Goal: Information Seeking & Learning: Learn about a topic

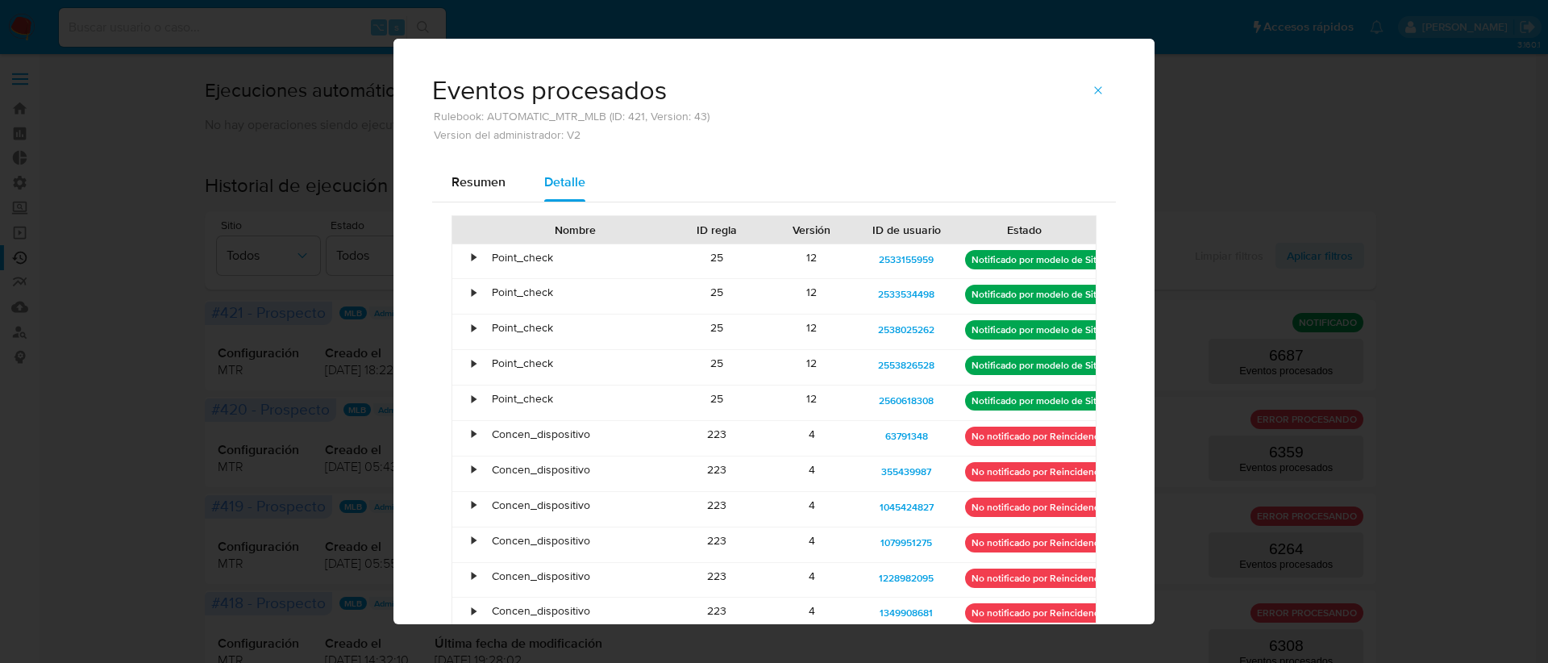
click at [1104, 77] on button "button" at bounding box center [1097, 90] width 35 height 26
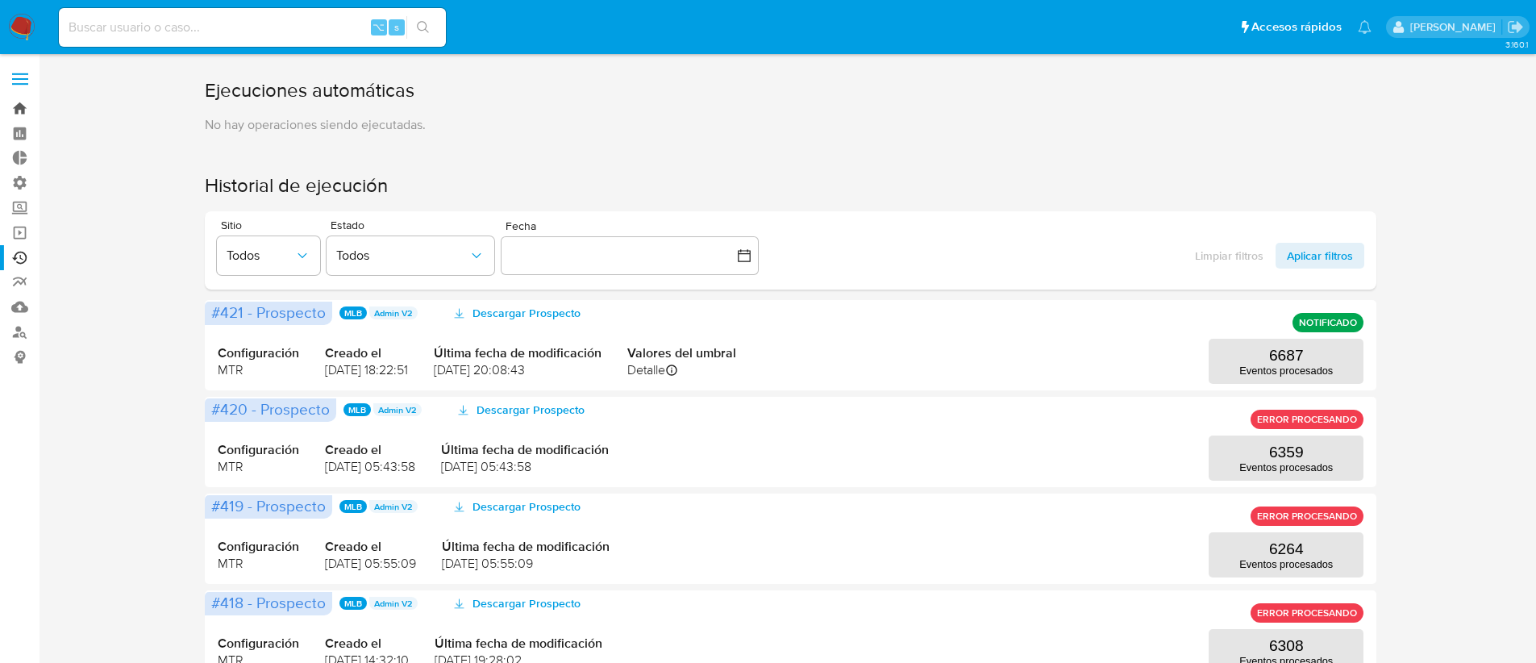
click at [26, 110] on link "Bandeja" at bounding box center [96, 108] width 192 height 25
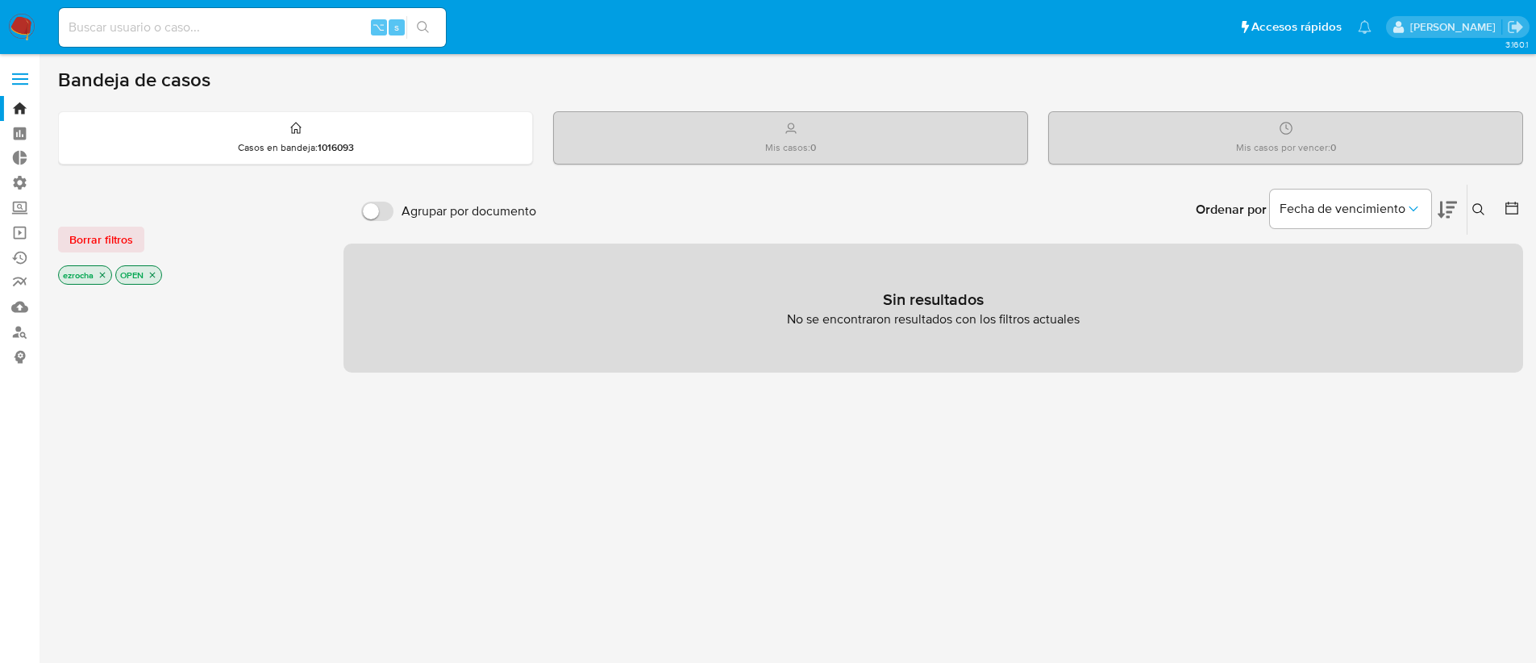
click at [154, 276] on icon "close-filter" at bounding box center [153, 275] width 6 height 6
click at [100, 275] on icon "close-filter" at bounding box center [103, 277] width 10 height 10
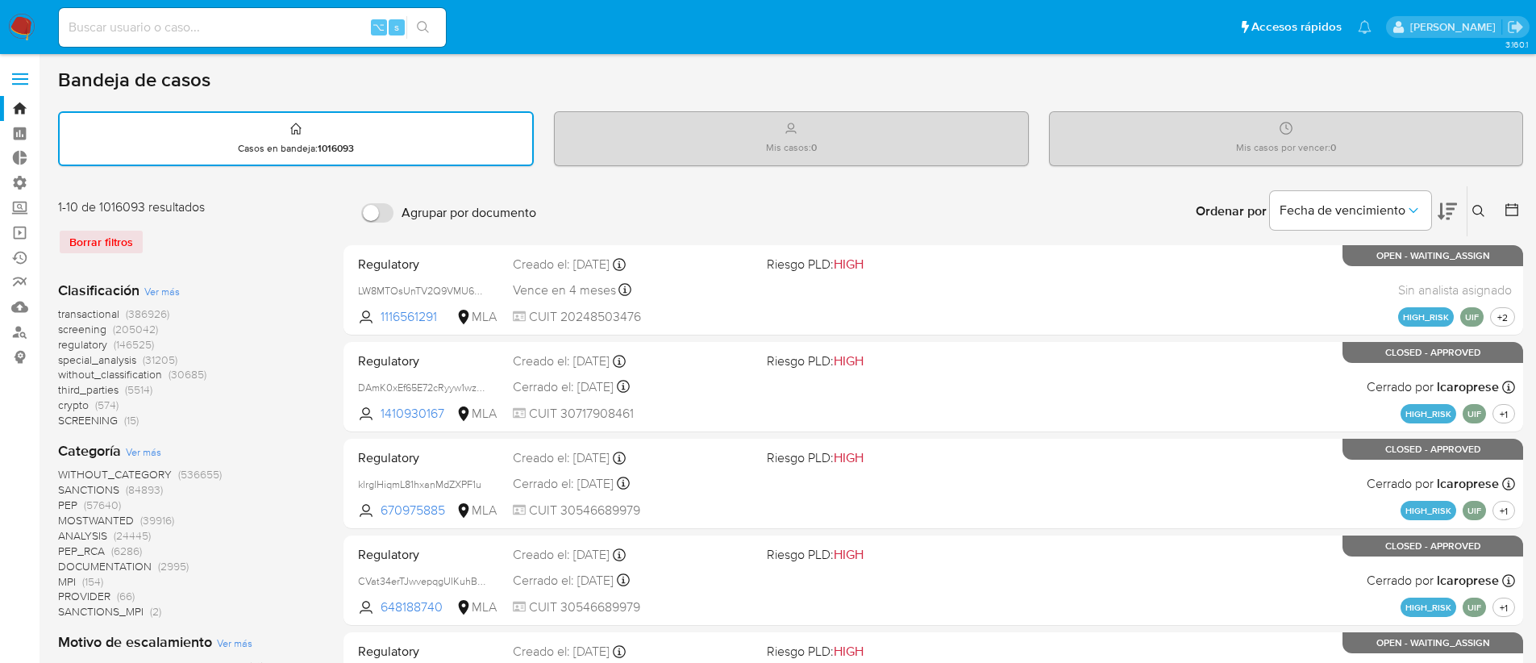
click at [80, 308] on span "transactional" at bounding box center [88, 314] width 61 height 16
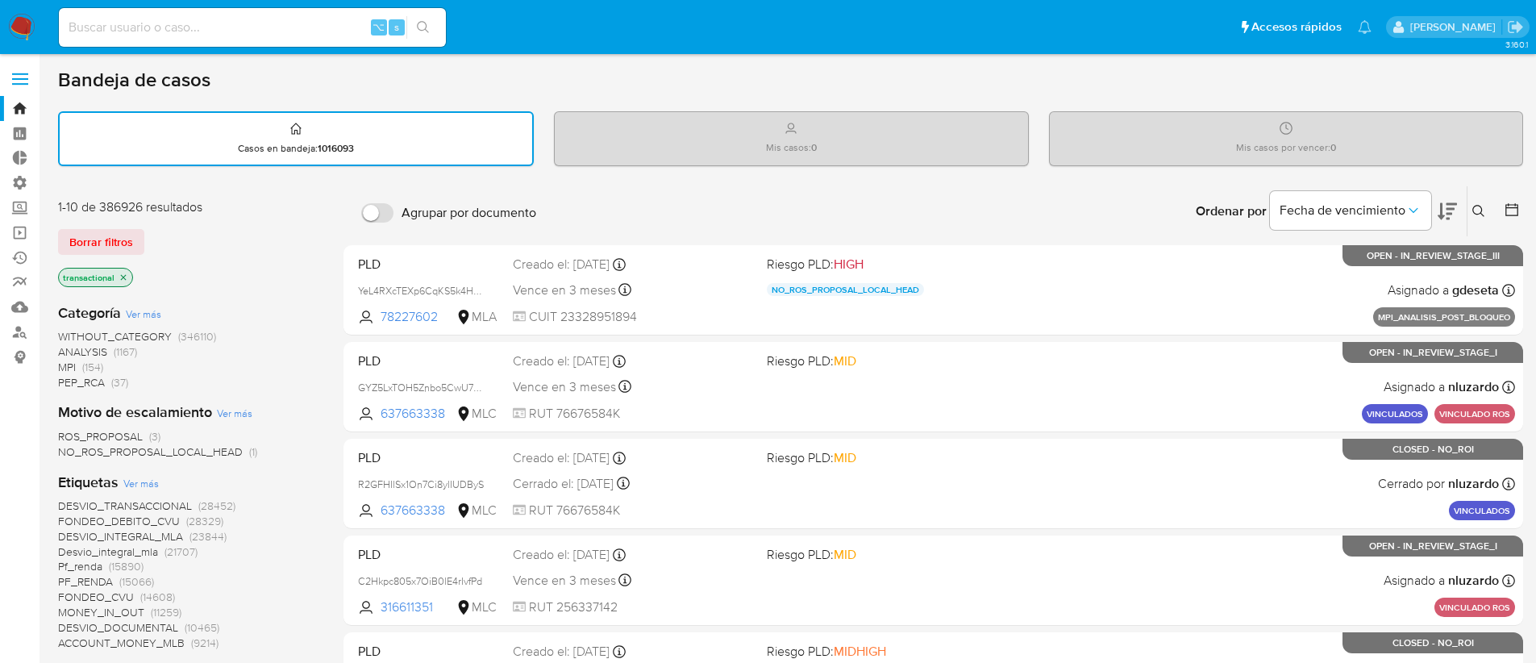
click at [150, 477] on span "Ver más" at bounding box center [140, 483] width 35 height 15
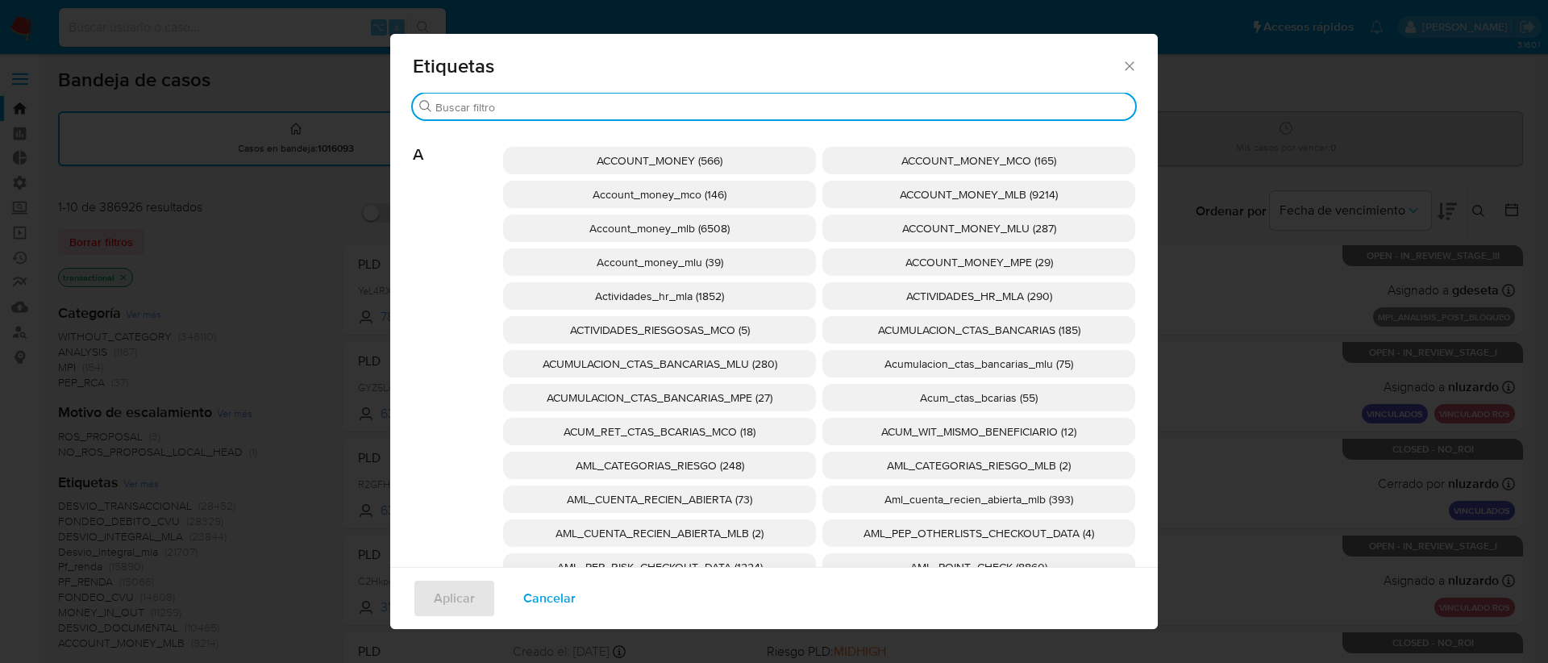
click at [574, 103] on input "Buscar" at bounding box center [781, 107] width 693 height 15
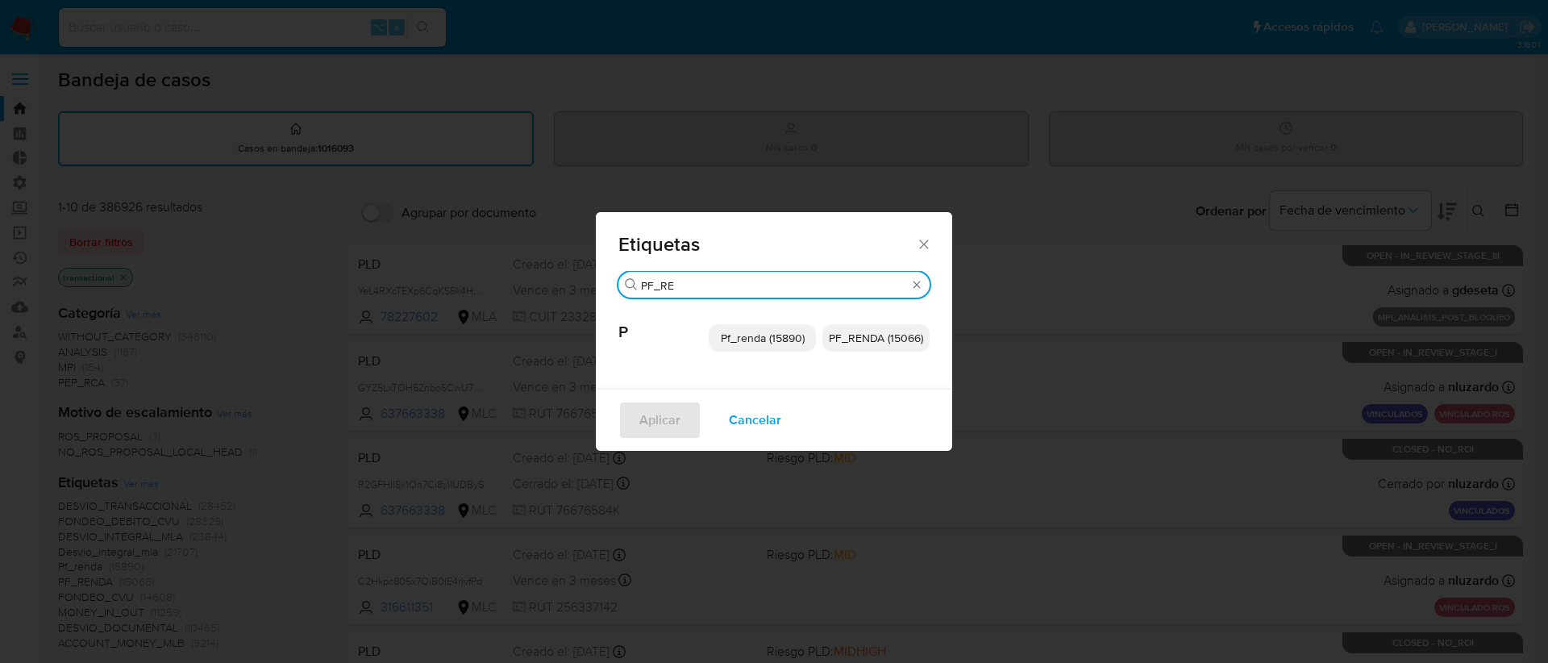
type input "PF_RE"
click at [742, 330] on span "Pf_renda (15890)" at bounding box center [763, 338] width 84 height 16
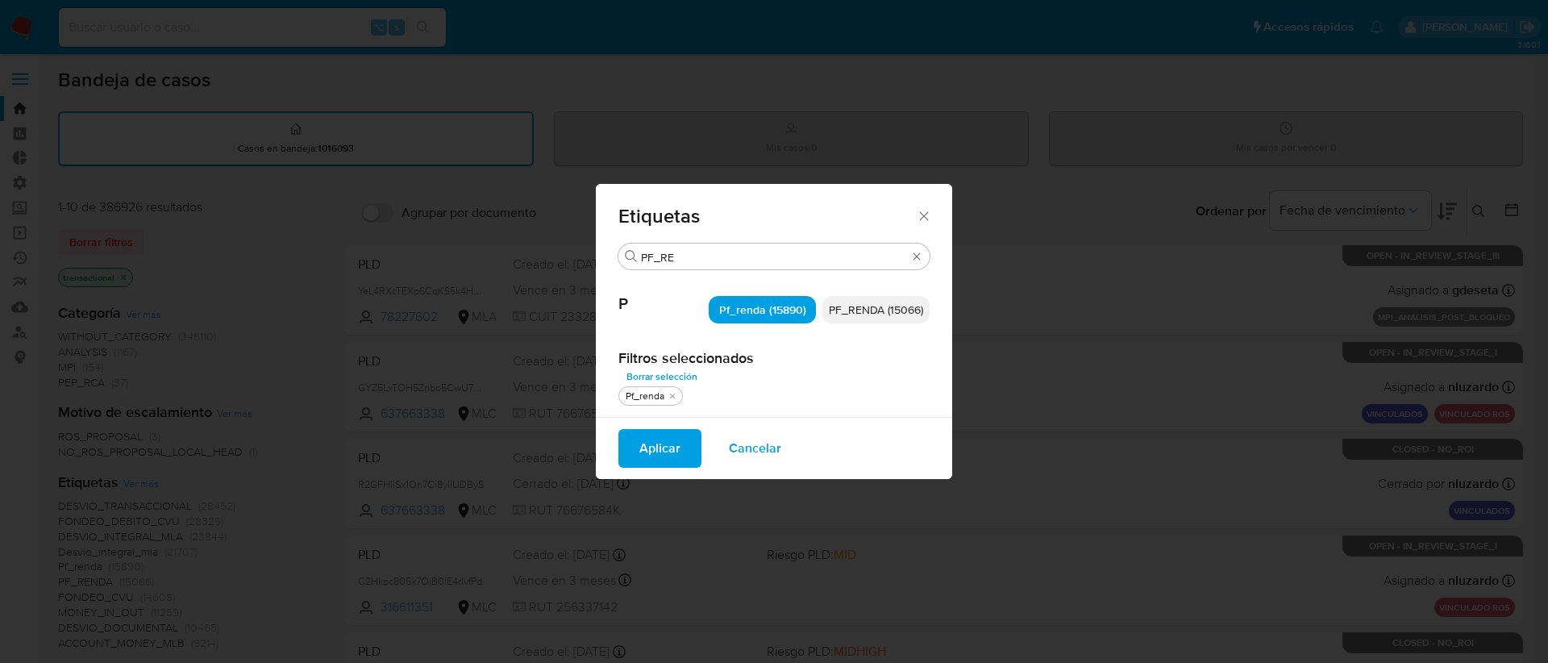
click at [651, 442] on span "Aplicar" at bounding box center [659, 447] width 41 height 35
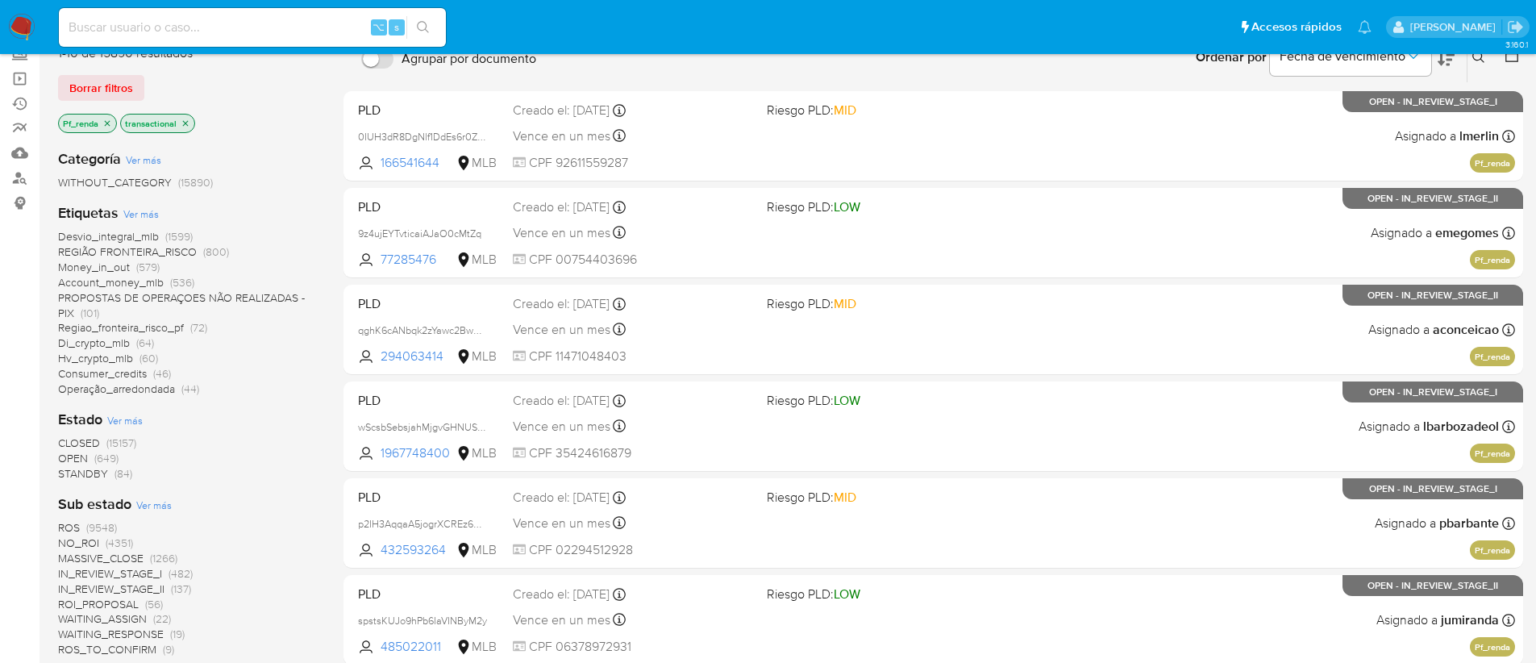
scroll to position [155, 0]
click at [87, 436] on span "CLOSED" at bounding box center [79, 442] width 42 height 16
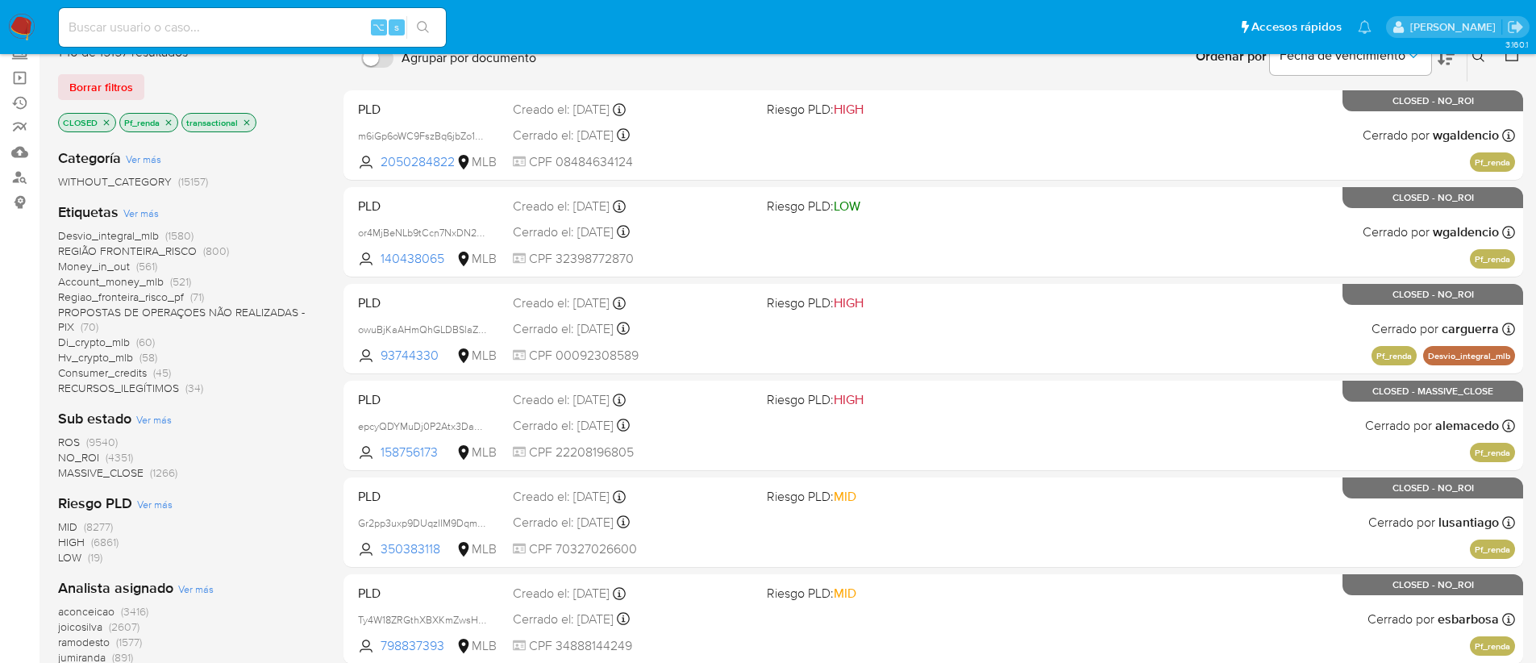
click at [81, 458] on span "NO_ROI" at bounding box center [78, 457] width 41 height 16
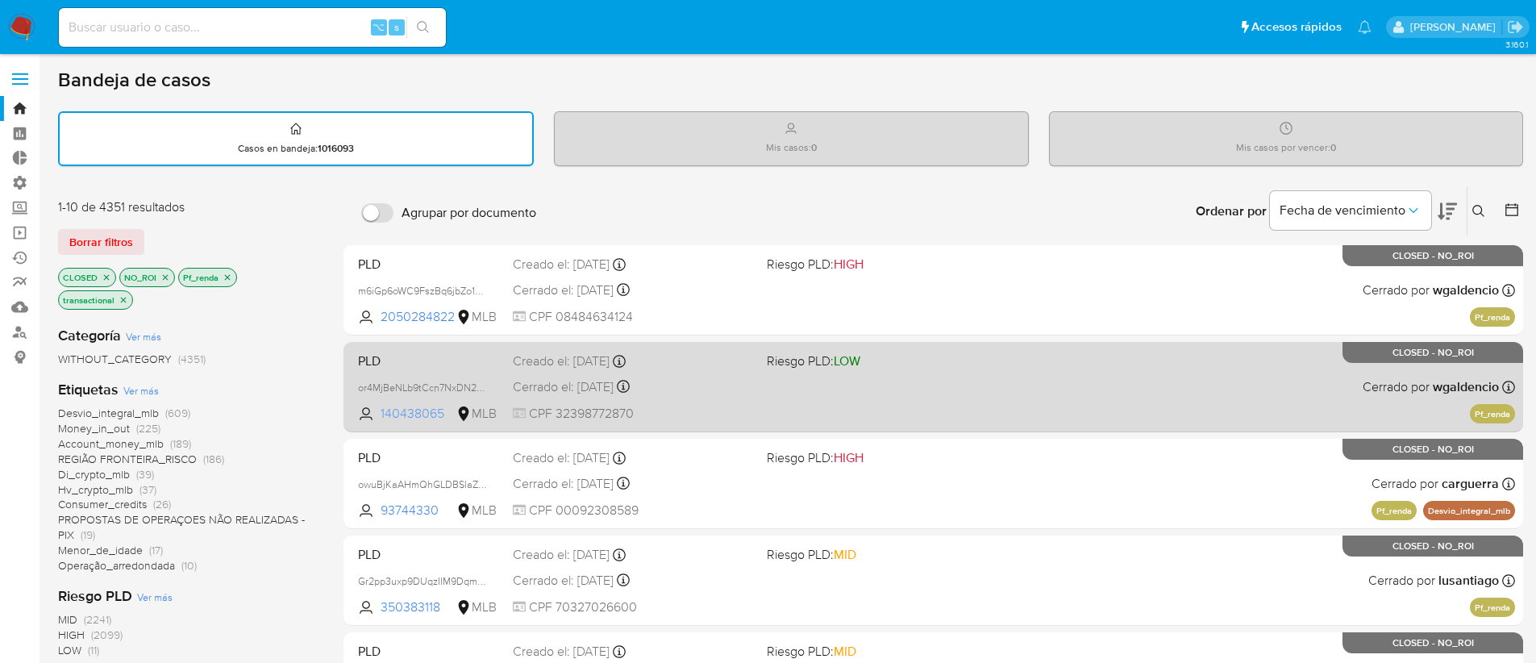
drag, startPoint x: 447, startPoint y: 411, endPoint x: 380, endPoint y: 411, distance: 67.7
click at [380, 411] on span "140438065 MLB" at bounding box center [429, 414] width 142 height 18
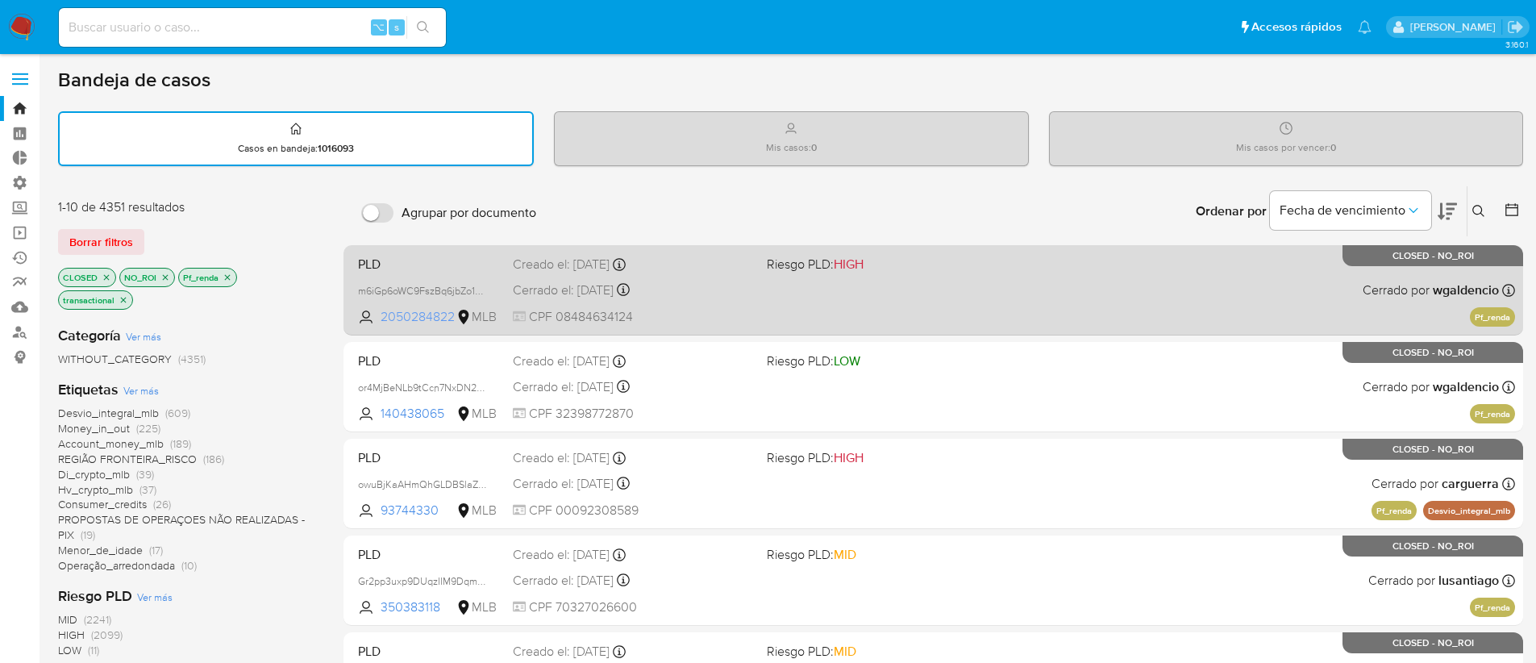
click at [406, 310] on span "2050284822" at bounding box center [417, 317] width 73 height 18
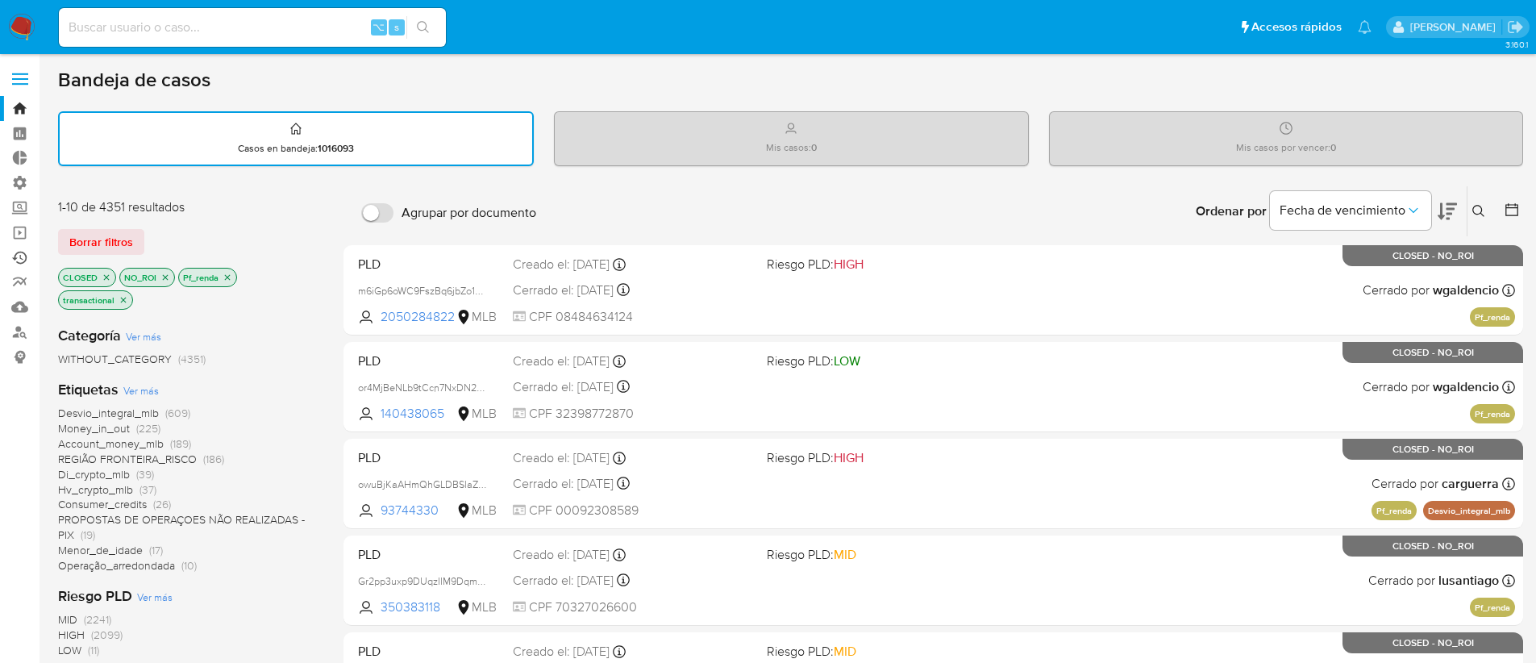
click at [15, 256] on link "Ejecuciones automáticas" at bounding box center [96, 257] width 192 height 25
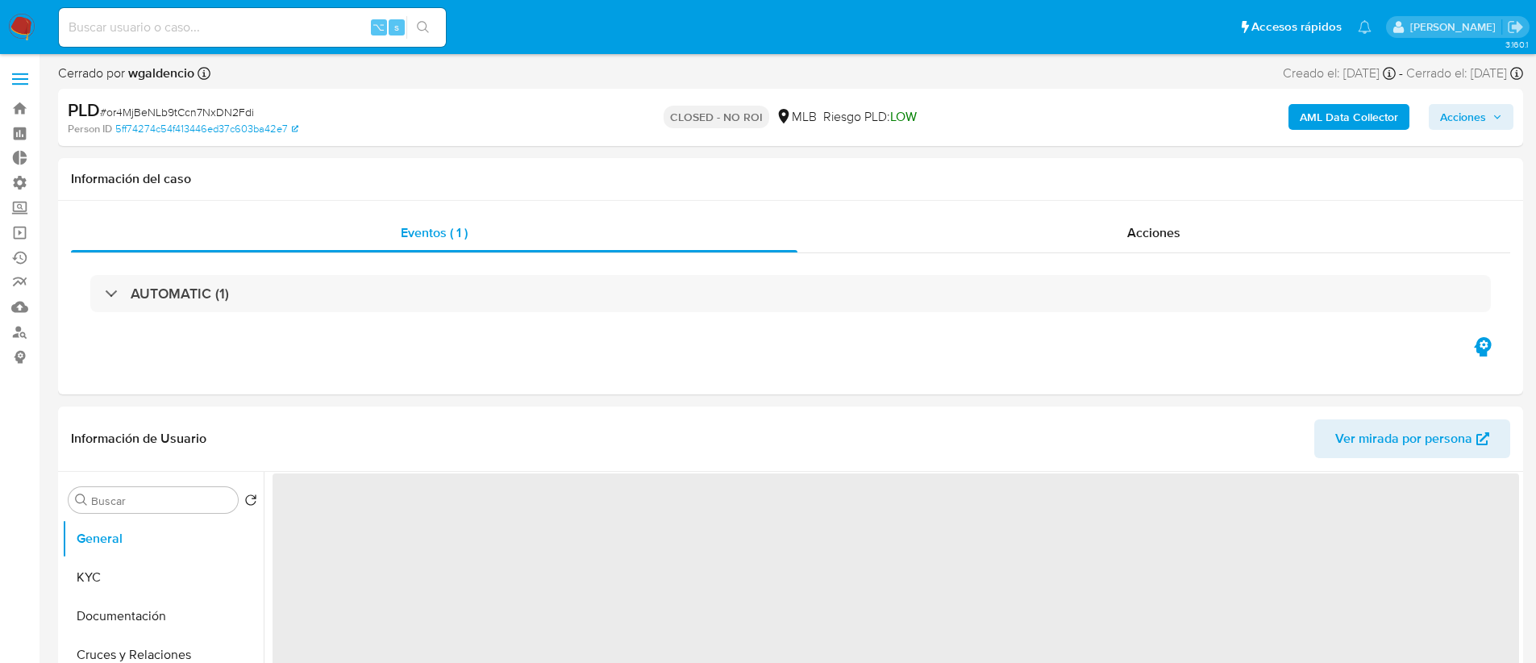
select select "10"
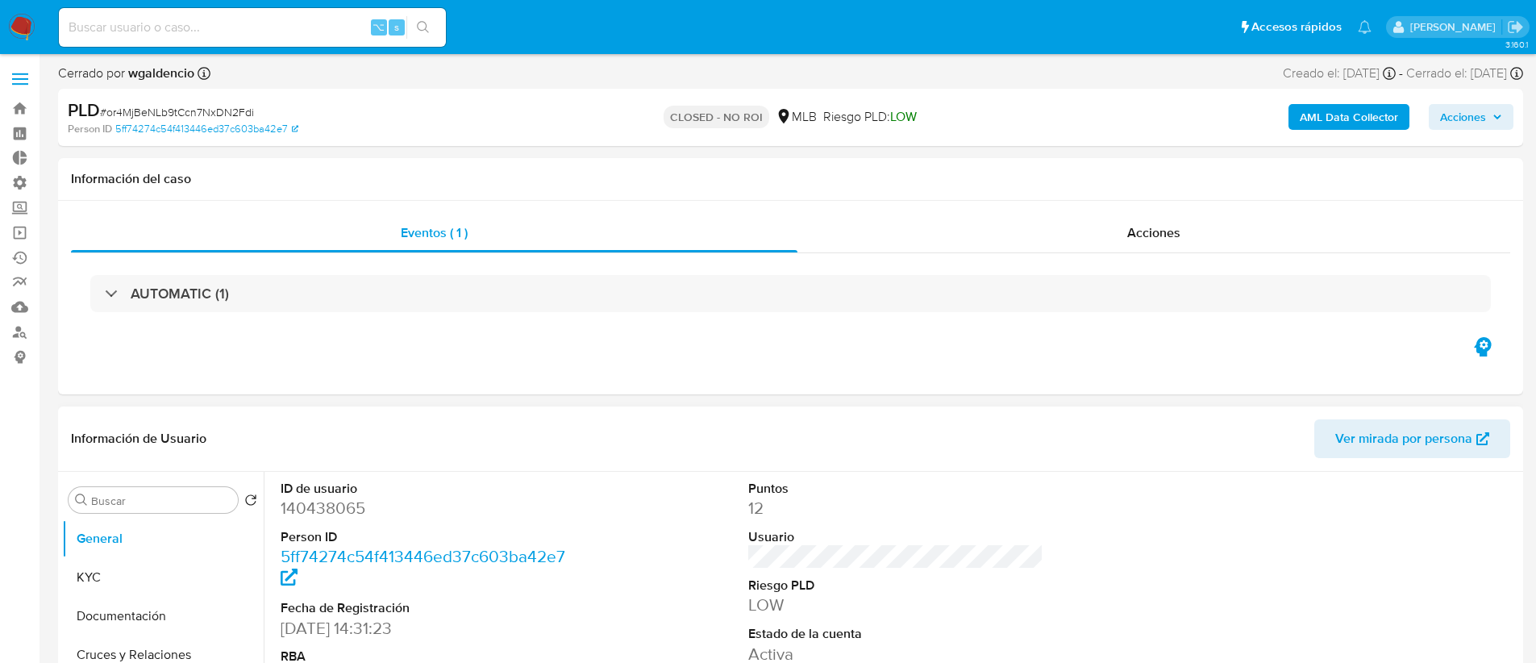
click at [322, 507] on dd "140438065" at bounding box center [429, 508] width 296 height 23
copy dd "140438065"
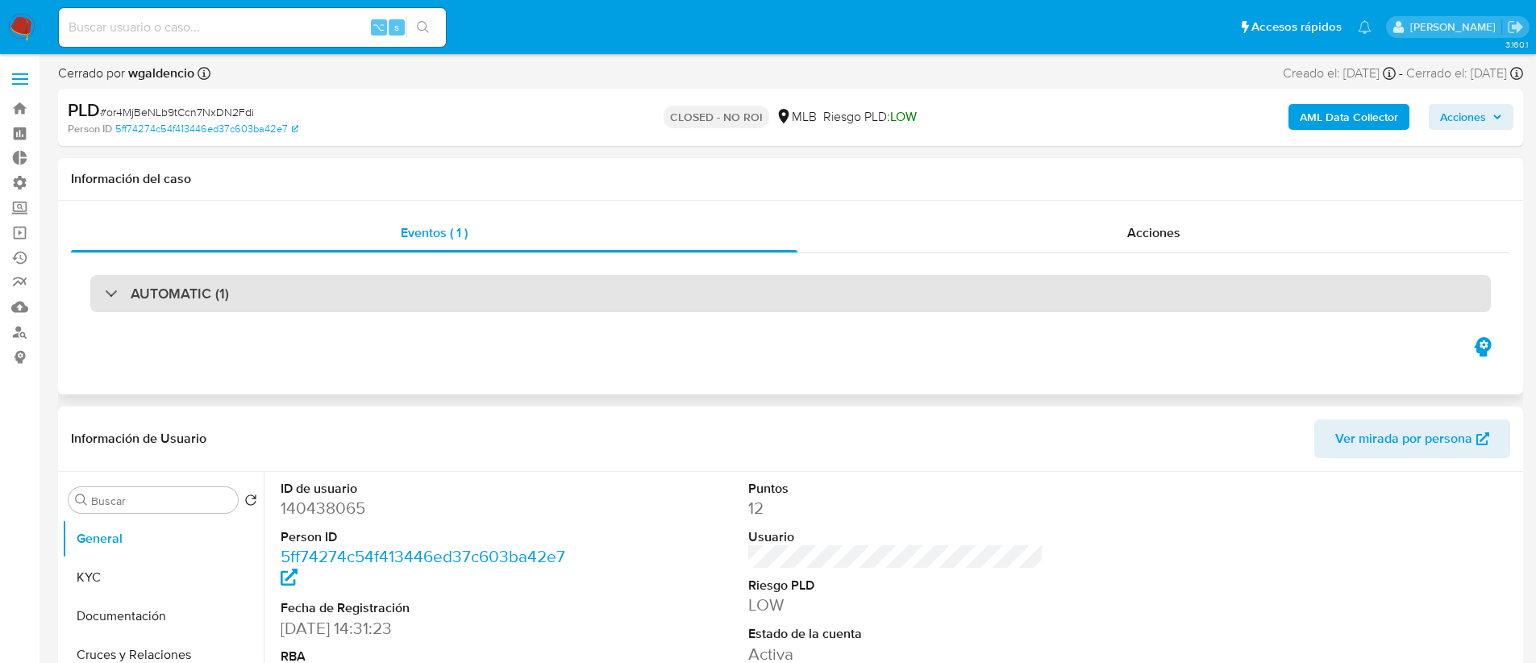
click at [356, 303] on div "AUTOMATIC (1)" at bounding box center [790, 293] width 1400 height 37
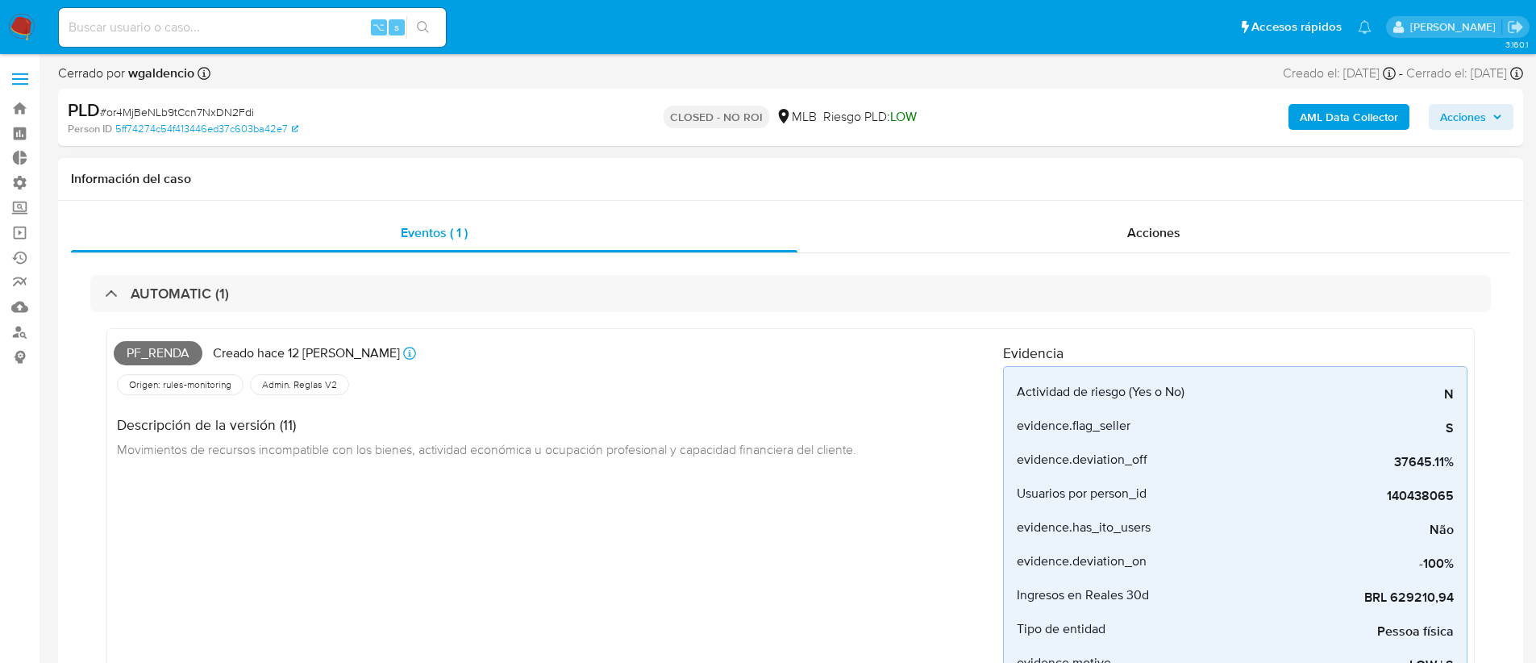
click at [564, 337] on div "Pf_renda Creado hace 12 días Creado: 12/09/2025 00:37:53" at bounding box center [558, 352] width 889 height 35
click at [567, 158] on div "Información del caso" at bounding box center [790, 179] width 1465 height 43
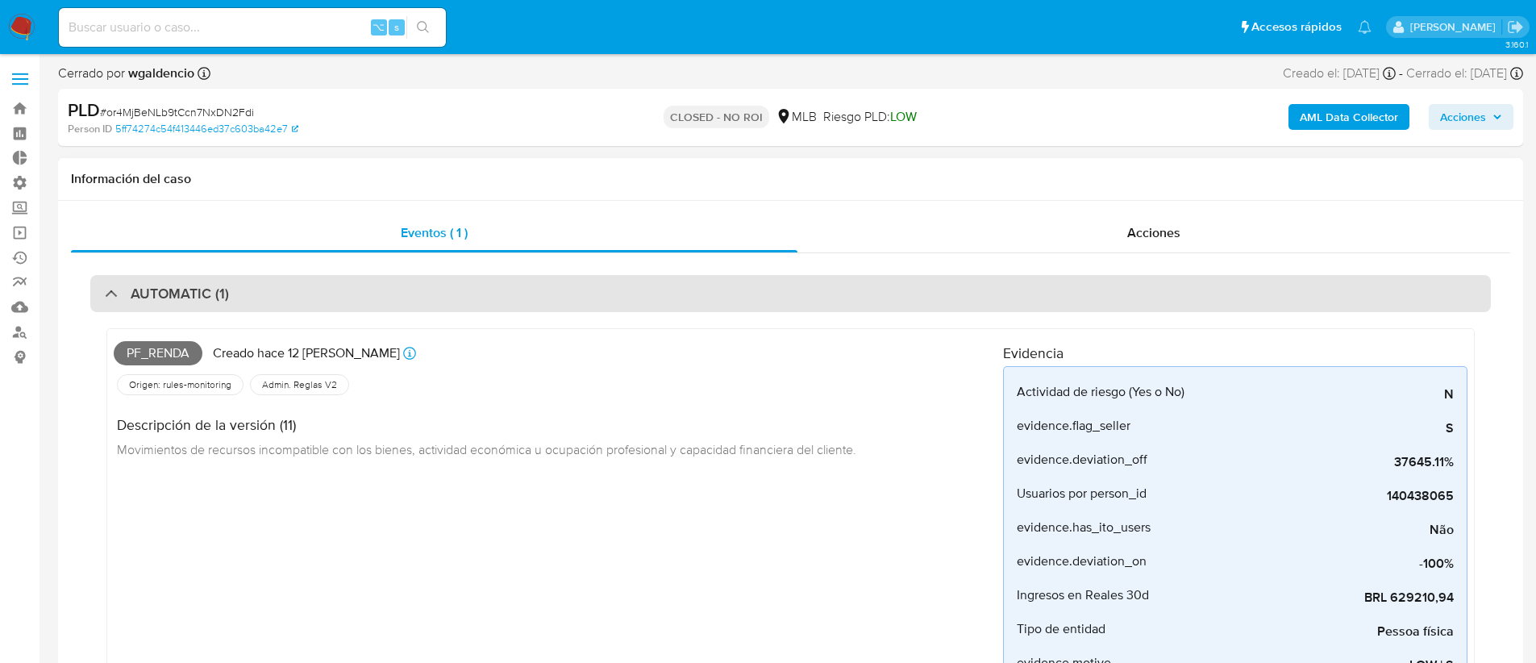
click at [208, 295] on h3 "AUTOMATIC (1)" at bounding box center [180, 294] width 98 height 18
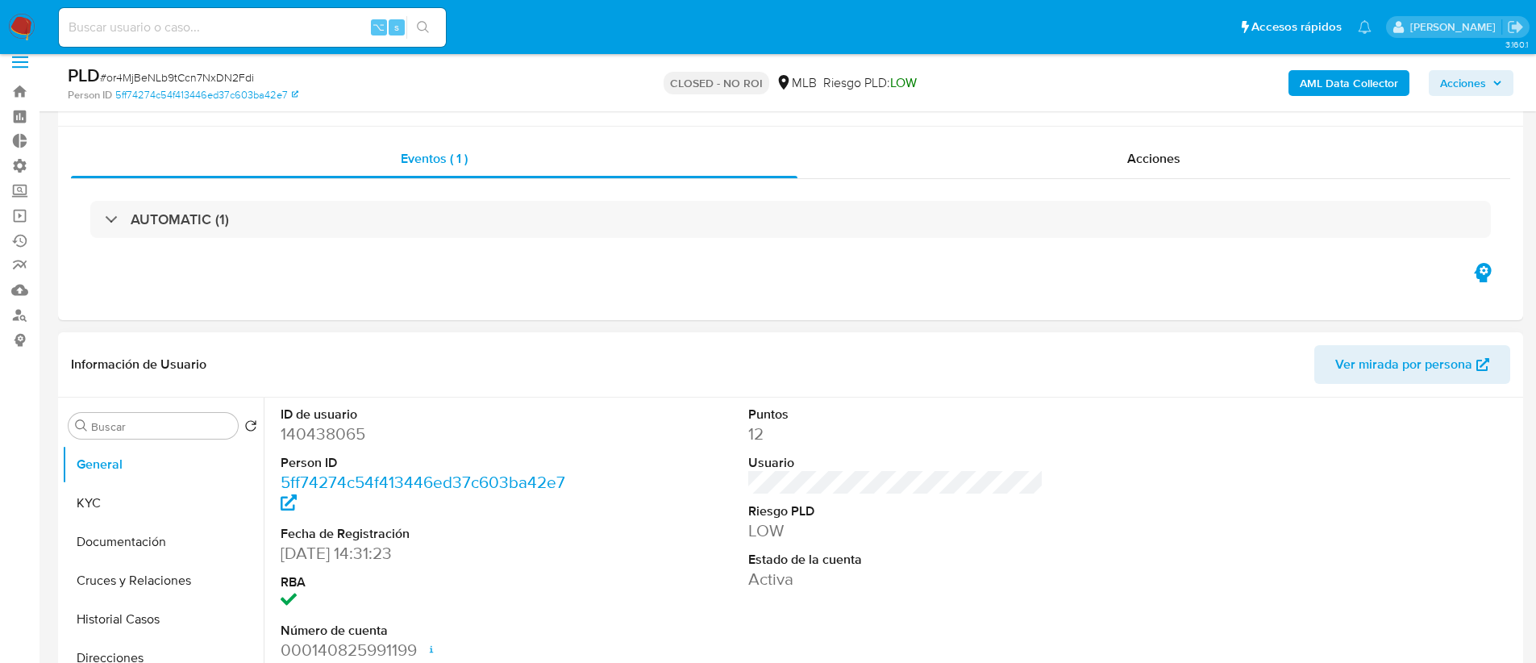
scroll to position [103, 0]
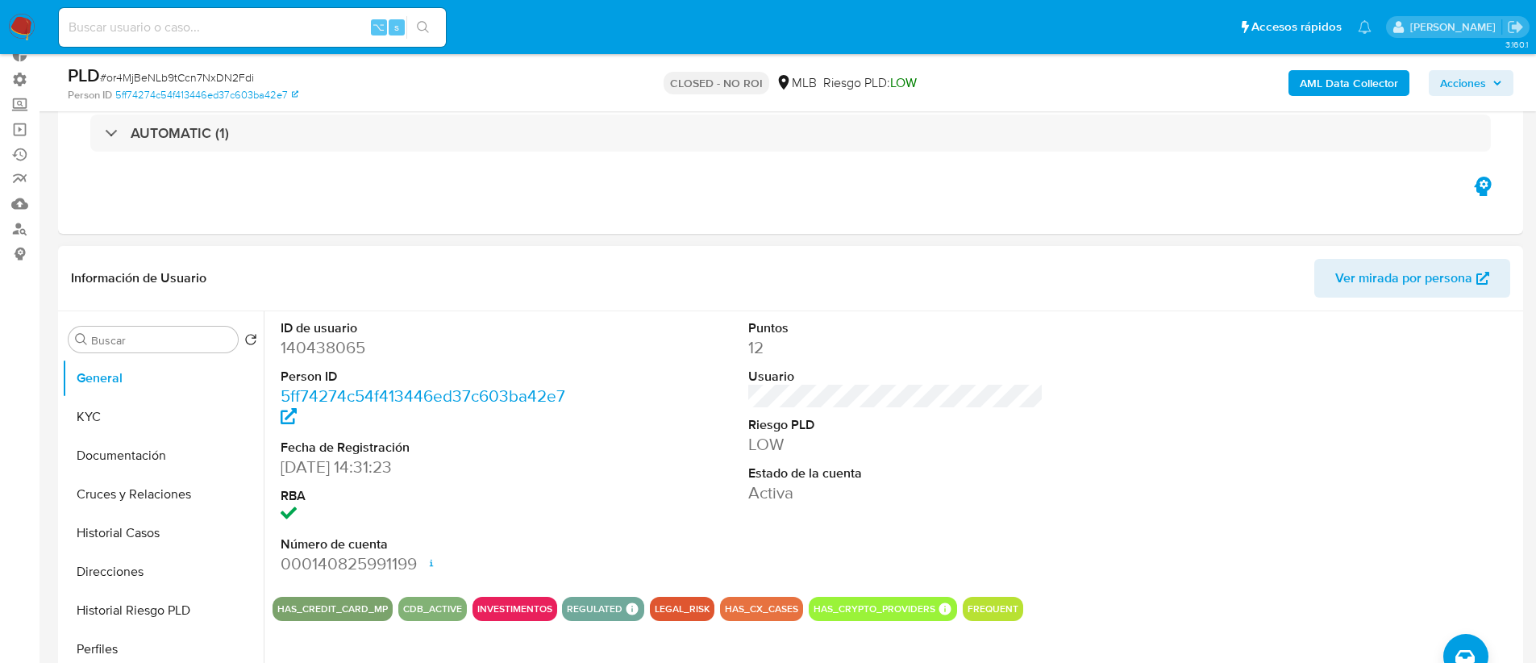
click at [338, 348] on dd "140438065" at bounding box center [429, 347] width 296 height 23
copy dd "140438065"
click at [104, 28] on input at bounding box center [252, 27] width 387 height 21
paste input "140438065"
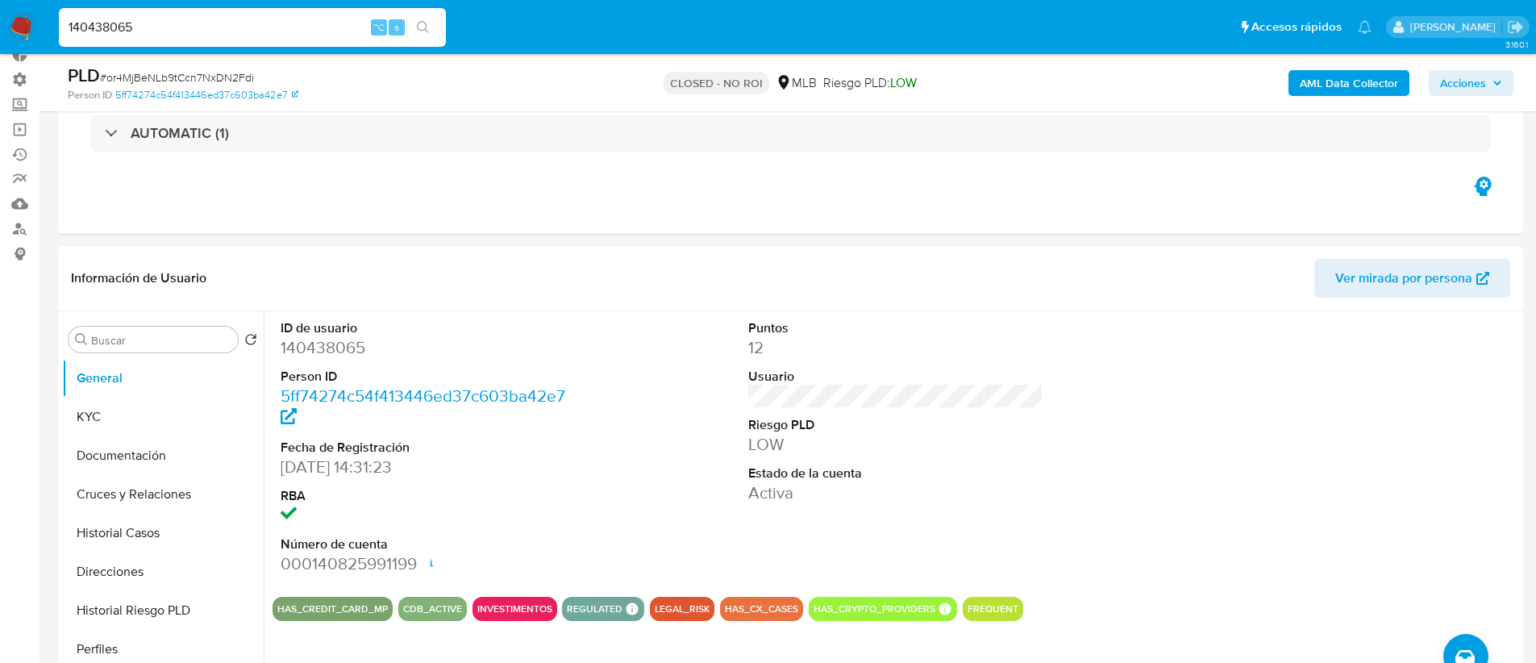
type input "140438065"
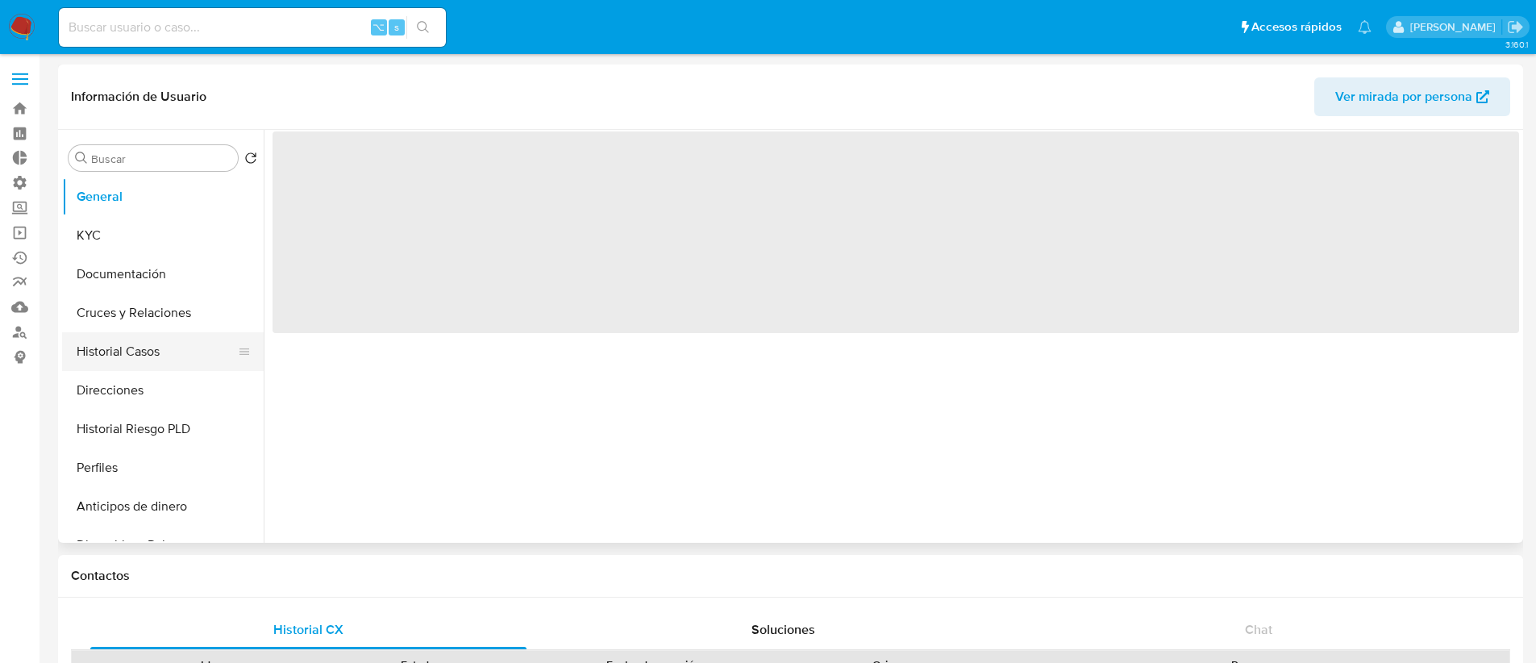
select select "10"
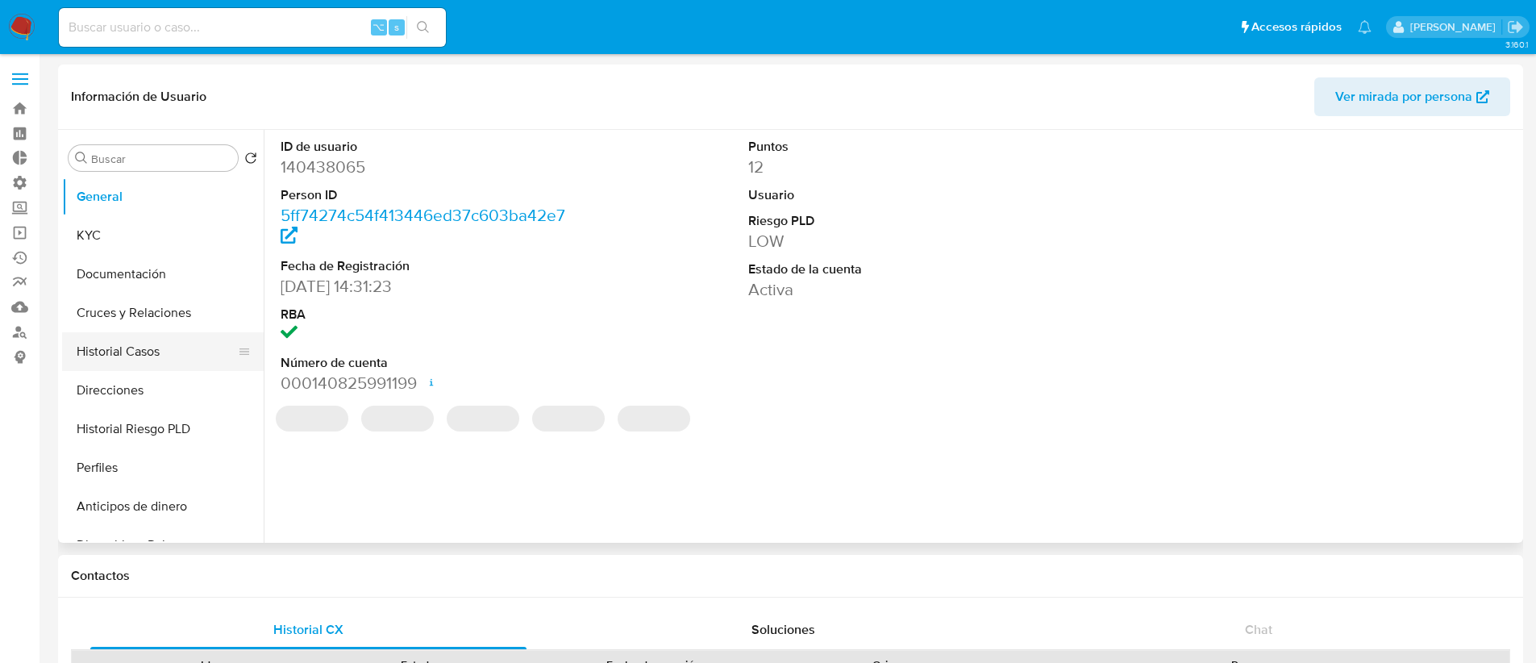
click at [128, 349] on button "Historial Casos" at bounding box center [156, 351] width 189 height 39
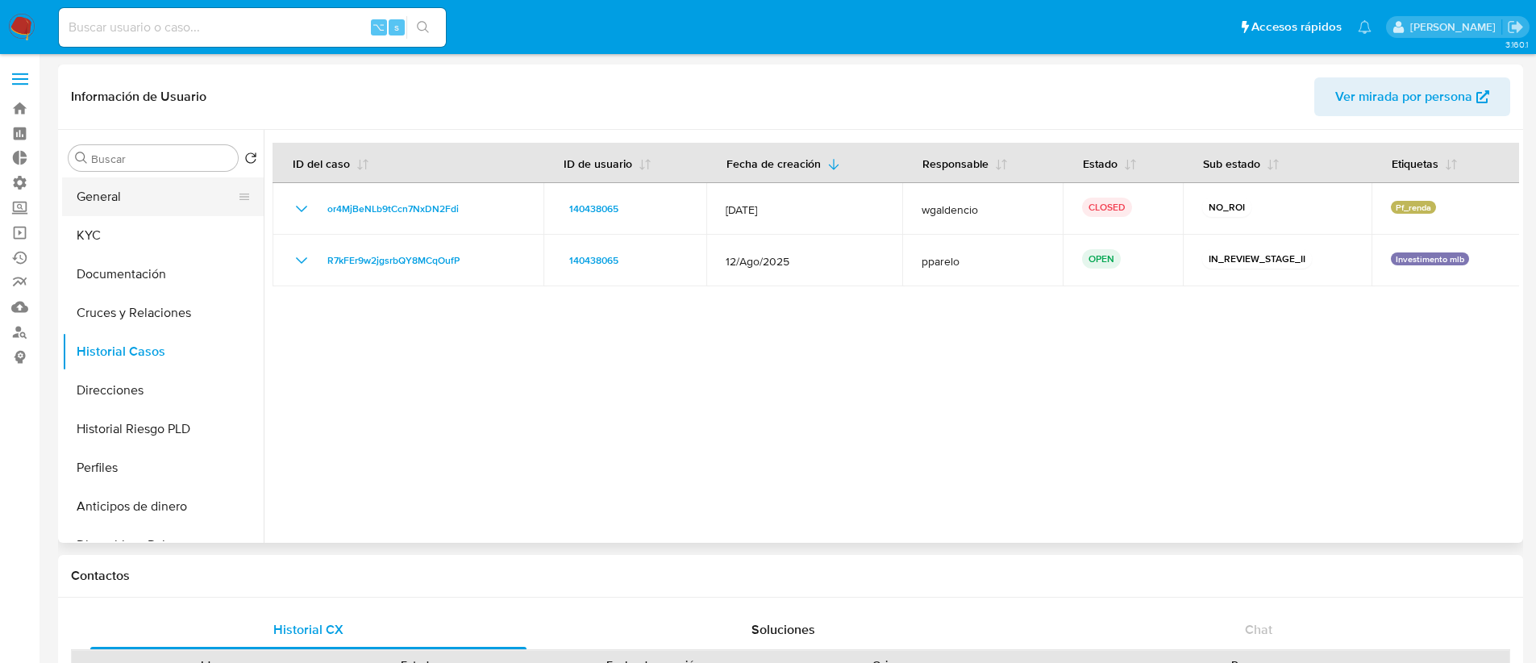
click at [118, 189] on button "General" at bounding box center [156, 196] width 189 height 39
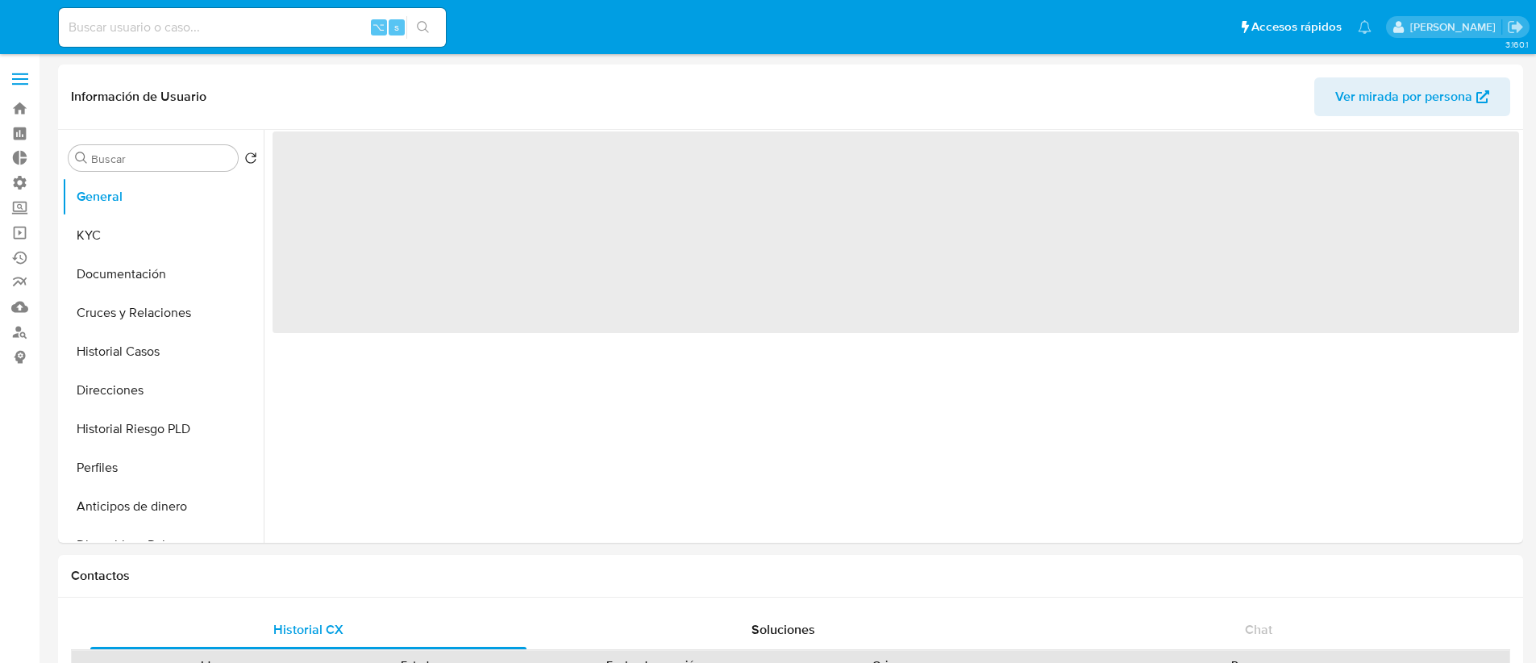
select select "10"
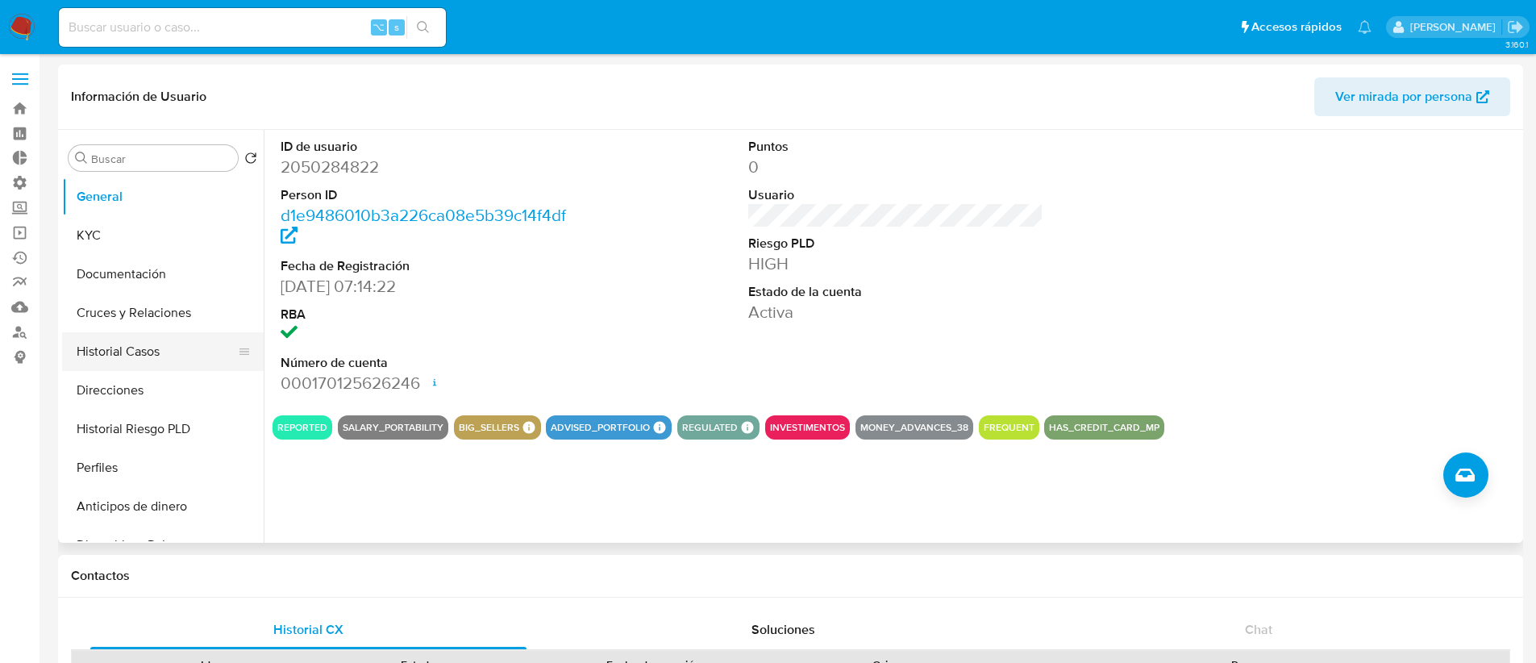
click at [165, 354] on button "Historial Casos" at bounding box center [156, 351] width 189 height 39
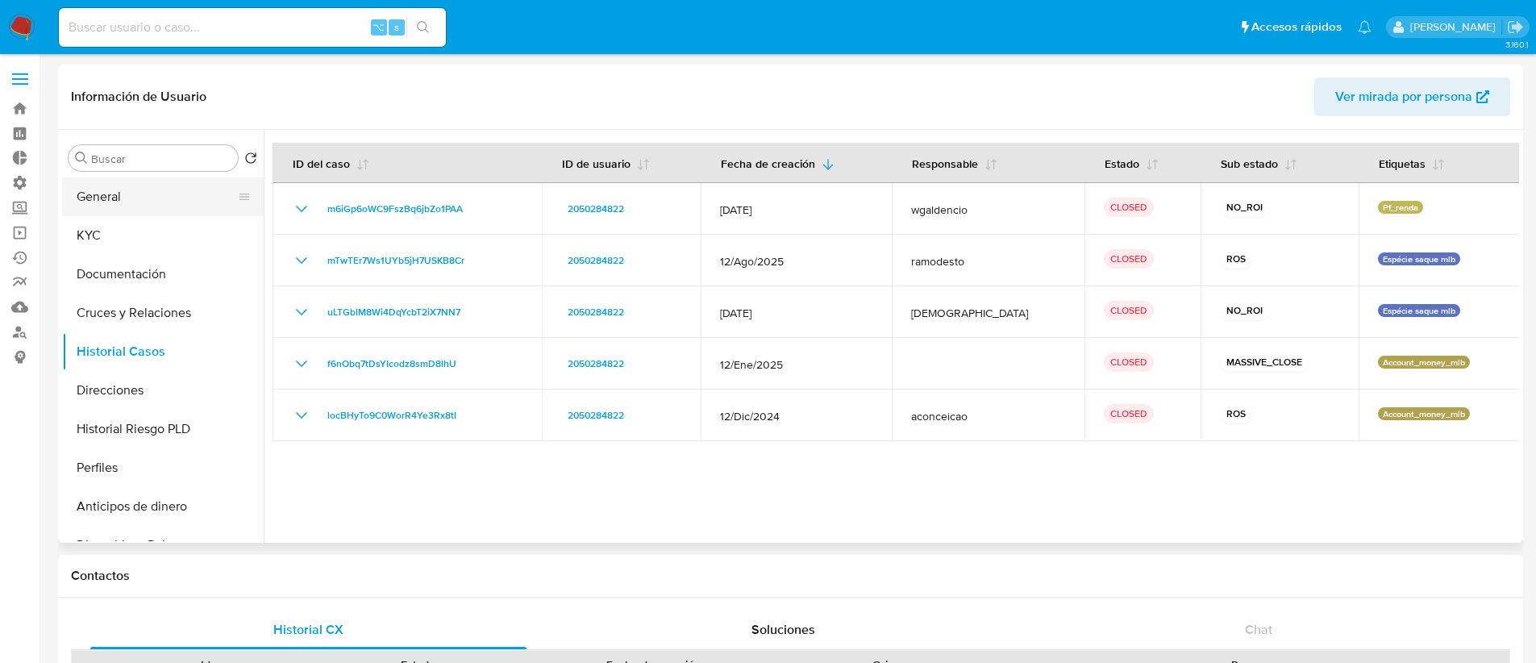
click at [111, 191] on button "General" at bounding box center [156, 196] width 189 height 39
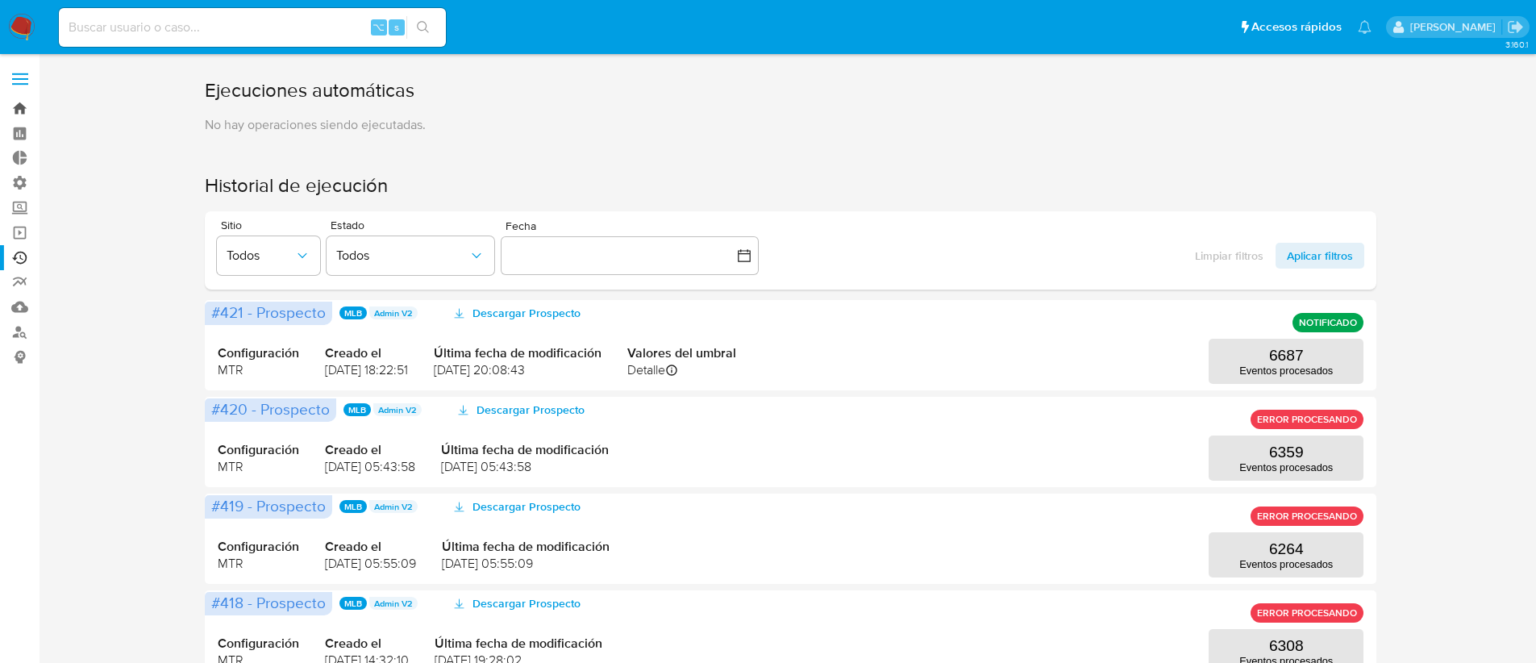
click at [10, 110] on link "Bandeja" at bounding box center [96, 108] width 192 height 25
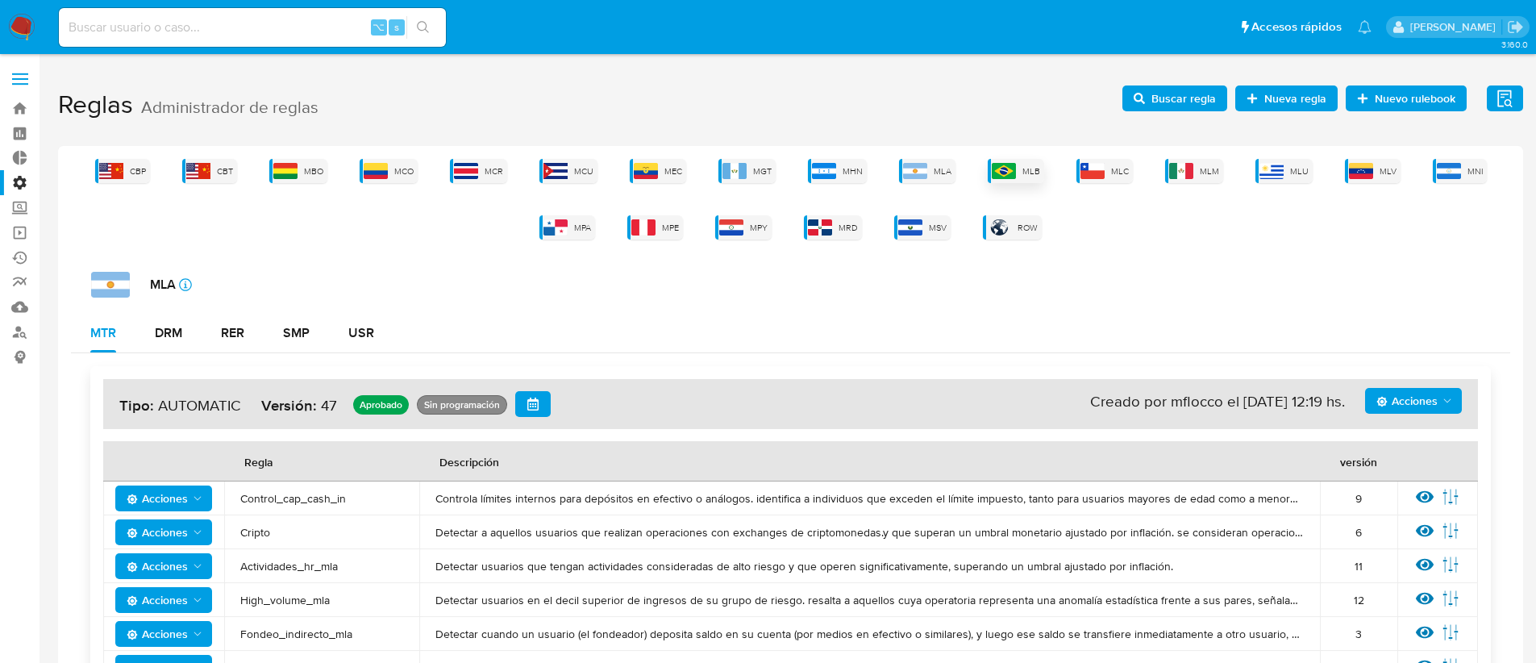
click at [1026, 166] on span "MLB" at bounding box center [1031, 171] width 18 height 12
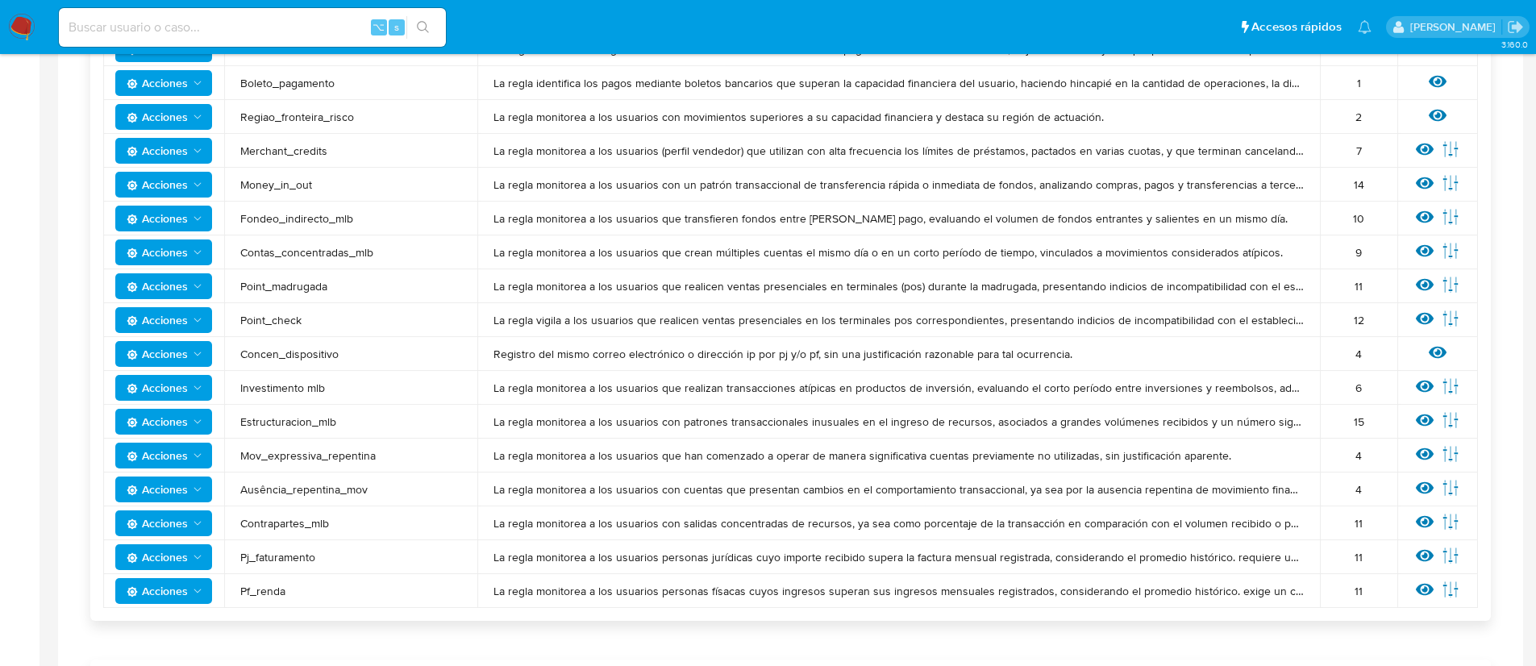
scroll to position [1276, 0]
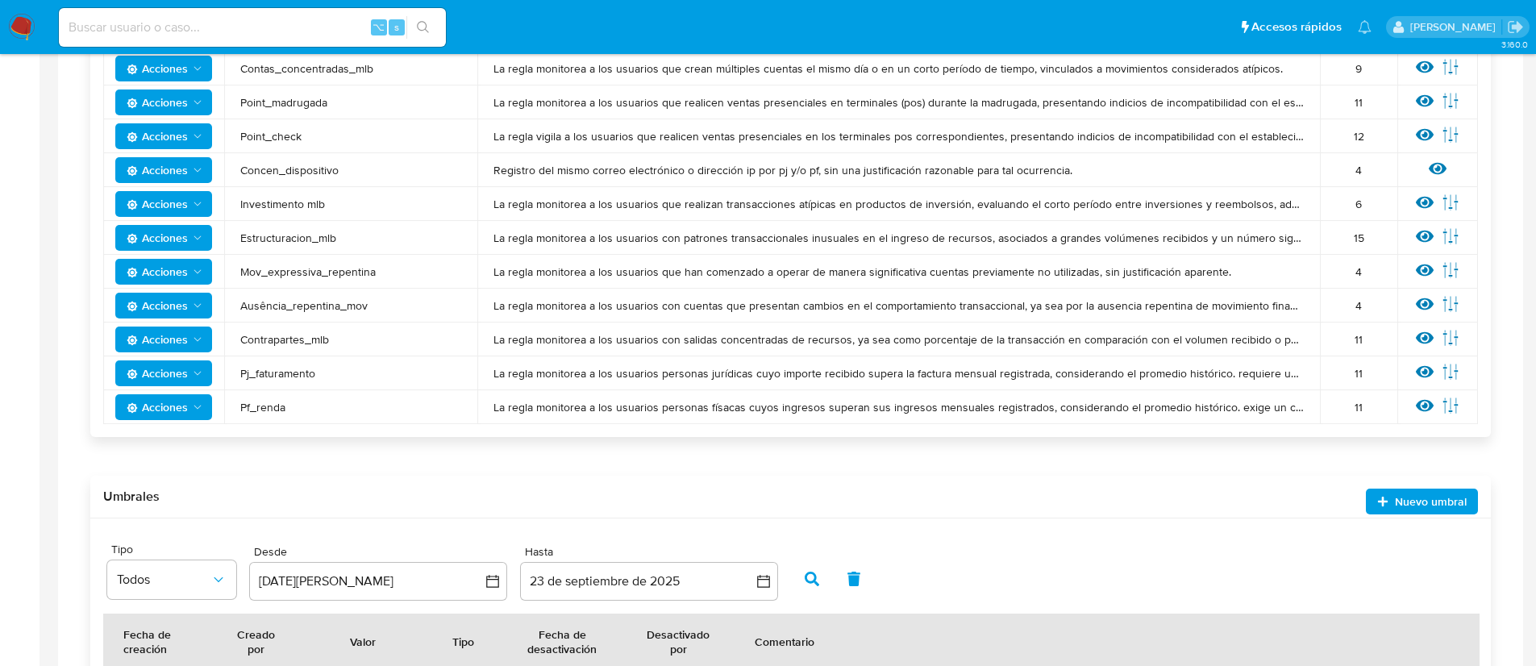
click at [192, 410] on icon "Acciones" at bounding box center [197, 407] width 13 height 13
drag, startPoint x: 1082, startPoint y: 398, endPoint x: 1254, endPoint y: 406, distance: 171.9
click at [1109, 399] on td "La regla monitorea a los usuarios personas físacas cuyos ingresos superan sus i…" at bounding box center [898, 407] width 842 height 34
click at [1426, 406] on icon at bounding box center [1425, 406] width 18 height 12
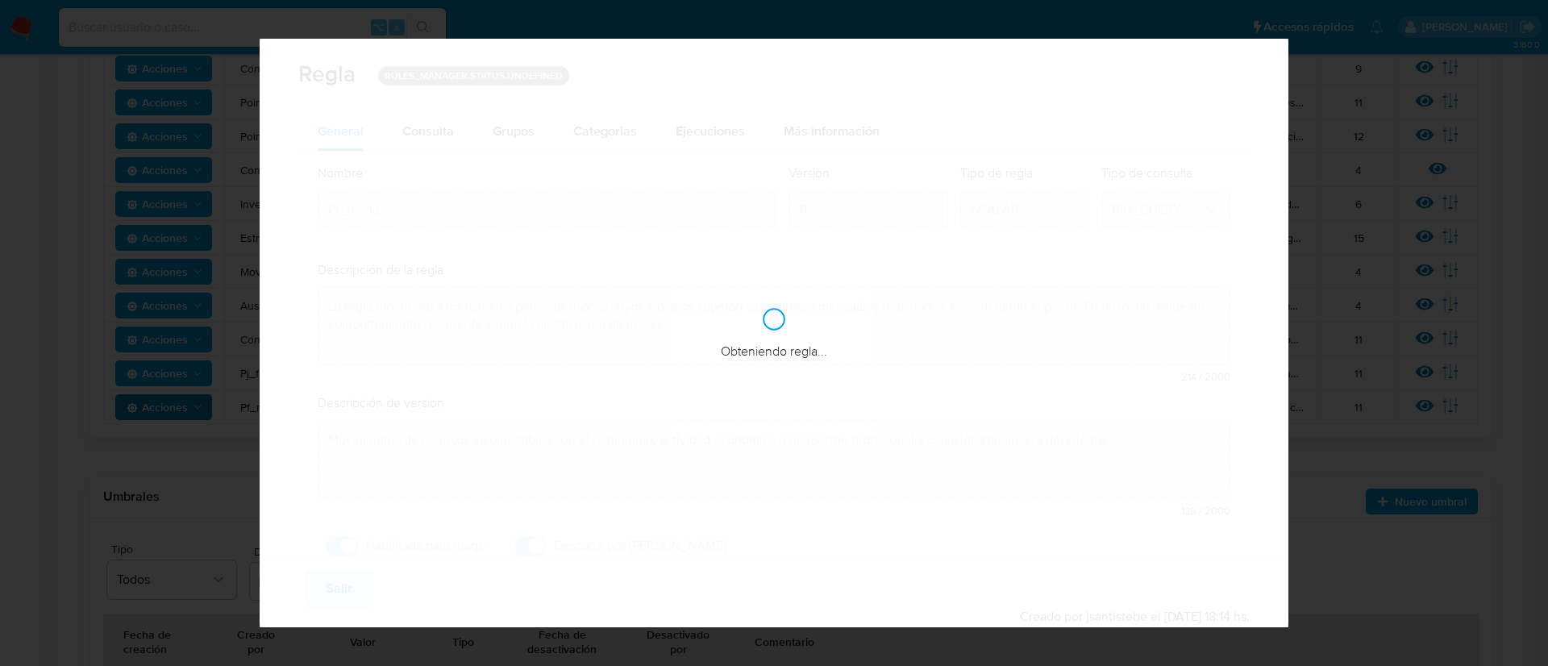
checkbox input "true"
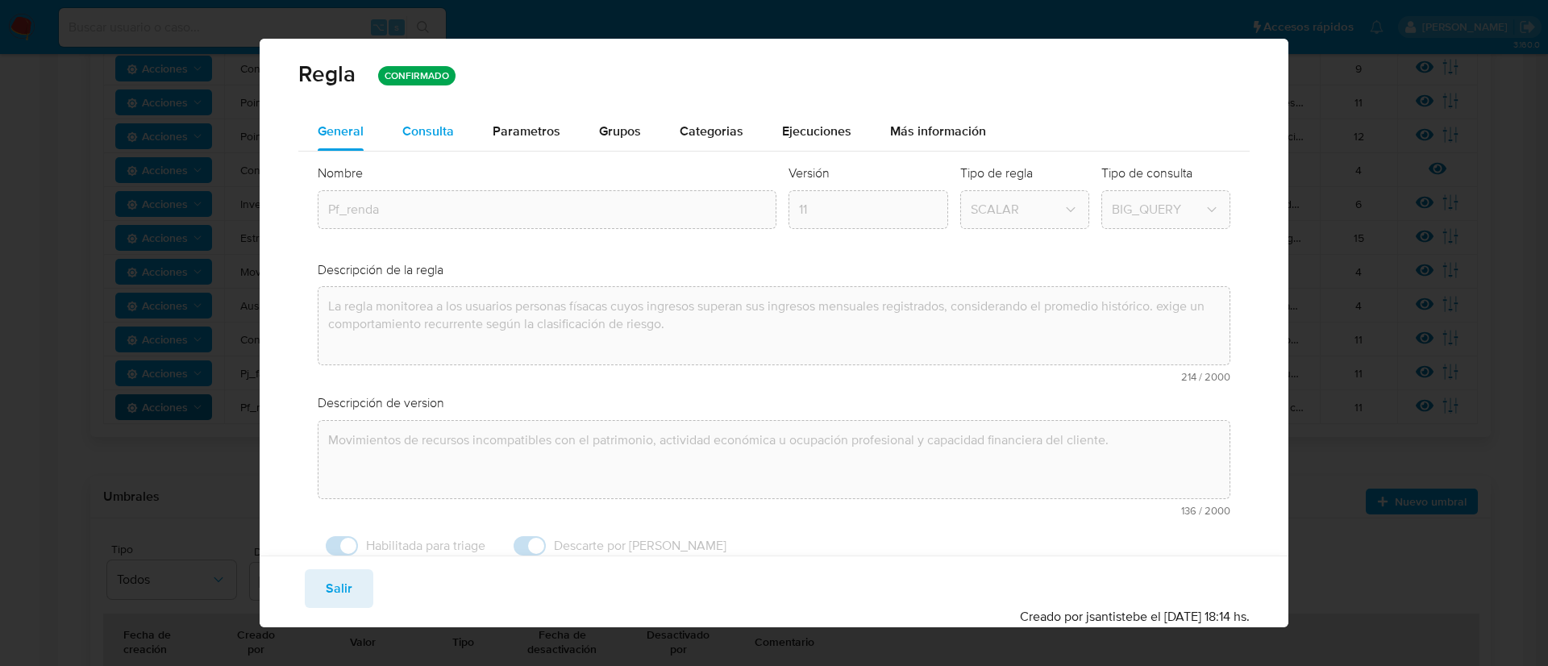
click at [414, 139] on span "Consulta" at bounding box center [428, 131] width 52 height 19
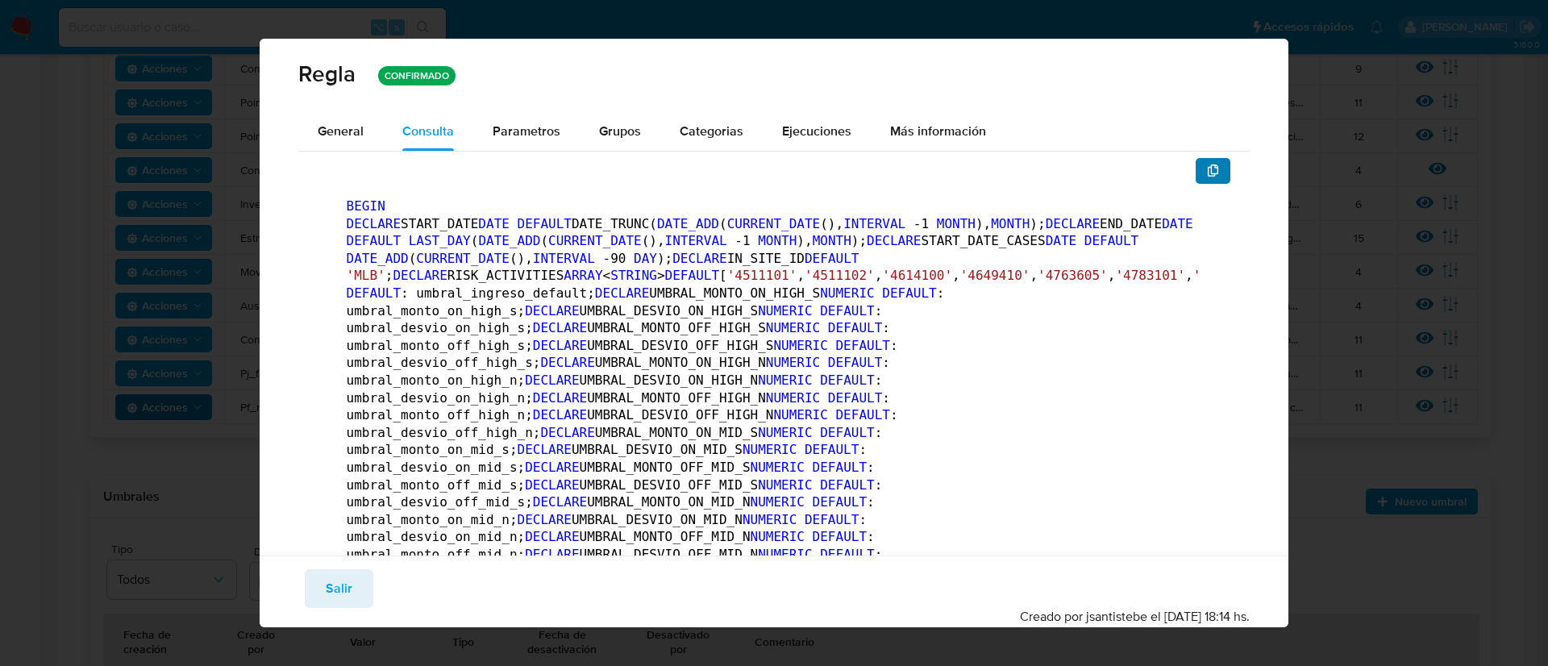
click at [1196, 176] on button "button" at bounding box center [1213, 171] width 35 height 26
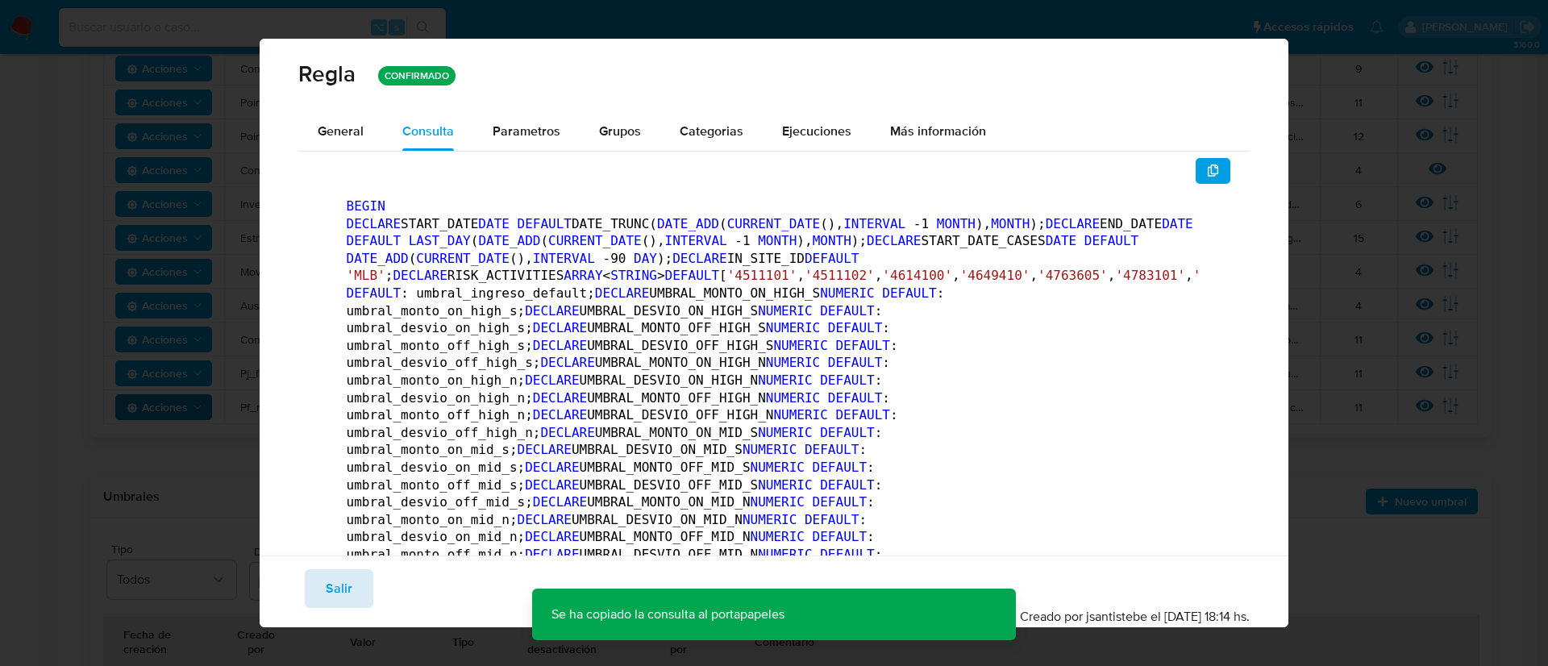
click at [341, 588] on span "Salir" at bounding box center [339, 588] width 27 height 35
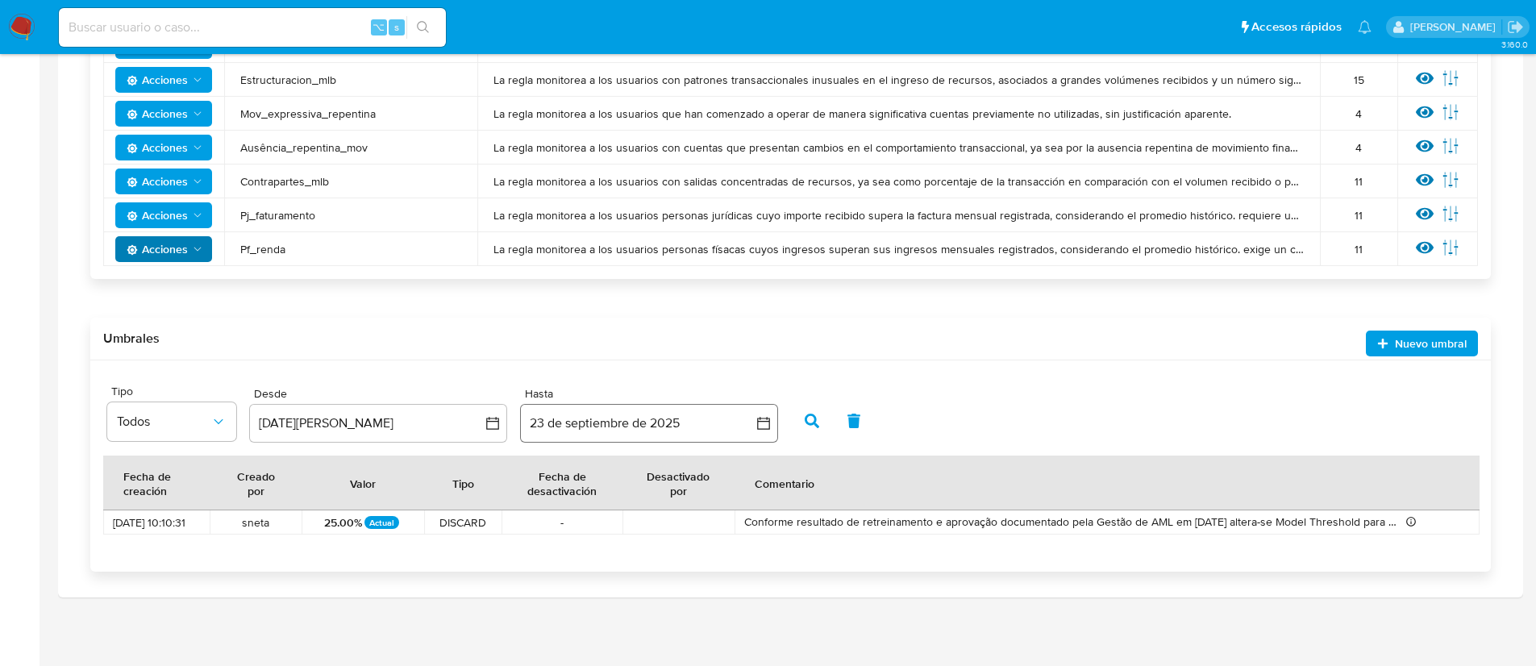
scroll to position [1091, 0]
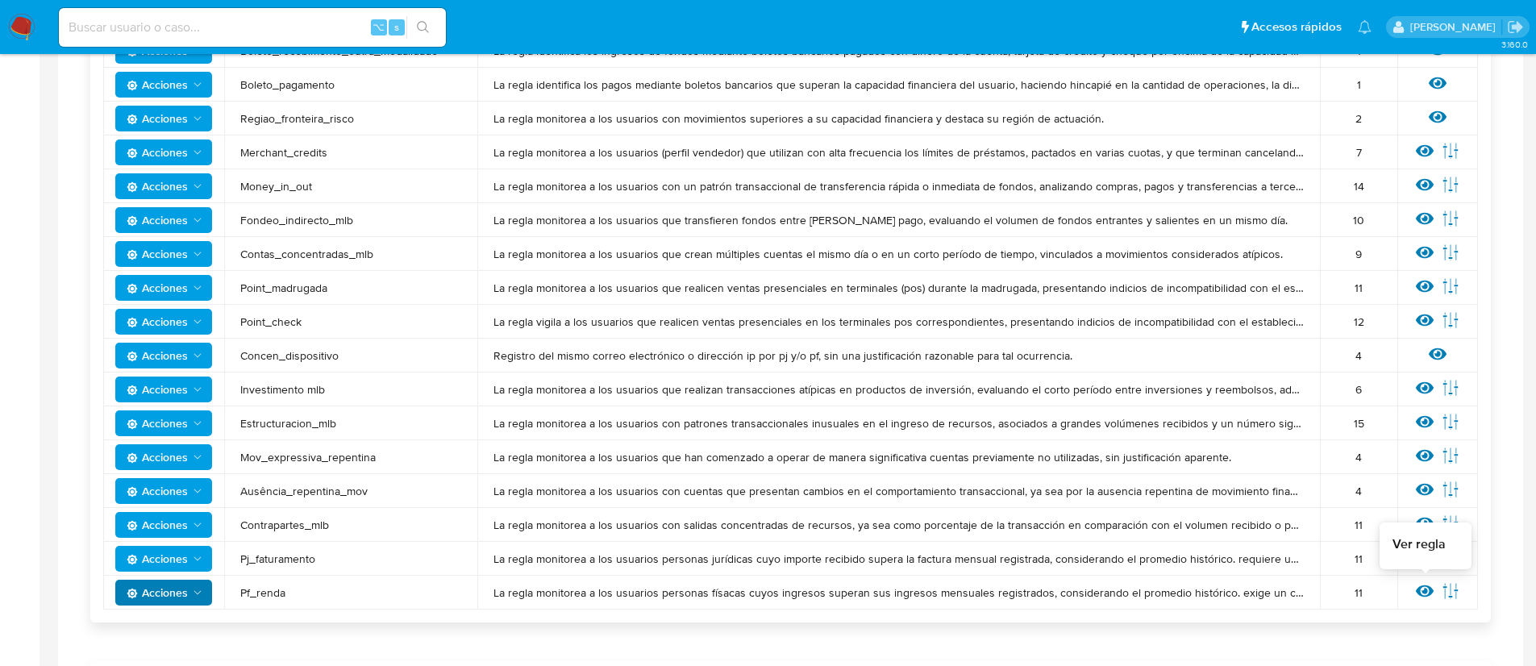
click at [1427, 589] on icon at bounding box center [1425, 591] width 18 height 18
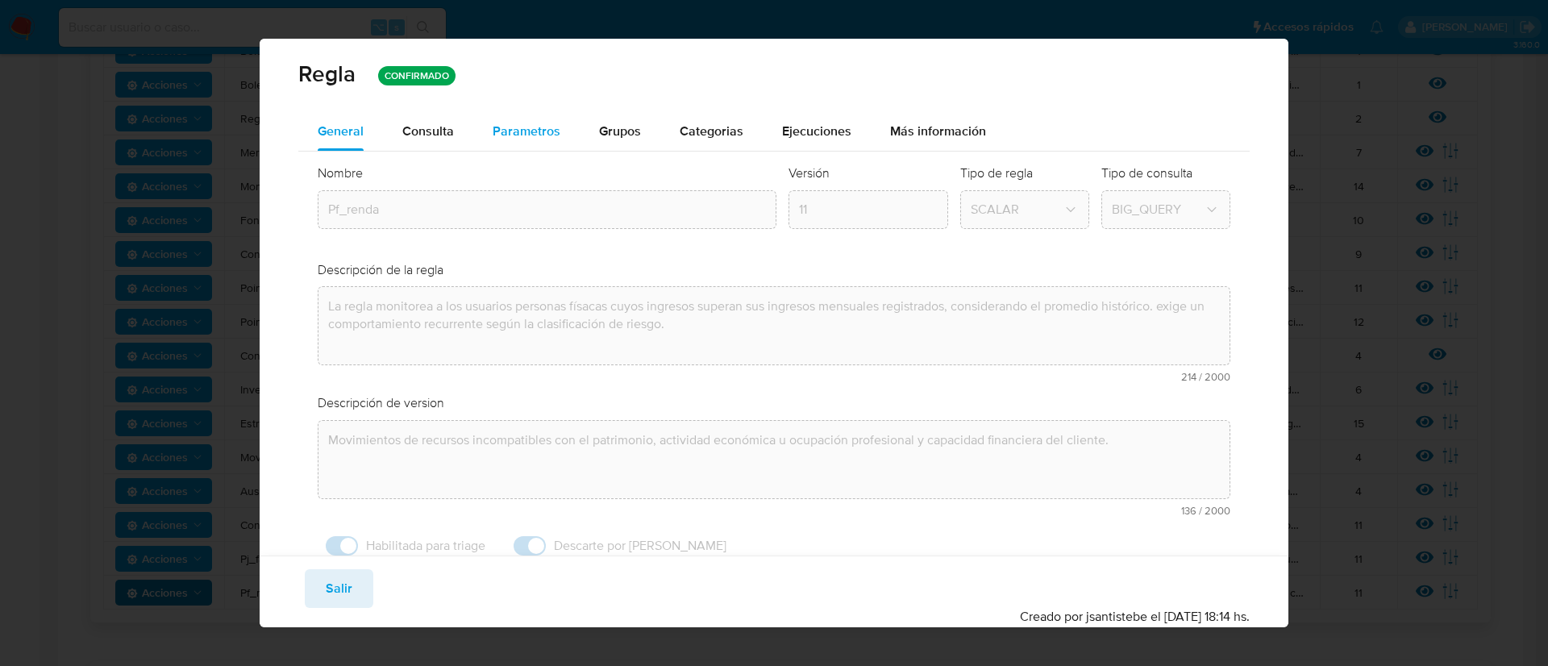
click at [553, 130] on span "Parametros" at bounding box center [527, 131] width 68 height 19
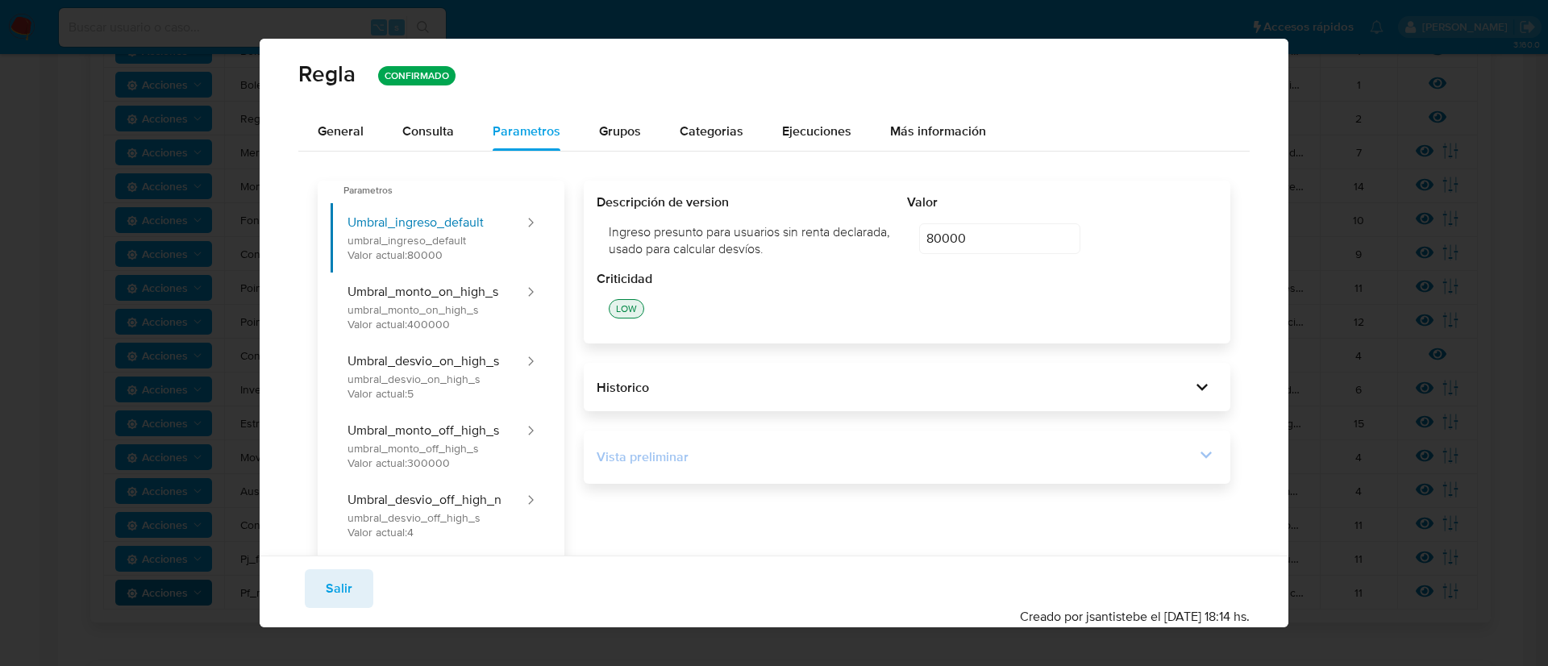
click at [1200, 453] on icon at bounding box center [1205, 454] width 11 height 7
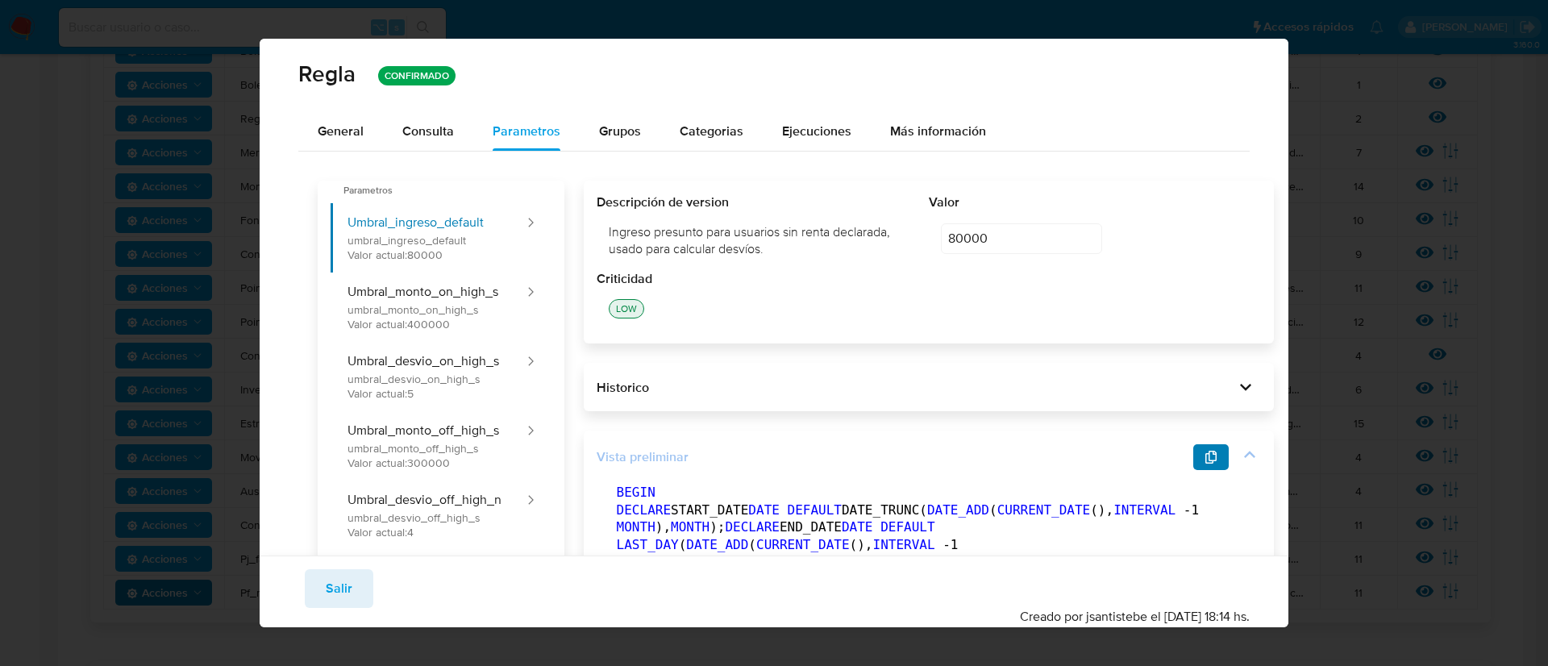
click at [1204, 457] on icon "button" at bounding box center [1210, 457] width 13 height 13
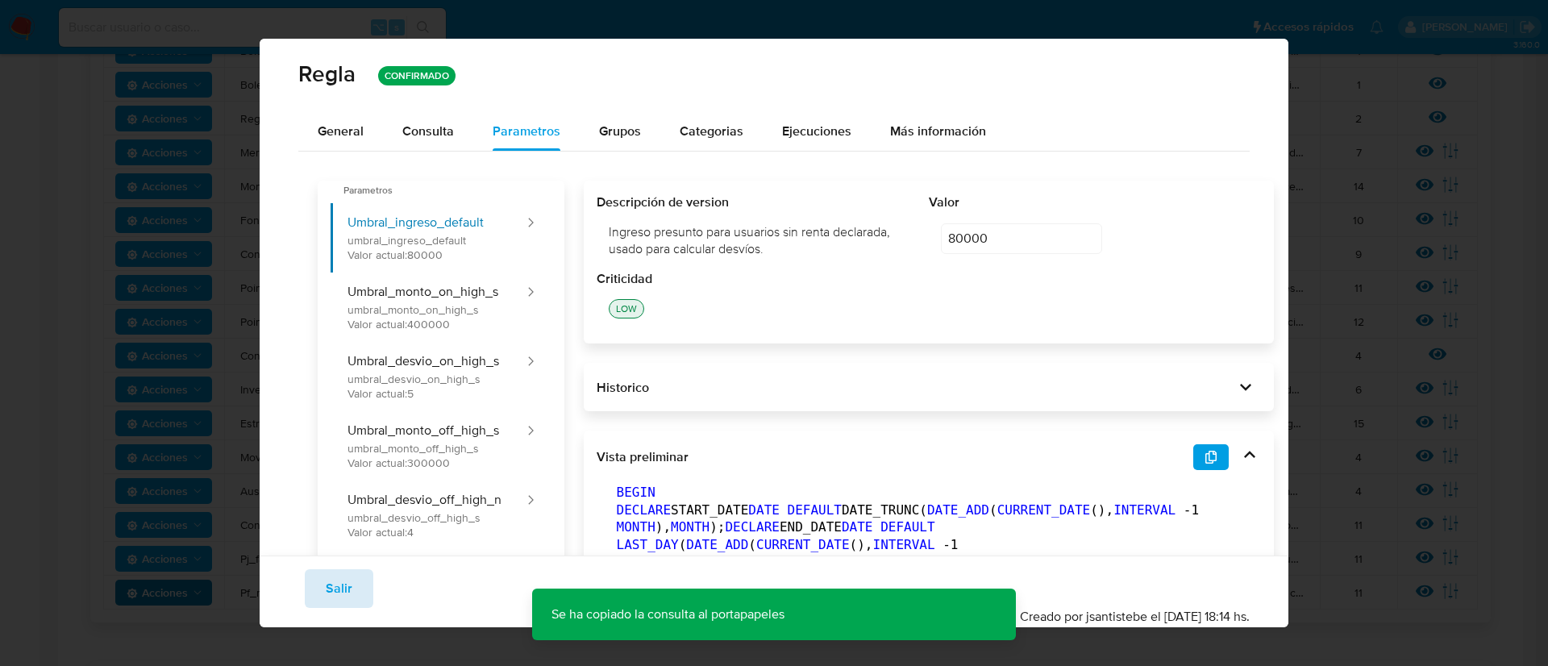
click at [318, 584] on button "Salir" at bounding box center [339, 588] width 69 height 39
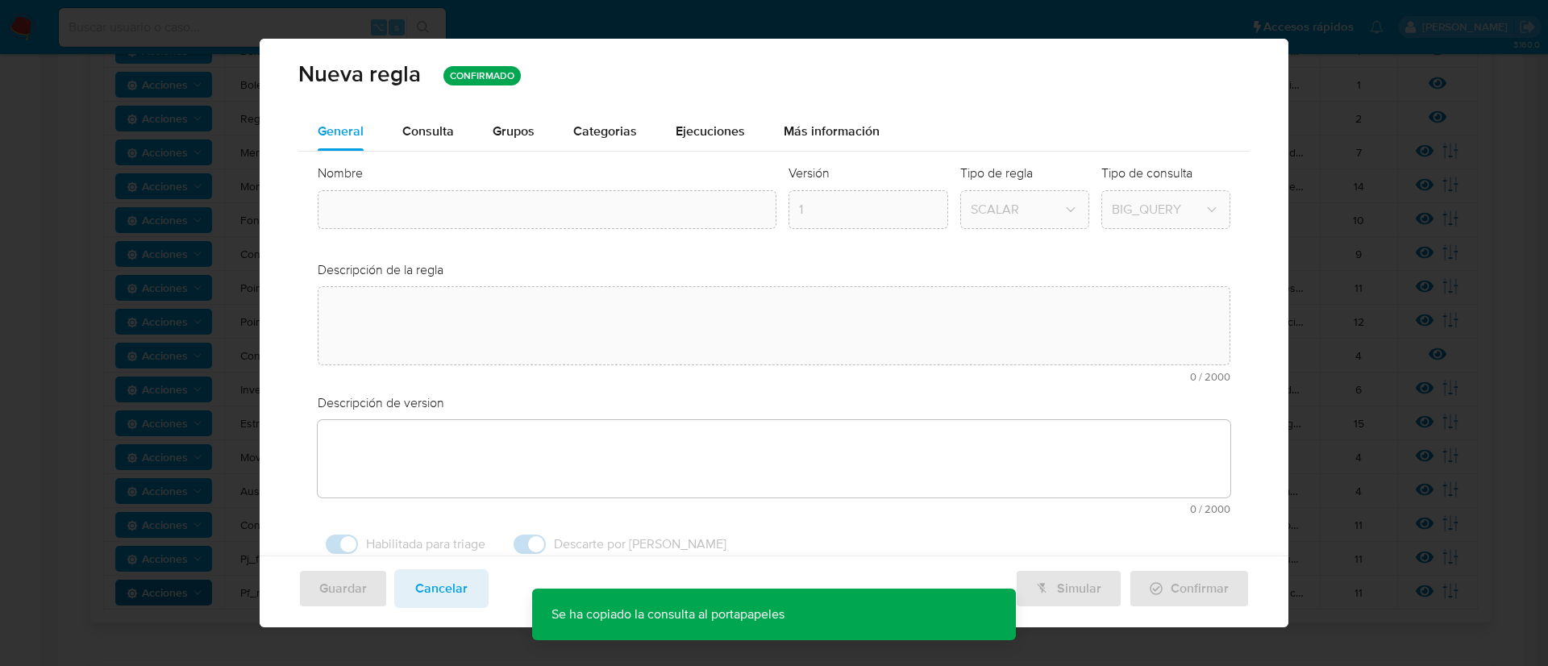
type input "Pf_renda"
type textarea "La regla monitorea a los usuarios personas físacas cuyos ingresos superan sus i…"
type textarea "Movimientos de recursos incompatibles con el patrimonio, actividad económica u …"
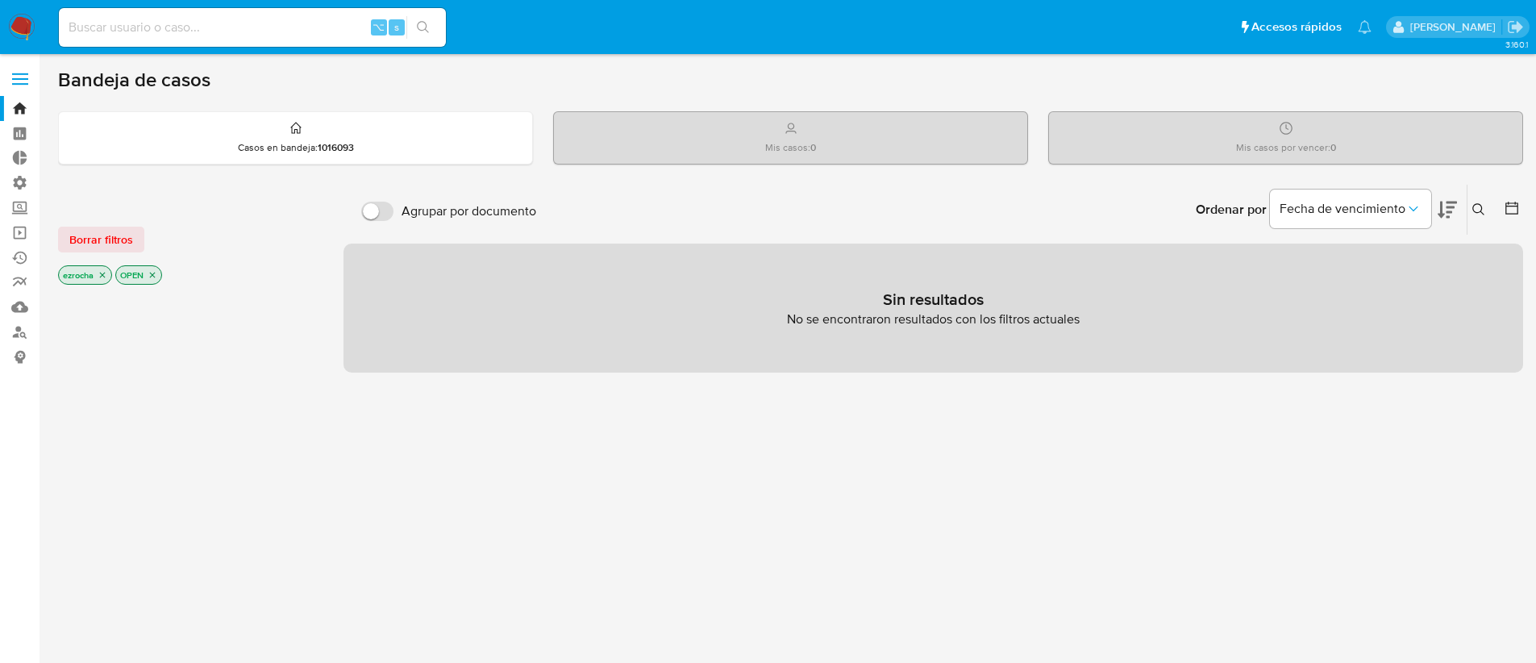
click at [102, 273] on icon "close-filter" at bounding box center [103, 275] width 10 height 10
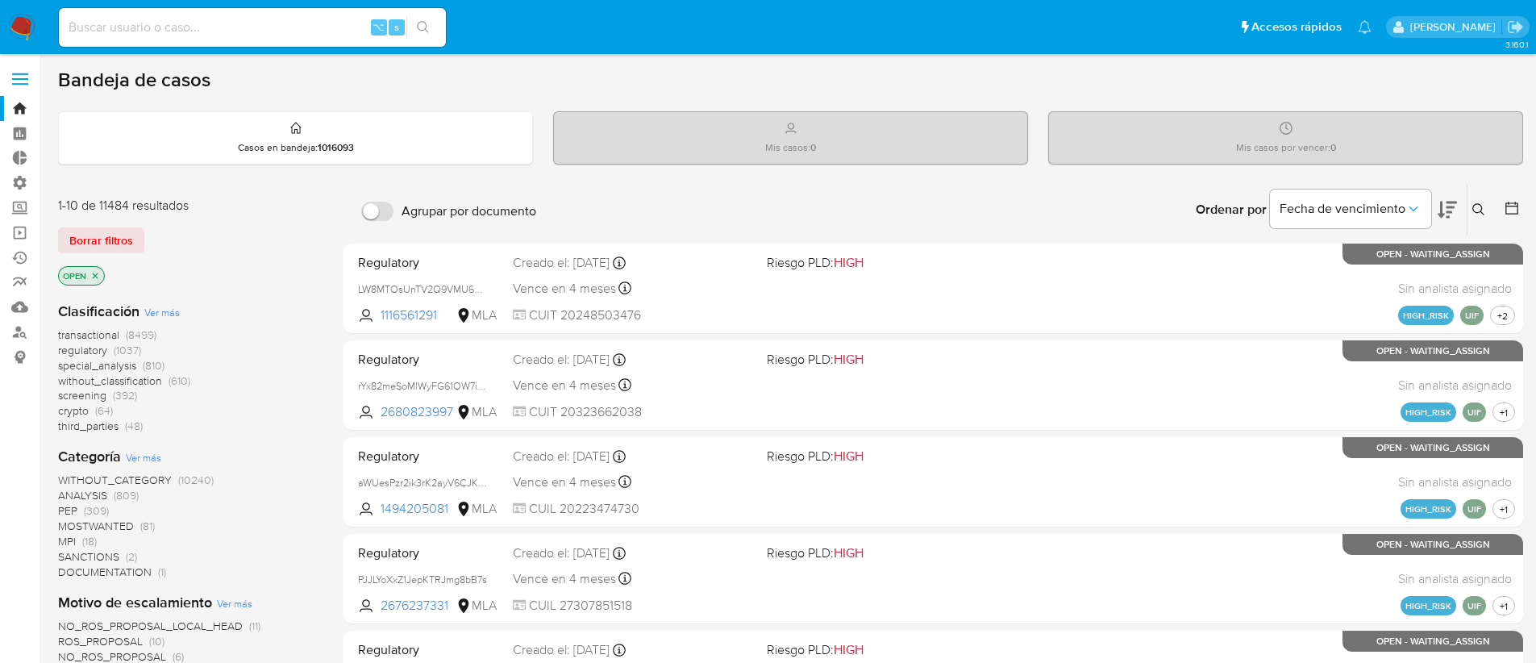
click at [94, 272] on icon "close-filter" at bounding box center [95, 276] width 10 height 10
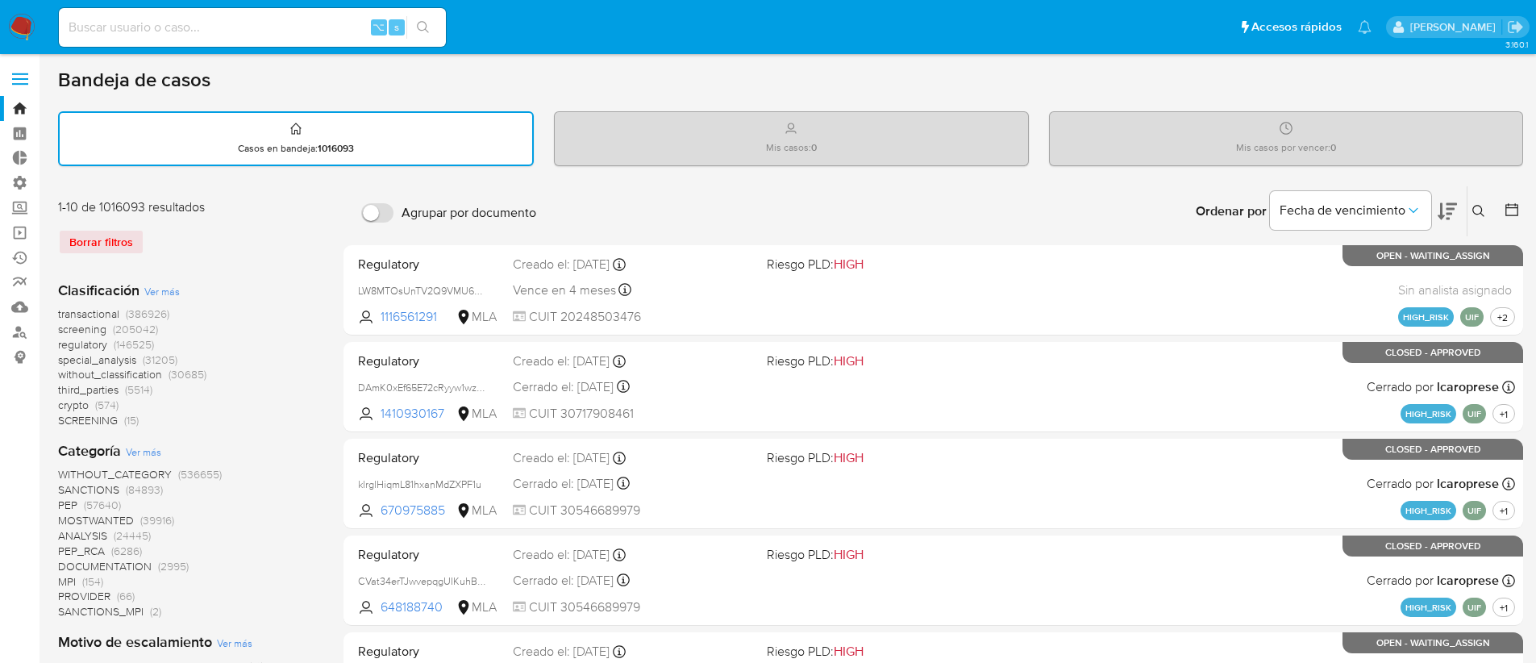
click at [79, 310] on span "transactional" at bounding box center [88, 314] width 61 height 16
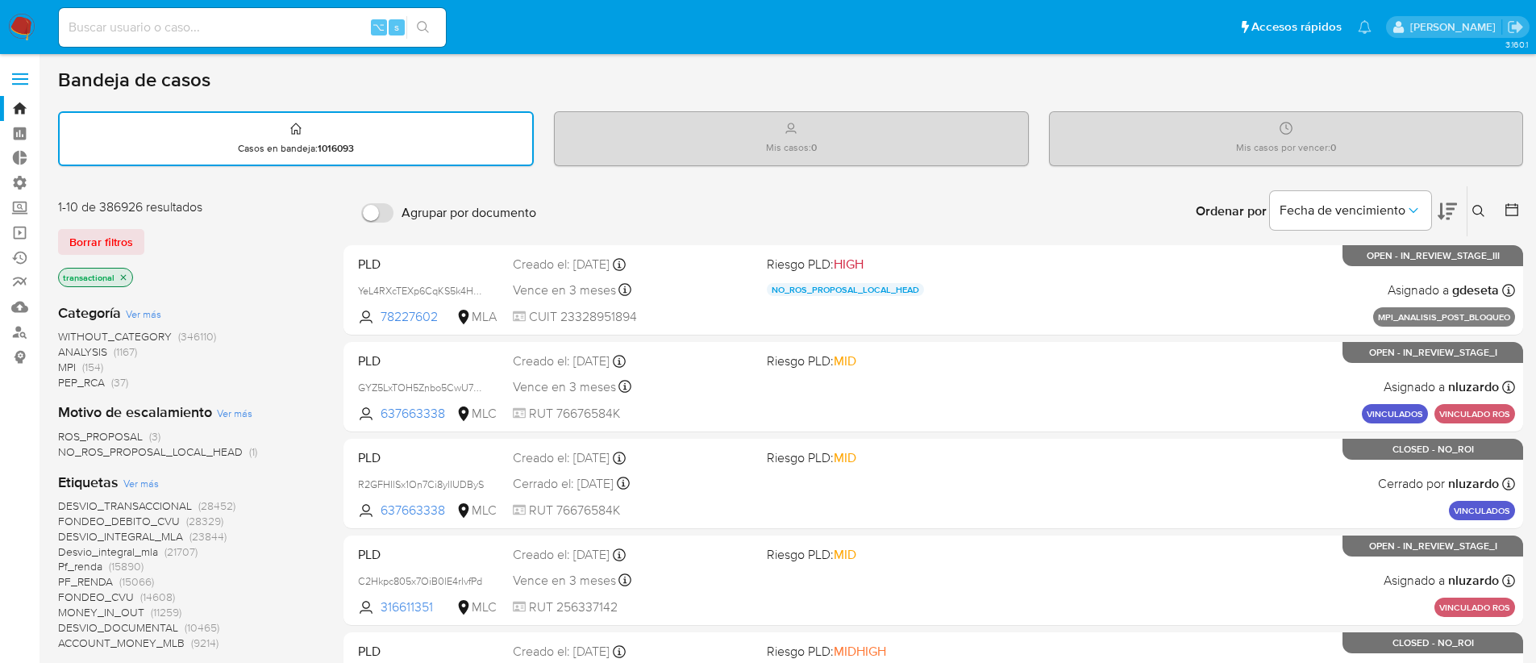
click at [135, 481] on span "Ver más" at bounding box center [140, 483] width 35 height 15
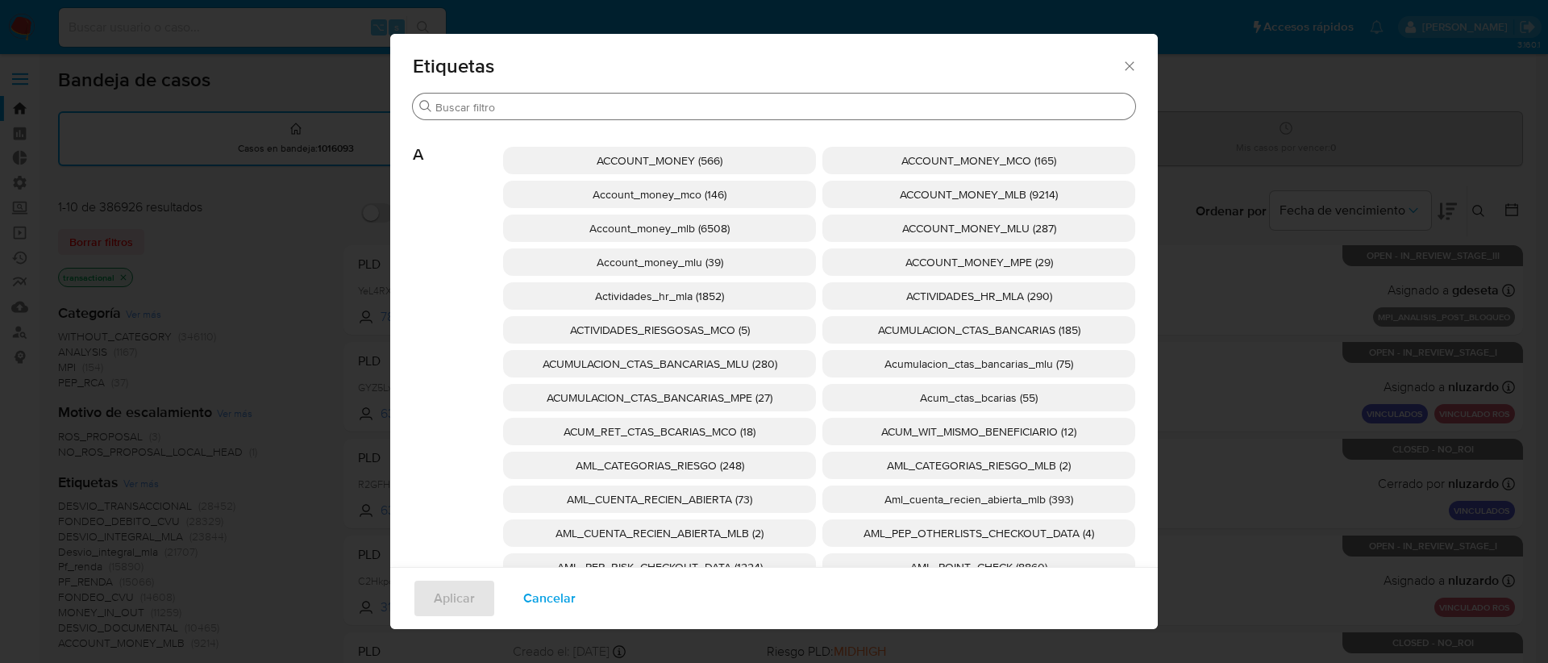
click at [719, 98] on div "Buscar" at bounding box center [774, 107] width 722 height 26
click at [696, 106] on input "Buscar" at bounding box center [781, 107] width 693 height 15
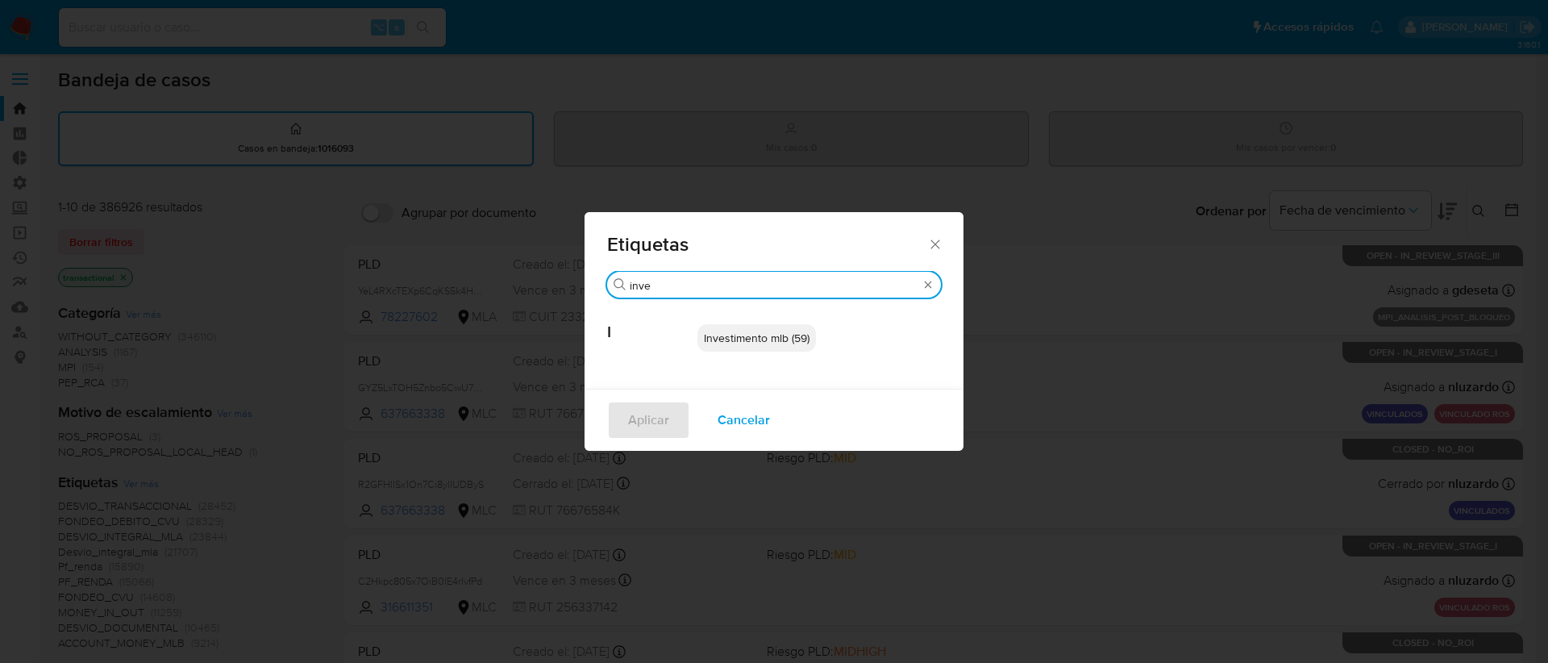
type input "inve"
click at [751, 343] on span "Investimento mlb (59)" at bounding box center [757, 338] width 106 height 16
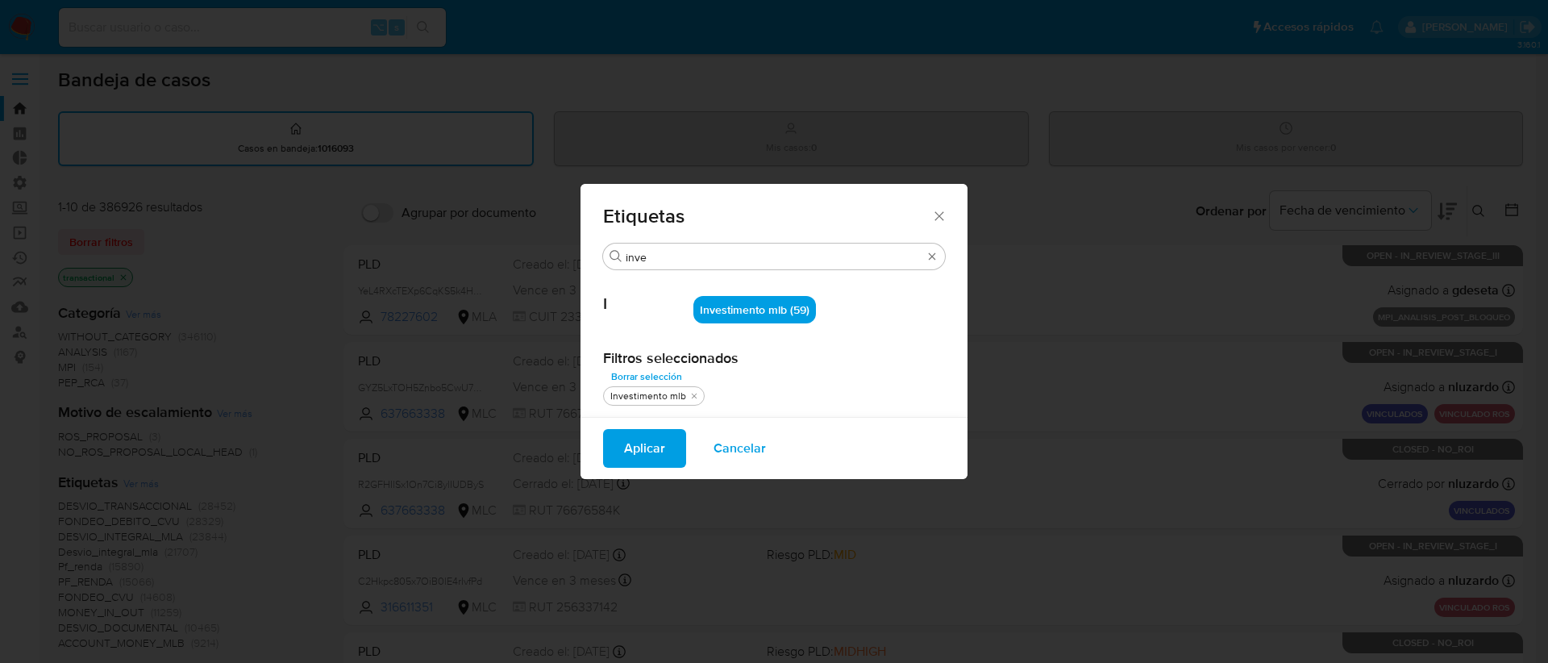
click at [661, 452] on span "Aplicar" at bounding box center [644, 447] width 41 height 35
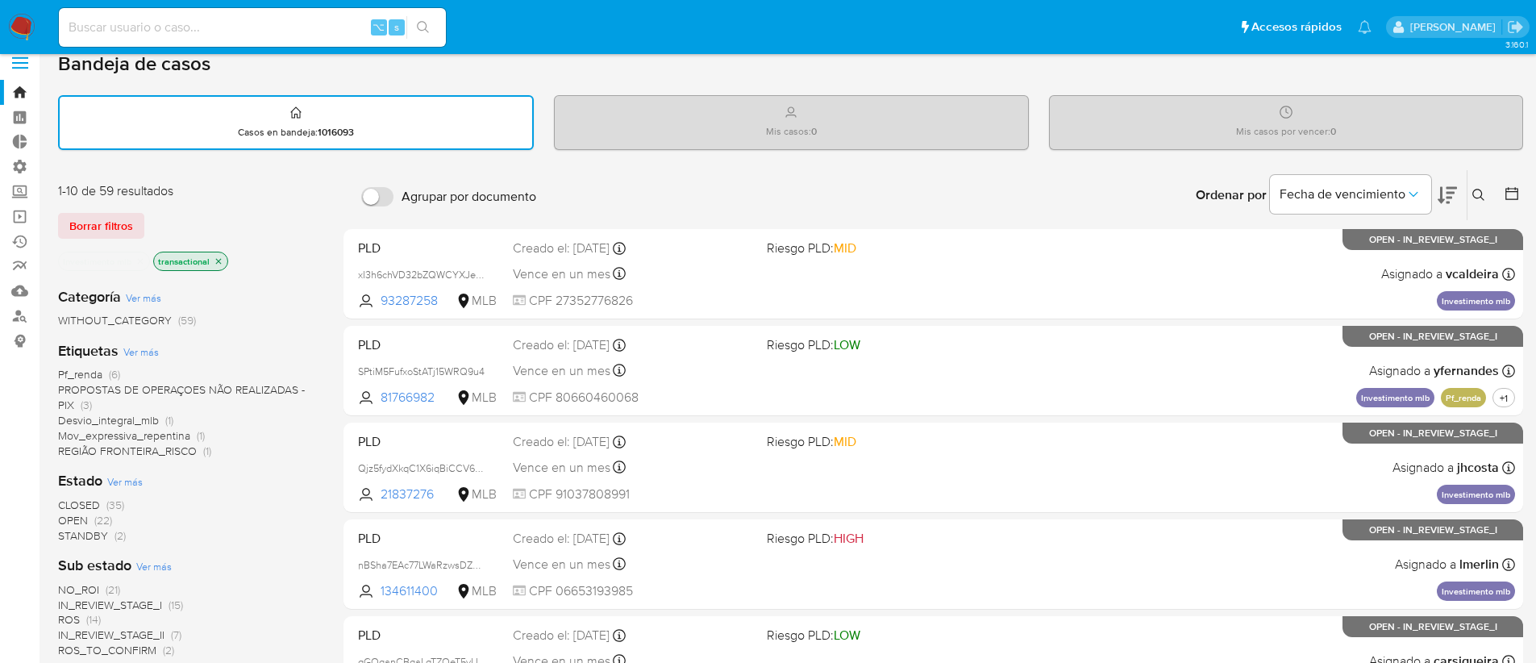
scroll to position [18, 0]
click at [72, 505] on span "CLOSED" at bounding box center [79, 503] width 42 height 16
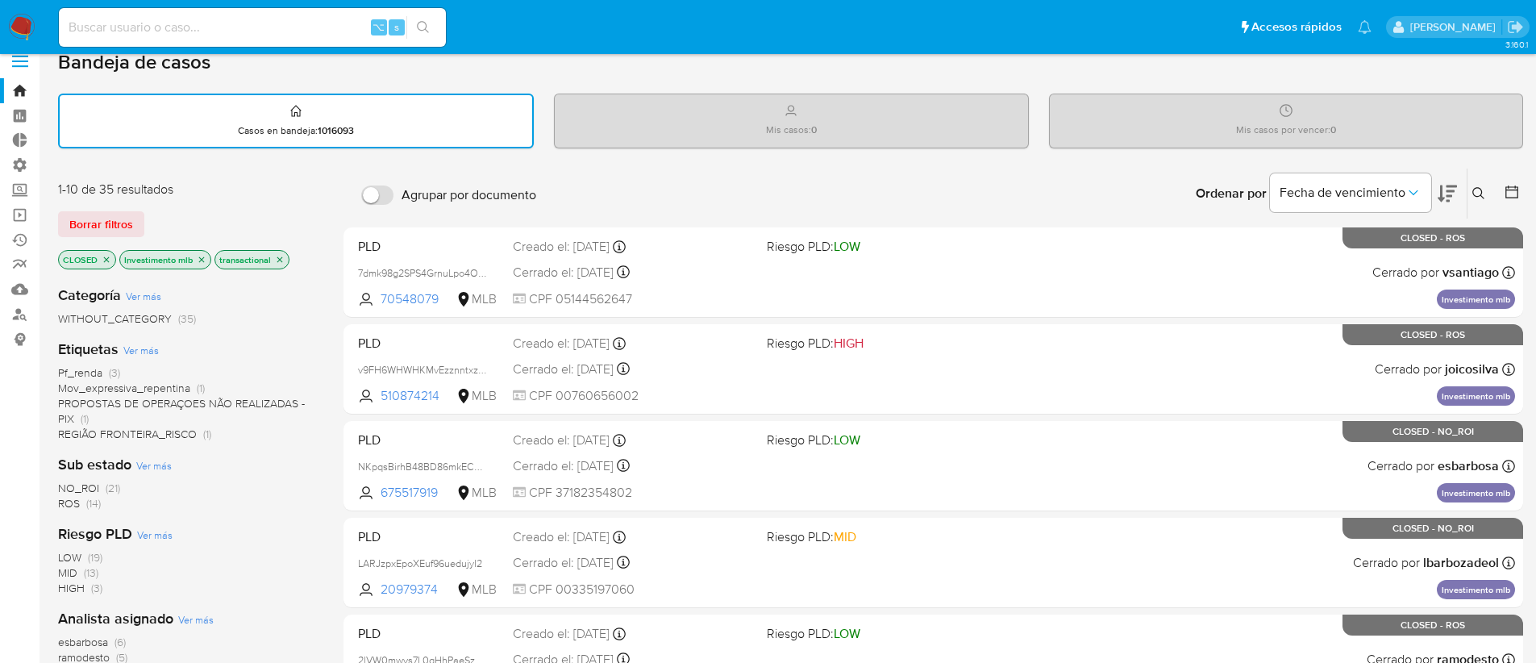
click at [73, 490] on span "NO_ROI" at bounding box center [78, 488] width 41 height 16
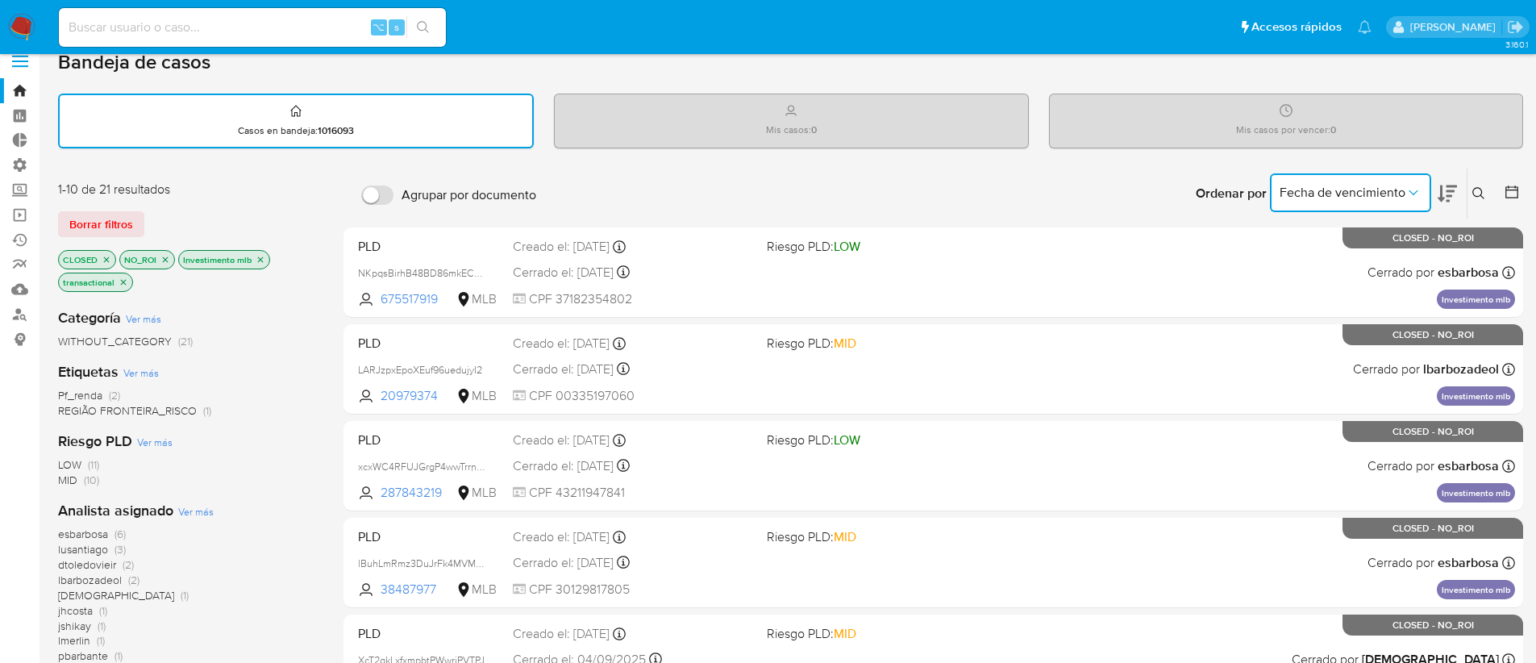
click at [1369, 193] on span "Fecha de vencimiento" at bounding box center [1342, 193] width 126 height 16
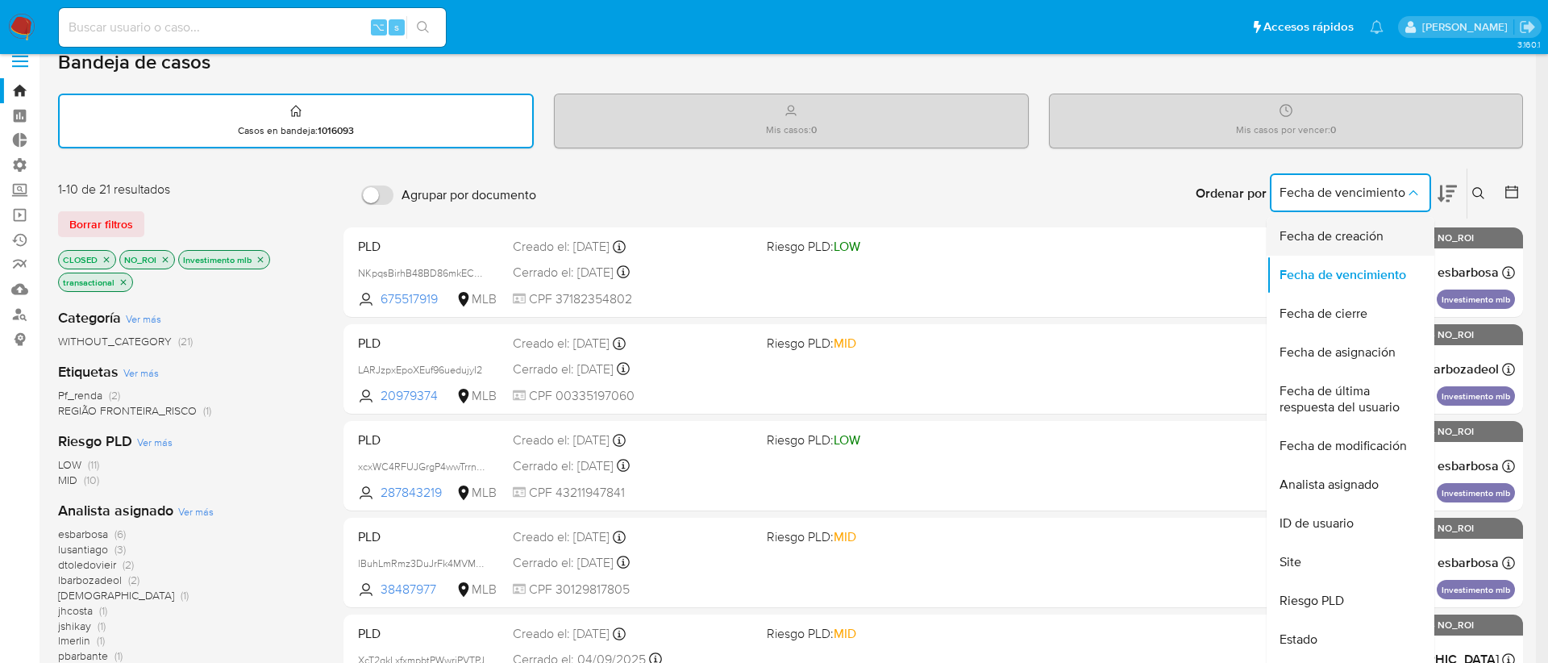
click at [1333, 240] on span "Fecha de creación" at bounding box center [1331, 236] width 104 height 16
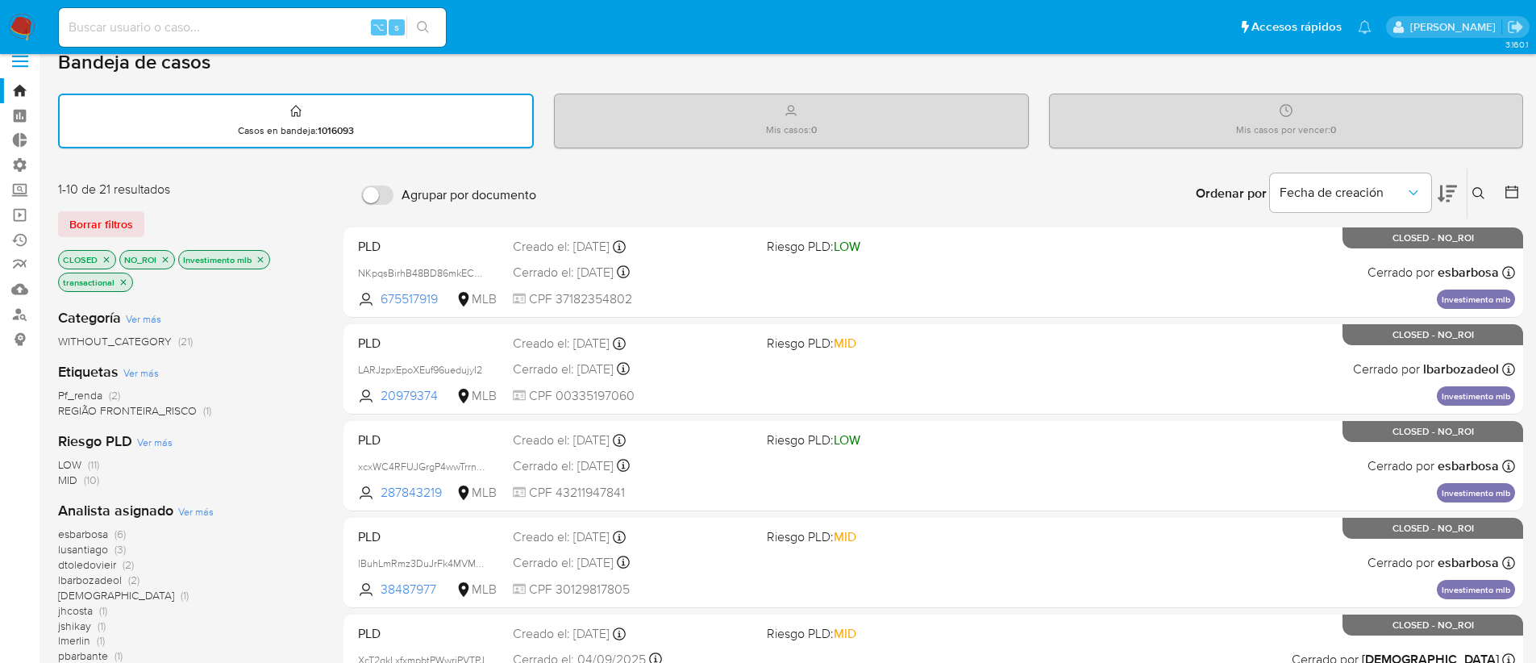
click at [1447, 190] on icon at bounding box center [1446, 193] width 19 height 17
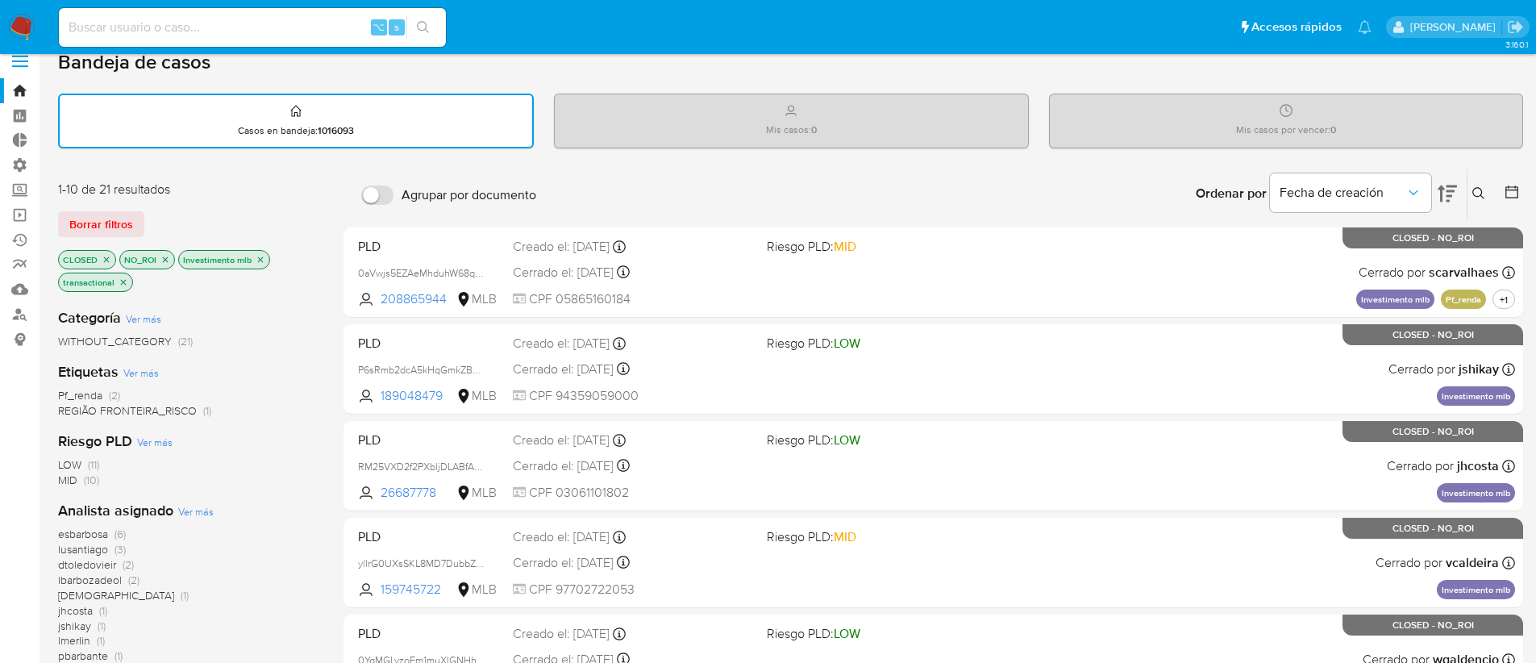
click at [1448, 196] on icon at bounding box center [1446, 193] width 19 height 17
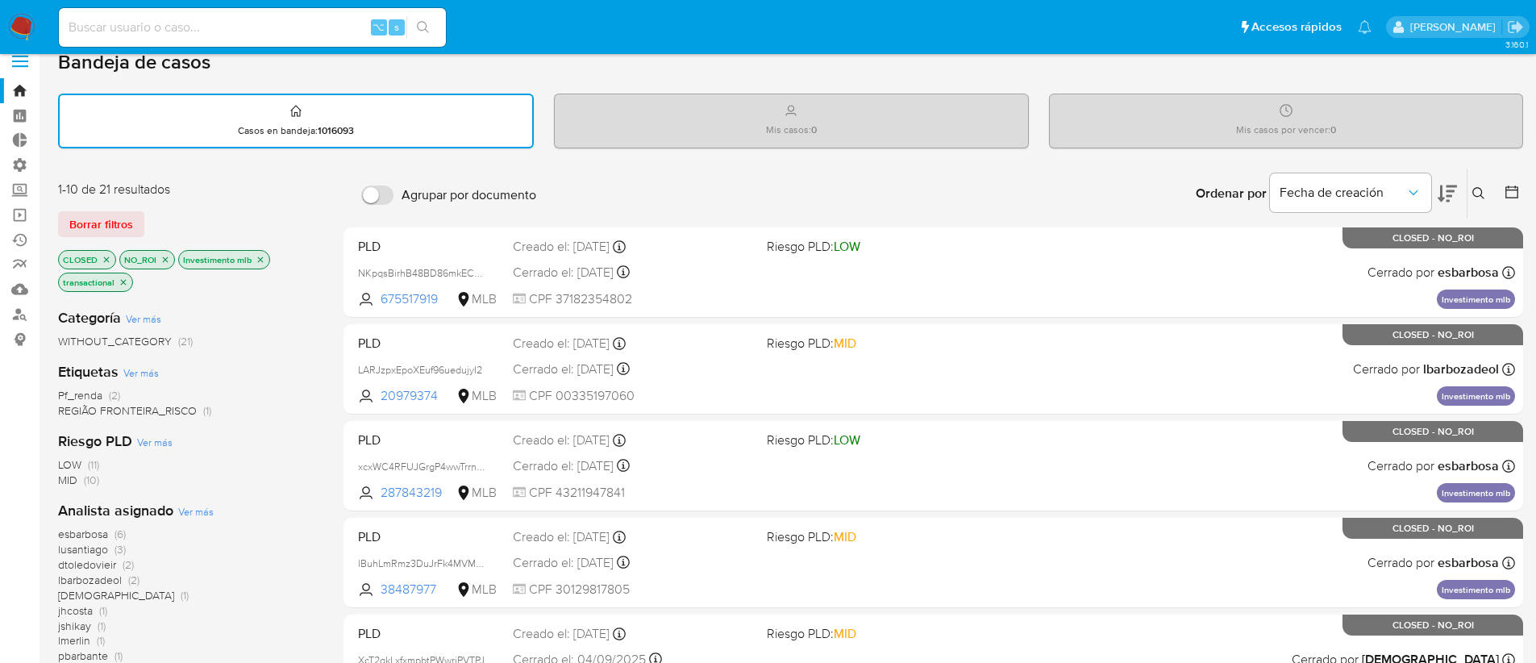
click at [259, 263] on icon "close-filter" at bounding box center [261, 260] width 10 height 10
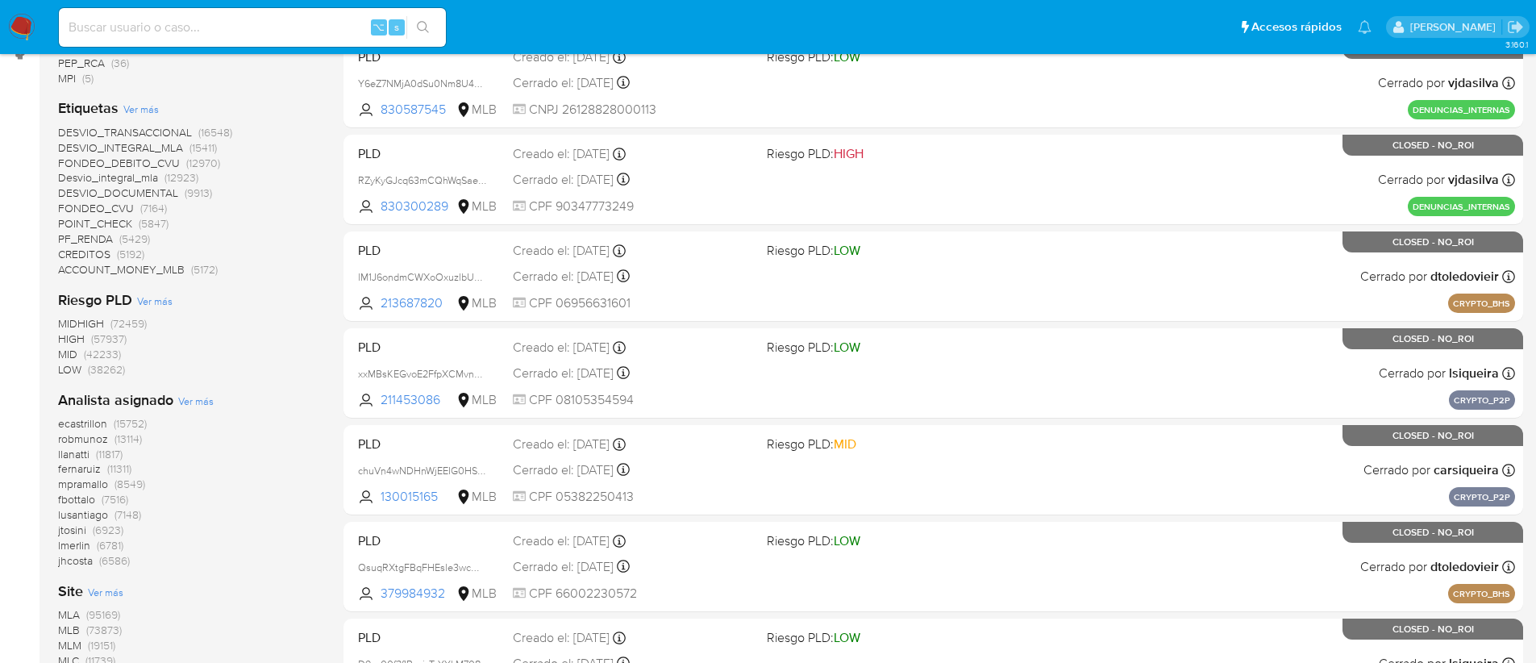
scroll to position [406, 0]
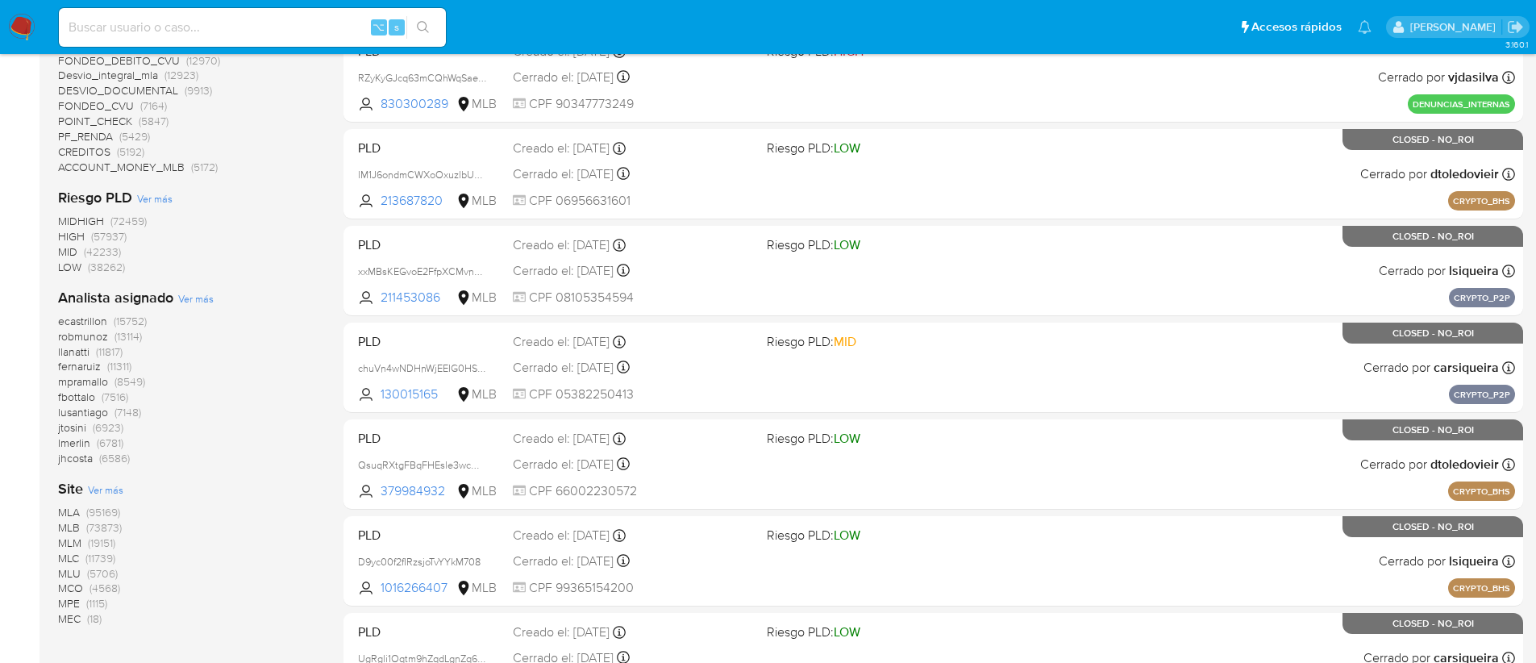
click at [60, 530] on span "MLB" at bounding box center [69, 527] width 22 height 16
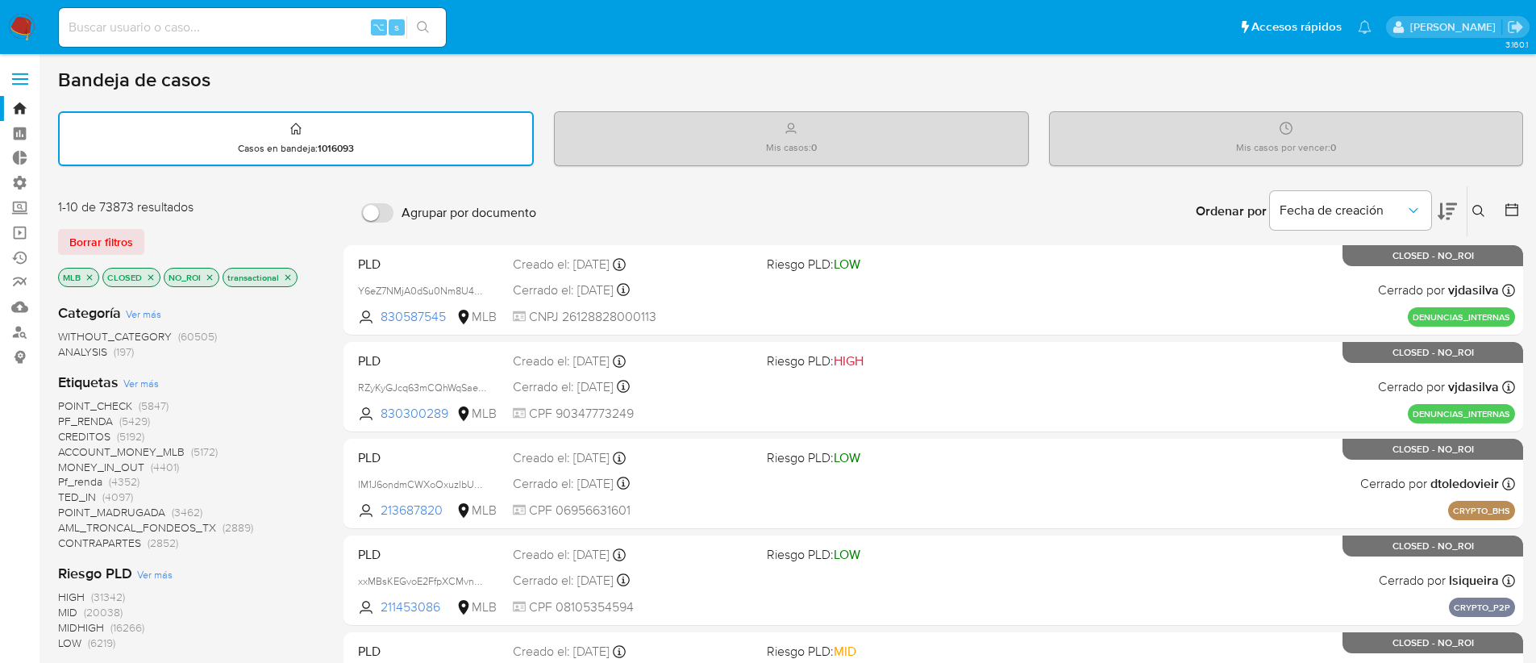
click at [146, 382] on span "Ver más" at bounding box center [140, 383] width 35 height 15
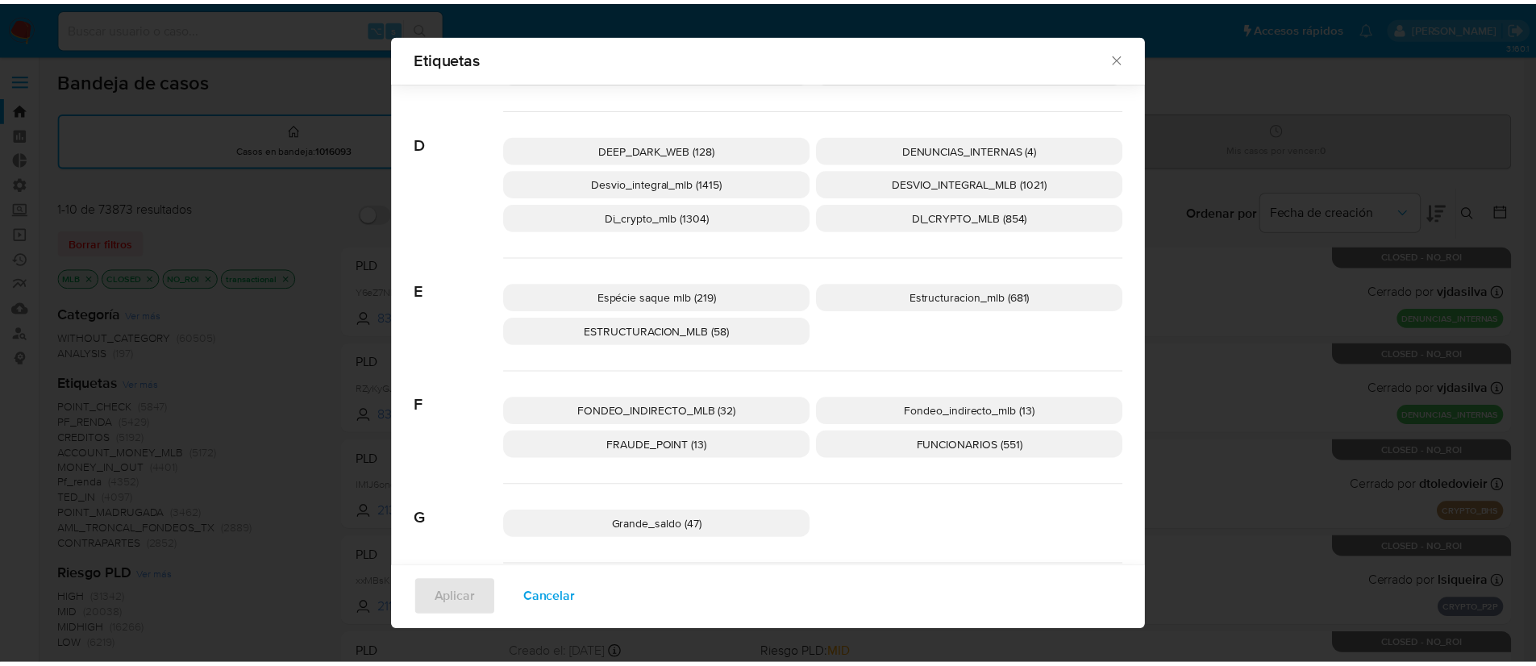
scroll to position [954, 0]
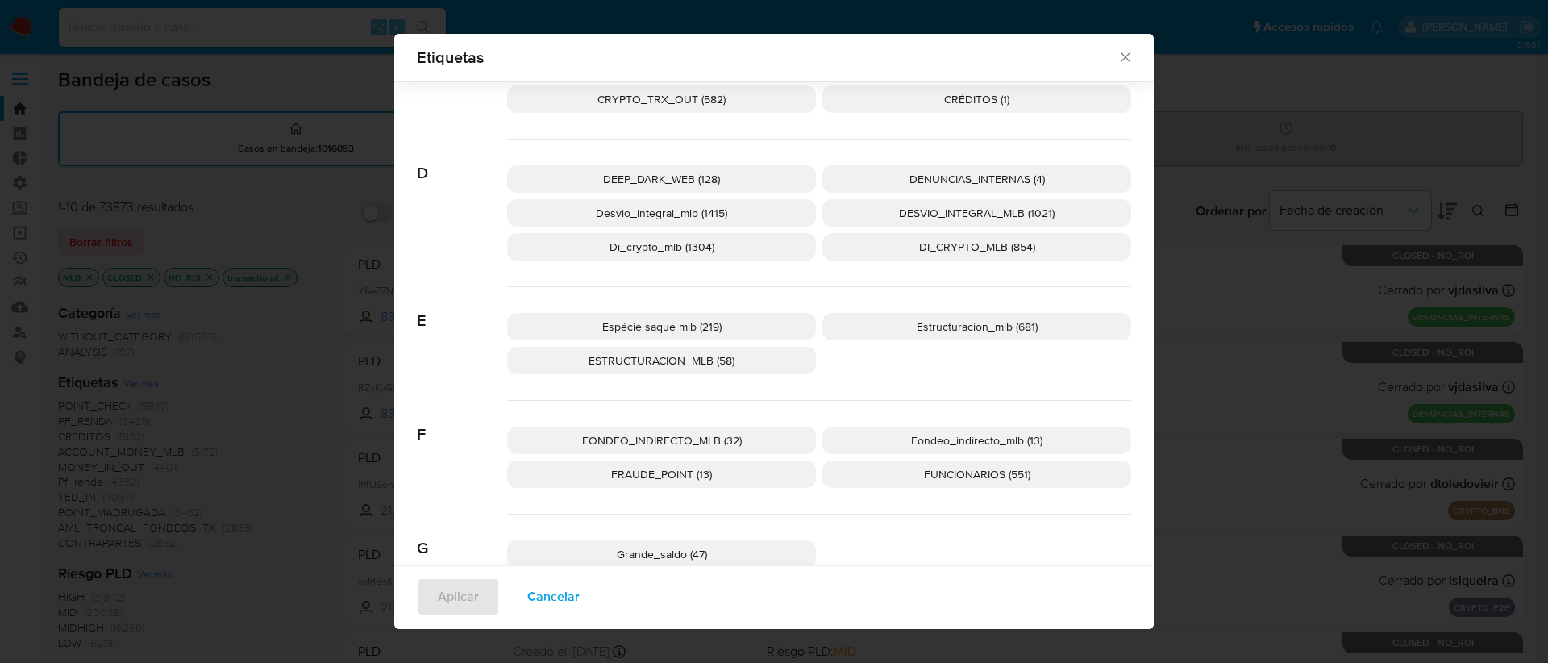
click at [634, 327] on span "Espécie saque mlb (219)" at bounding box center [661, 326] width 119 height 16
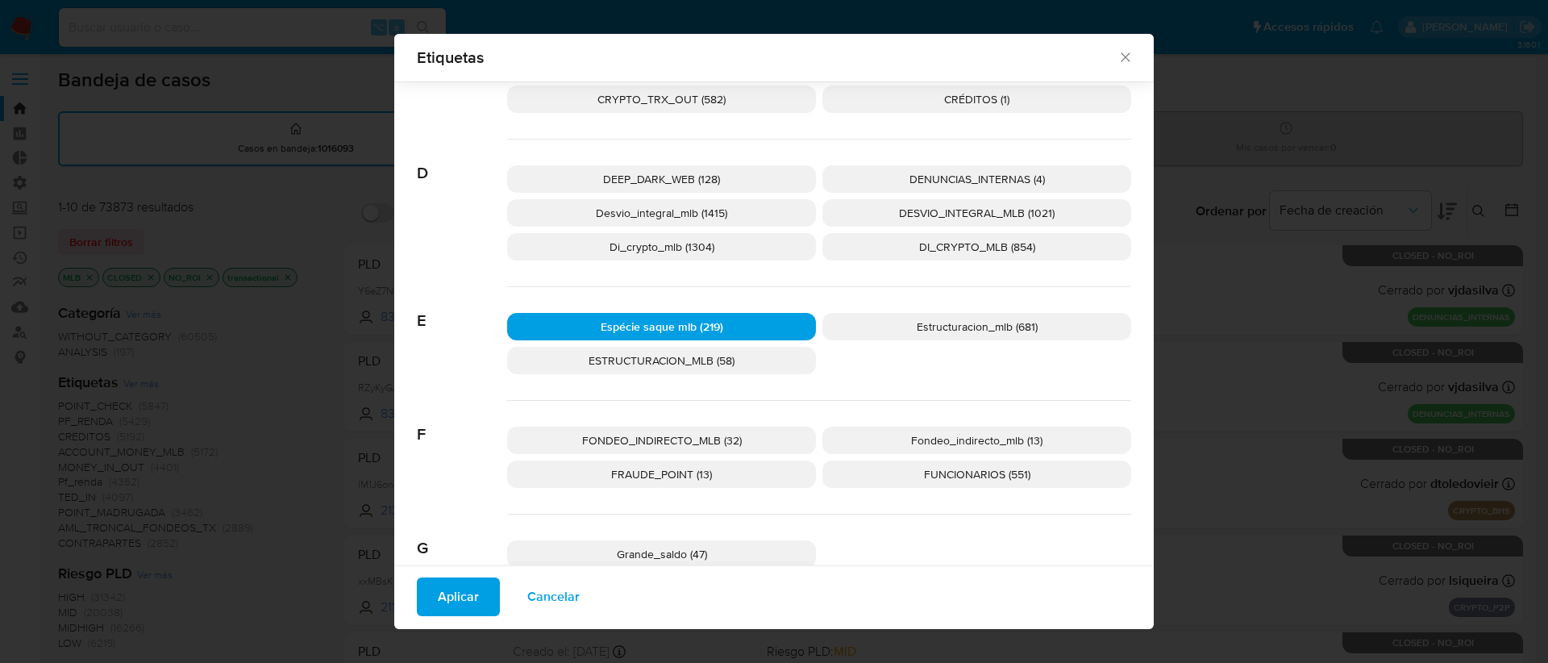
click at [459, 593] on span "Aplicar" at bounding box center [458, 596] width 41 height 35
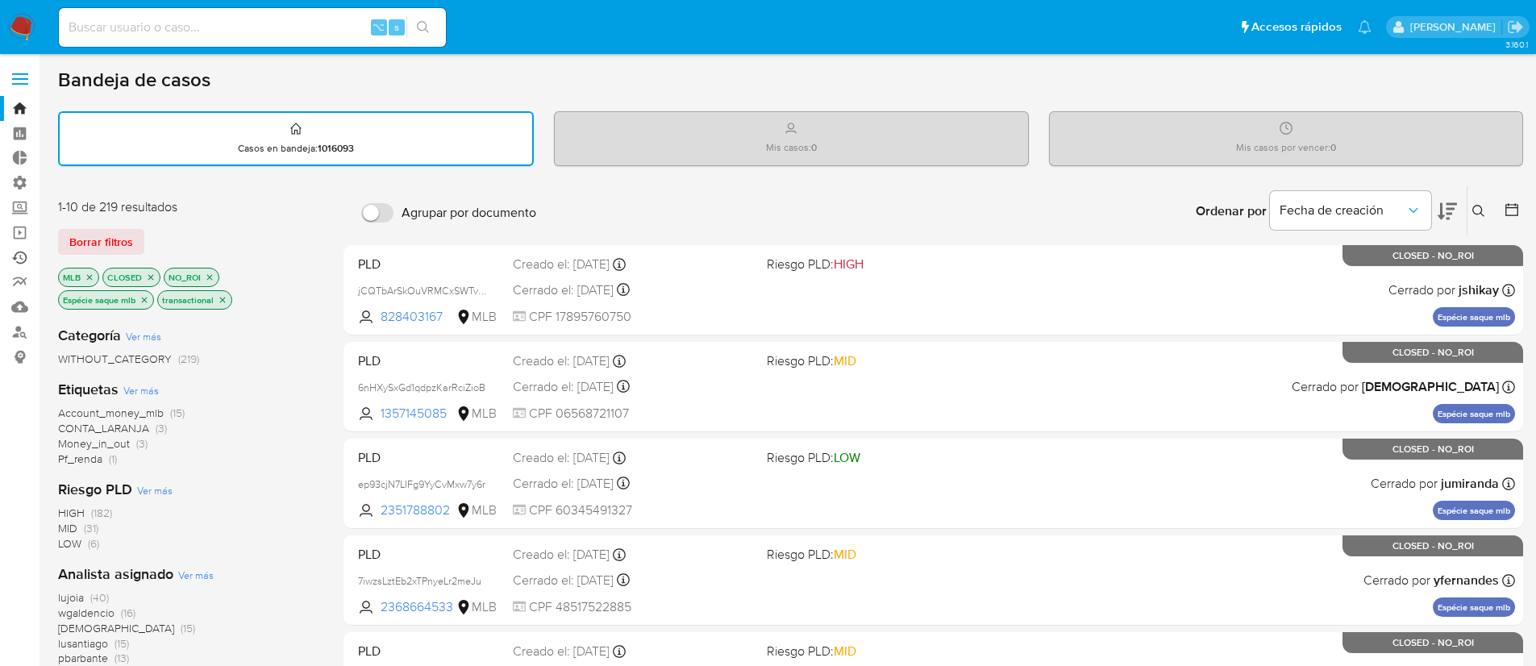
click at [21, 252] on link "Ejecuciones automáticas" at bounding box center [96, 257] width 192 height 25
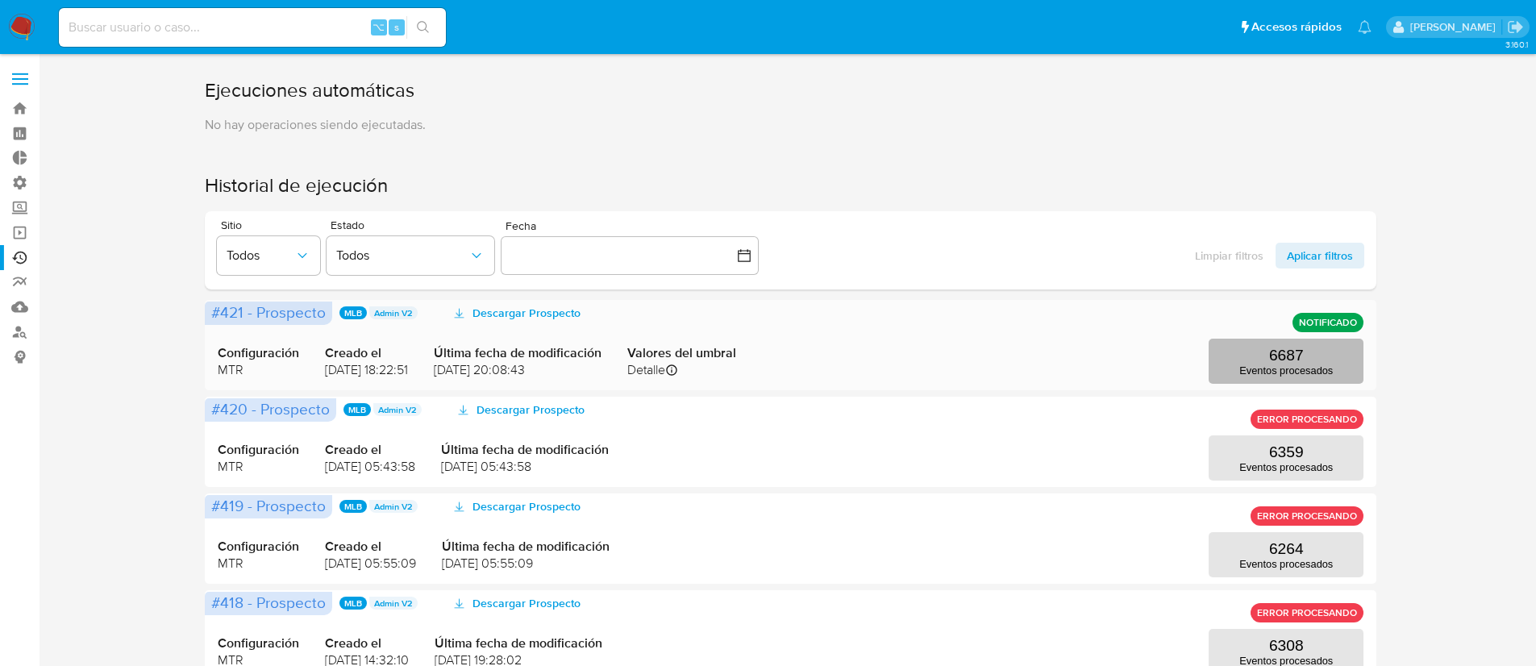
click at [1297, 356] on p "6687" at bounding box center [1286, 356] width 35 height 18
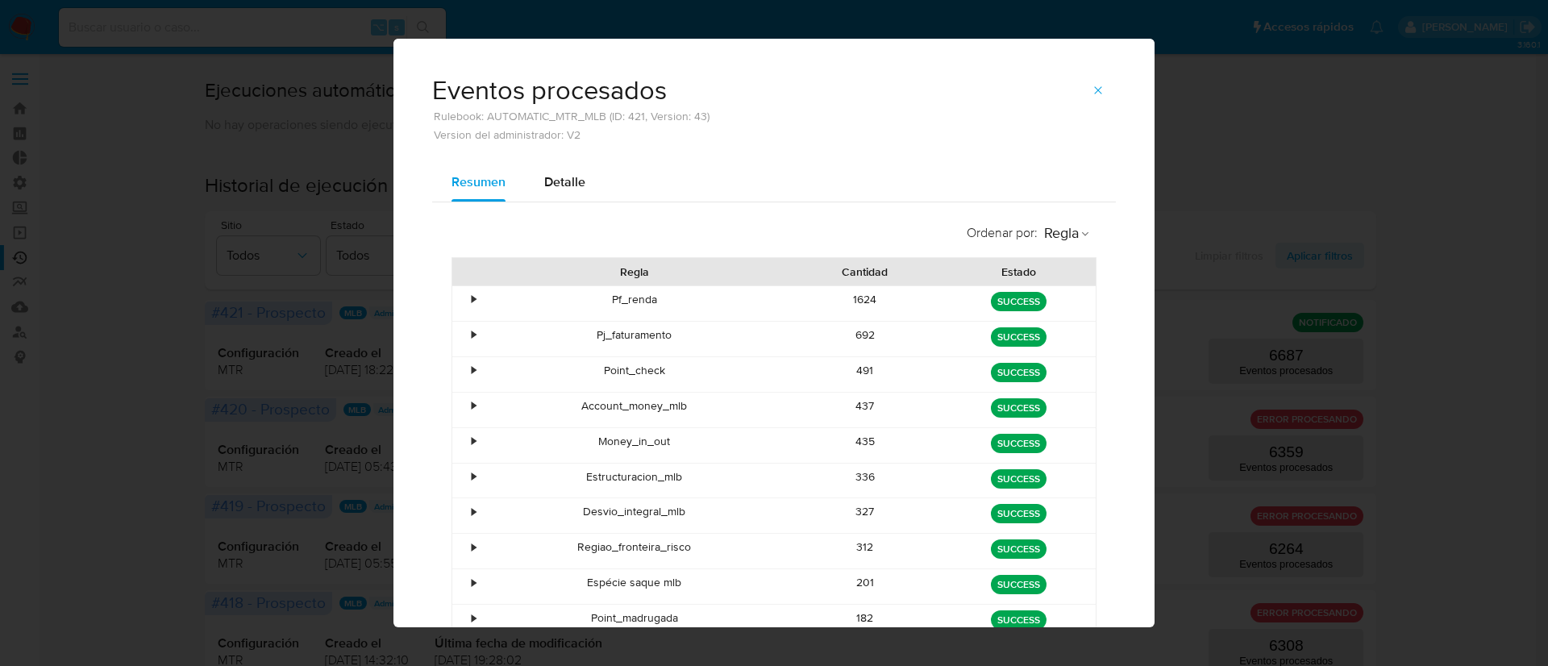
click at [462, 296] on div "•" at bounding box center [466, 303] width 28 height 35
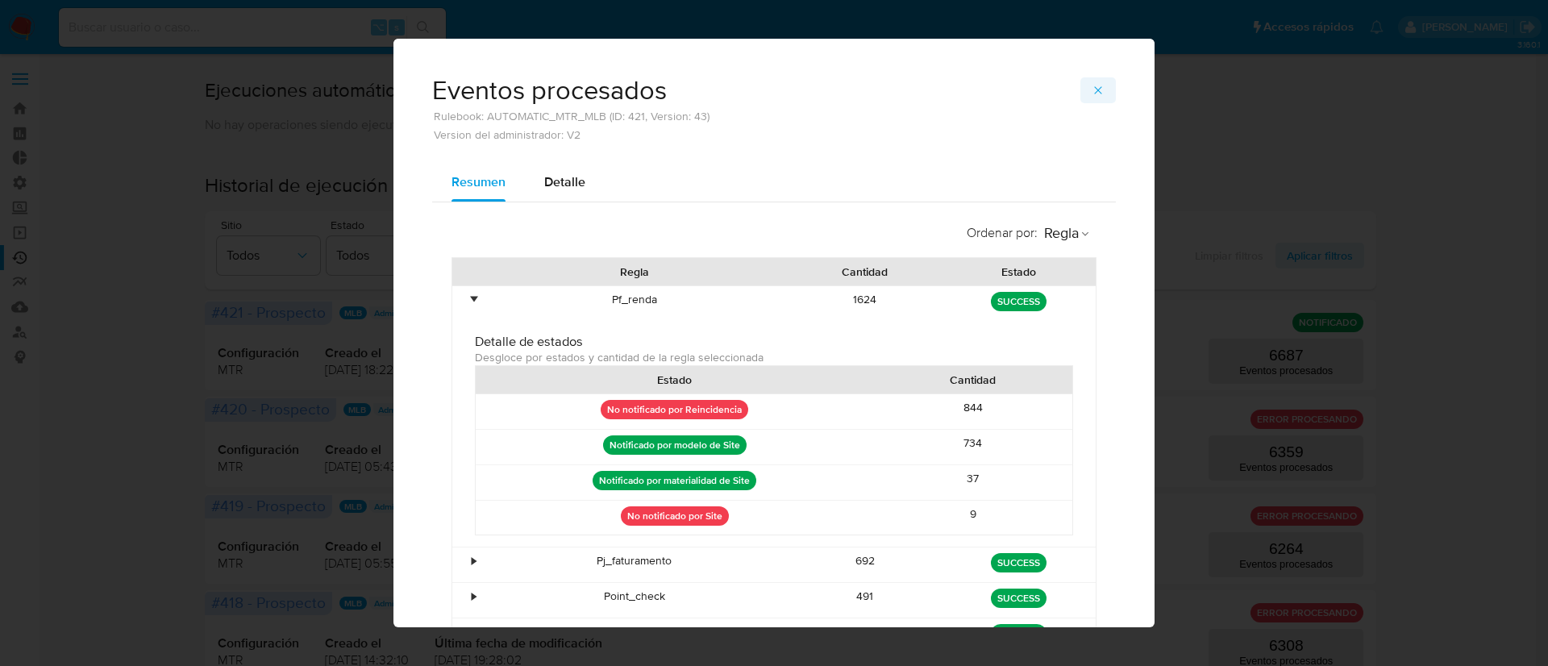
click at [1092, 95] on icon "button" at bounding box center [1098, 90] width 13 height 13
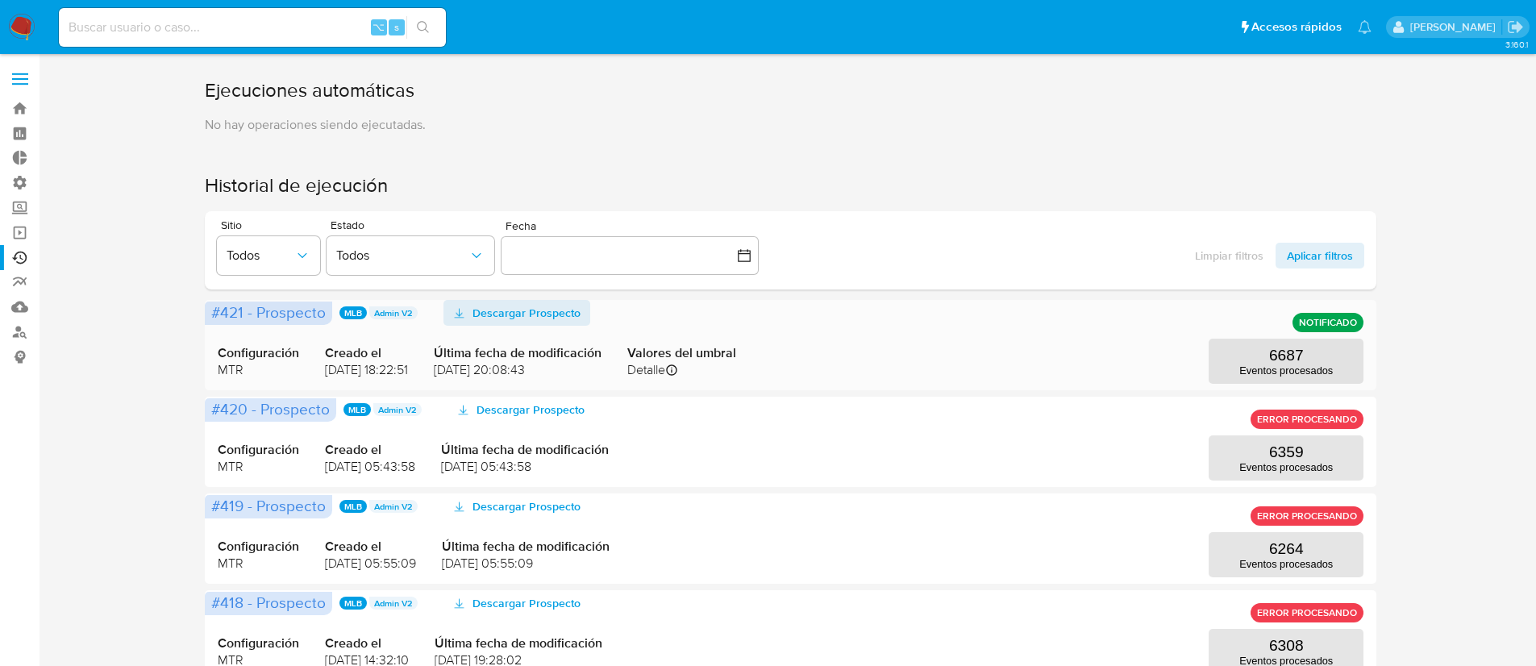
click at [515, 321] on span "Descargar Prospecto" at bounding box center [526, 313] width 108 height 26
click at [111, 30] on input at bounding box center [252, 27] width 387 height 21
paste input "1513890702"
type input "1513890702"
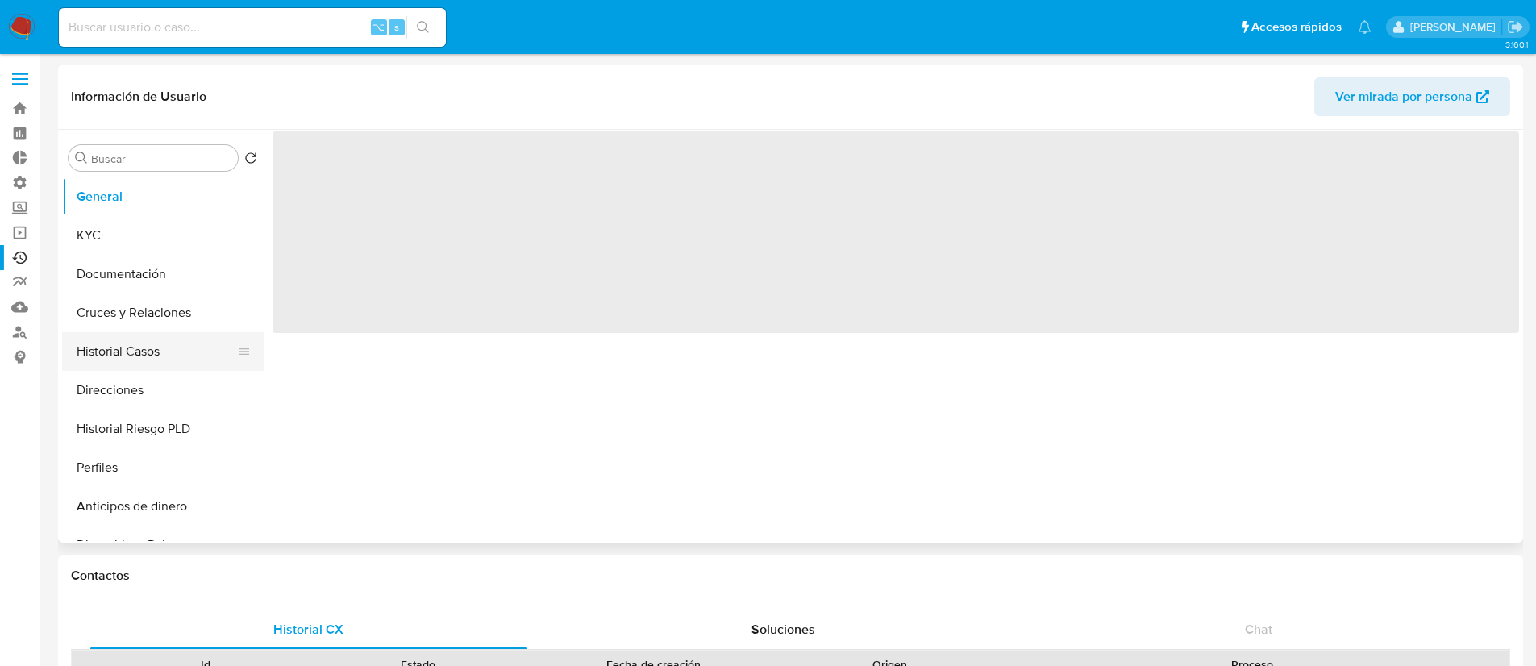
click at [173, 359] on button "Historial Casos" at bounding box center [156, 351] width 189 height 39
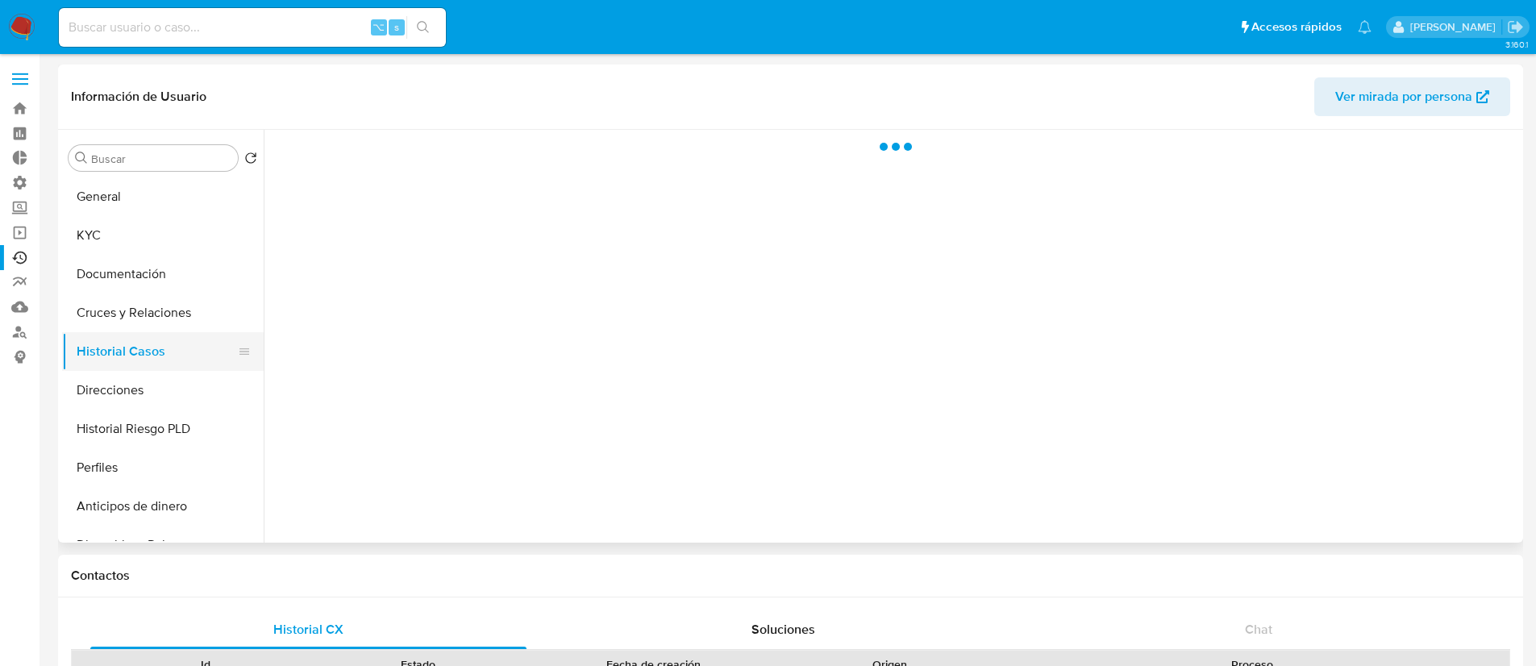
select select "10"
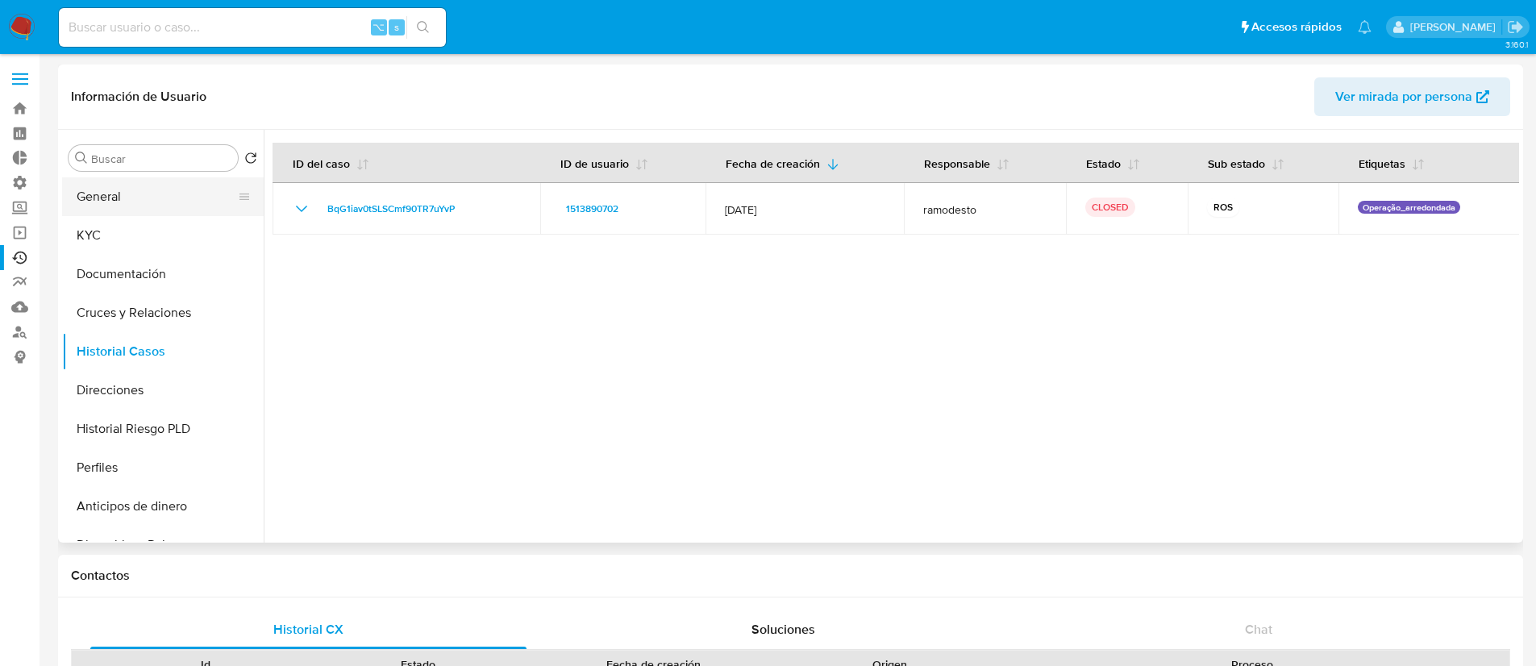
click at [118, 188] on button "General" at bounding box center [156, 196] width 189 height 39
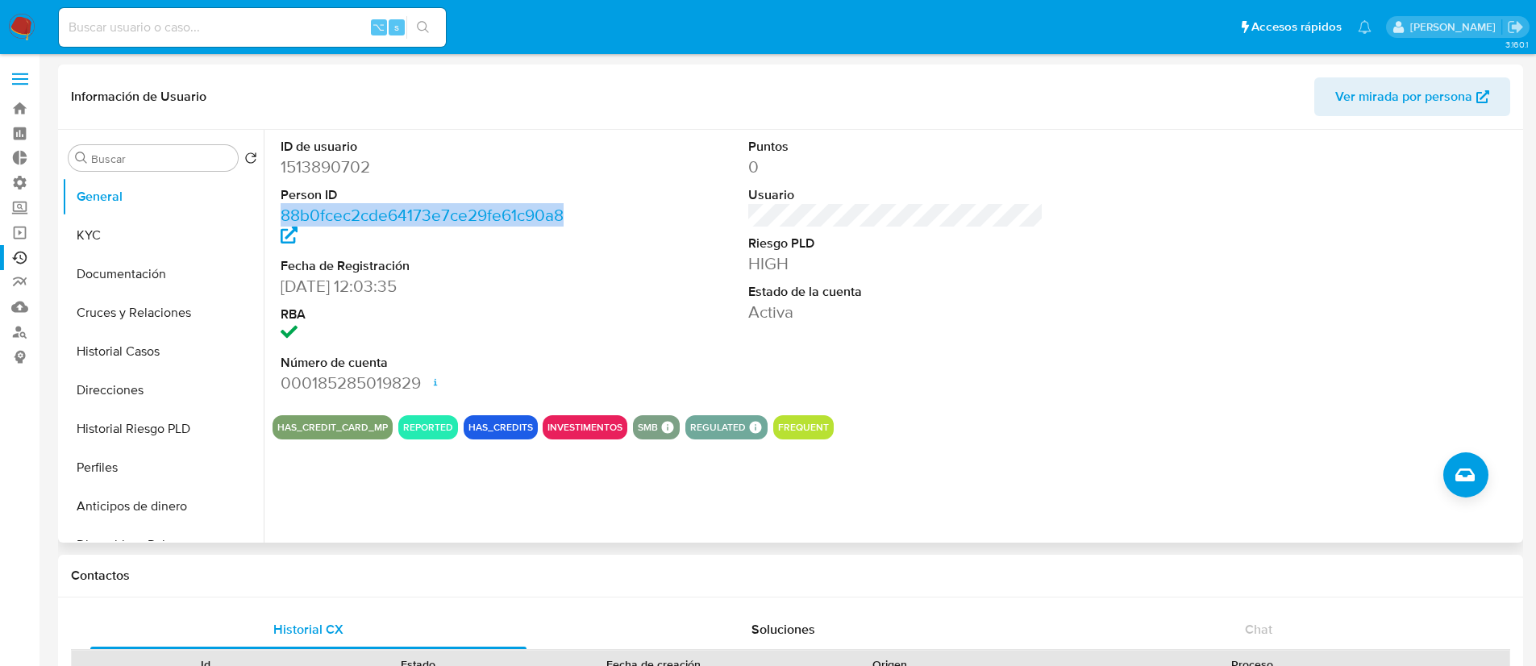
drag, startPoint x: 578, startPoint y: 210, endPoint x: 279, endPoint y: 221, distance: 299.3
click at [279, 221] on div "ID de usuario 1513890702 Person ID 88b0fcec2cde64173e7ce29fe61c90a8 Fecha de Re…" at bounding box center [428, 266] width 312 height 272
copy link "88b0fcec2cde64173e7ce29fe61c90a8"
click at [124, 21] on input at bounding box center [252, 27] width 387 height 21
paste input "265684537"
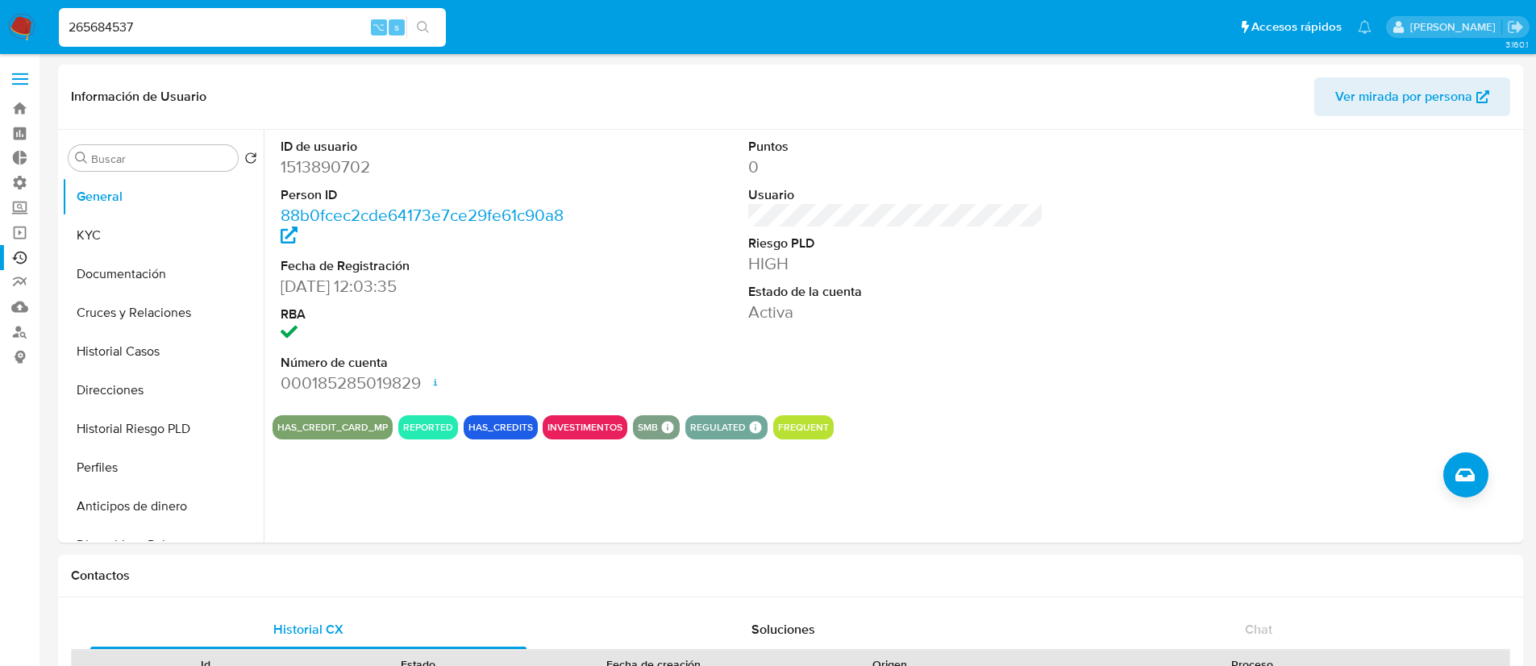
type input "265684537"
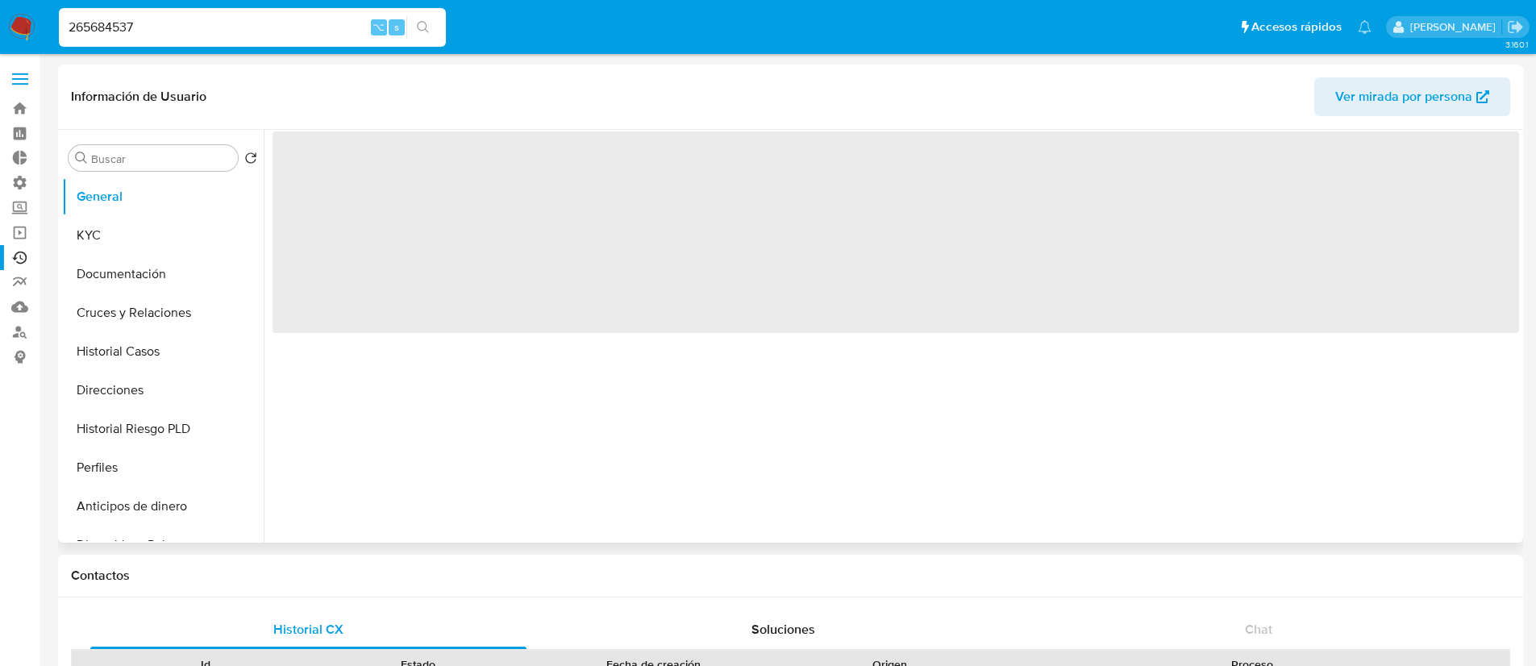
select select "10"
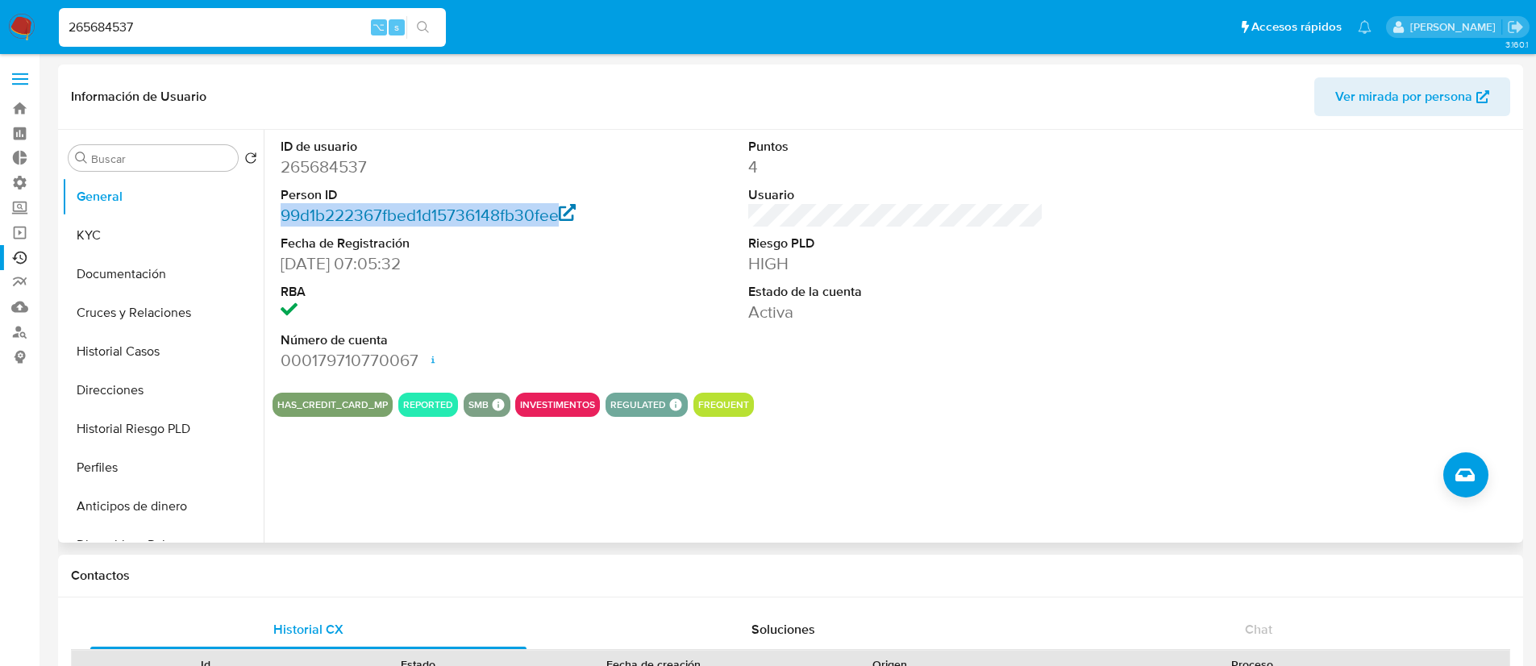
drag, startPoint x: 279, startPoint y: 215, endPoint x: 554, endPoint y: 220, distance: 274.9
click at [554, 220] on div "ID de usuario 265684537 Person ID 99d1b222367fbed1d15736148fb30fee Fecha de Reg…" at bounding box center [428, 255] width 312 height 250
copy link "99d1b222367fbed1d15736148fb30fee"
click at [152, 353] on button "Historial Casos" at bounding box center [156, 351] width 189 height 39
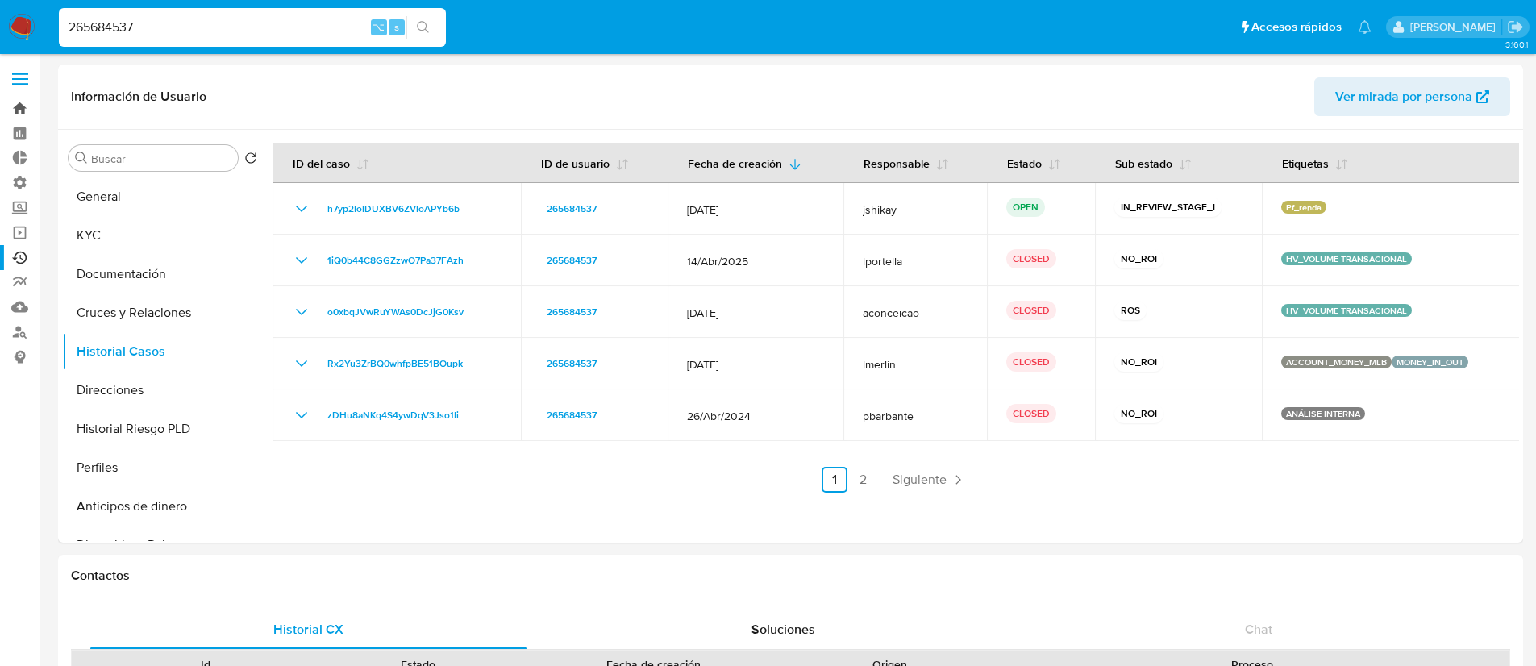
click at [19, 102] on link "Bandeja" at bounding box center [96, 108] width 192 height 25
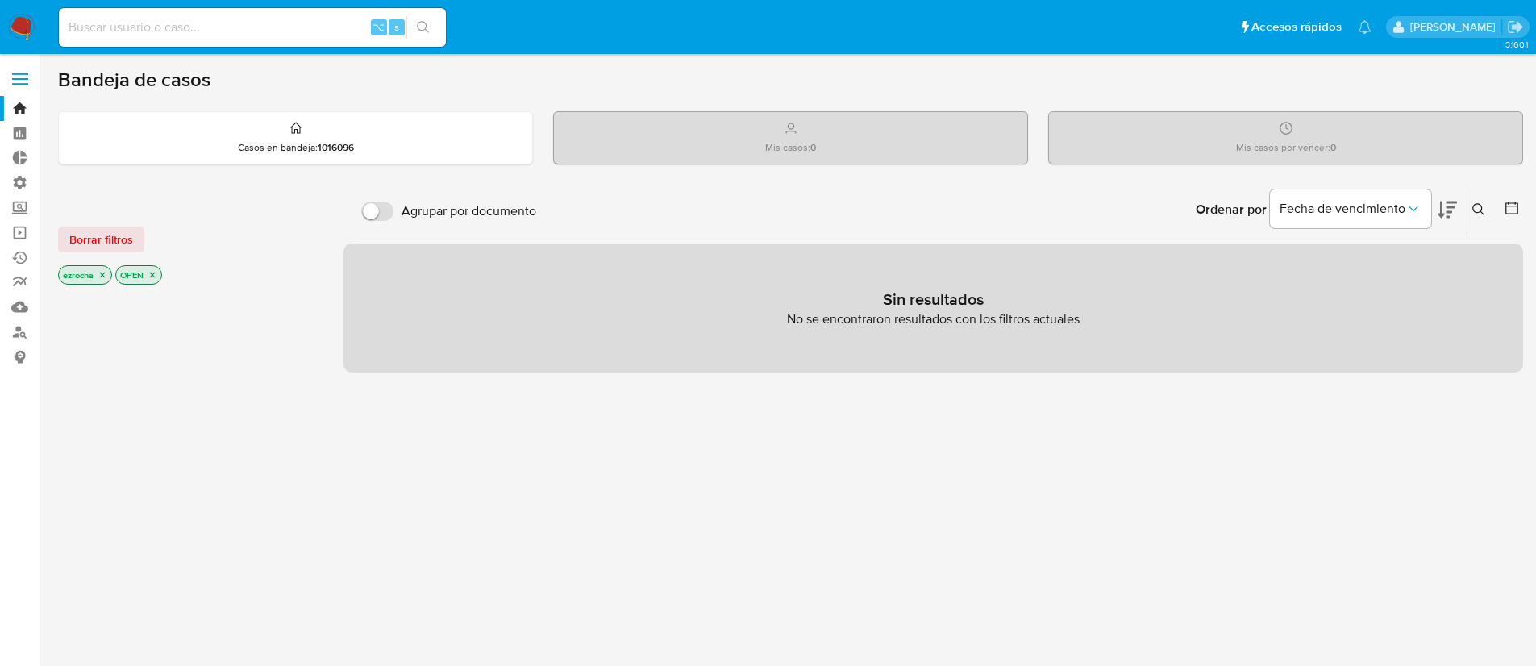
click at [155, 272] on icon "close-filter" at bounding box center [153, 275] width 10 height 10
click at [106, 272] on icon "close-filter" at bounding box center [103, 277] width 10 height 10
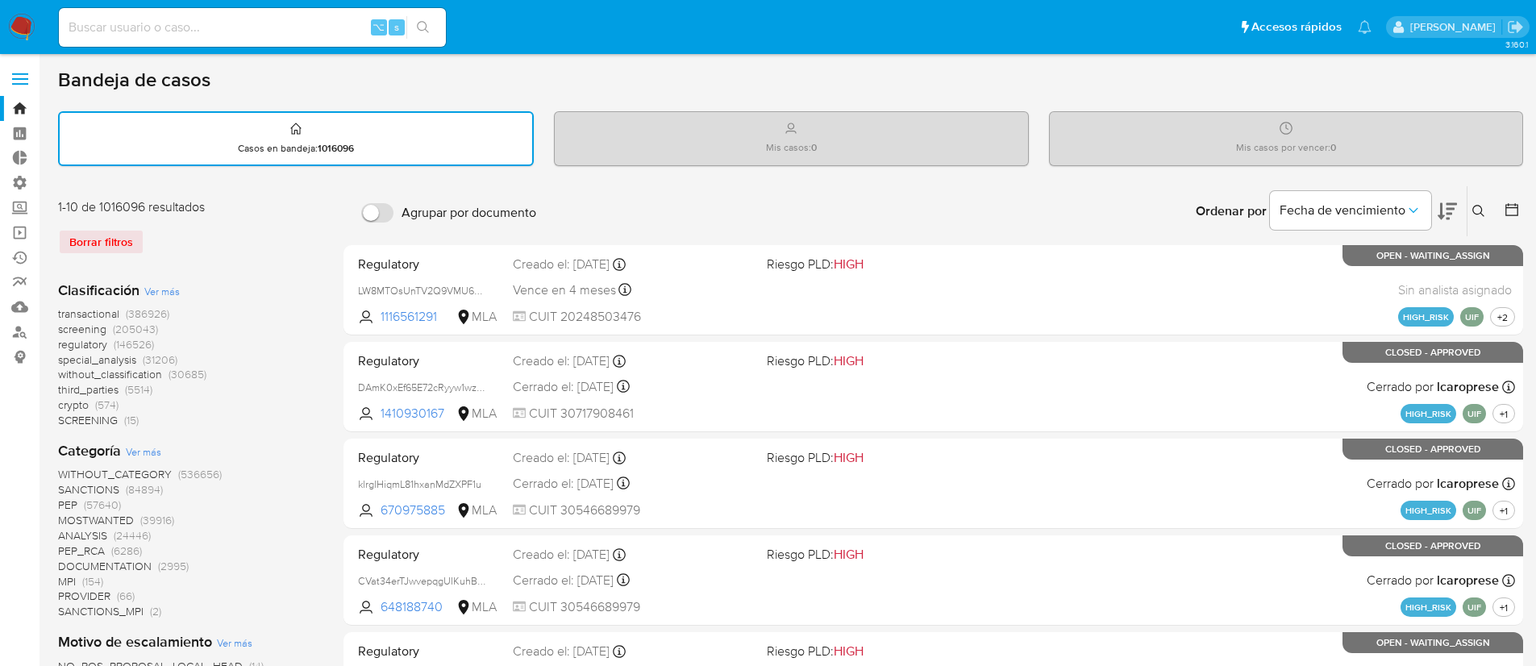
click at [94, 306] on span "transactional" at bounding box center [88, 314] width 61 height 16
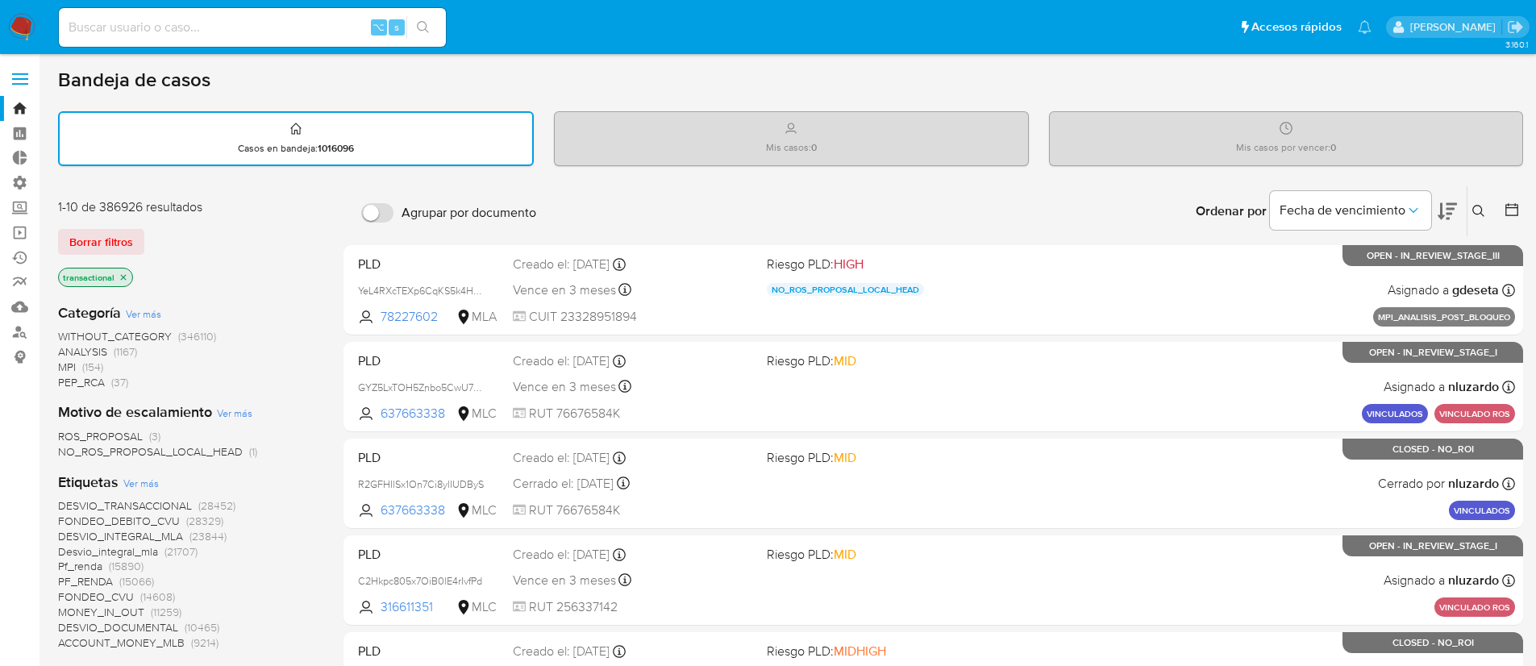
drag, startPoint x: 131, startPoint y: 488, endPoint x: 131, endPoint y: 459, distance: 29.0
click at [76, 569] on span "Pf_renda" at bounding box center [80, 566] width 44 height 16
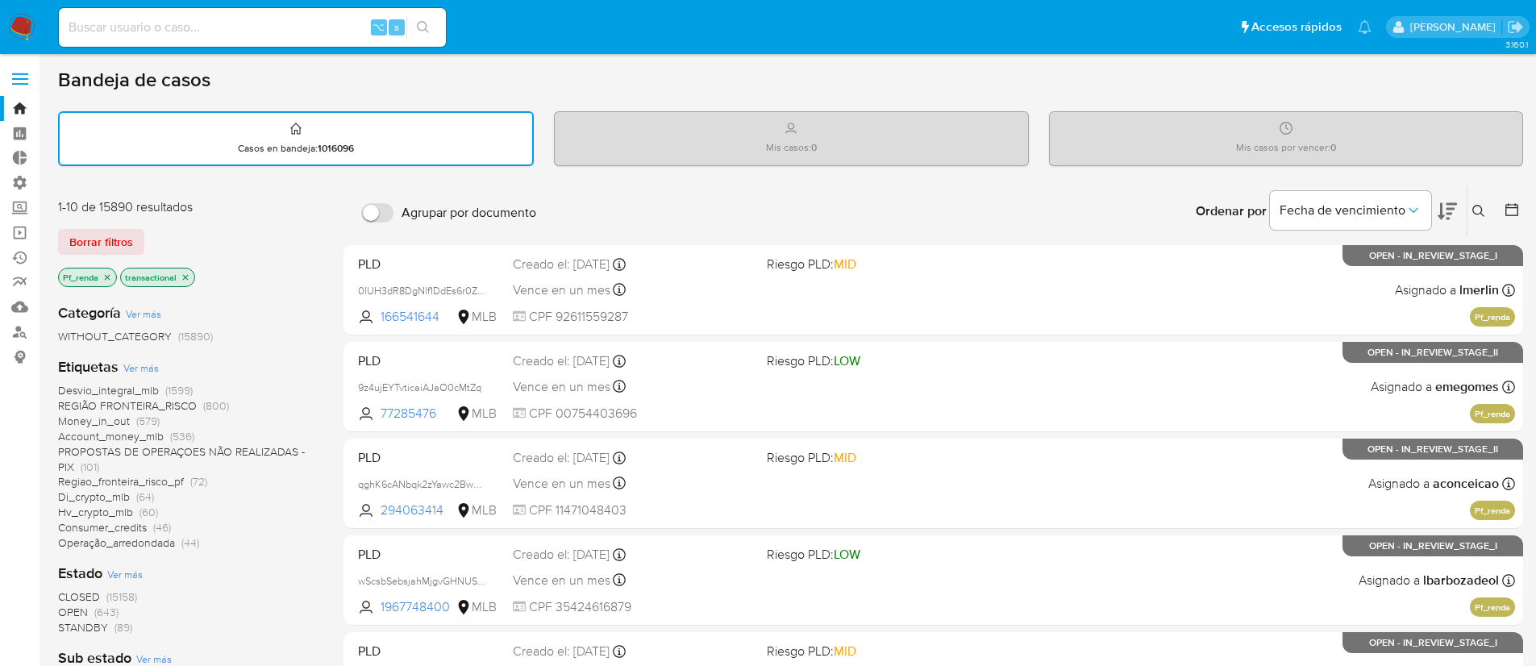
click at [77, 596] on span "CLOSED" at bounding box center [79, 597] width 42 height 16
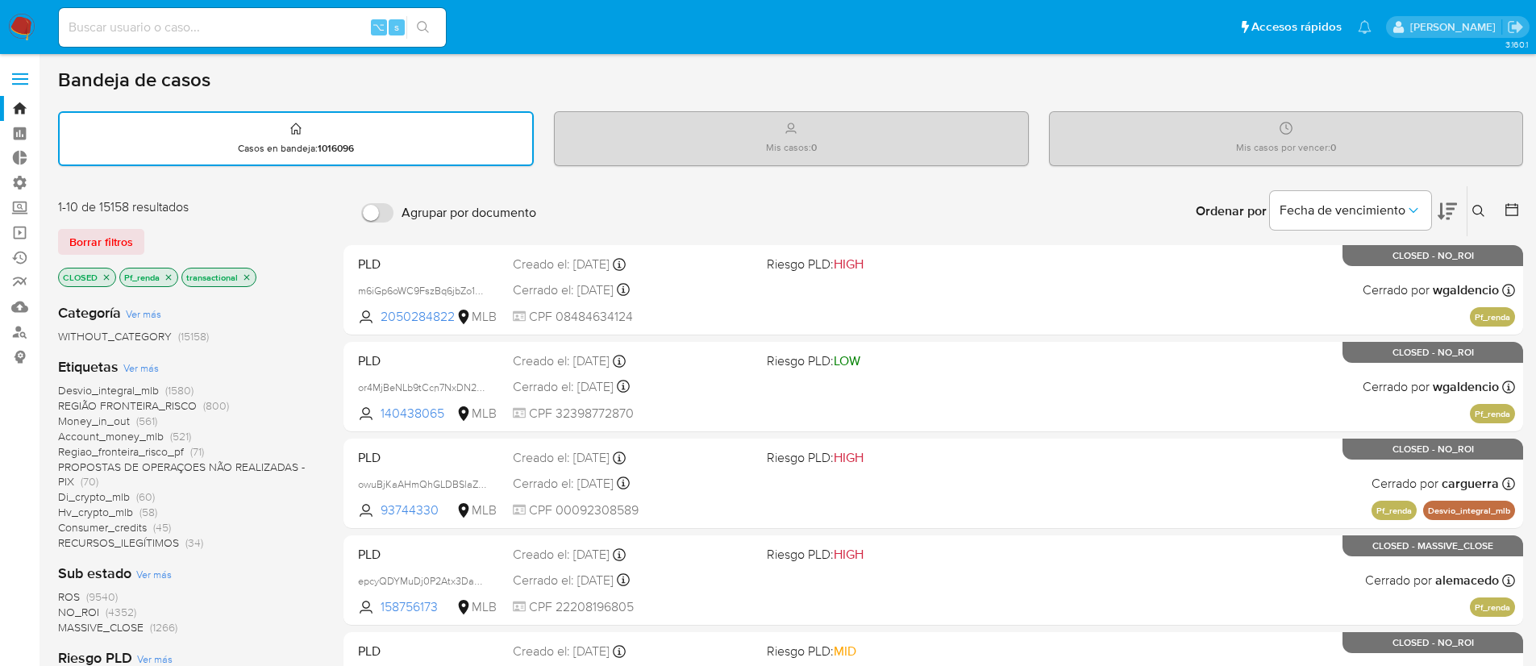
click at [75, 613] on span "NO_ROI" at bounding box center [78, 612] width 41 height 16
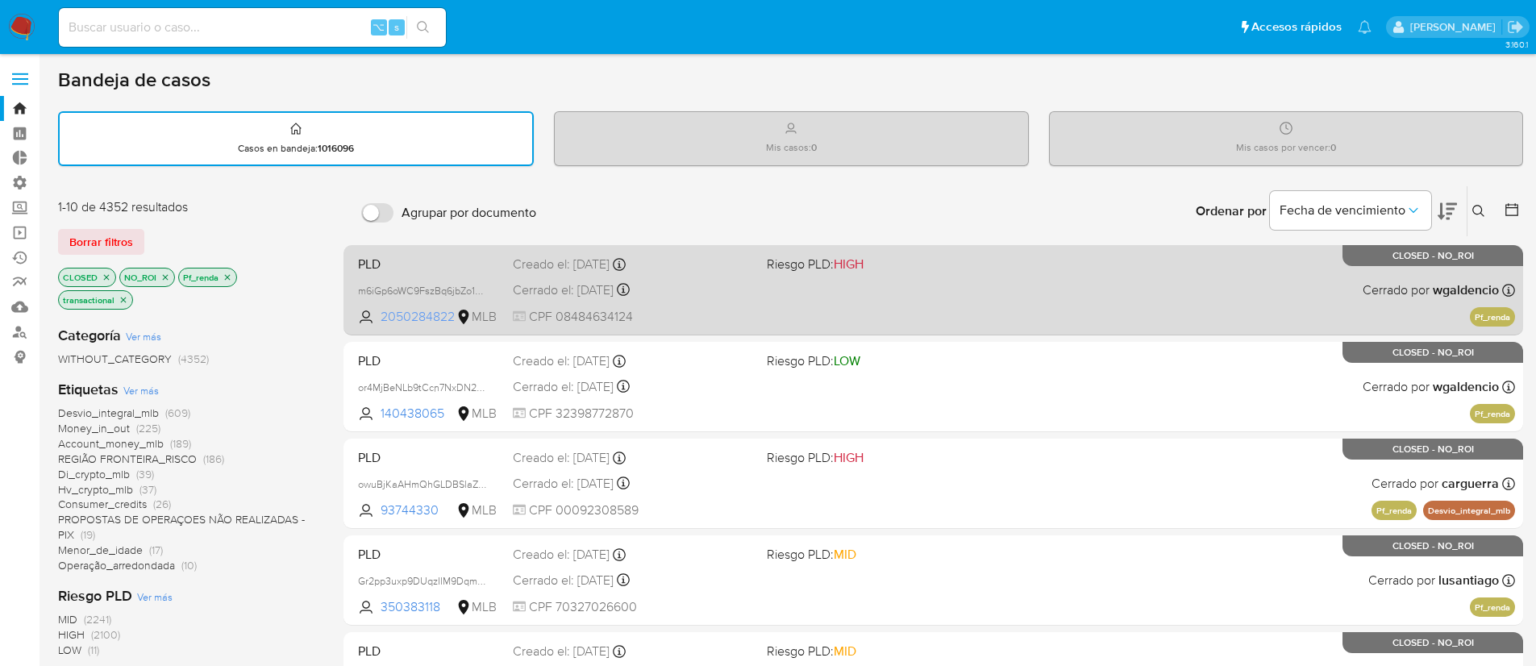
click at [425, 314] on span "2050284822" at bounding box center [417, 317] width 73 height 18
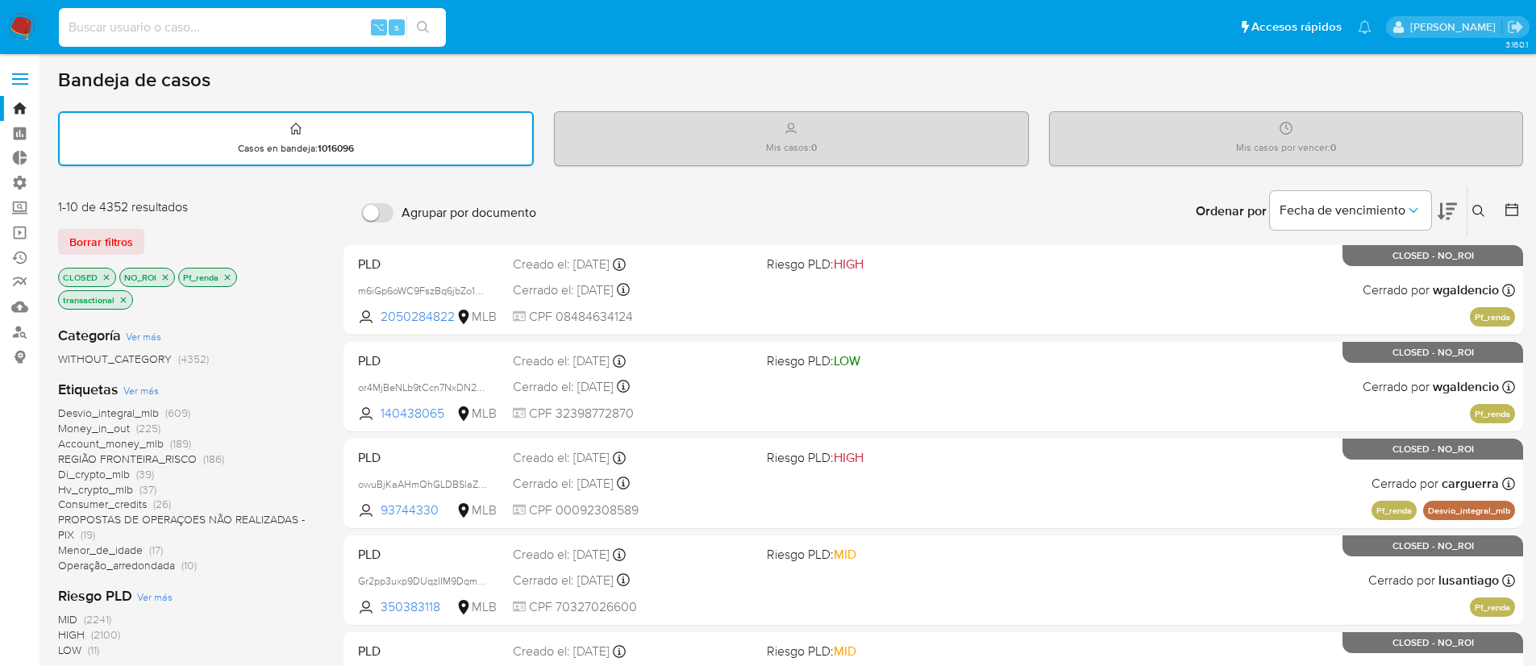
click at [179, 27] on input at bounding box center [252, 27] width 387 height 21
paste input "186067555"
type input "186067555"
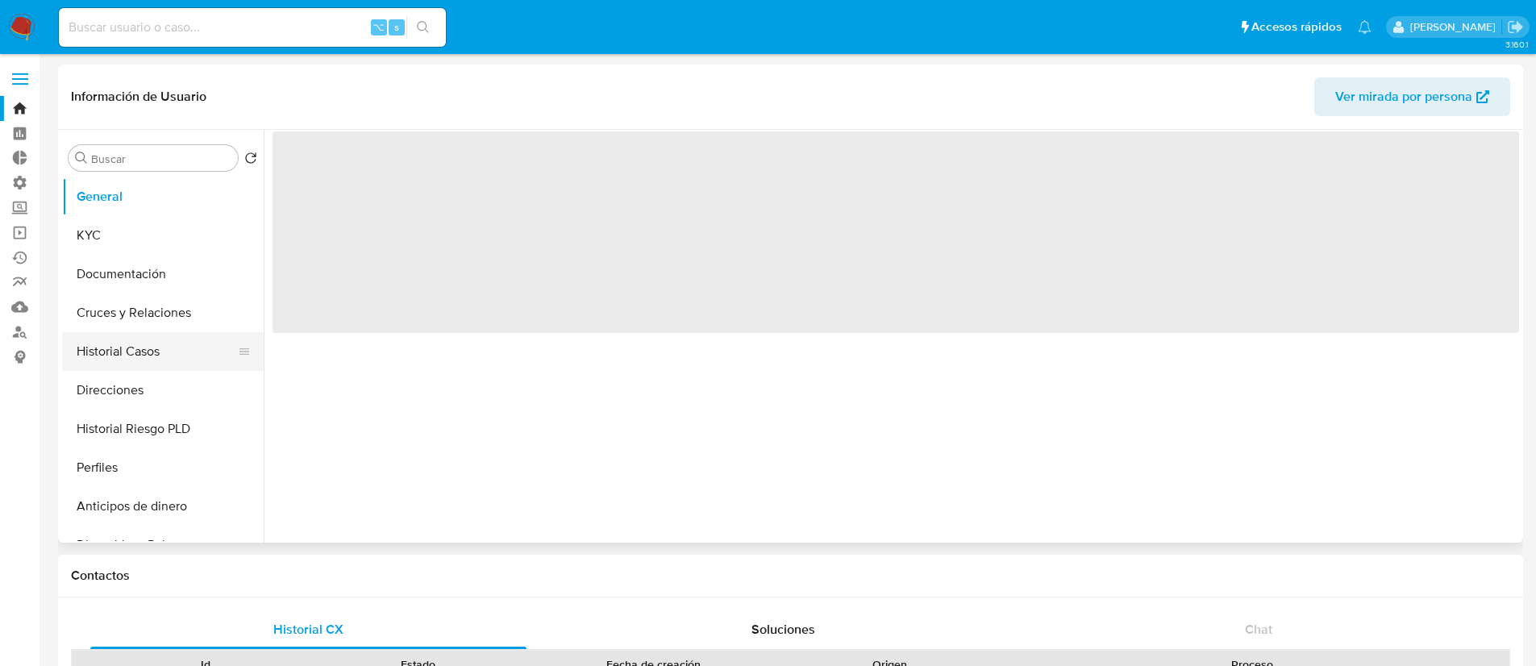
select select "10"
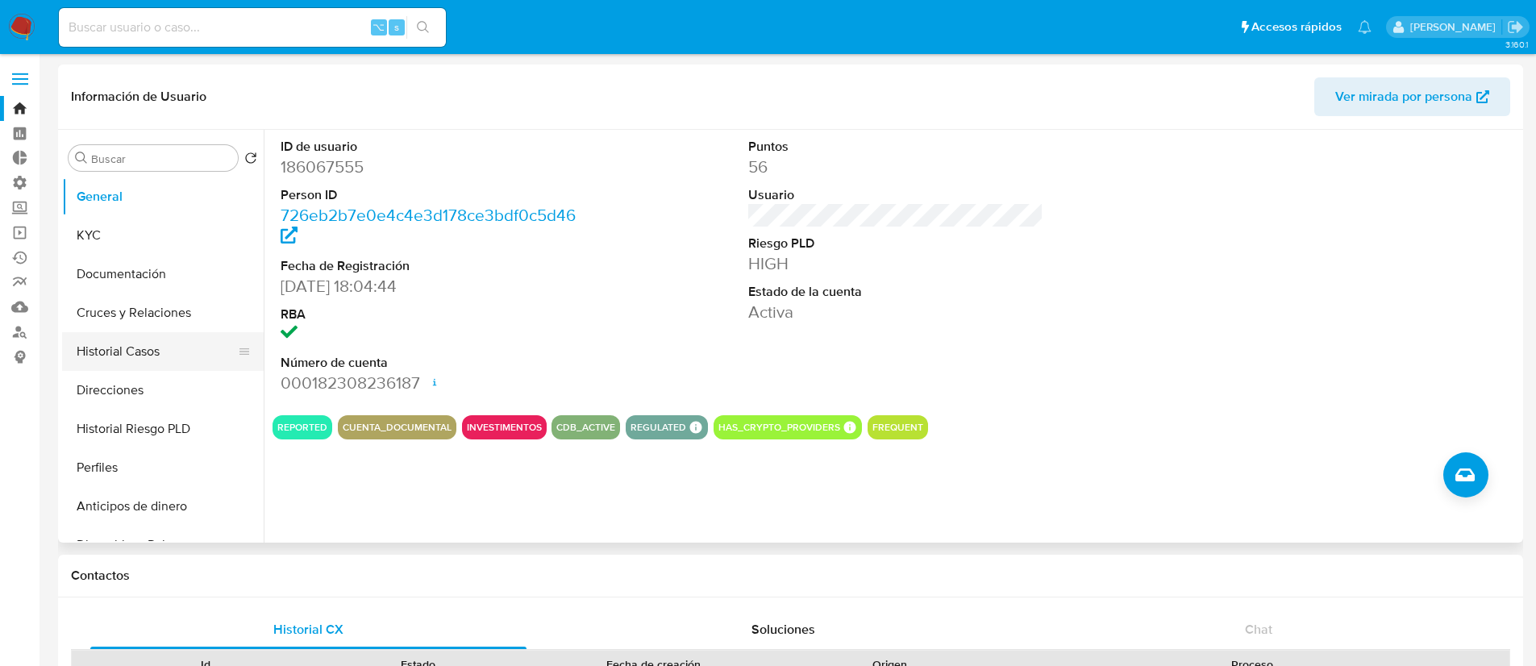
click at [173, 358] on button "Historial Casos" at bounding box center [156, 351] width 189 height 39
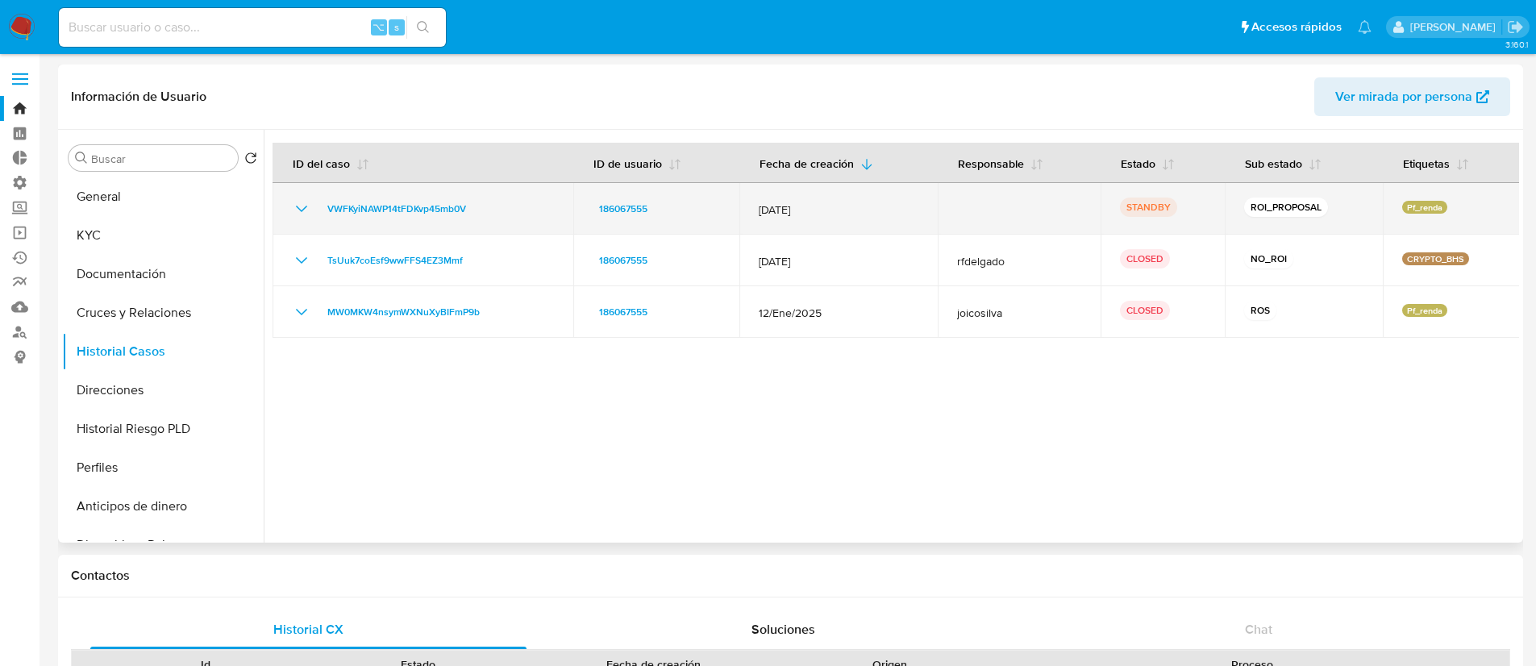
click at [285, 208] on td "VWFKyiNAWP14tFDKvp45mb0V" at bounding box center [422, 209] width 301 height 52
click at [295, 207] on icon "Mostrar/Ocultar" at bounding box center [301, 208] width 19 height 19
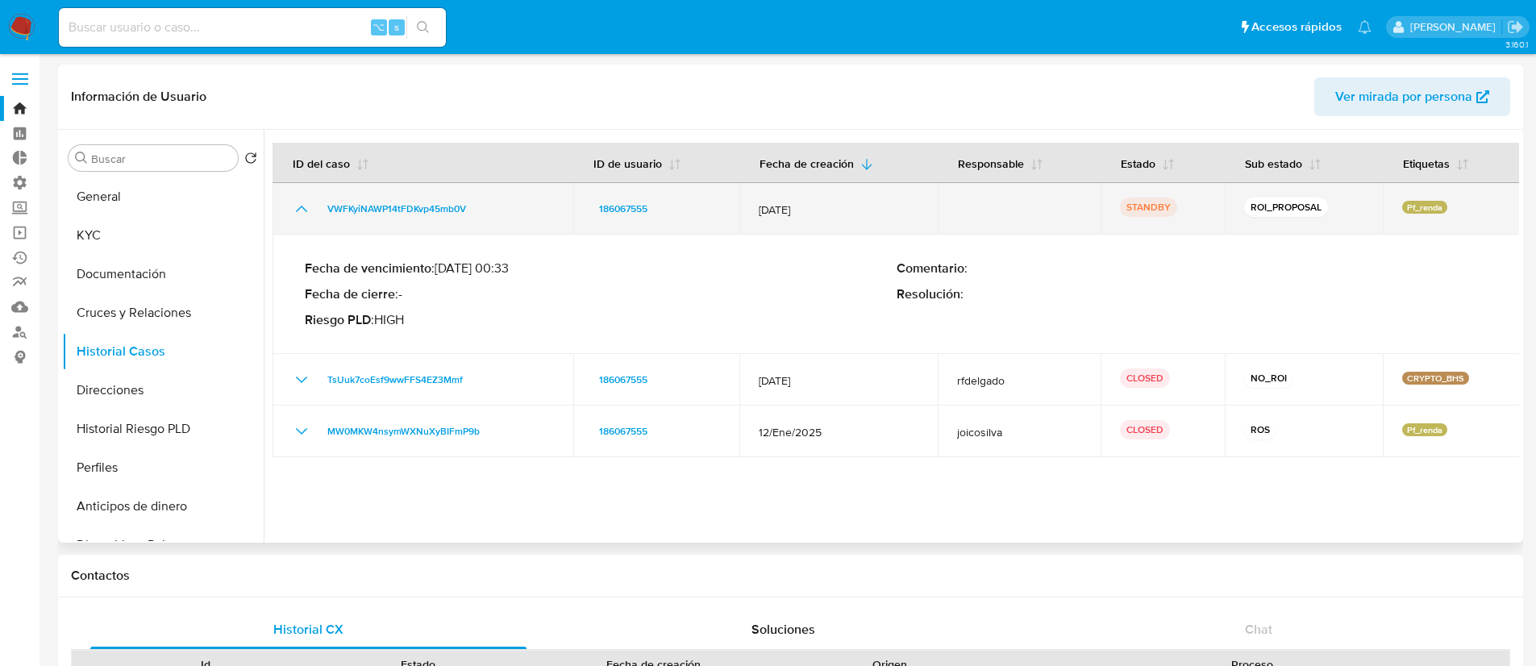
click at [295, 208] on icon "Mostrar/Ocultar" at bounding box center [301, 208] width 19 height 19
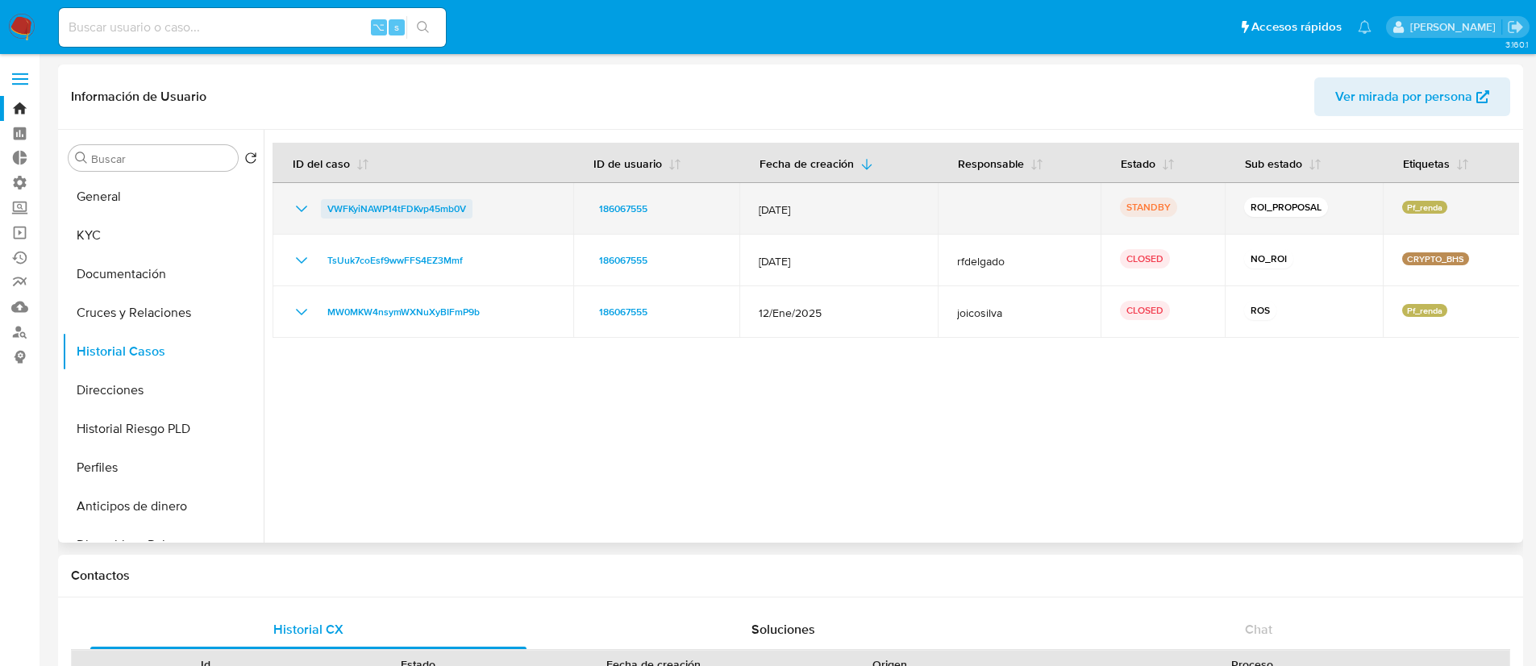
click at [364, 210] on span "VWFKyiNAWP14tFDKvp45mb0V" at bounding box center [396, 208] width 139 height 19
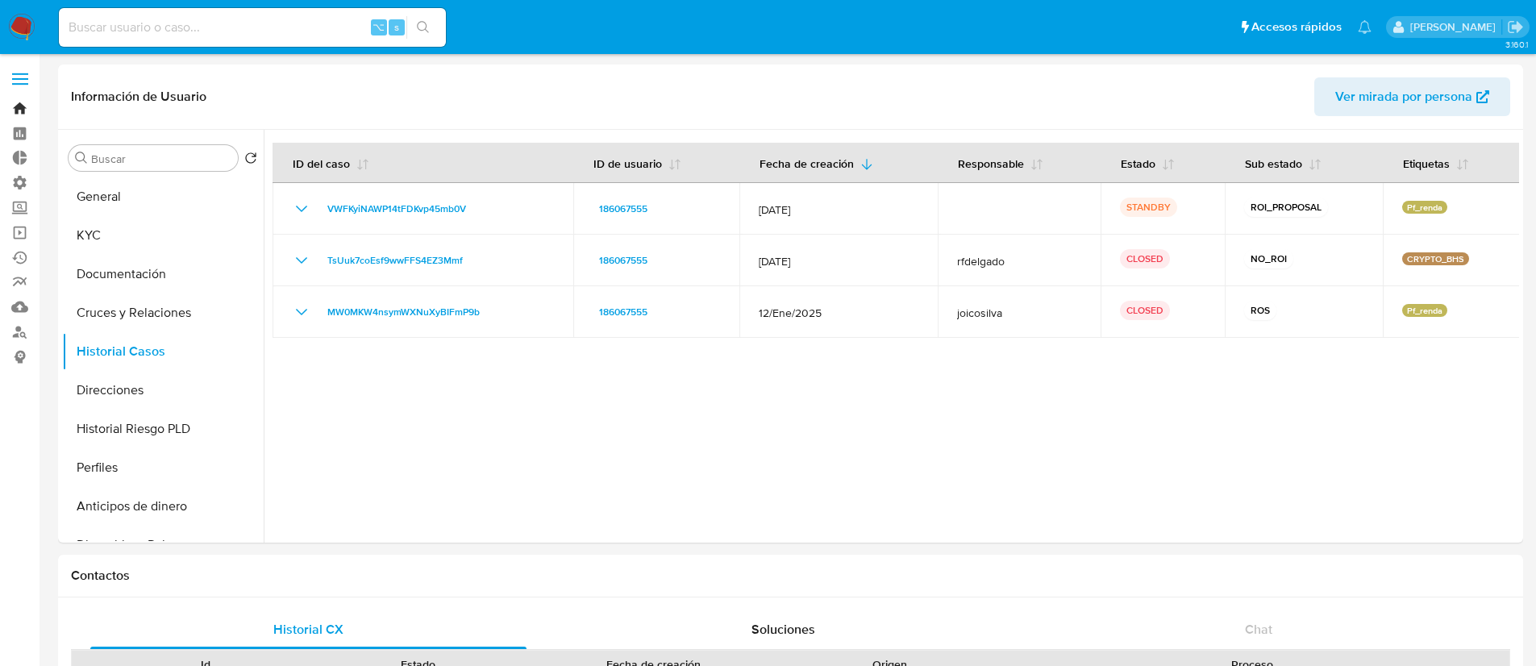
click at [27, 106] on link "Bandeja" at bounding box center [96, 108] width 192 height 25
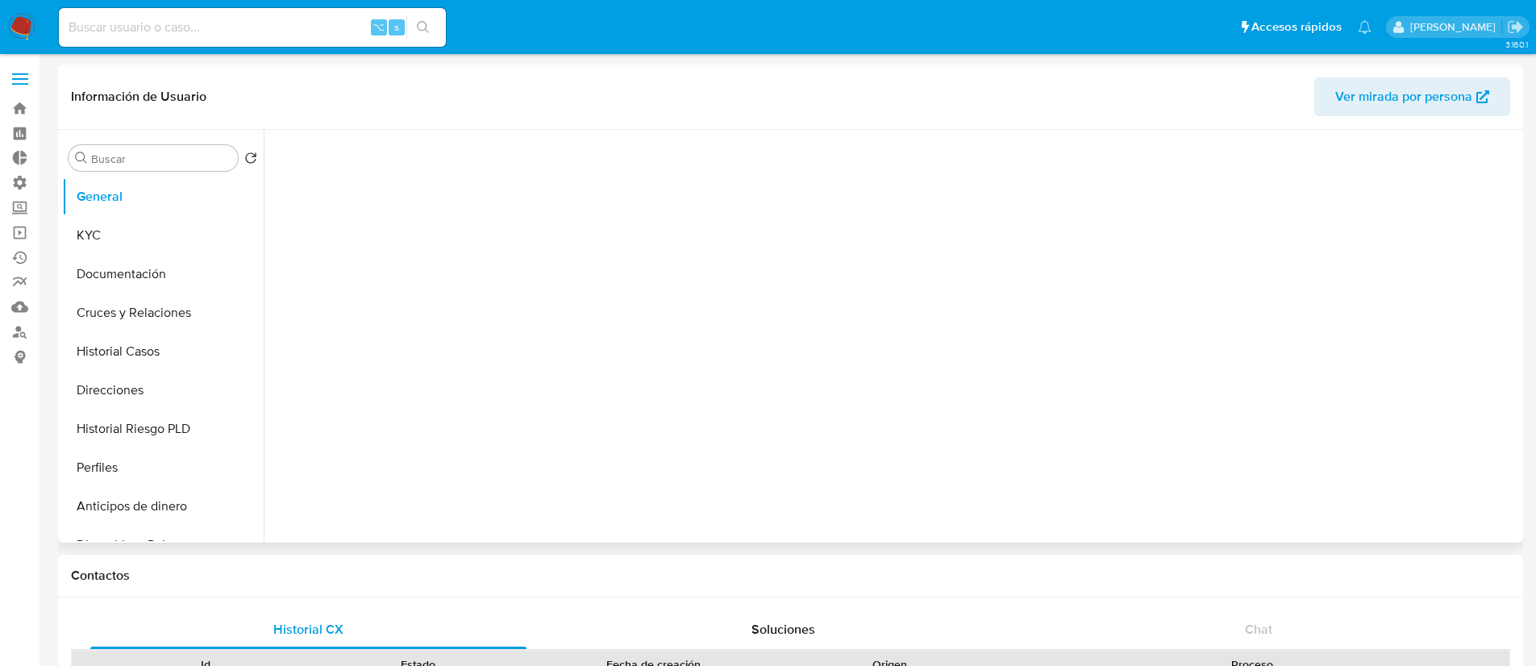
select select "10"
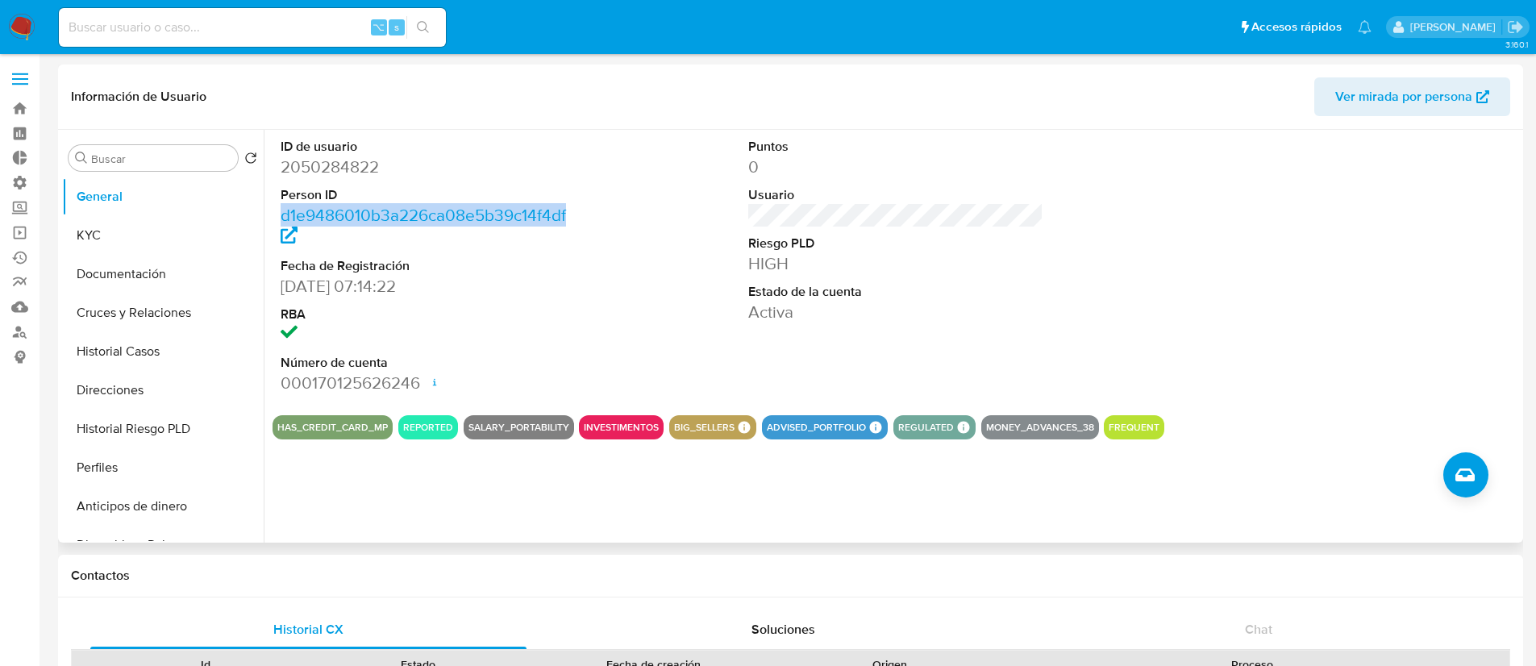
drag, startPoint x: 279, startPoint y: 213, endPoint x: 568, endPoint y: 214, distance: 289.4
click at [568, 214] on div "ID de usuario 2050284822 Person ID d1e9486010b3a226ca08e5b39c14f4df Fecha de Re…" at bounding box center [428, 266] width 312 height 272
copy dl "d1e9486010b3a226ca08e5b39c14f4df"
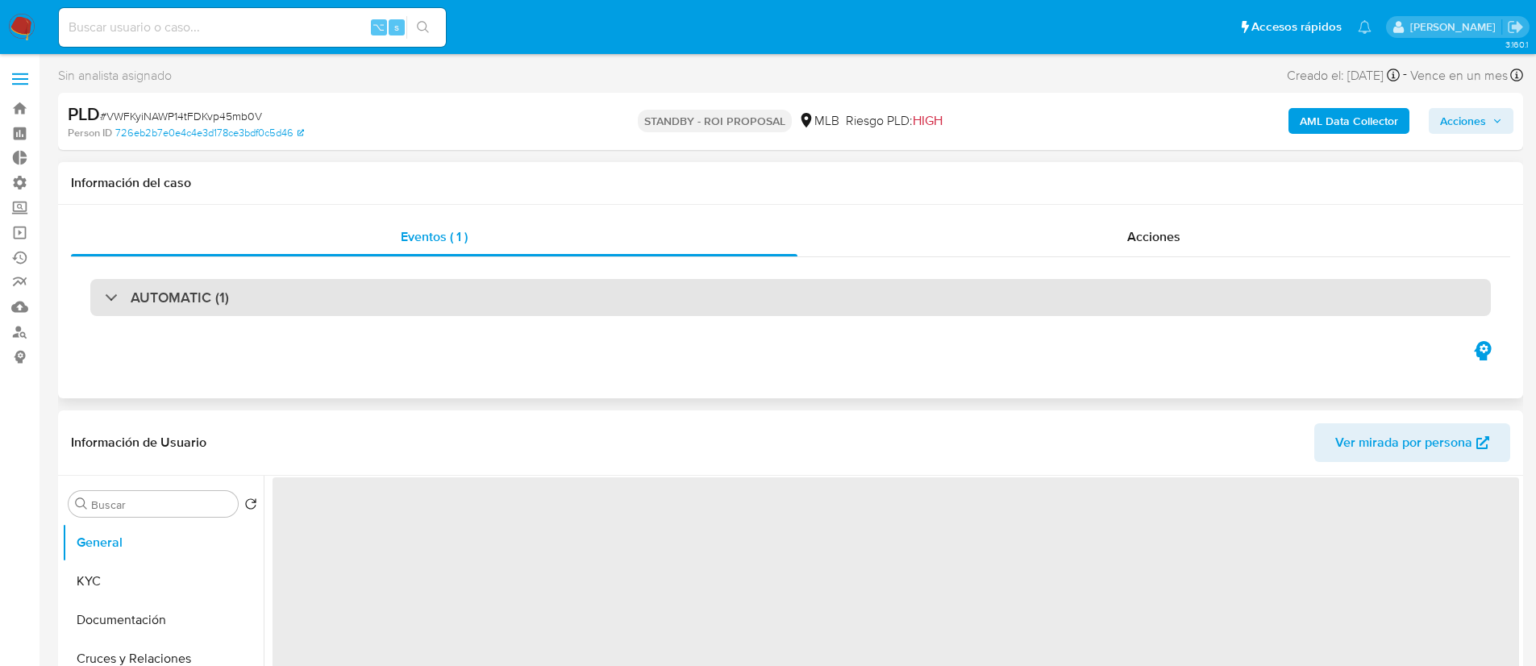
click at [384, 292] on div "AUTOMATIC (1)" at bounding box center [790, 297] width 1400 height 37
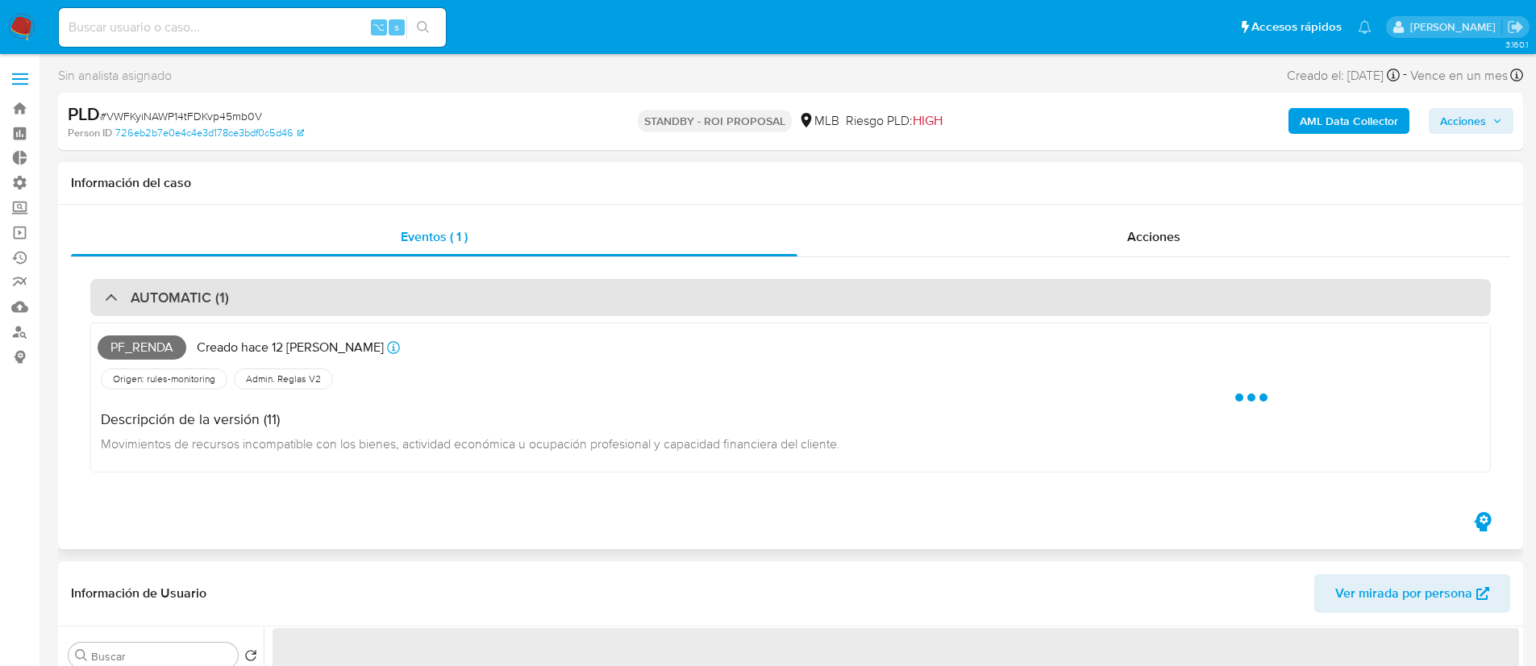
select select "10"
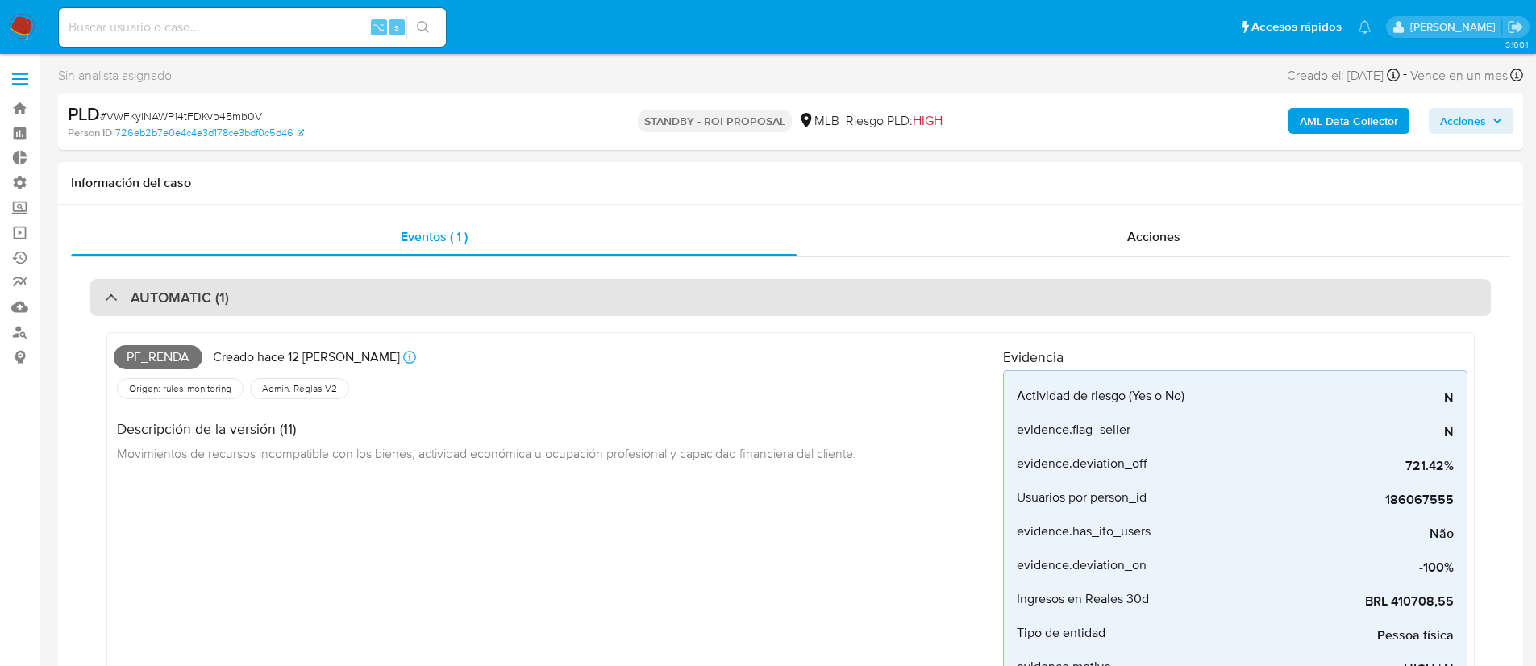
click at [198, 306] on h3 "AUTOMATIC (1)" at bounding box center [180, 298] width 98 height 18
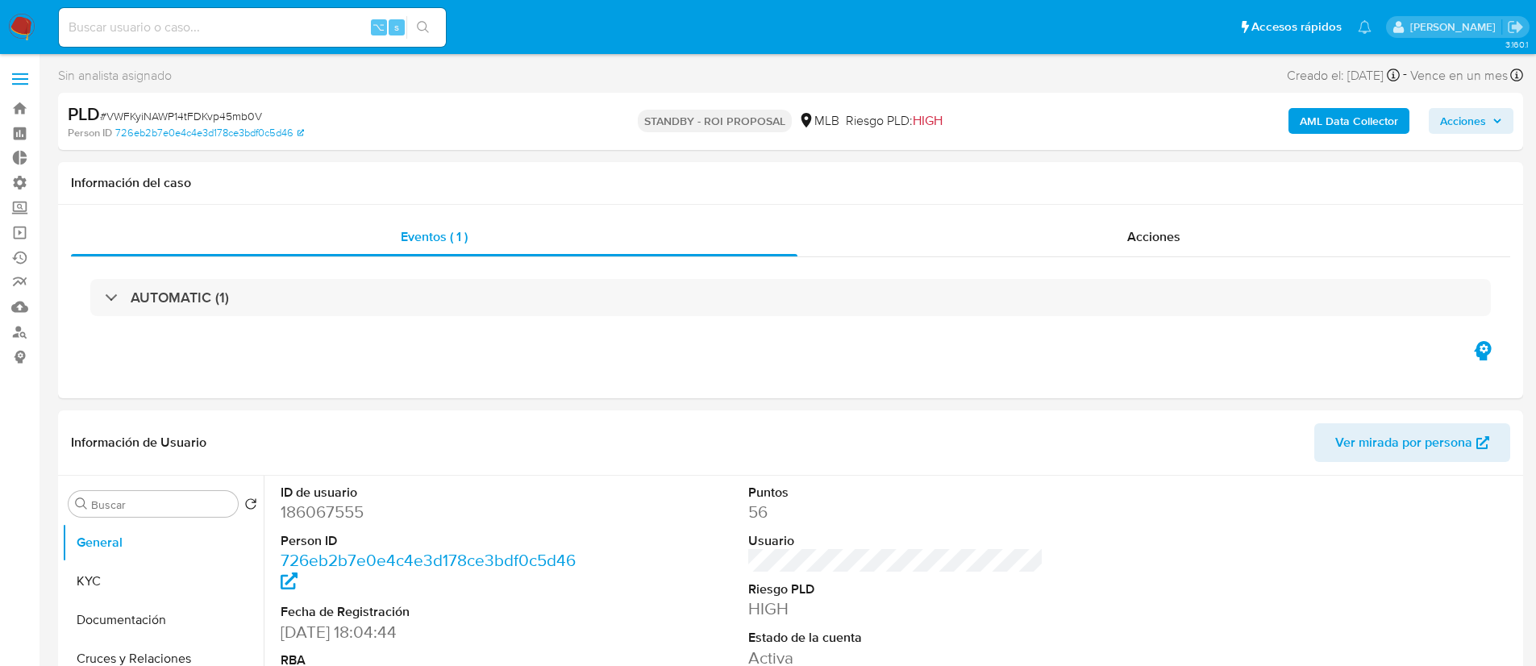
click at [279, 22] on input at bounding box center [252, 27] width 387 height 21
paste input "104310854"
type input "104310854"
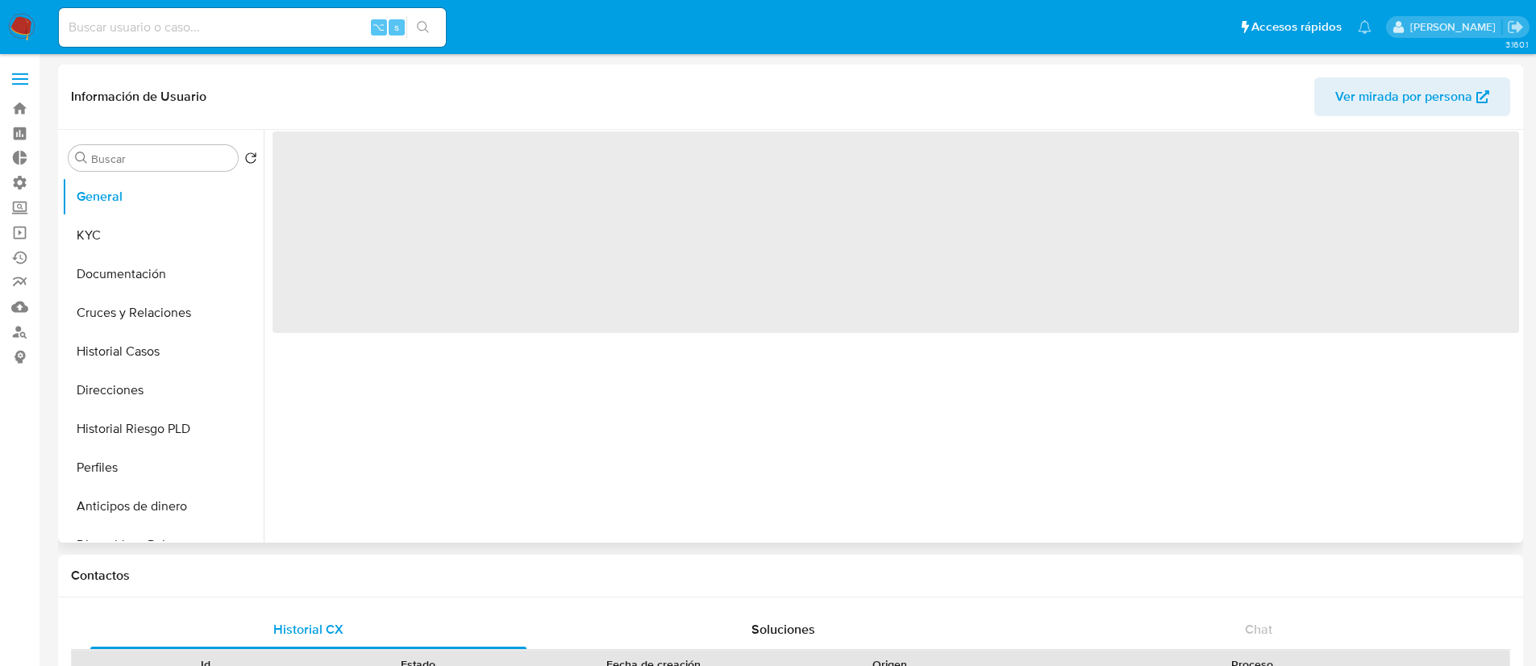
select select "10"
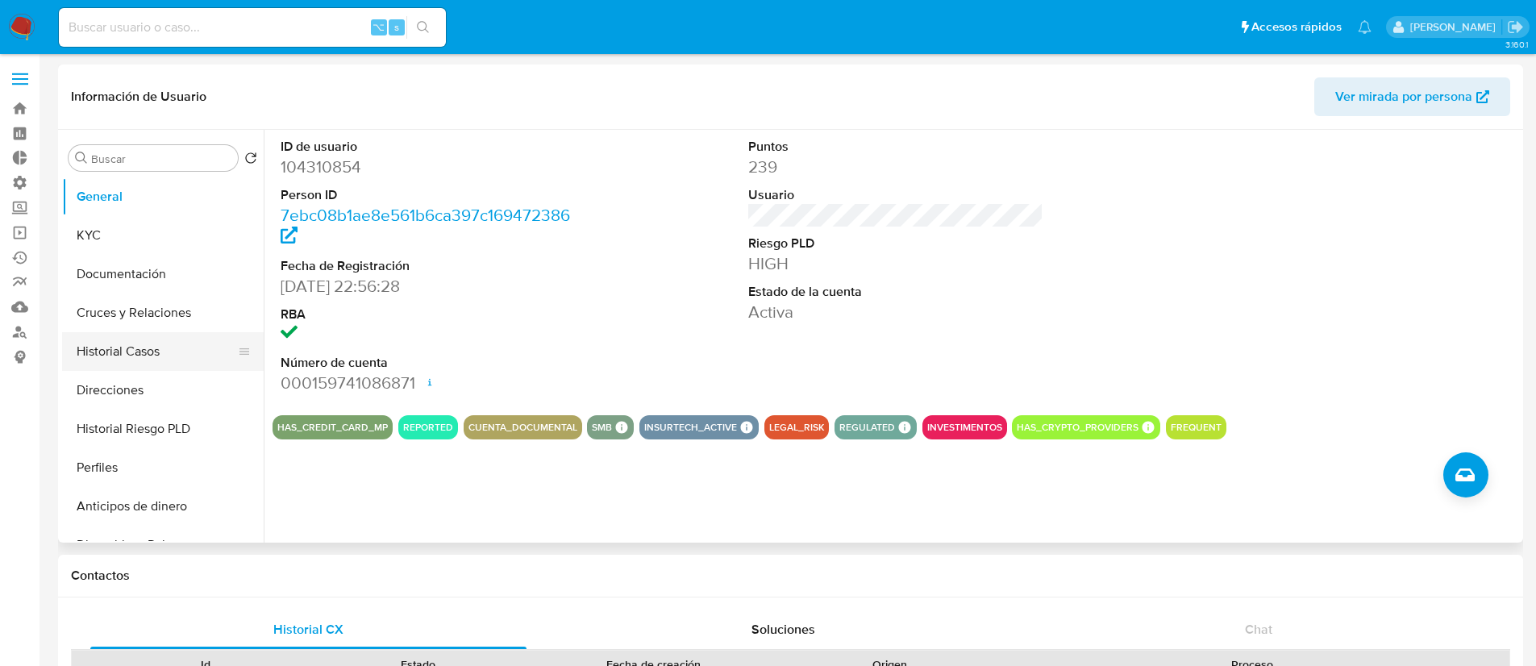
click at [152, 354] on button "Historial Casos" at bounding box center [156, 351] width 189 height 39
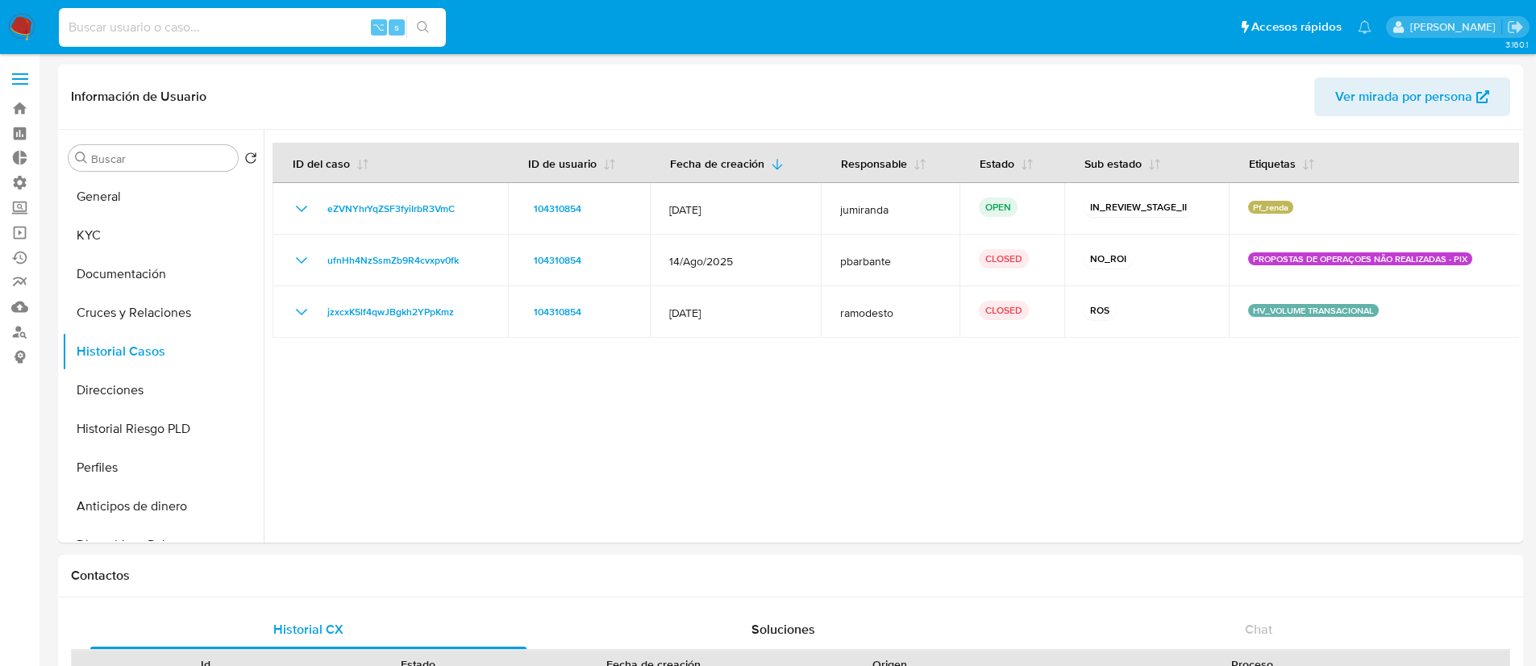
click at [160, 21] on input at bounding box center [252, 27] width 387 height 21
paste input "352263535"
type input "352263535"
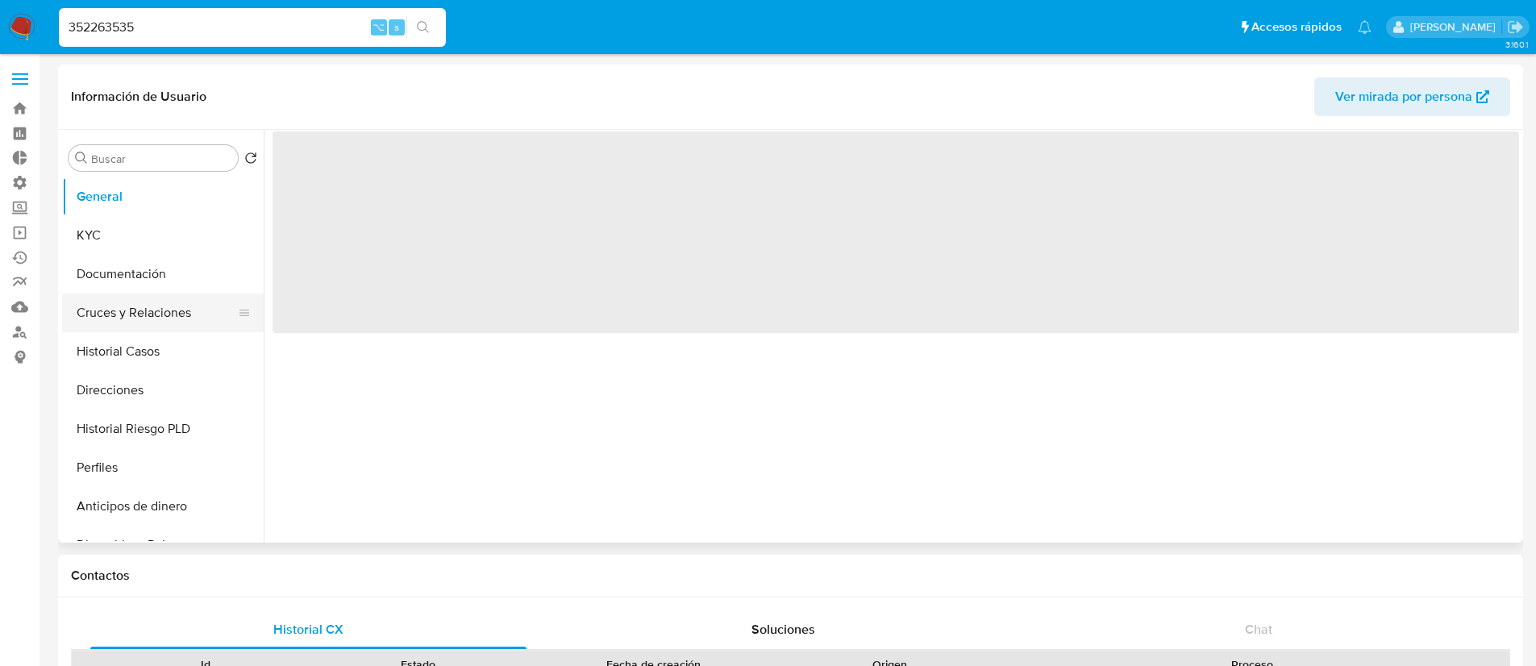
select select "10"
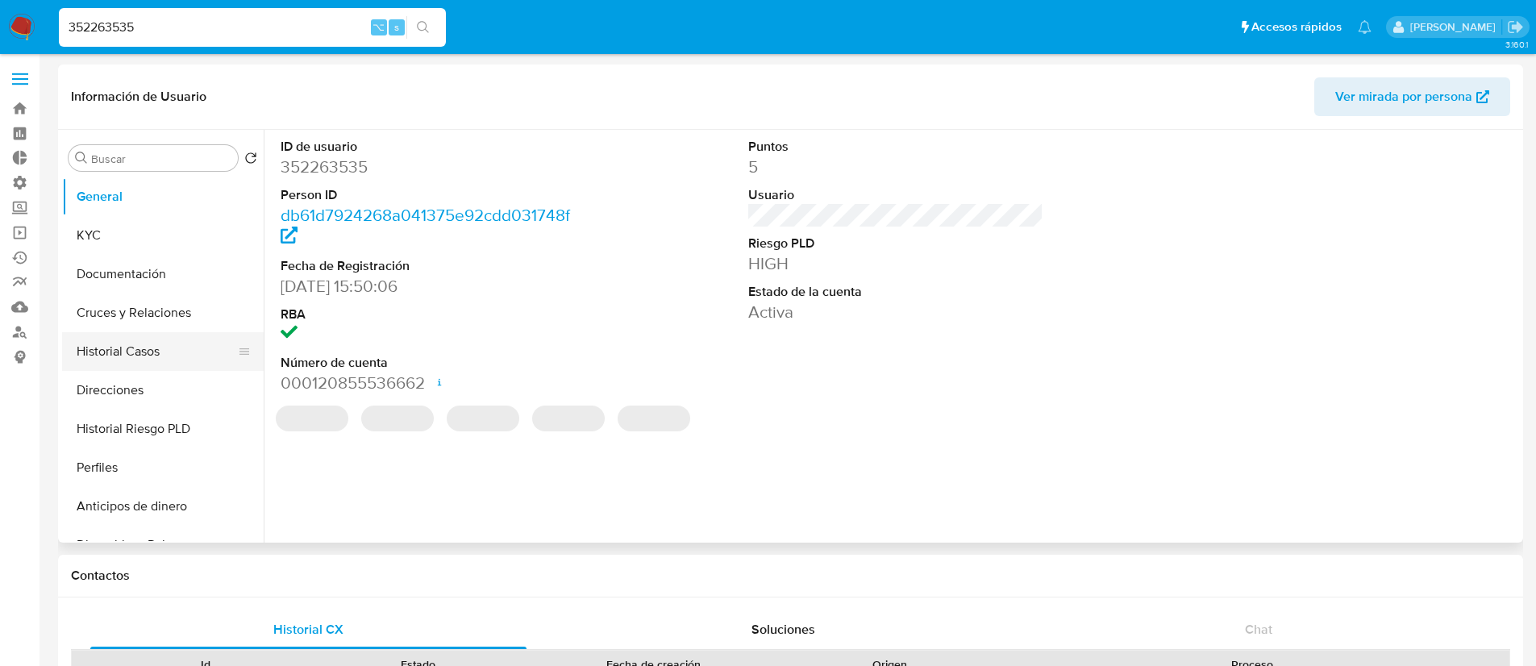
click at [179, 360] on button "Historial Casos" at bounding box center [156, 351] width 189 height 39
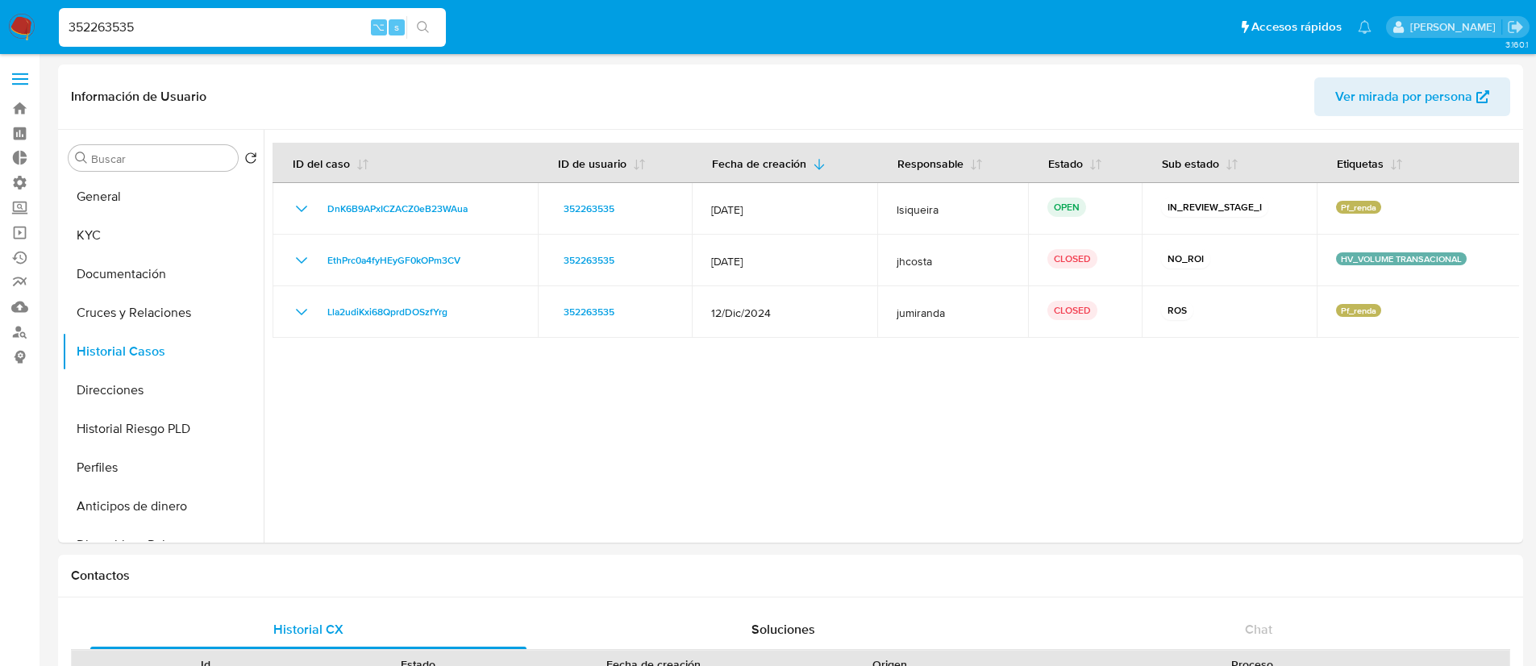
click at [161, 28] on input "352263535" at bounding box center [252, 27] width 387 height 21
click at [160, 27] on input "352263535" at bounding box center [252, 27] width 387 height 21
paste input "159689260"
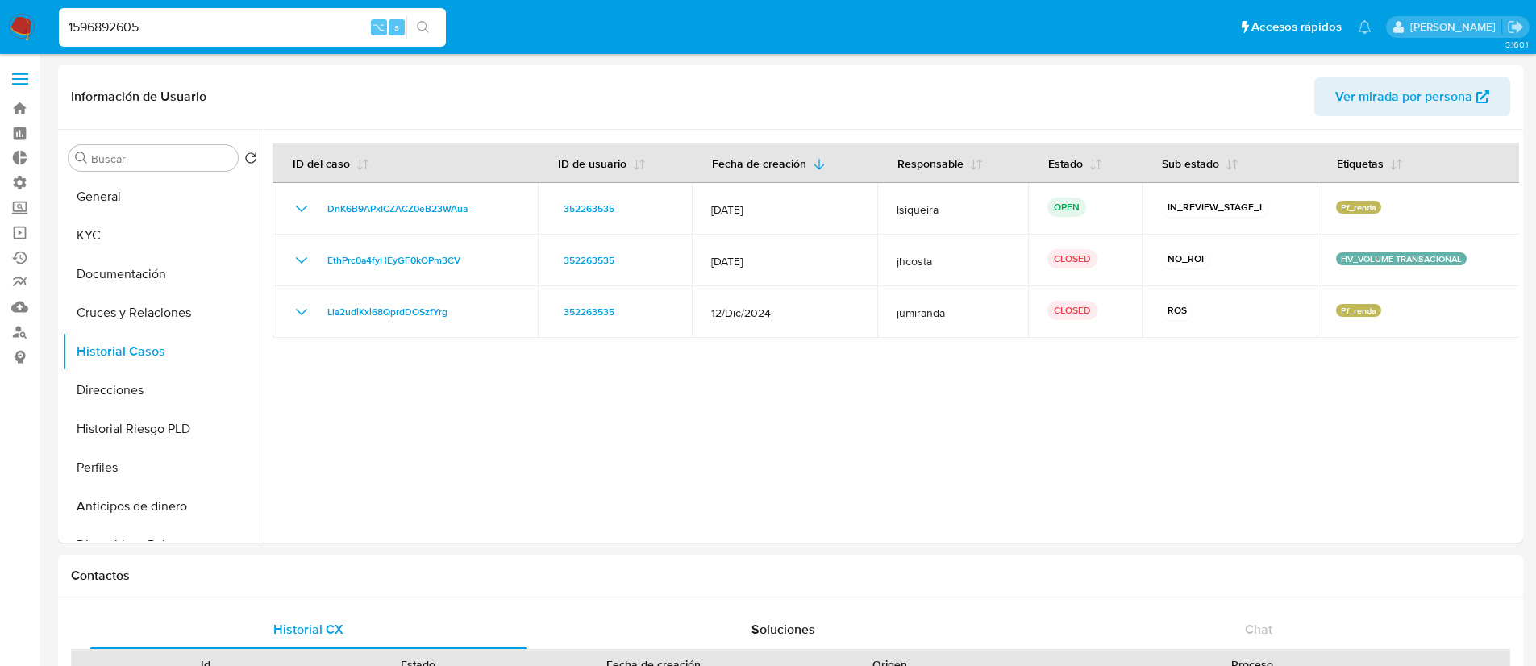
type input "1596892605"
click at [420, 21] on icon "search-icon" at bounding box center [423, 27] width 13 height 13
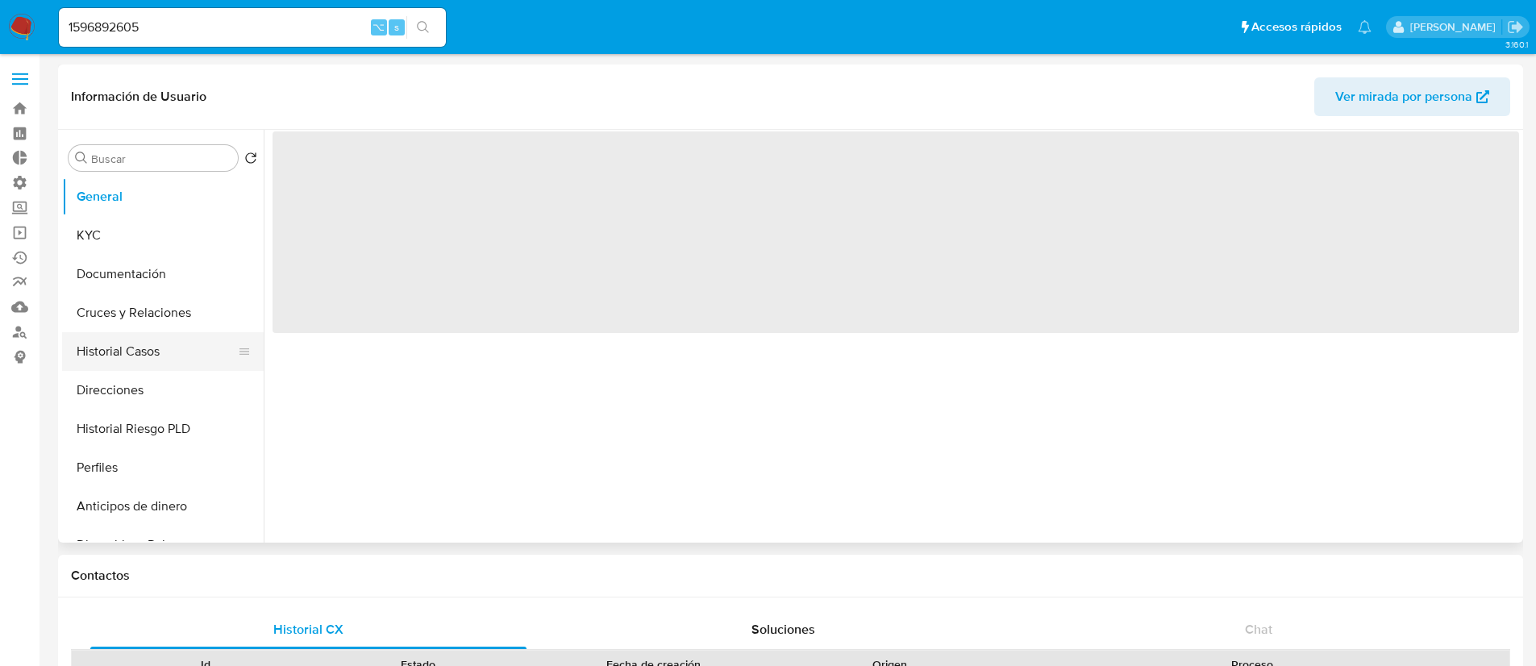
click at [167, 348] on button "Historial Casos" at bounding box center [156, 351] width 189 height 39
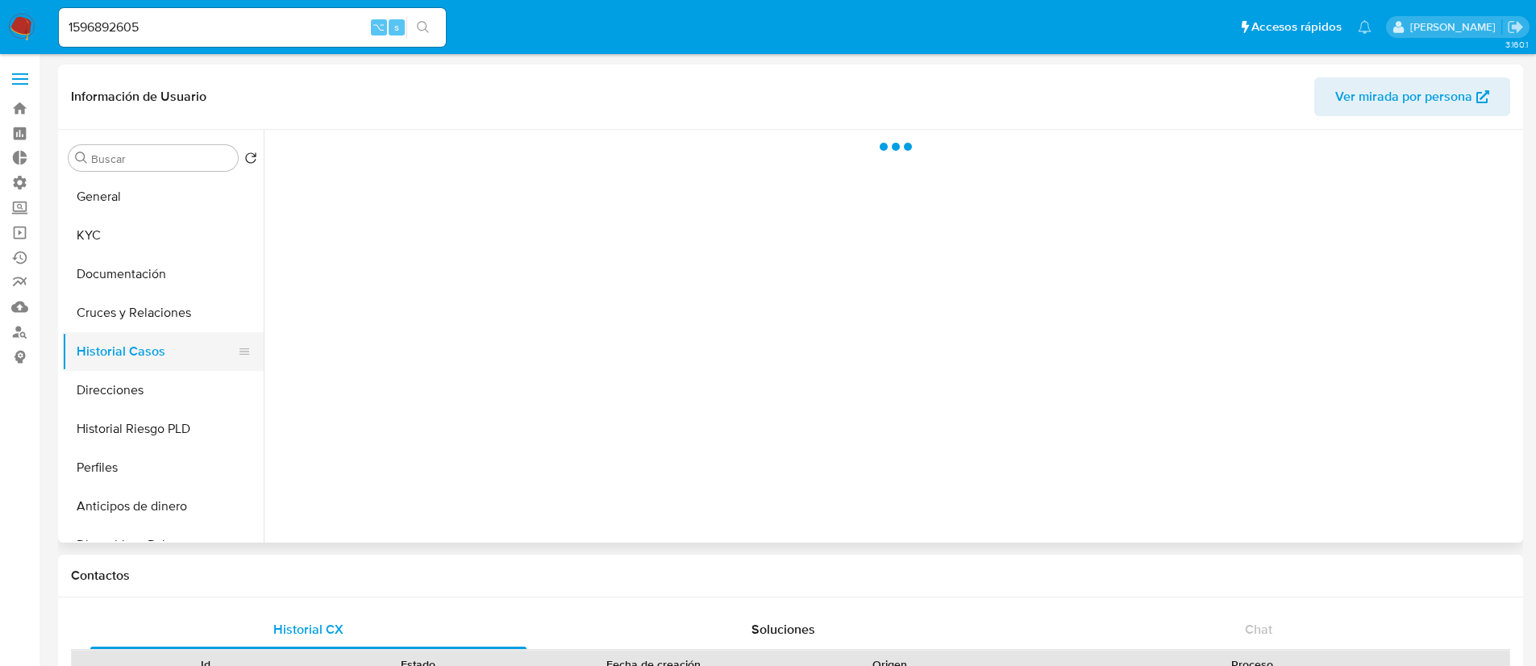
select select "10"
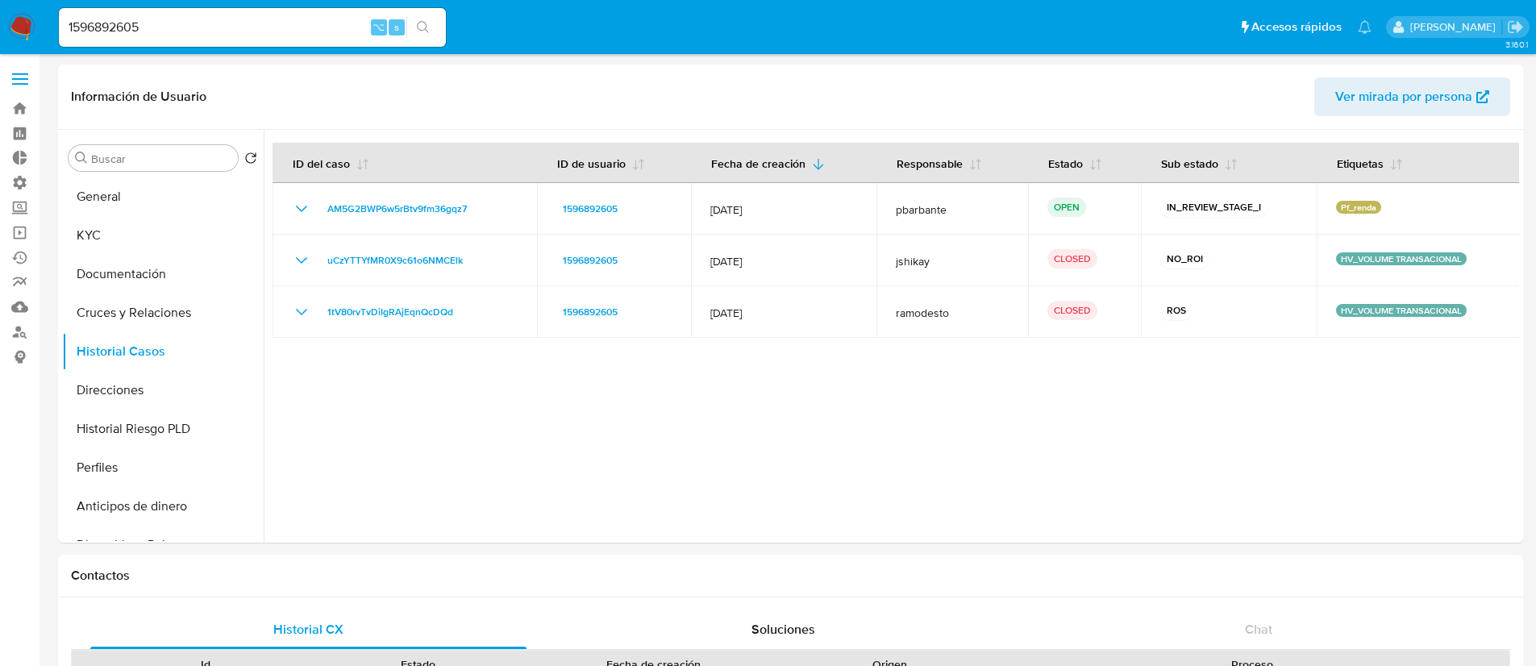
click at [111, 18] on input "1596892605" at bounding box center [252, 27] width 387 height 21
paste input "77522748"
type input "177522748"
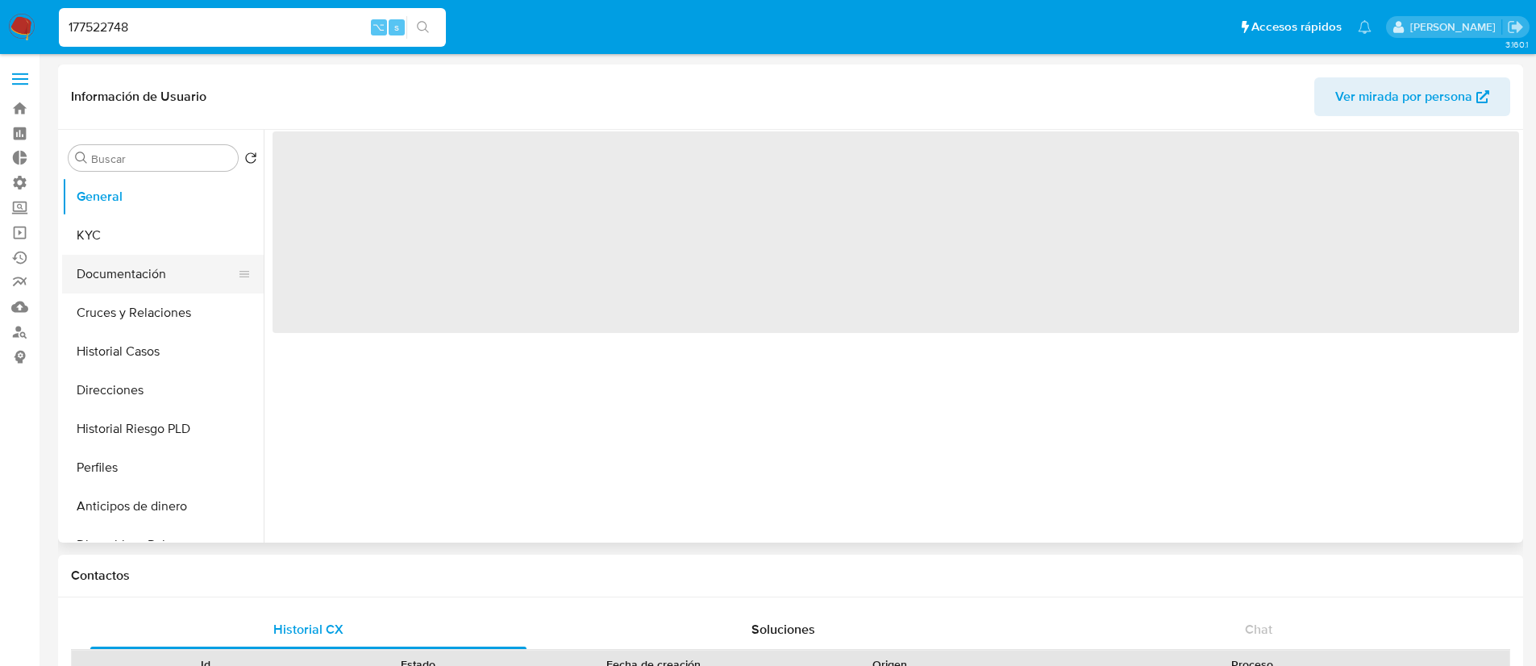
select select "10"
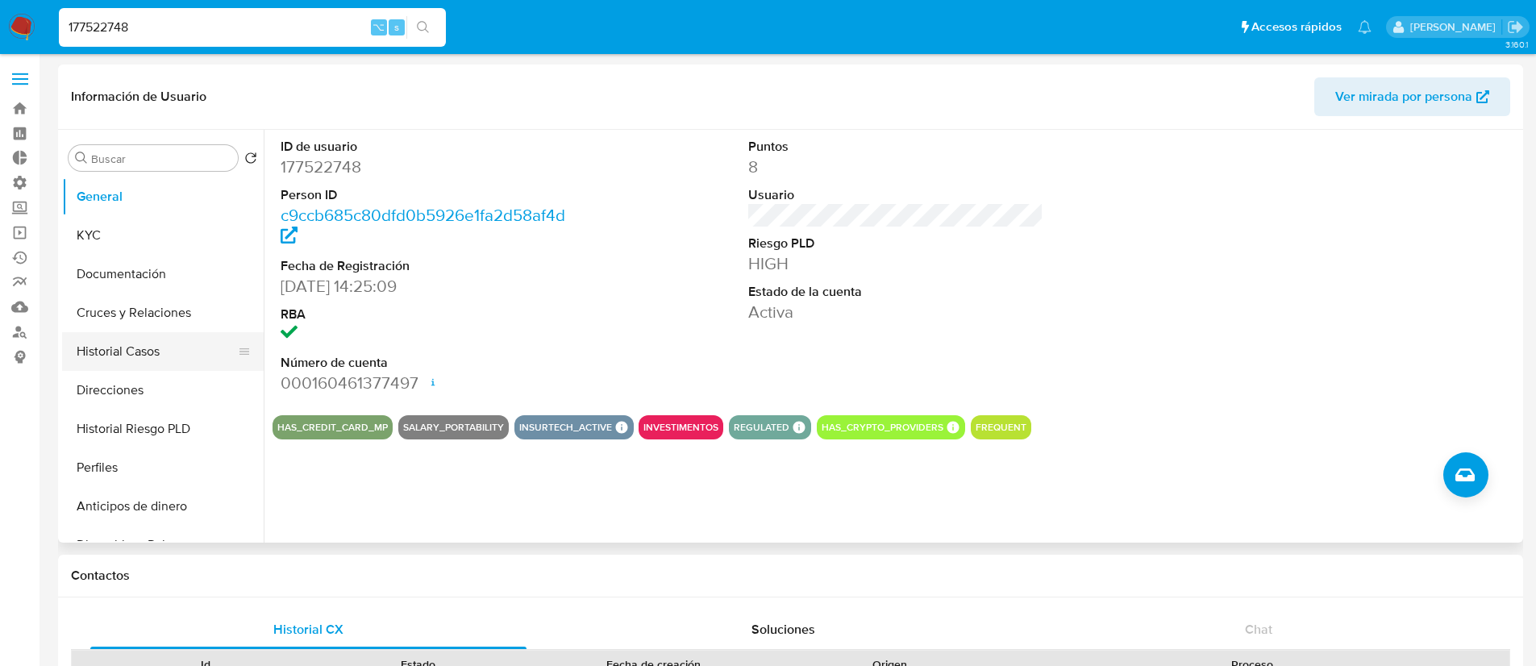
click at [140, 343] on button "Historial Casos" at bounding box center [156, 351] width 189 height 39
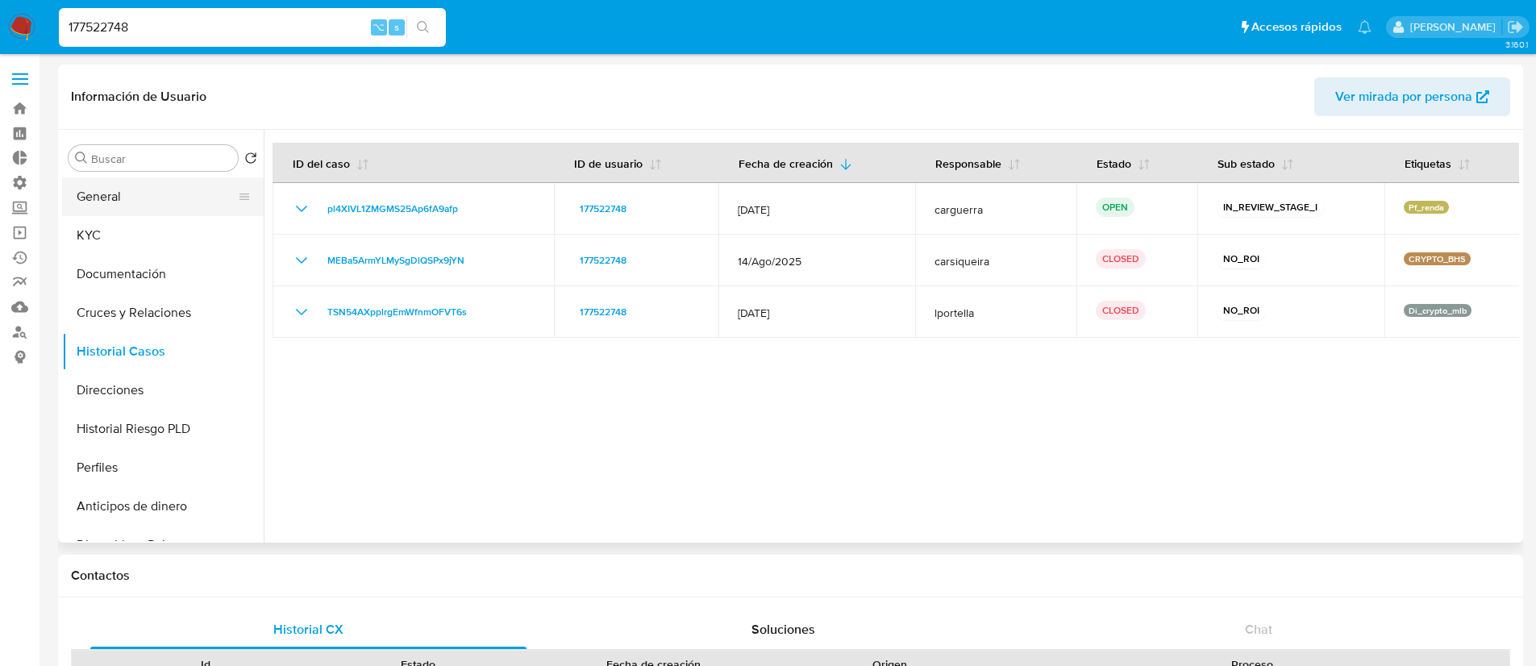
click at [112, 194] on button "General" at bounding box center [156, 196] width 189 height 39
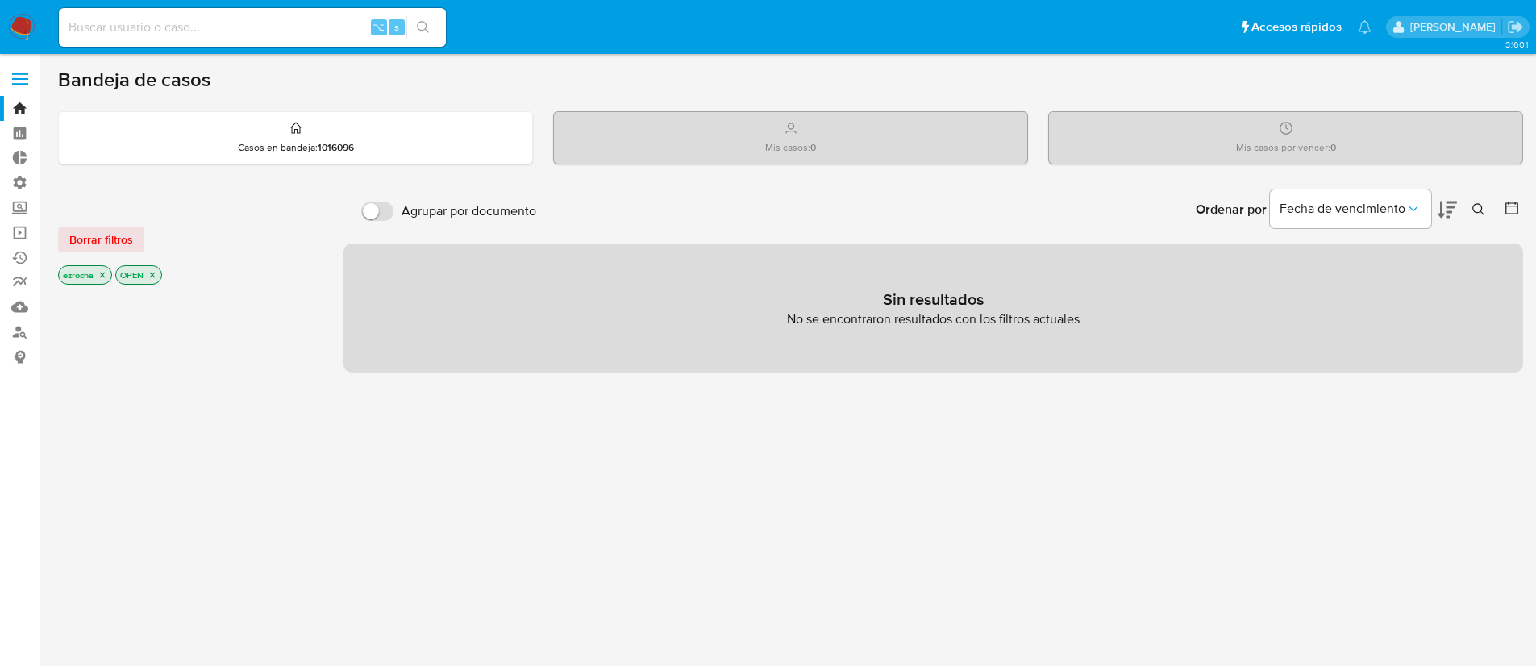
click at [102, 278] on icon "close-filter" at bounding box center [103, 275] width 10 height 10
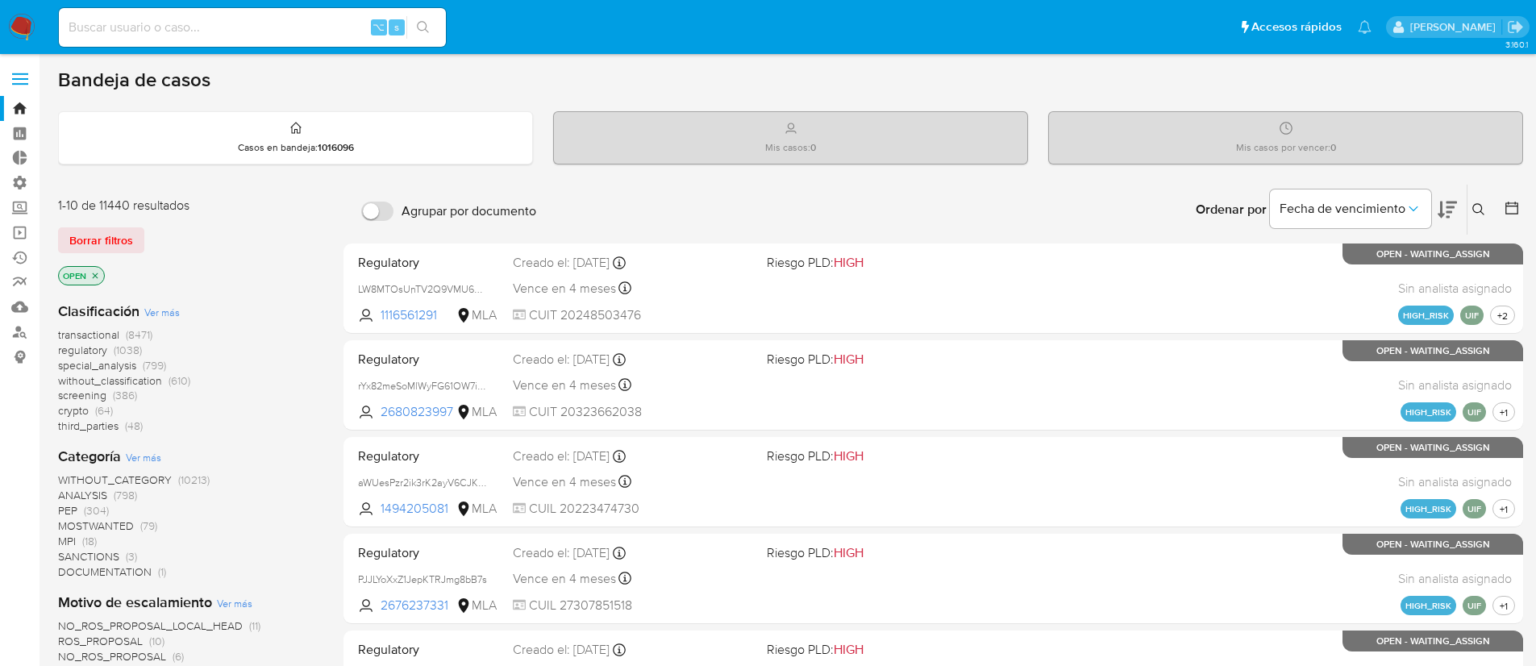
click at [95, 274] on icon "close-filter" at bounding box center [96, 275] width 6 height 6
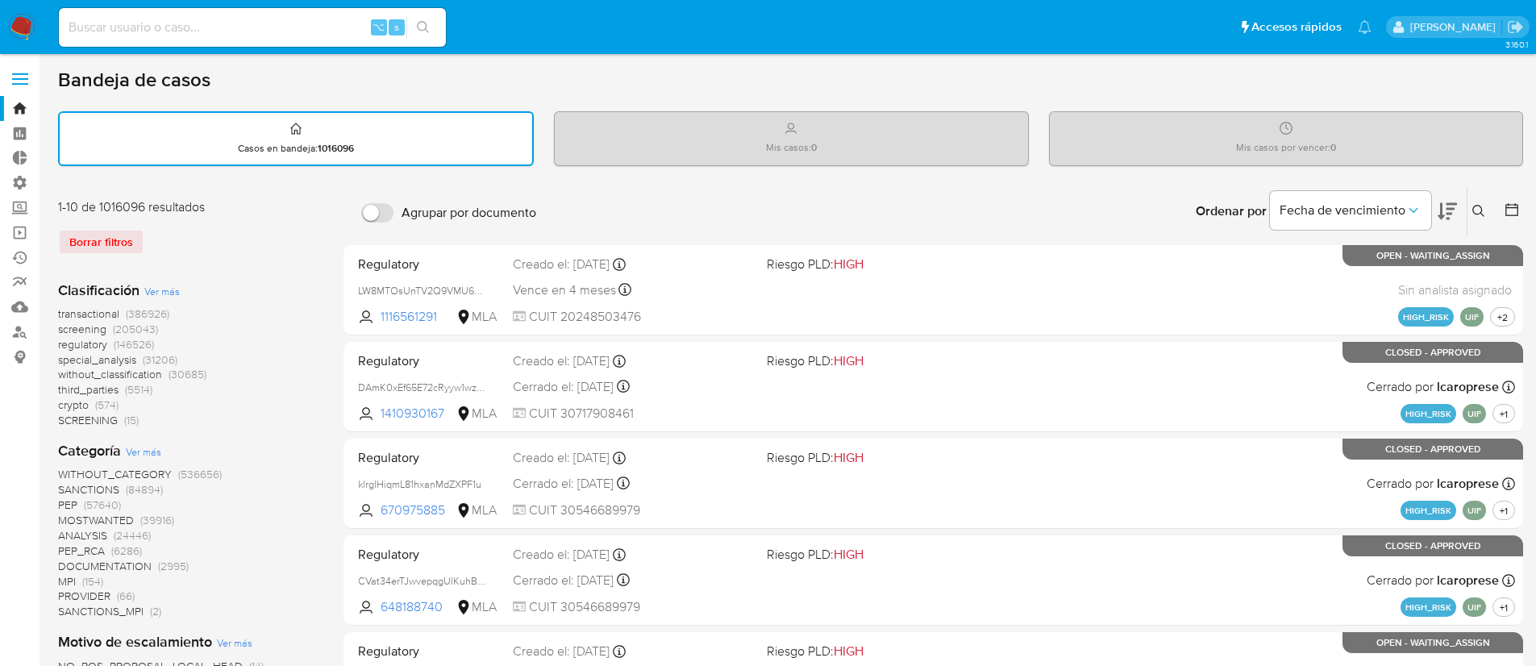
click at [102, 310] on span "transactional" at bounding box center [88, 314] width 61 height 16
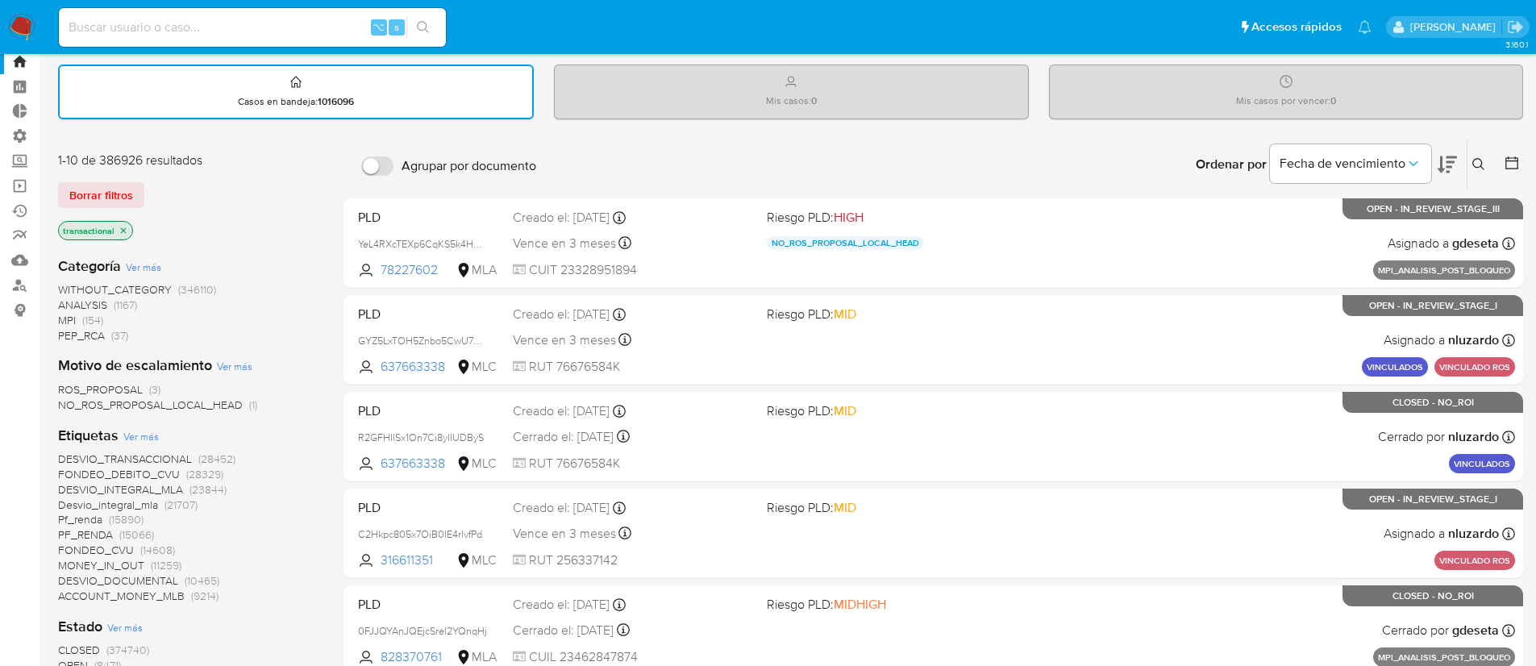
scroll to position [57, 0]
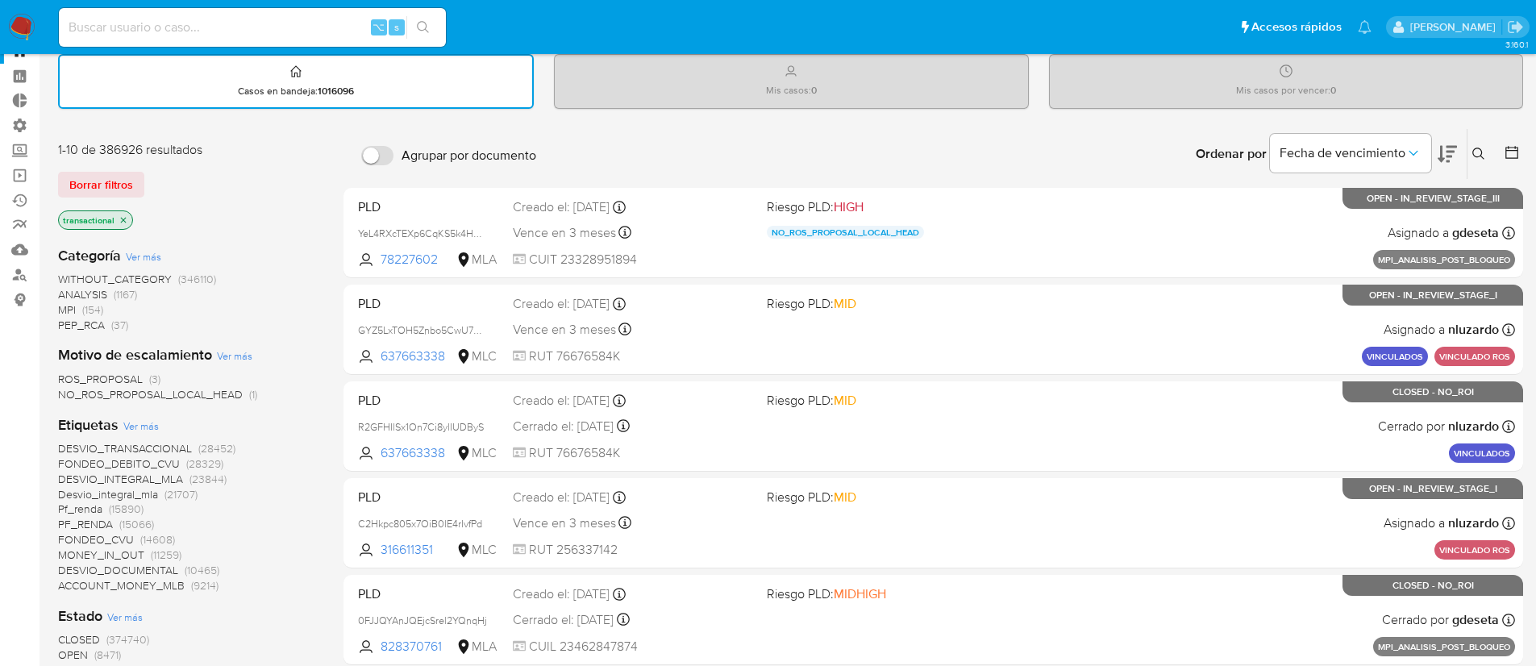
click at [81, 508] on span "Pf_renda" at bounding box center [80, 509] width 44 height 16
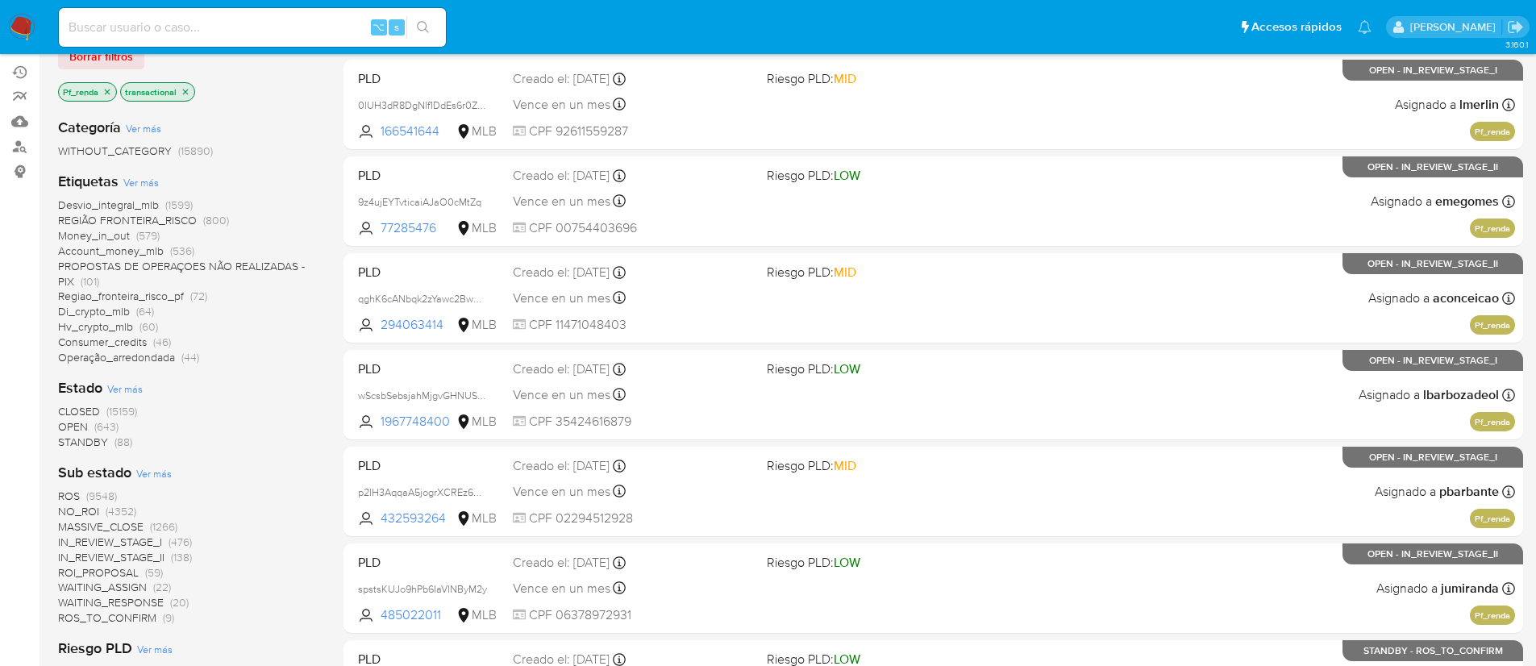
scroll to position [282, 0]
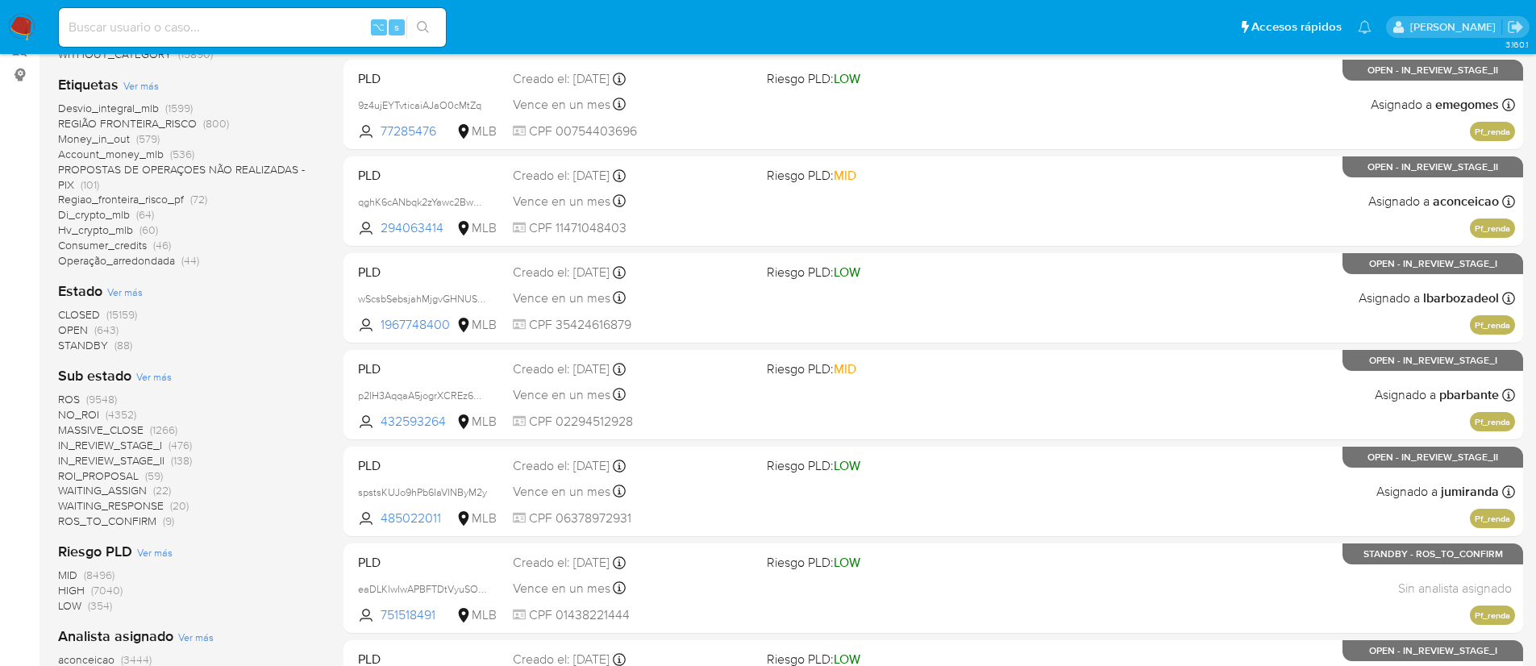
click at [66, 319] on span "CLOSED" at bounding box center [79, 314] width 42 height 16
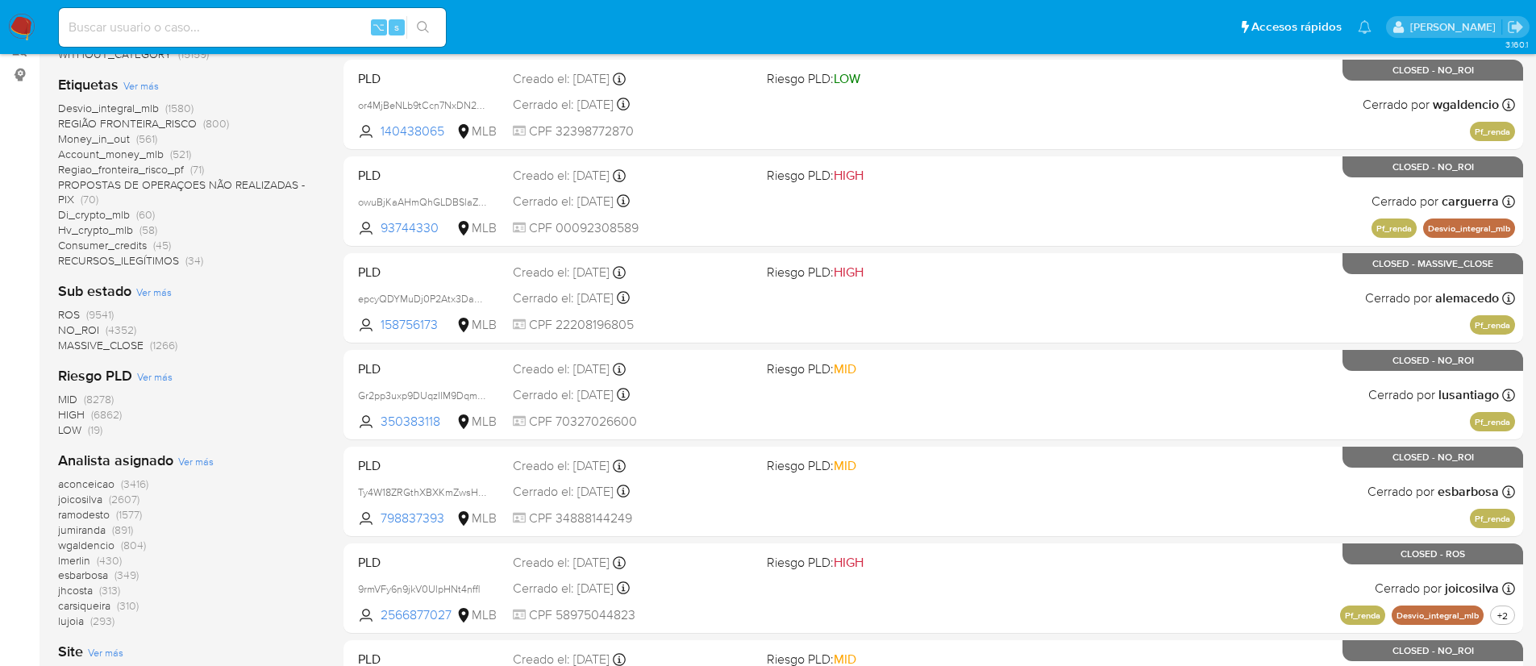
click at [75, 327] on span "NO_ROI" at bounding box center [78, 330] width 41 height 16
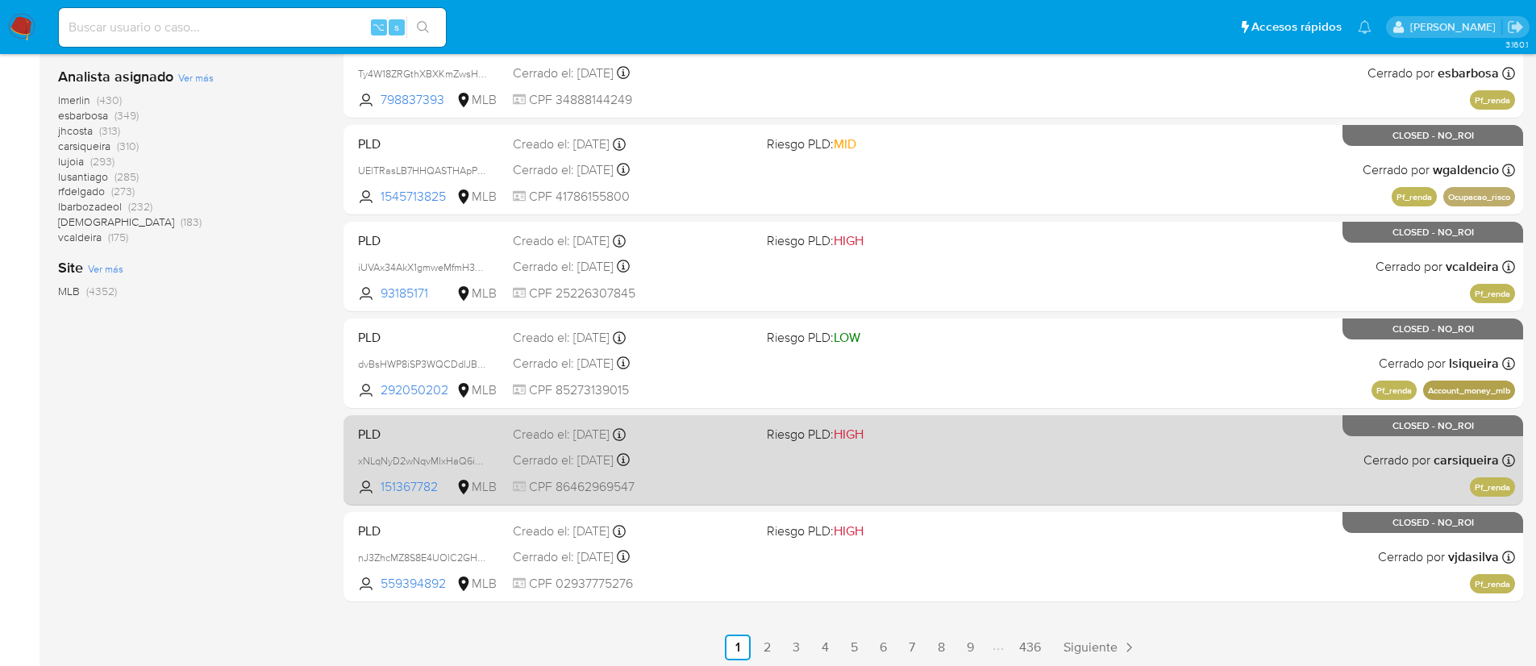
scroll to position [605, 0]
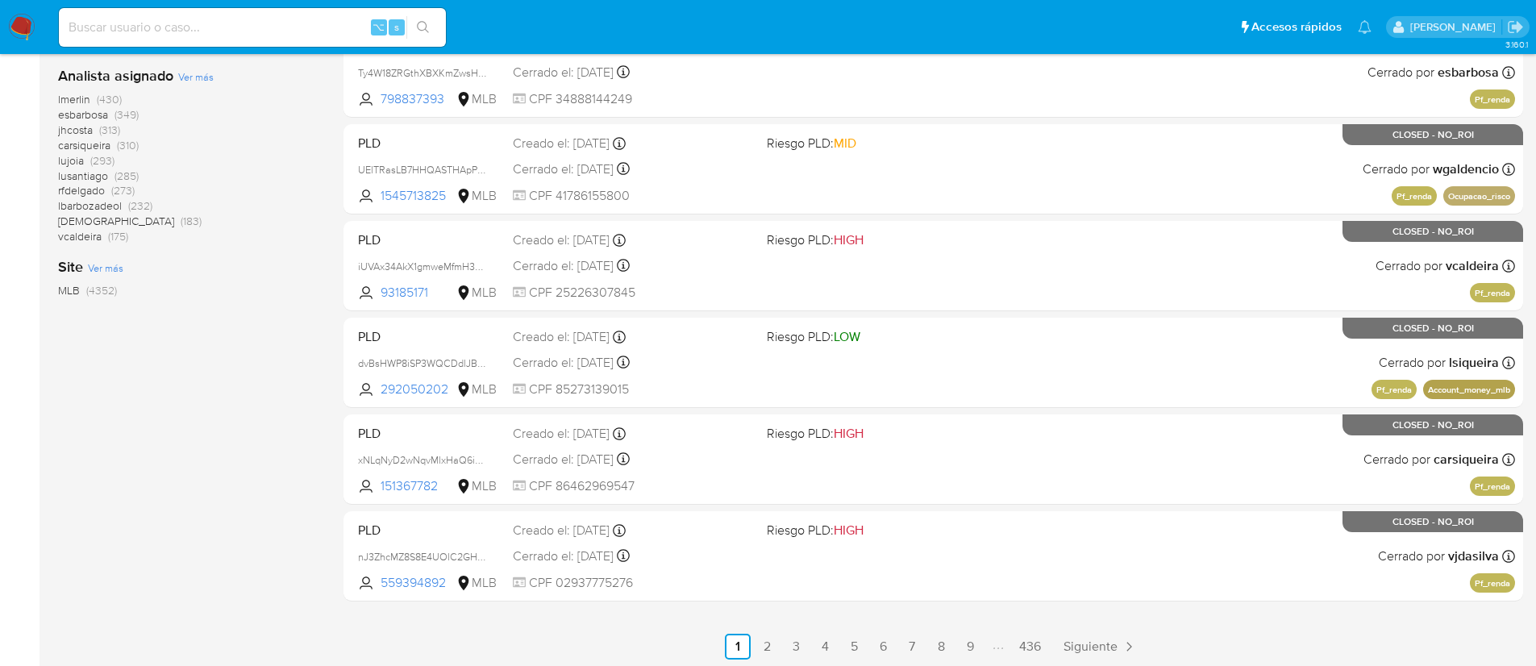
drag, startPoint x: 420, startPoint y: 487, endPoint x: 287, endPoint y: 468, distance: 134.3
click at [287, 468] on div "1-10 de 4352 resultados Borrar filtros CLOSED NO_ROI Pf_renda transactional Cat…" at bounding box center [790, 120] width 1465 height 1079
click at [268, 469] on div "1-10 de 4352 resultados Borrar filtros CLOSED NO_ROI Pf_renda transactional Cat…" at bounding box center [188, 120] width 260 height 1079
click at [220, 26] on input at bounding box center [252, 27] width 387 height 21
paste input "231501957"
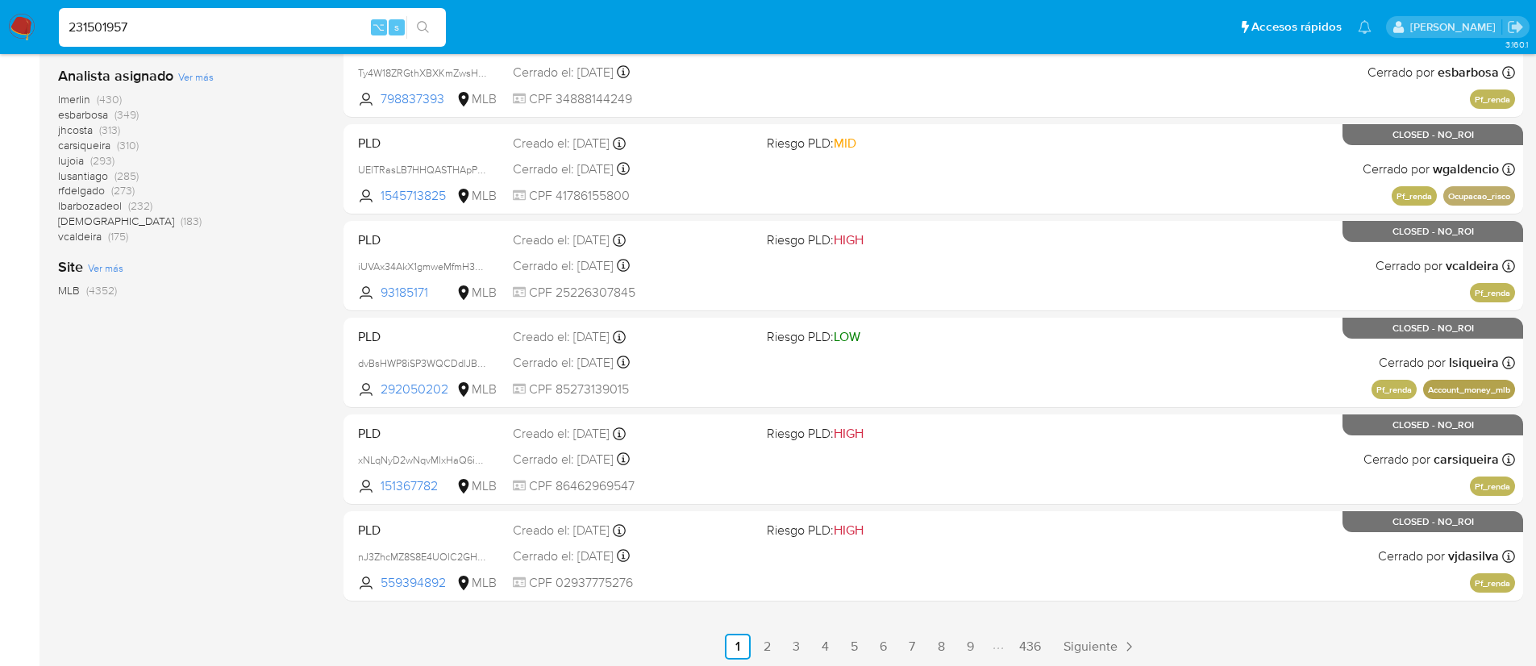
type input "231501957"
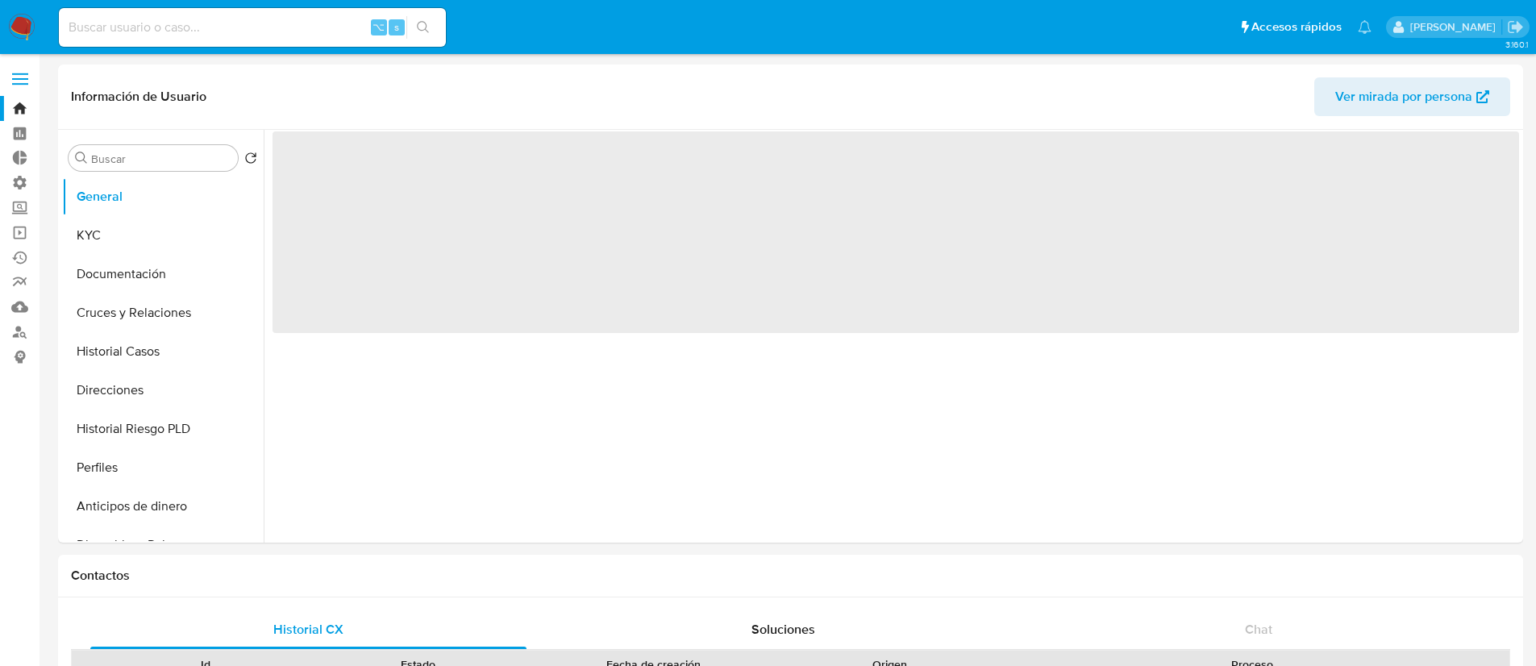
select select "10"
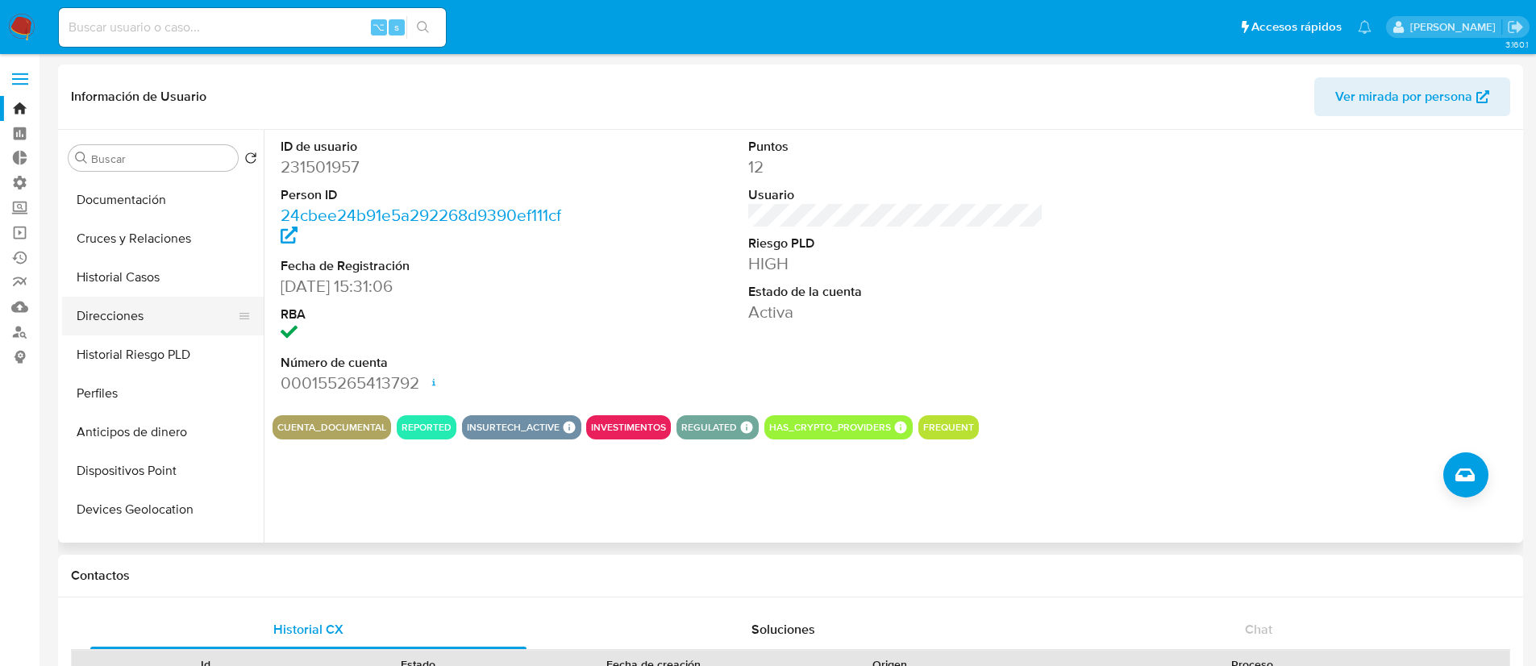
scroll to position [73, 0]
click at [142, 277] on button "Historial Casos" at bounding box center [156, 279] width 189 height 39
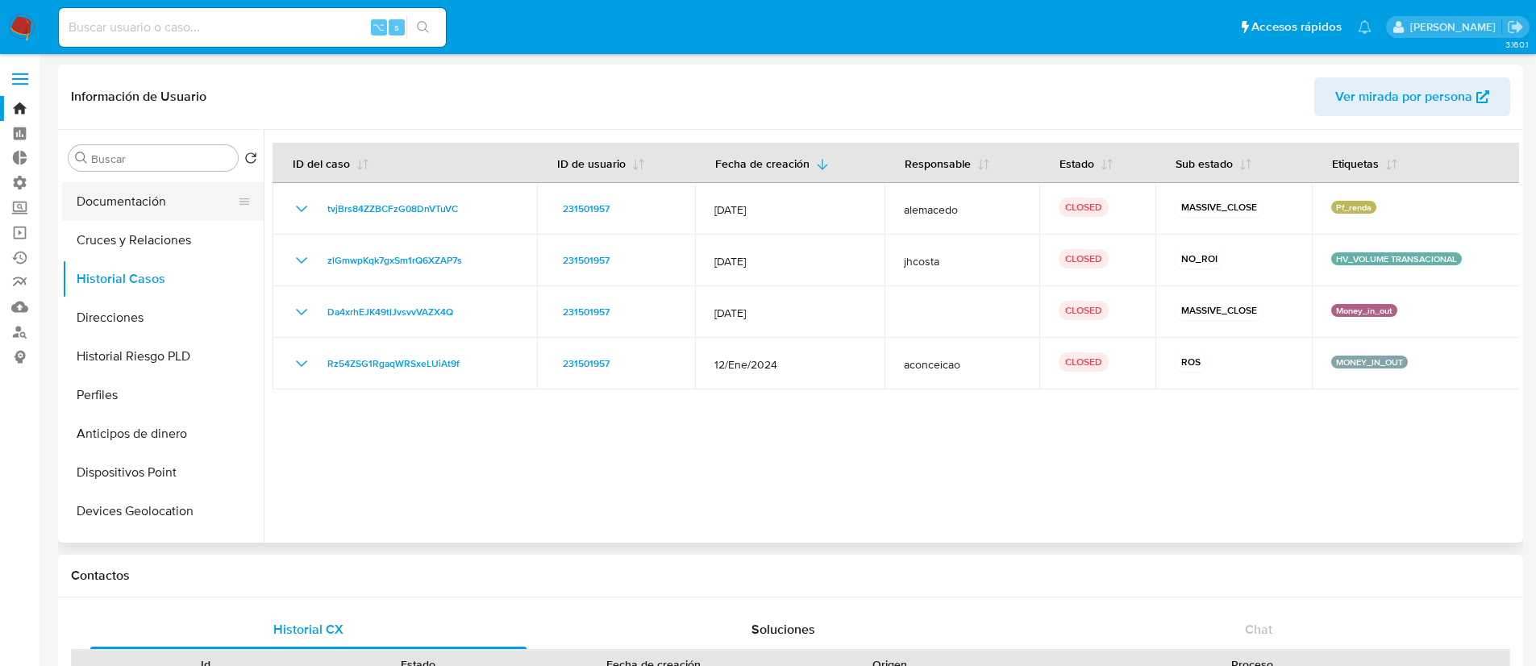
click at [113, 198] on button "Documentación" at bounding box center [156, 201] width 189 height 39
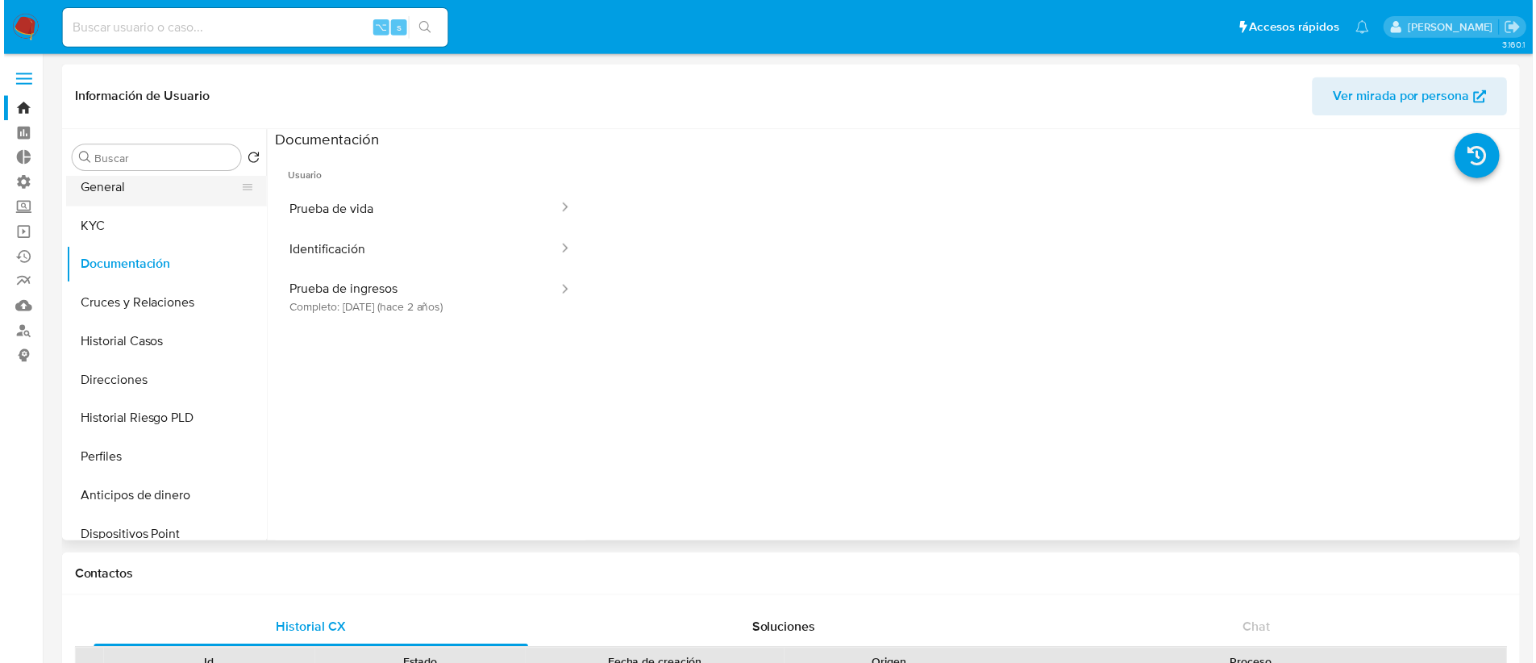
scroll to position [0, 0]
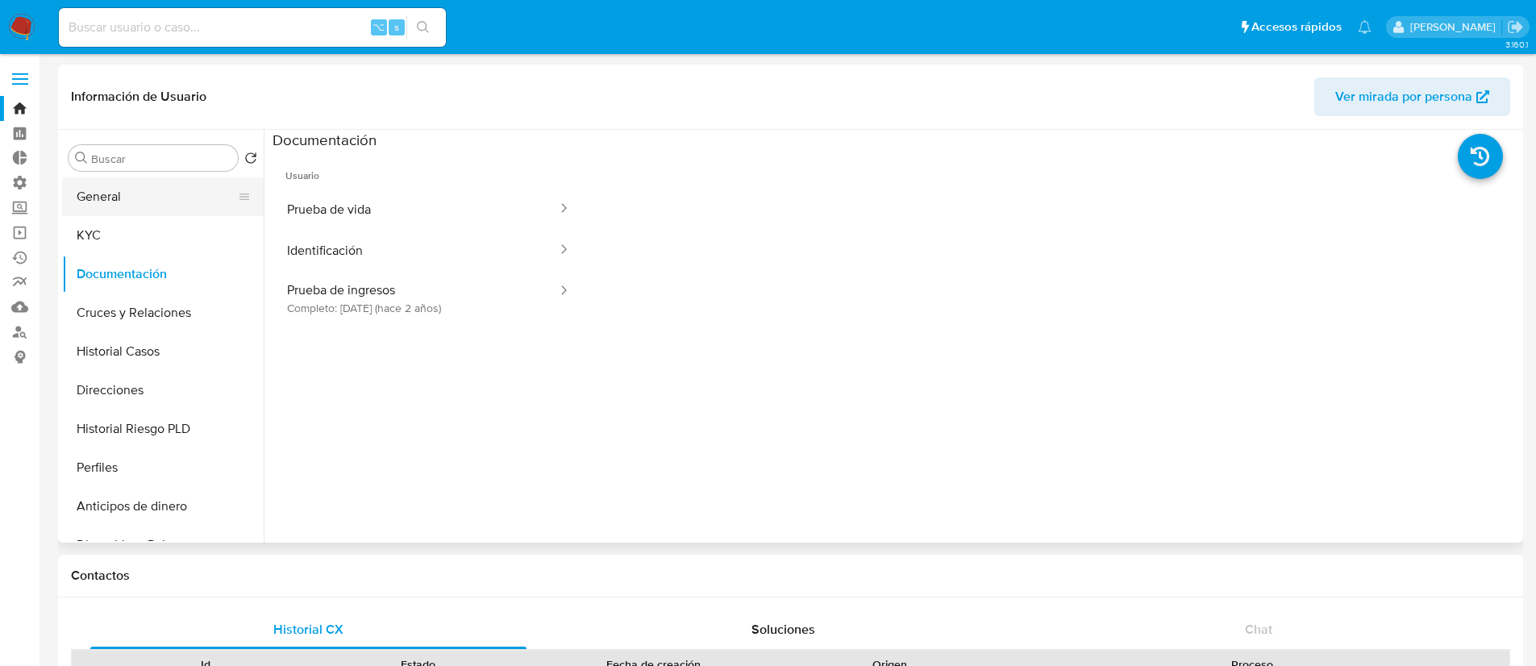
click at [134, 189] on button "General" at bounding box center [156, 196] width 189 height 39
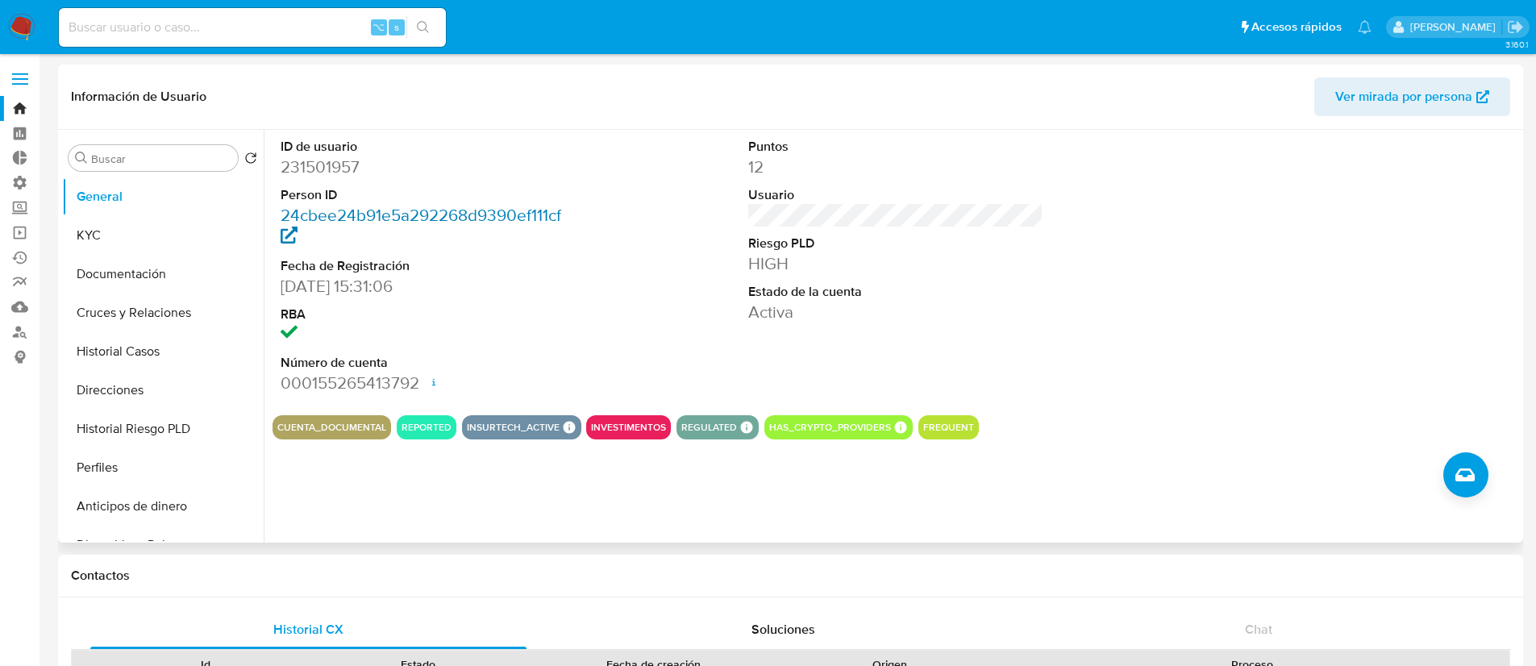
drag, startPoint x: 574, startPoint y: 216, endPoint x: 281, endPoint y: 217, distance: 292.6
click at [281, 217] on dd "24cbee24b91e5a292268d9390ef111cf" at bounding box center [429, 226] width 296 height 45
drag, startPoint x: 582, startPoint y: 211, endPoint x: 279, endPoint y: 218, distance: 303.2
click at [279, 218] on div "ID de usuario 231501957 Person ID 24cbee24b91e5a292268d9390ef111cf Fecha de Reg…" at bounding box center [428, 266] width 312 height 272
copy link "24cbee24b91e5a292268d9390ef111cf"
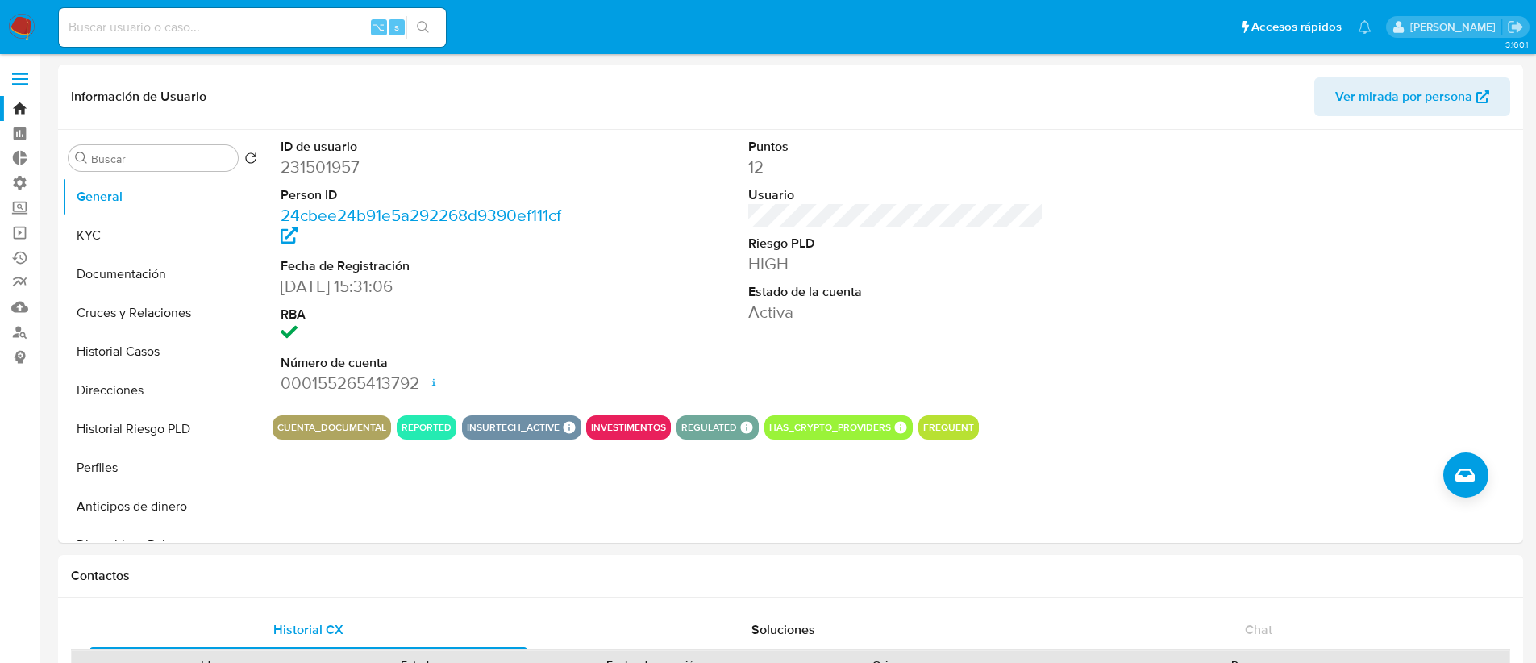
click at [293, 31] on input at bounding box center [252, 27] width 387 height 21
paste input "205680988"
type input "205680988"
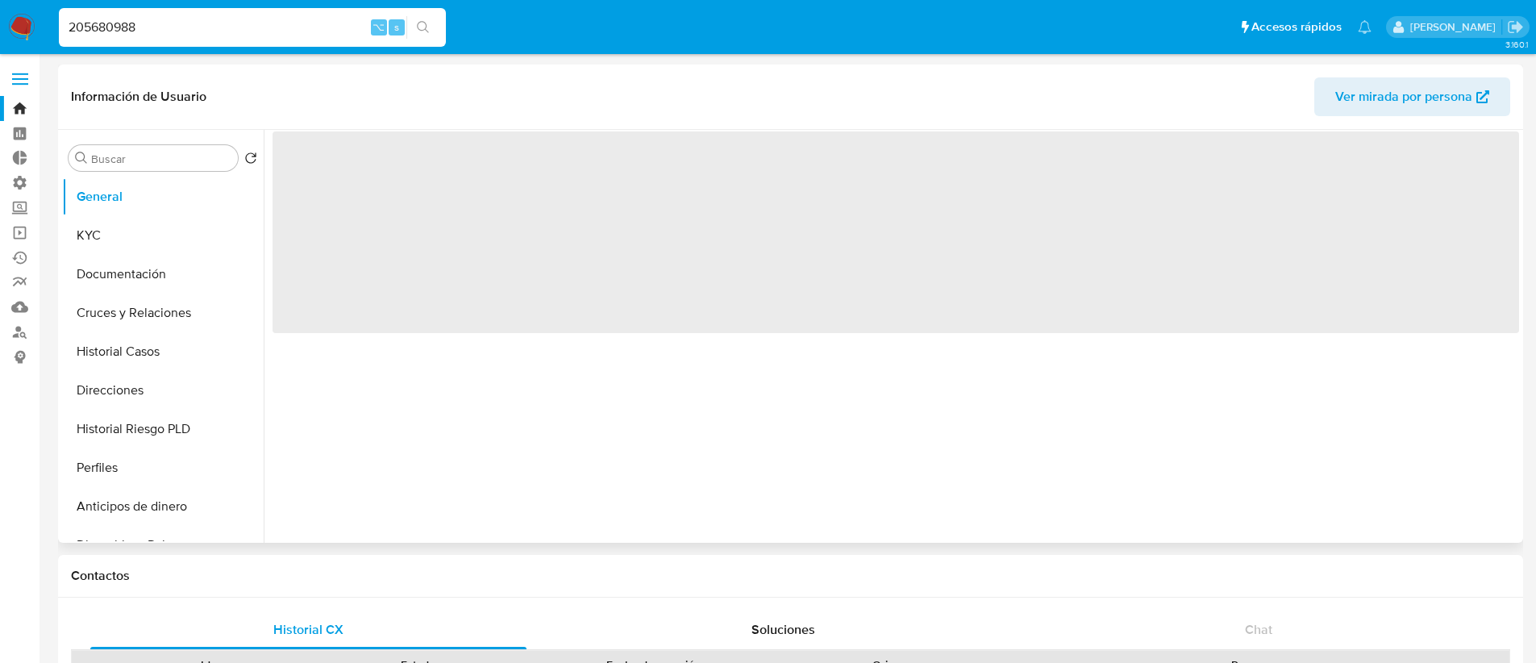
select select "10"
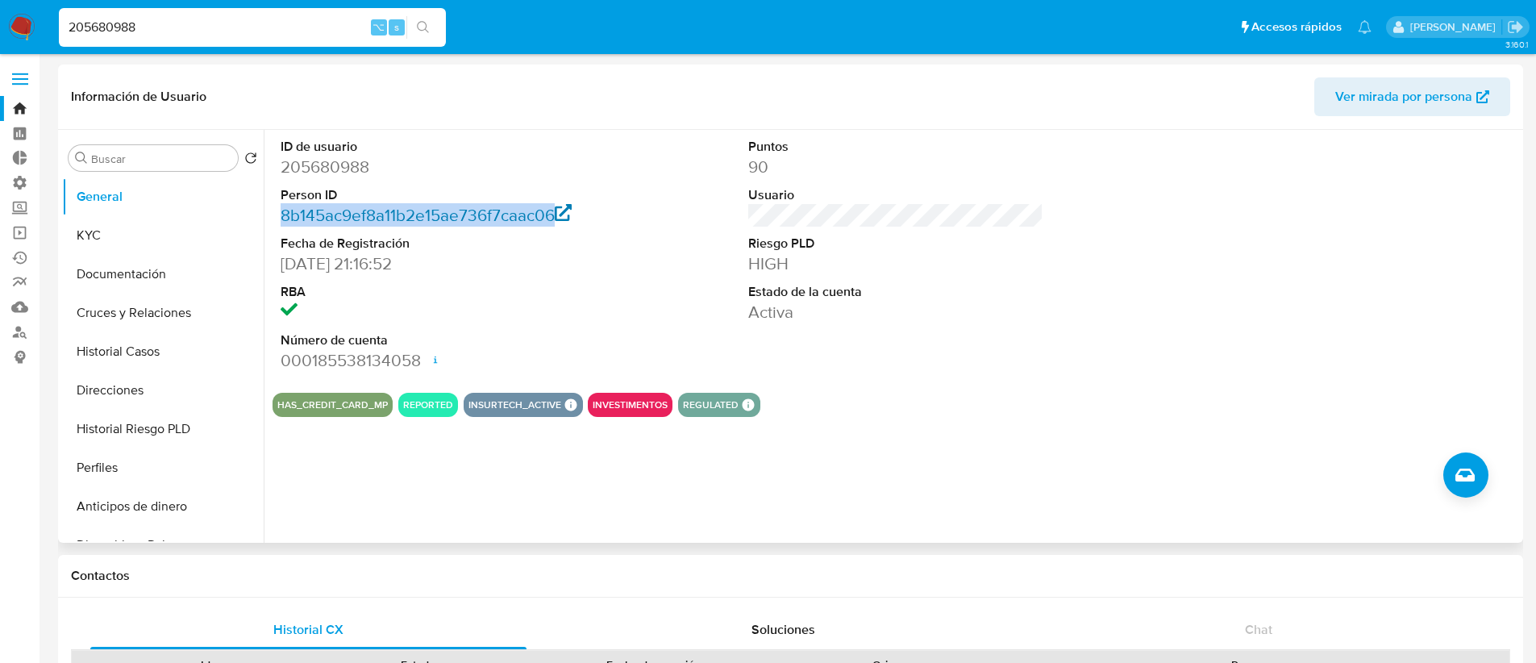
drag, startPoint x: 276, startPoint y: 218, endPoint x: 553, endPoint y: 220, distance: 277.3
click at [551, 220] on div "ID de usuario 205680988 Person ID 8b145ac9ef8a11b2e15ae736f7caac06 Fecha de Reg…" at bounding box center [428, 255] width 312 height 250
copy link "8b145ac9ef8a11b2e15ae736f7caac06"
click at [582, 281] on div "ID de usuario 205680988 Person ID 8b145ac9ef8a11b2e15ae736f7caac06 Fecha de Reg…" at bounding box center [428, 255] width 312 height 250
click at [18, 106] on link "Bandeja" at bounding box center [96, 108] width 192 height 25
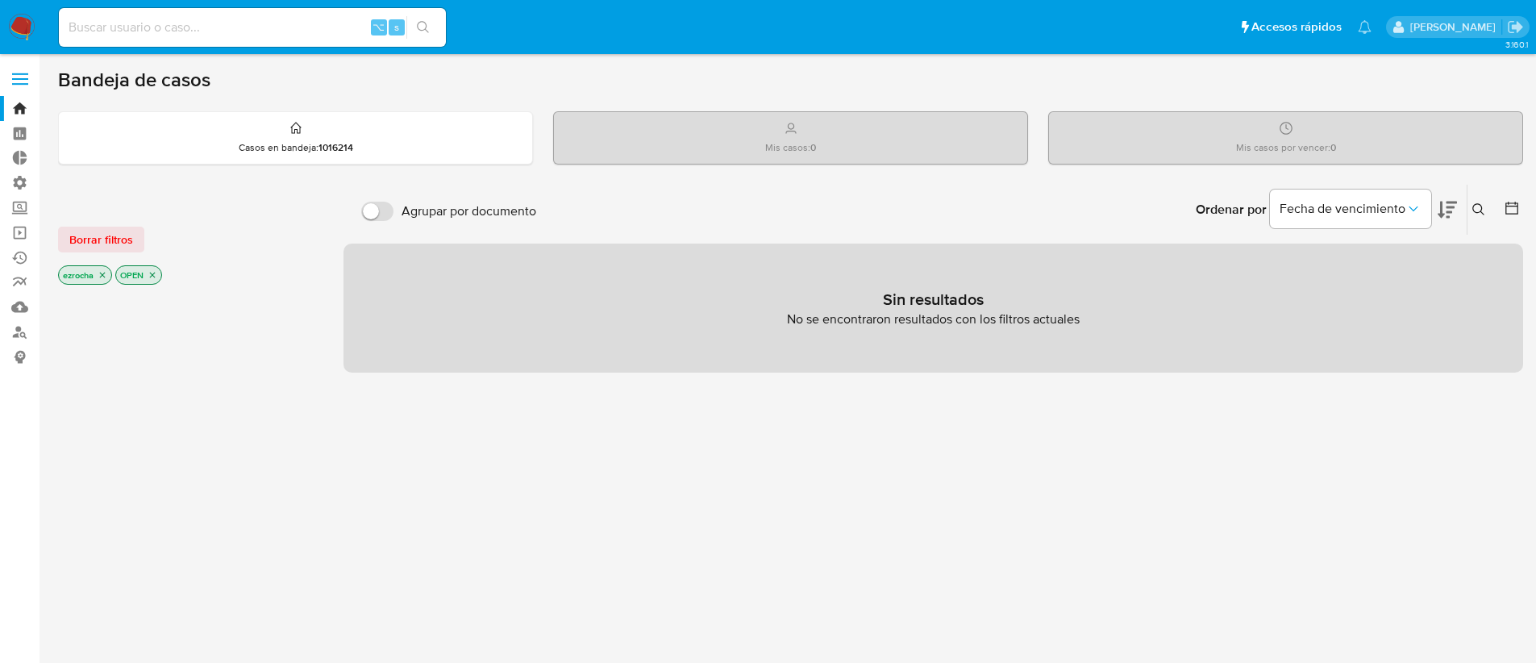
click at [152, 277] on icon "close-filter" at bounding box center [153, 275] width 10 height 10
click at [107, 274] on icon "close-filter" at bounding box center [103, 277] width 10 height 10
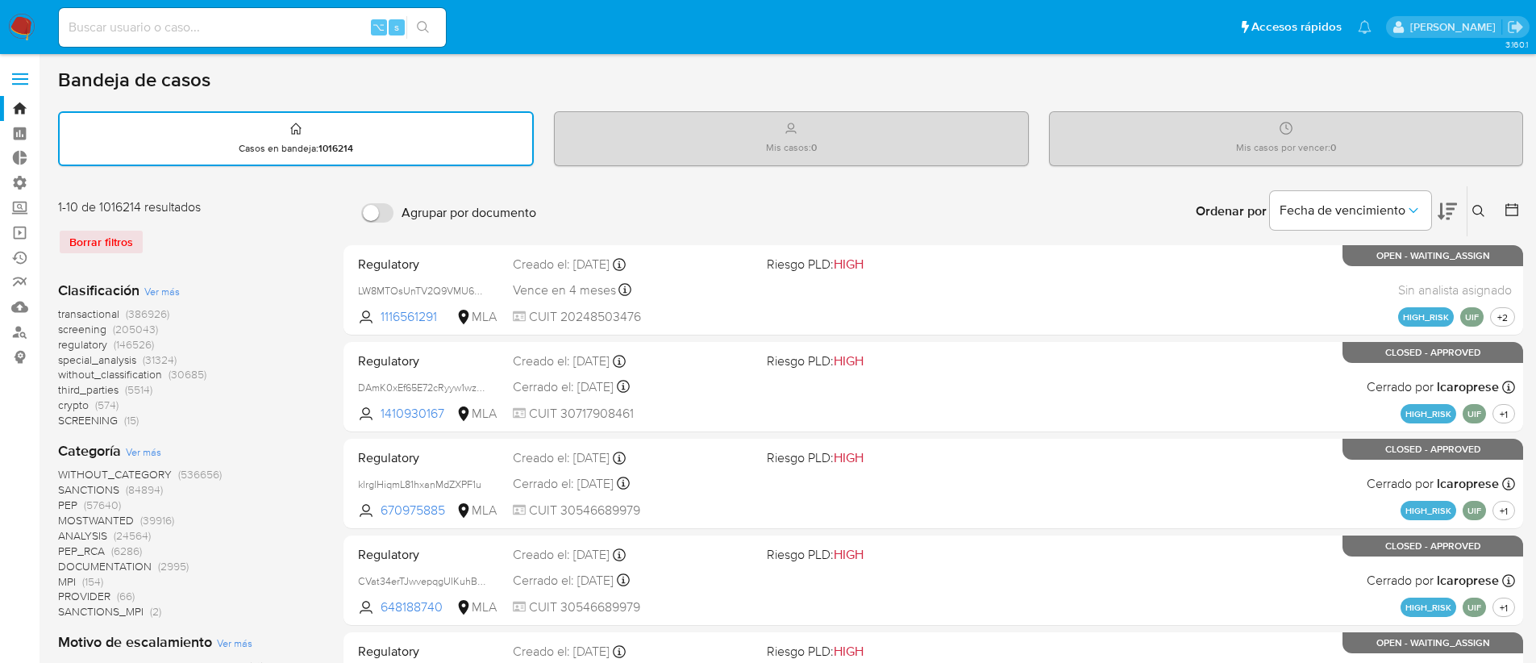
click at [92, 318] on span "transactional" at bounding box center [88, 314] width 61 height 16
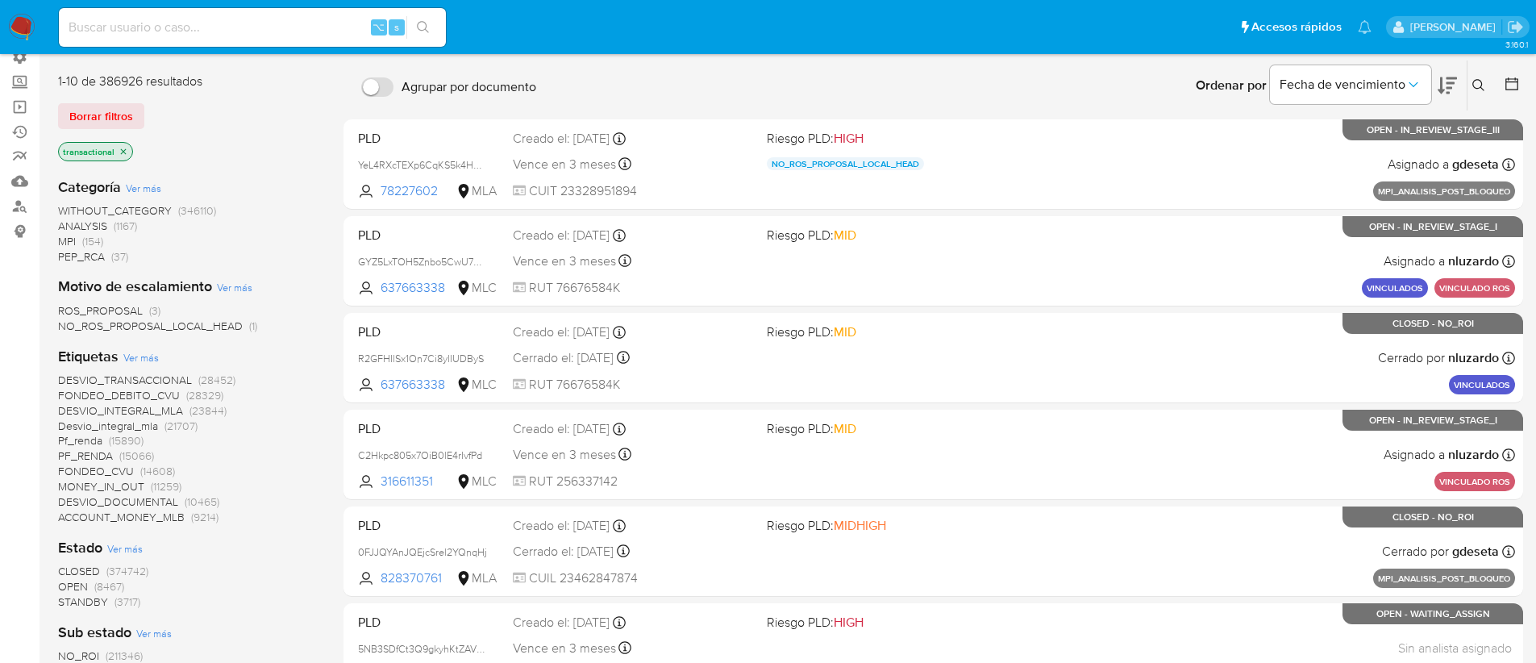
scroll to position [144, 0]
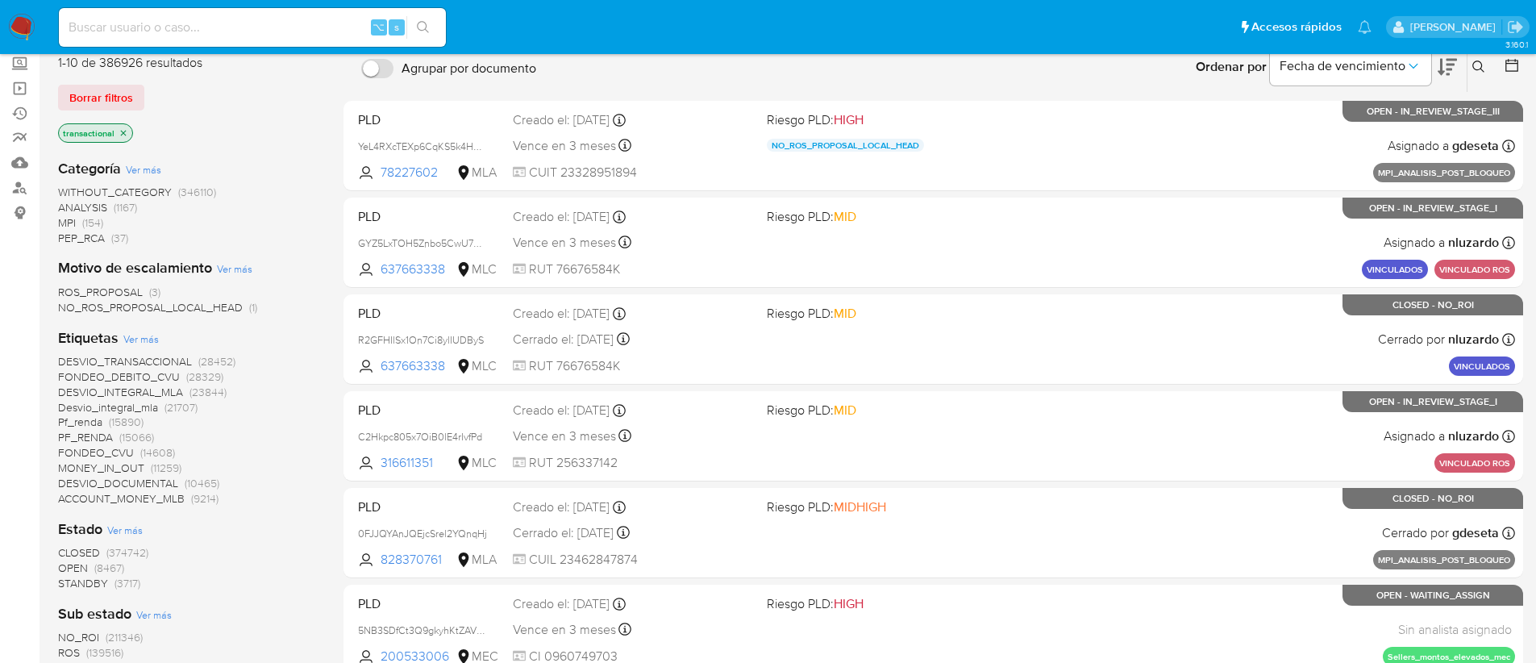
click at [95, 551] on span "CLOSED" at bounding box center [79, 552] width 42 height 16
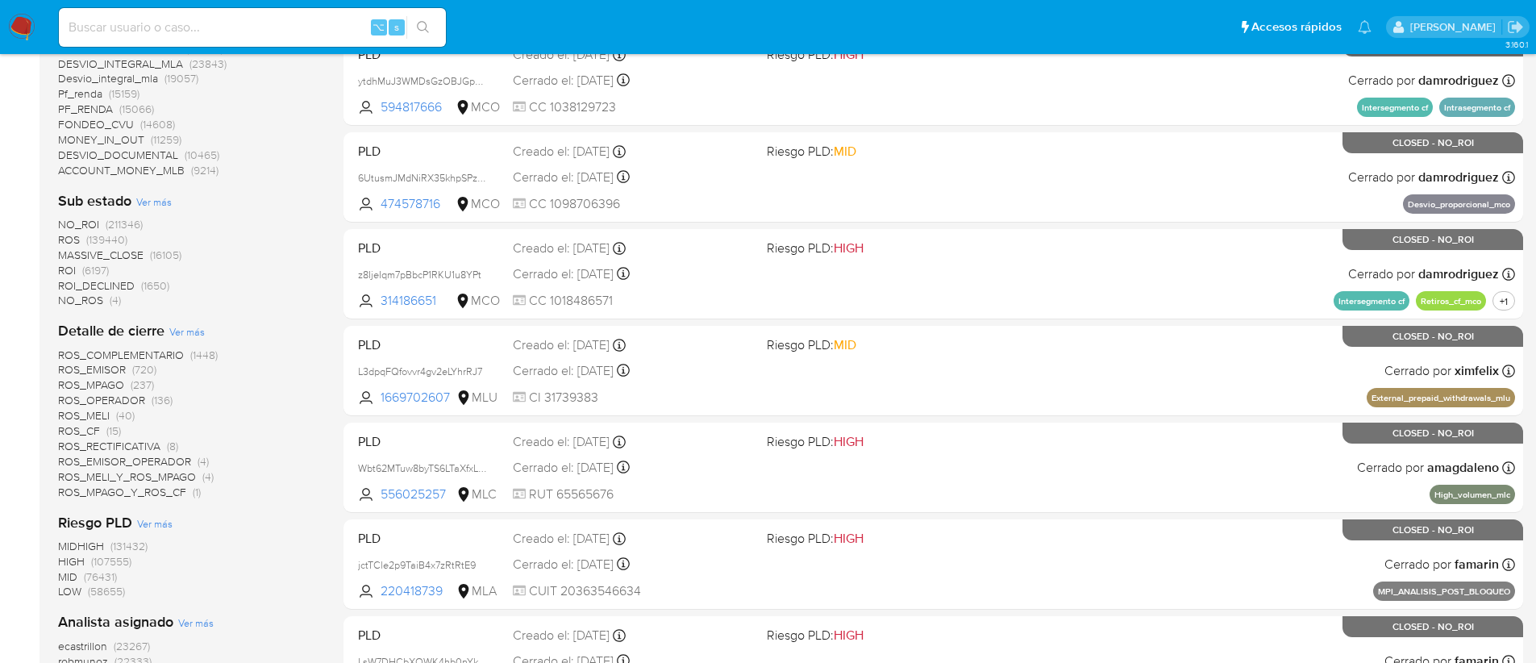
scroll to position [680, 0]
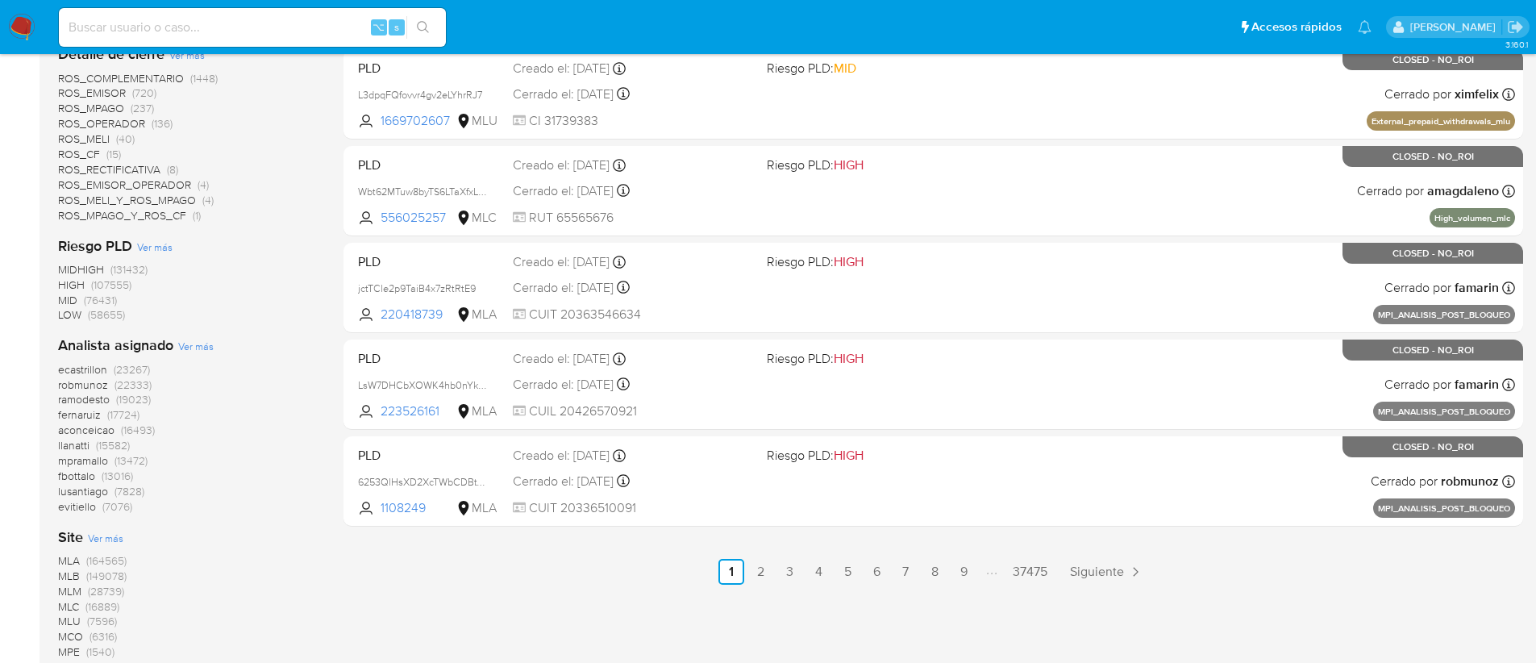
click at [73, 572] on span "MLB" at bounding box center [69, 576] width 22 height 16
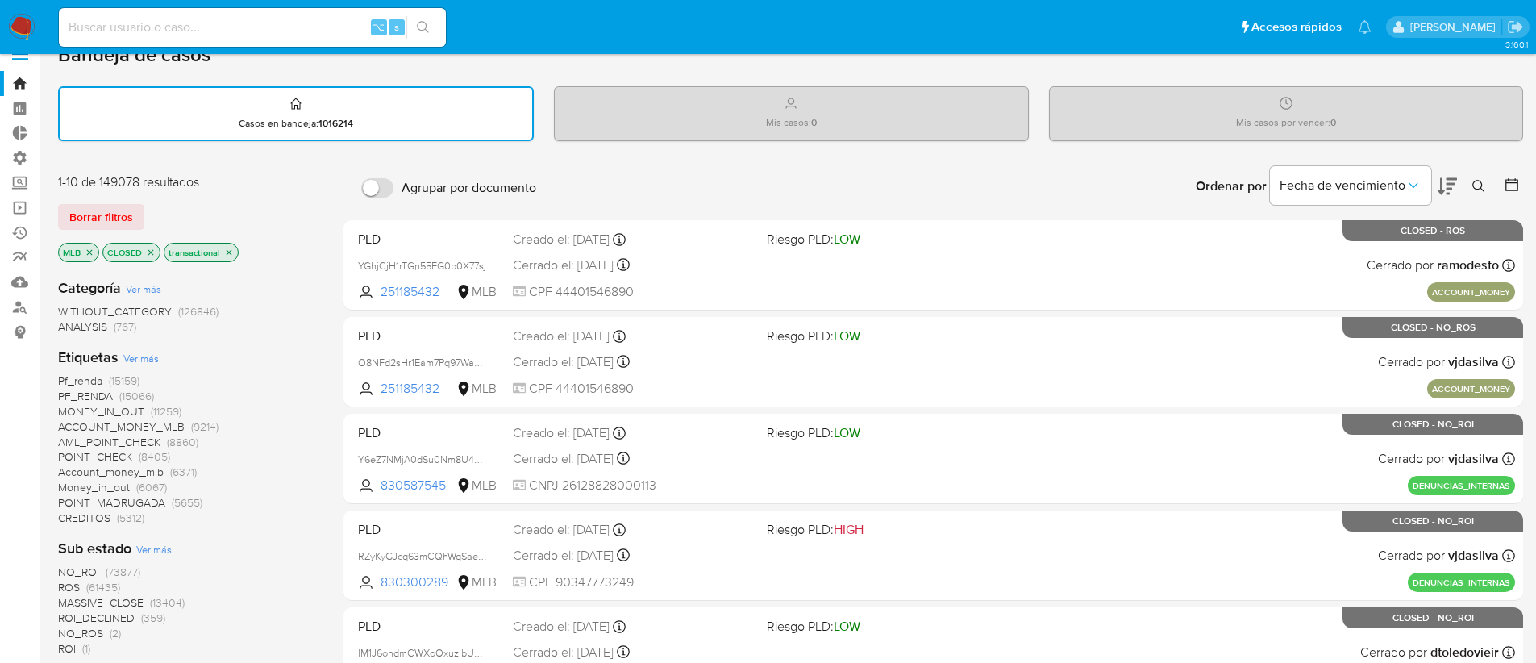
scroll to position [44, 0]
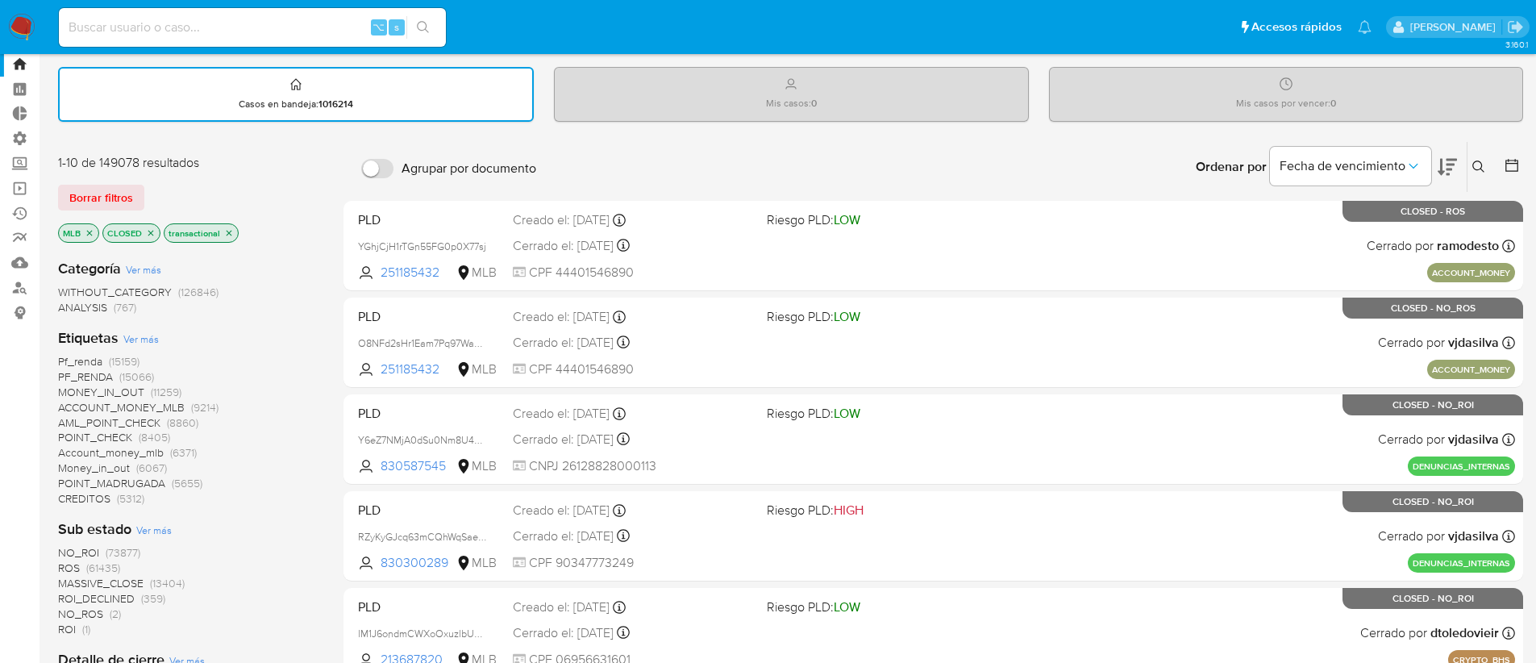
click at [98, 452] on span "Account_money_mlb" at bounding box center [111, 452] width 106 height 16
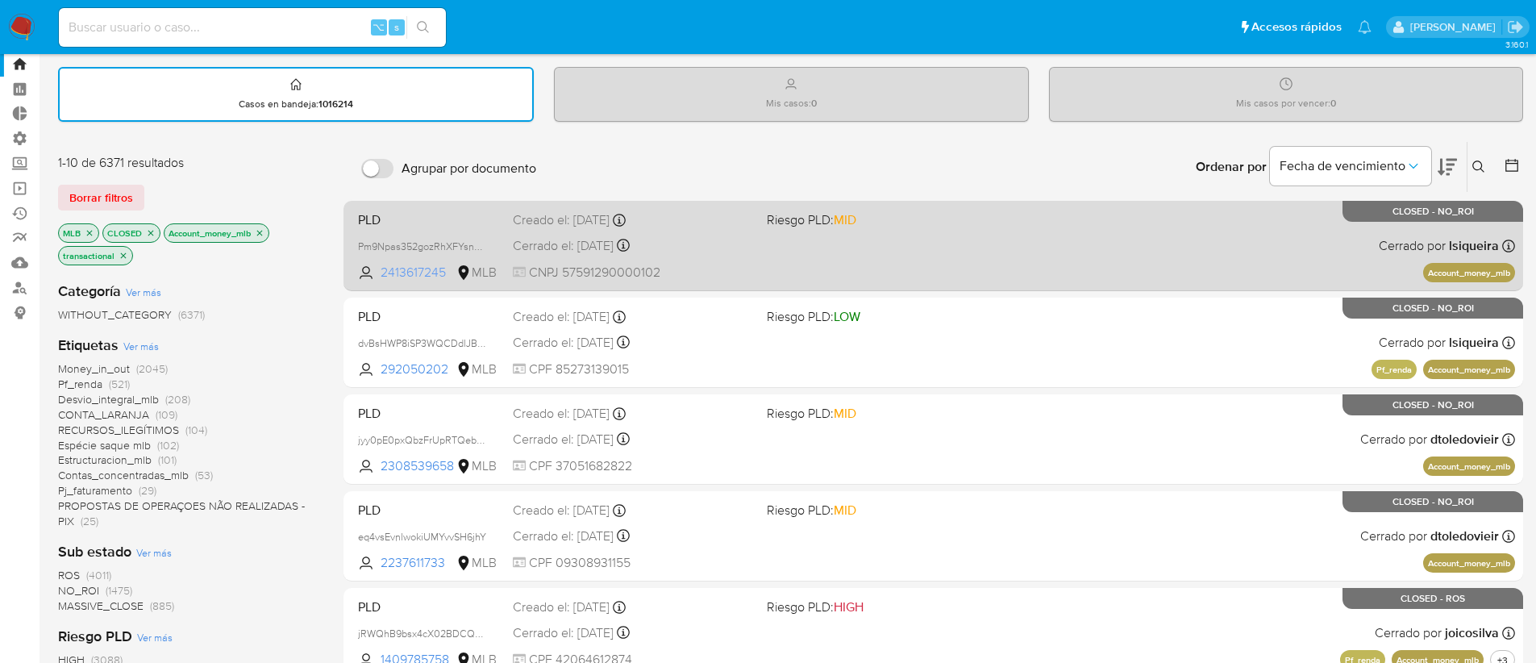
click at [426, 273] on span "2413617245" at bounding box center [417, 273] width 73 height 18
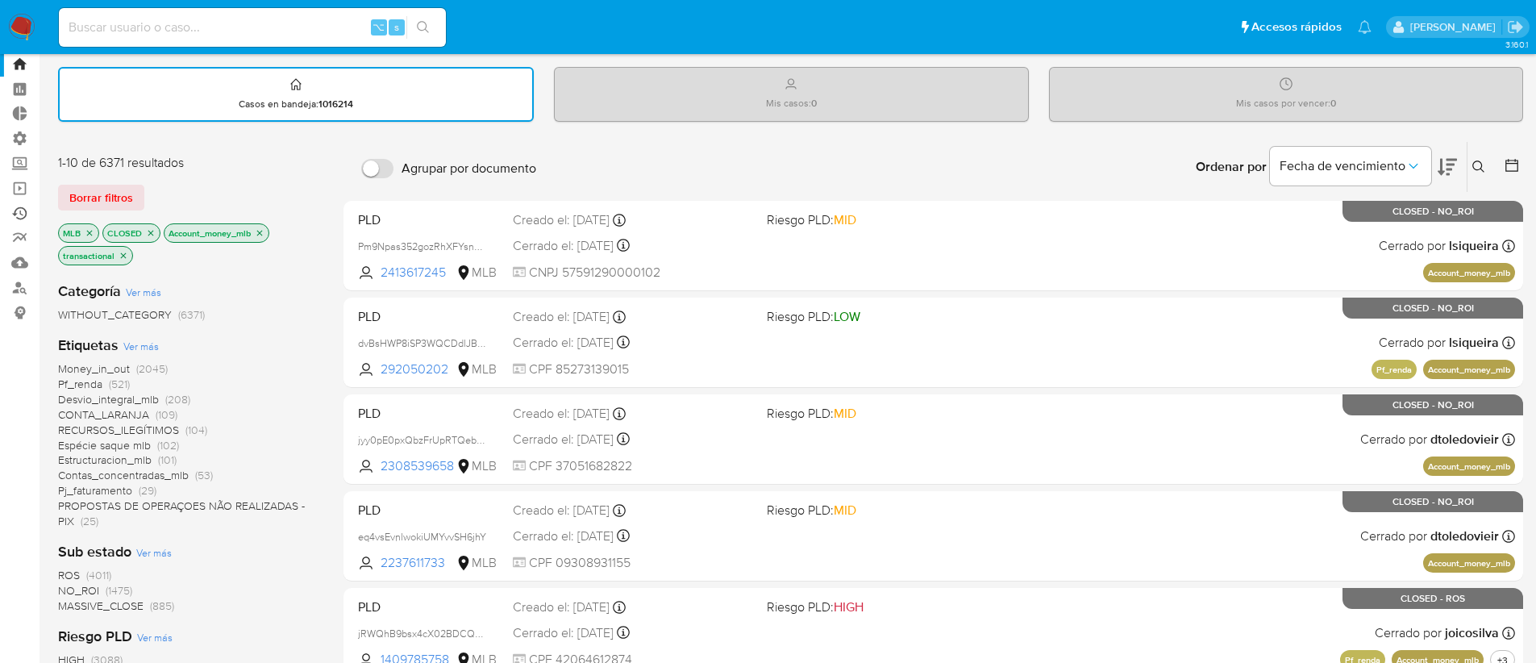
click at [12, 216] on link "Ejecuciones automáticas" at bounding box center [96, 213] width 192 height 25
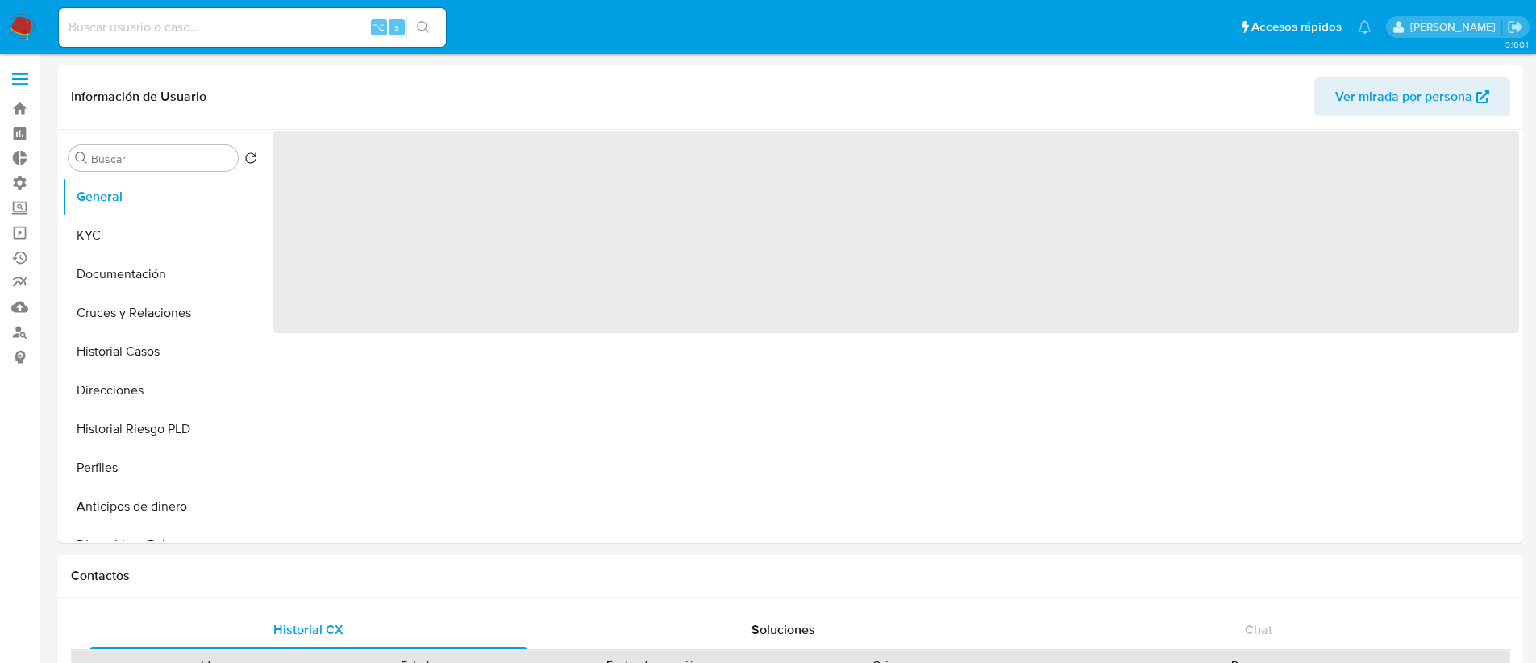
select select "10"
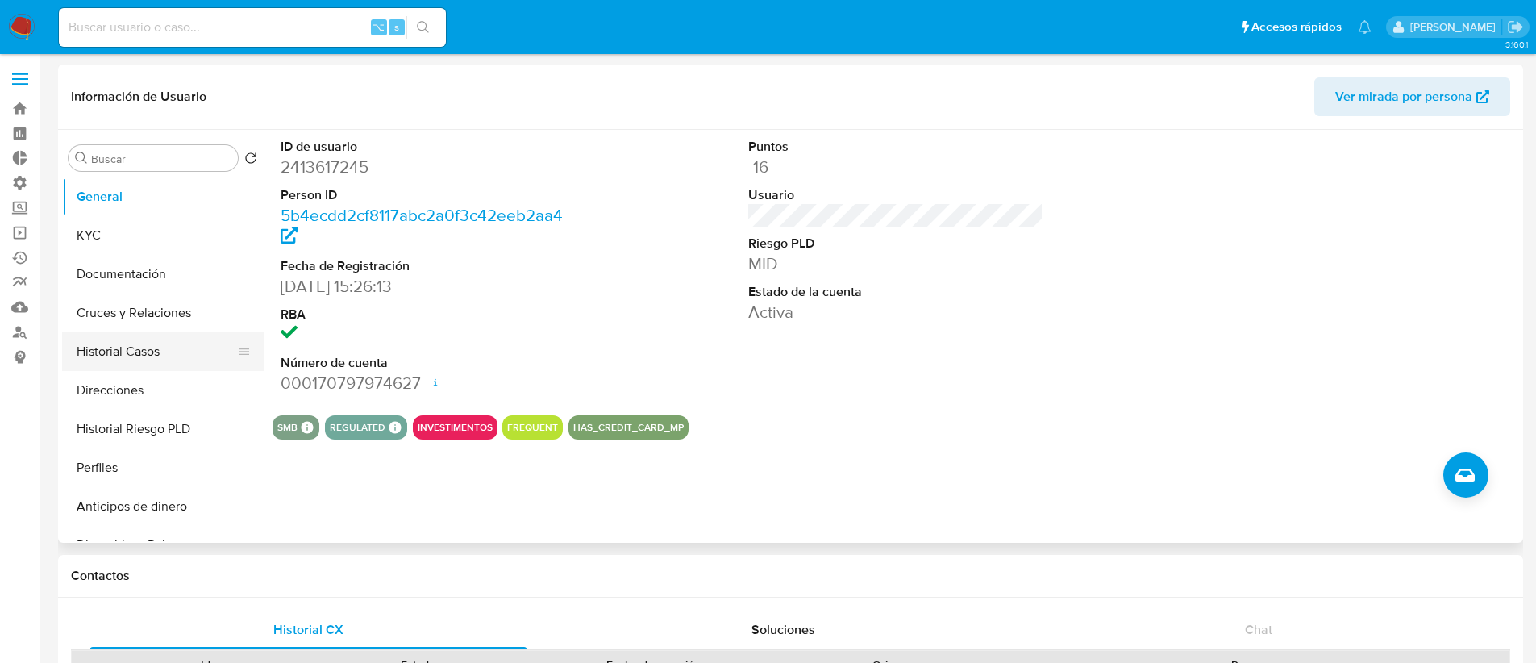
click at [119, 345] on button "Historial Casos" at bounding box center [156, 351] width 189 height 39
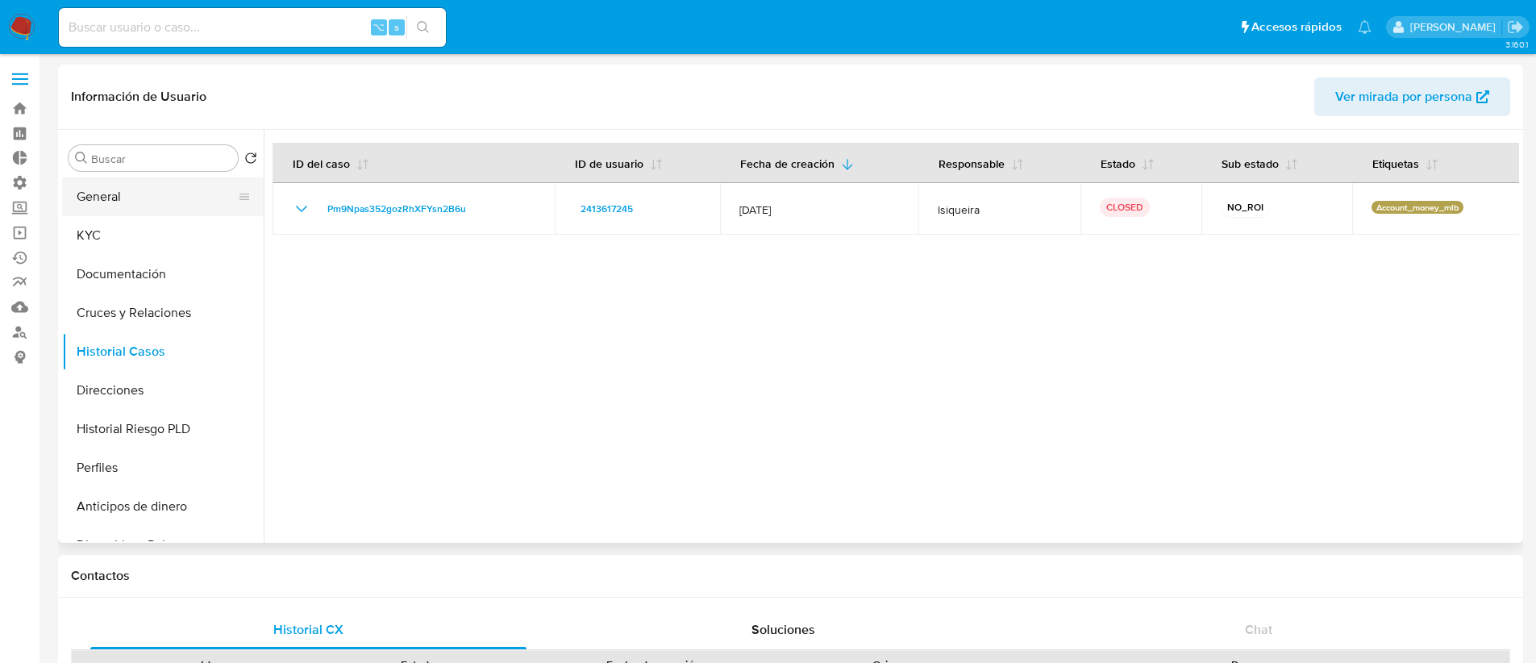
click at [160, 195] on button "General" at bounding box center [156, 196] width 189 height 39
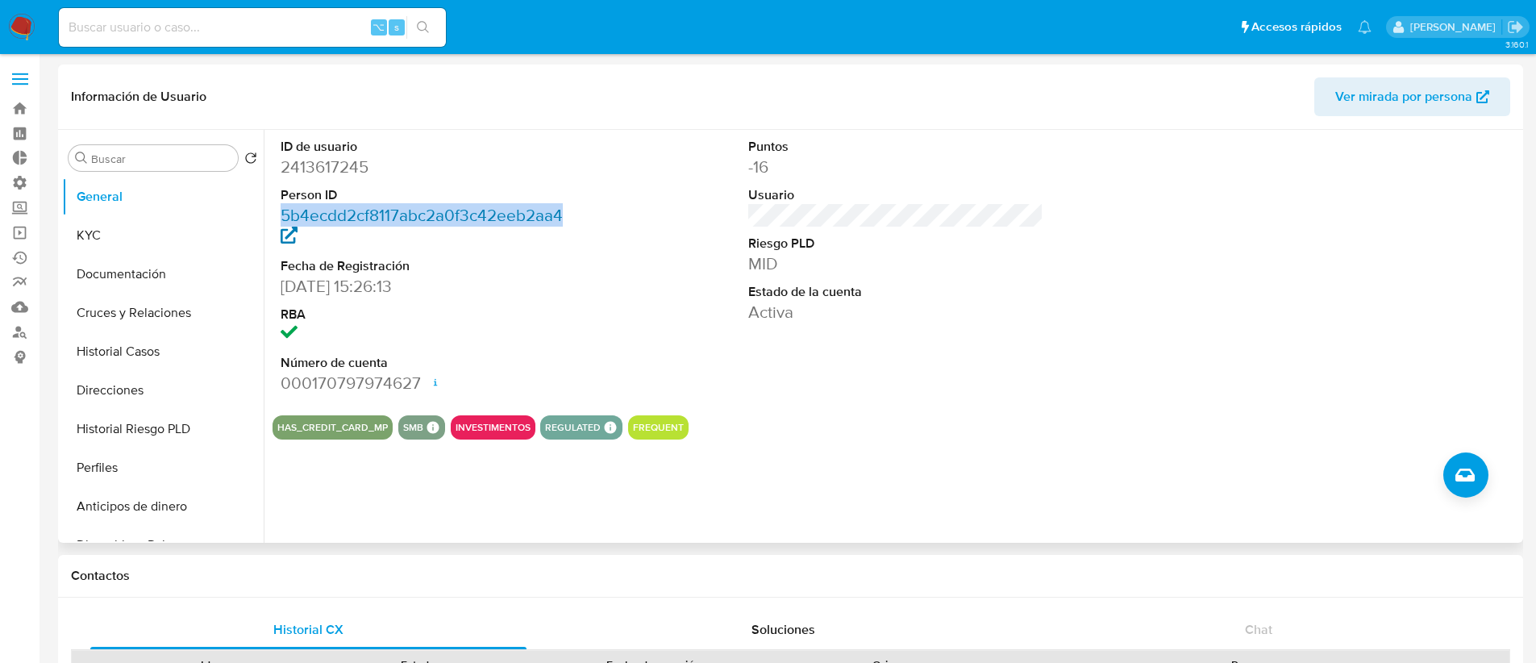
drag, startPoint x: 568, startPoint y: 213, endPoint x: 283, endPoint y: 214, distance: 285.4
click at [283, 214] on dd "5b4ecdd2cf8117abc2a0f3c42eeb2aa4" at bounding box center [429, 226] width 296 height 45
copy link "5b4ecdd2cf8117abc2a0f3c42eeb2aa4"
click at [180, 25] on input at bounding box center [252, 27] width 387 height 21
paste input "88b0fcec2cde64173e7ce29fe61c90a8"
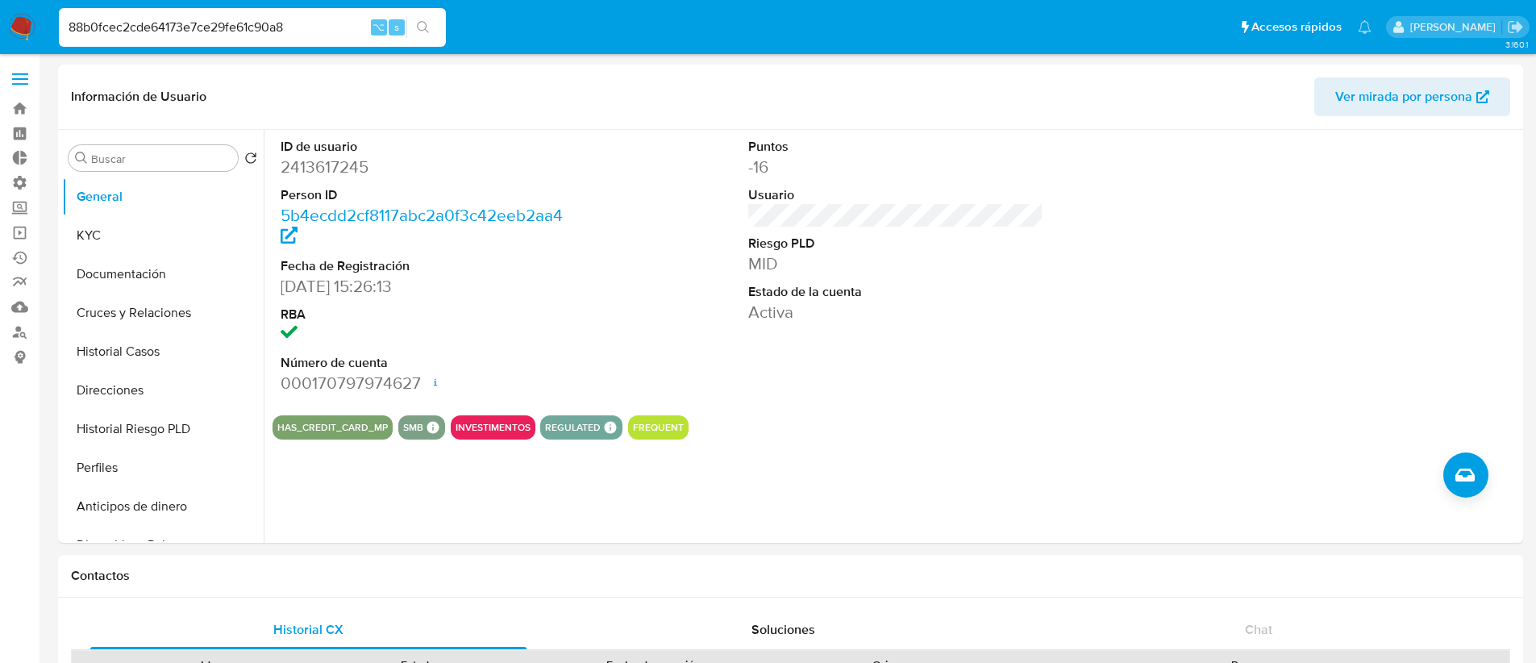
type input "88b0fcec2cde64173e7ce29fe61c90a8"
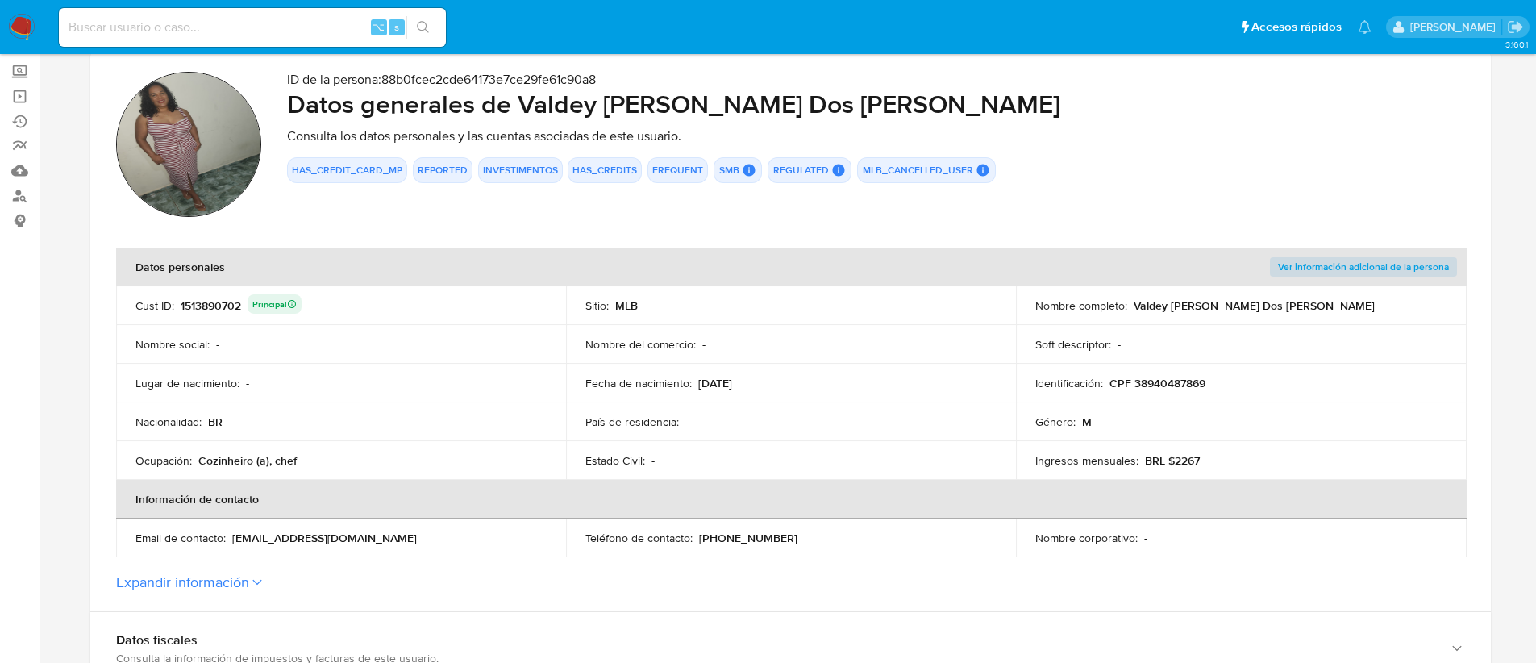
scroll to position [137, 0]
click at [198, 303] on div "1513890702 Principal" at bounding box center [241, 304] width 121 height 23
click at [432, 367] on td "Lugar de nacimiento : -" at bounding box center [341, 382] width 450 height 39
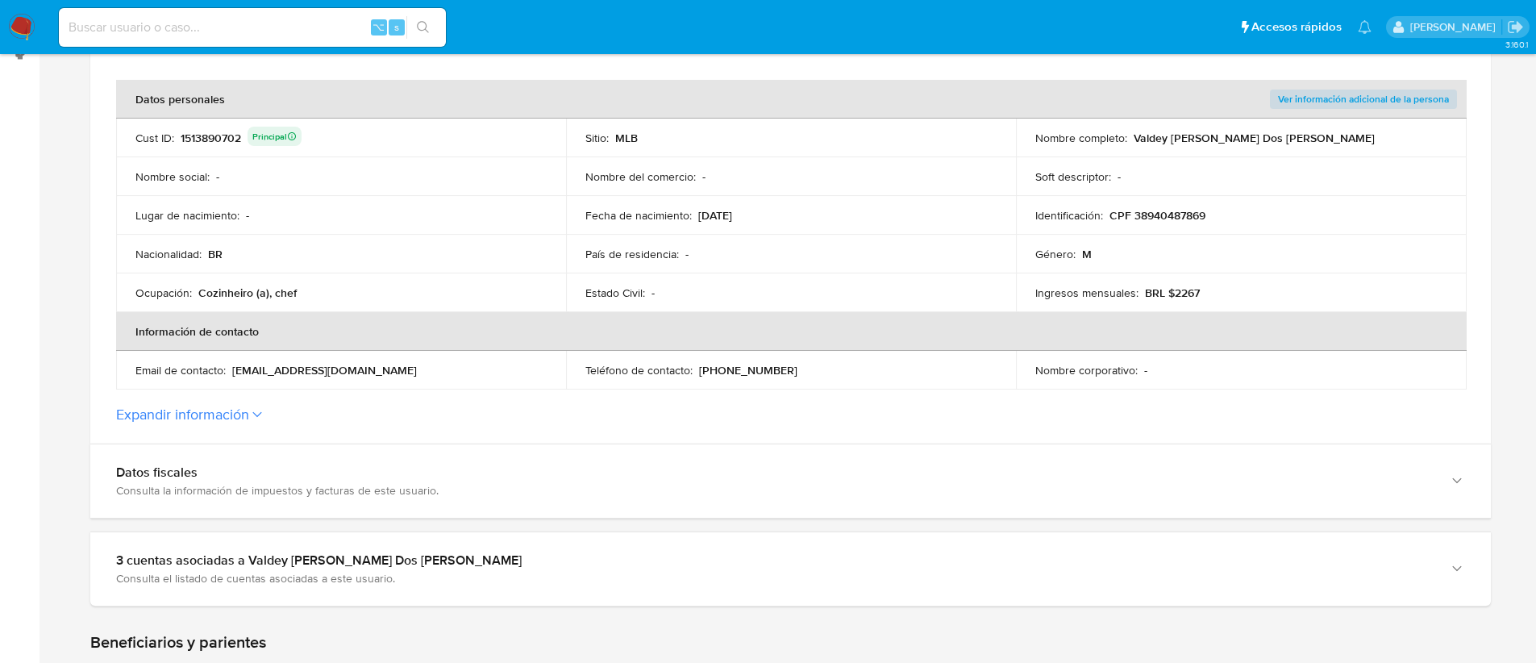
scroll to position [648, 0]
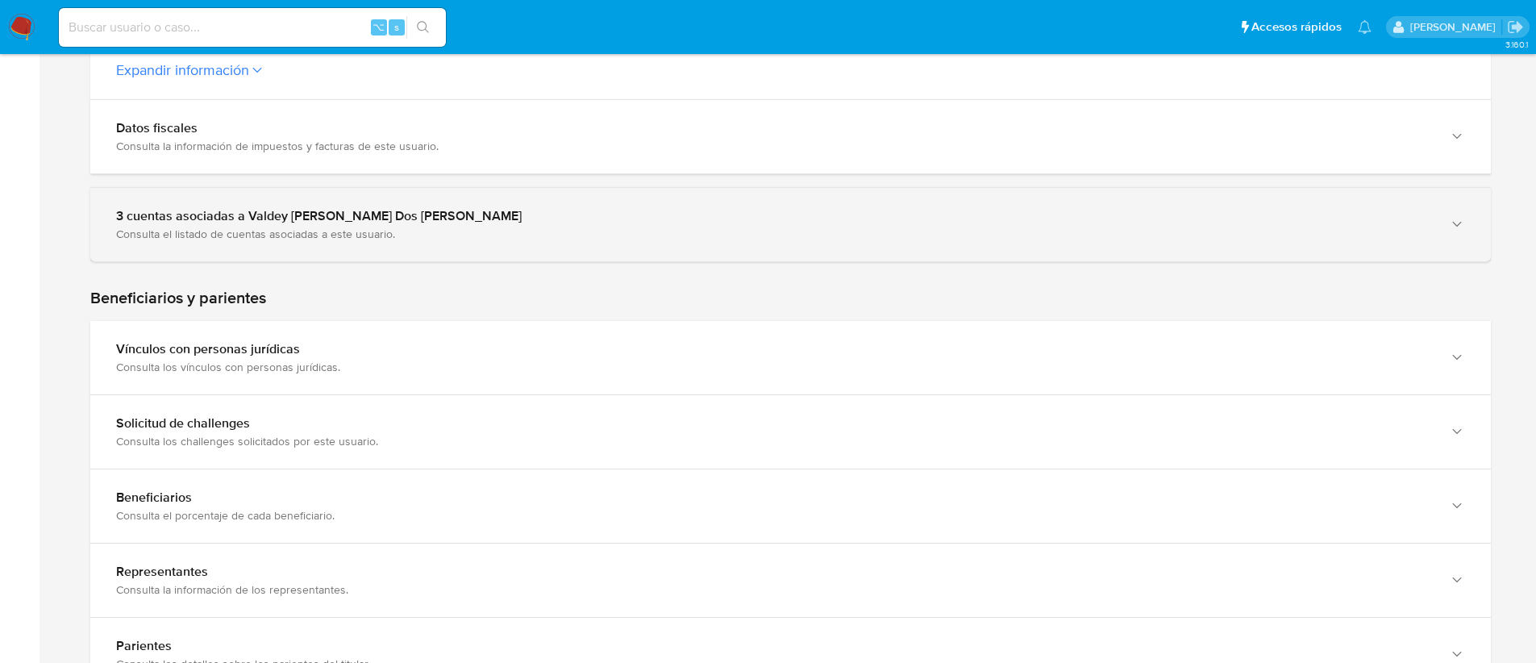
click at [331, 243] on div "3 cuentas asociadas a Valdey Aparecida Pereira Dos Santos Consulta el listado d…" at bounding box center [790, 224] width 1400 height 73
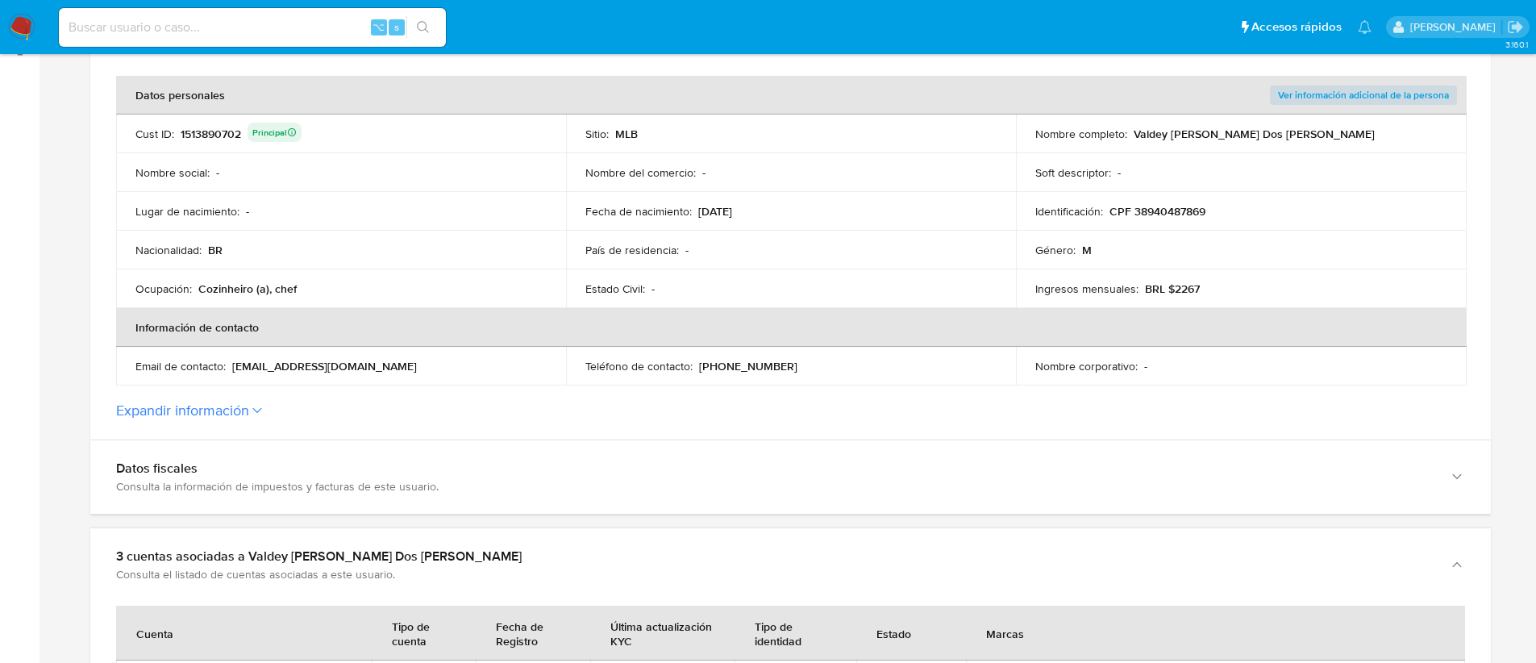
scroll to position [0, 0]
